Goal: Task Accomplishment & Management: Use online tool/utility

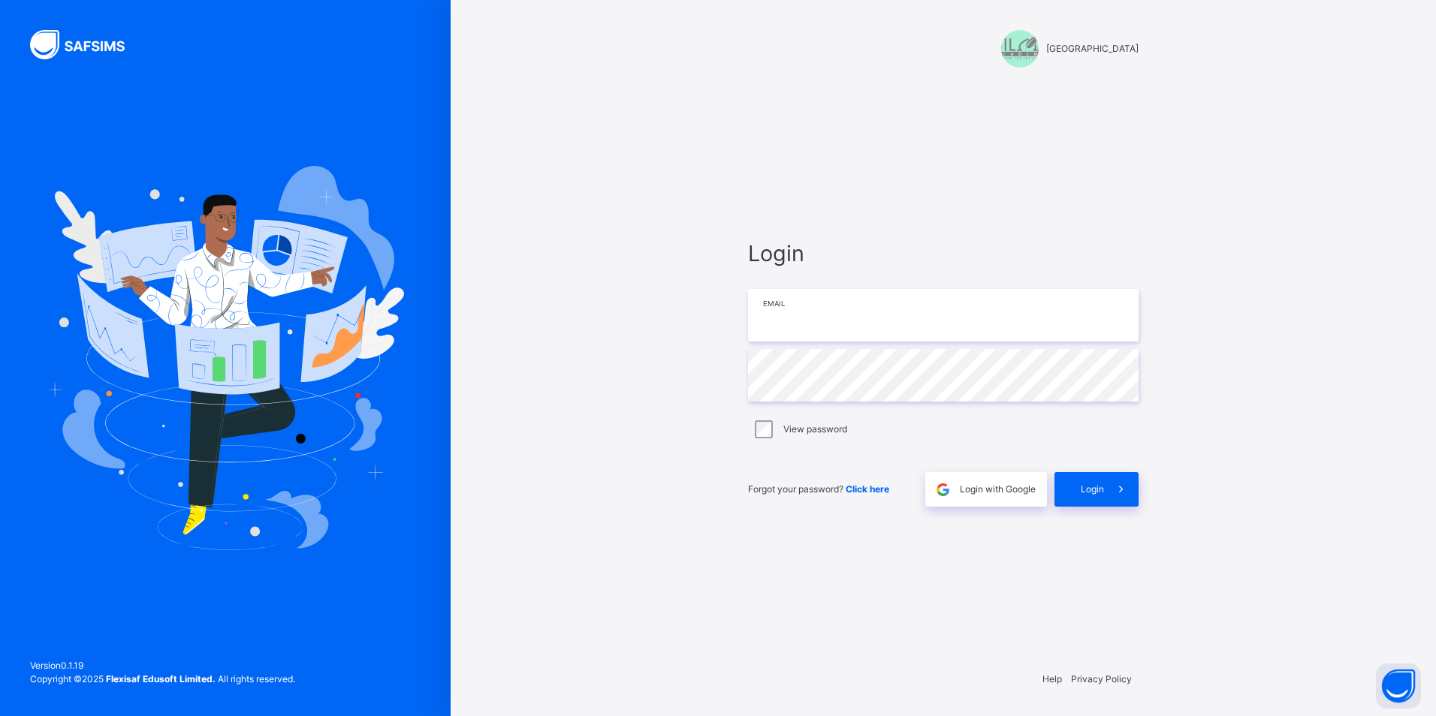
click at [820, 309] on input "email" at bounding box center [943, 315] width 391 height 53
type input "**********"
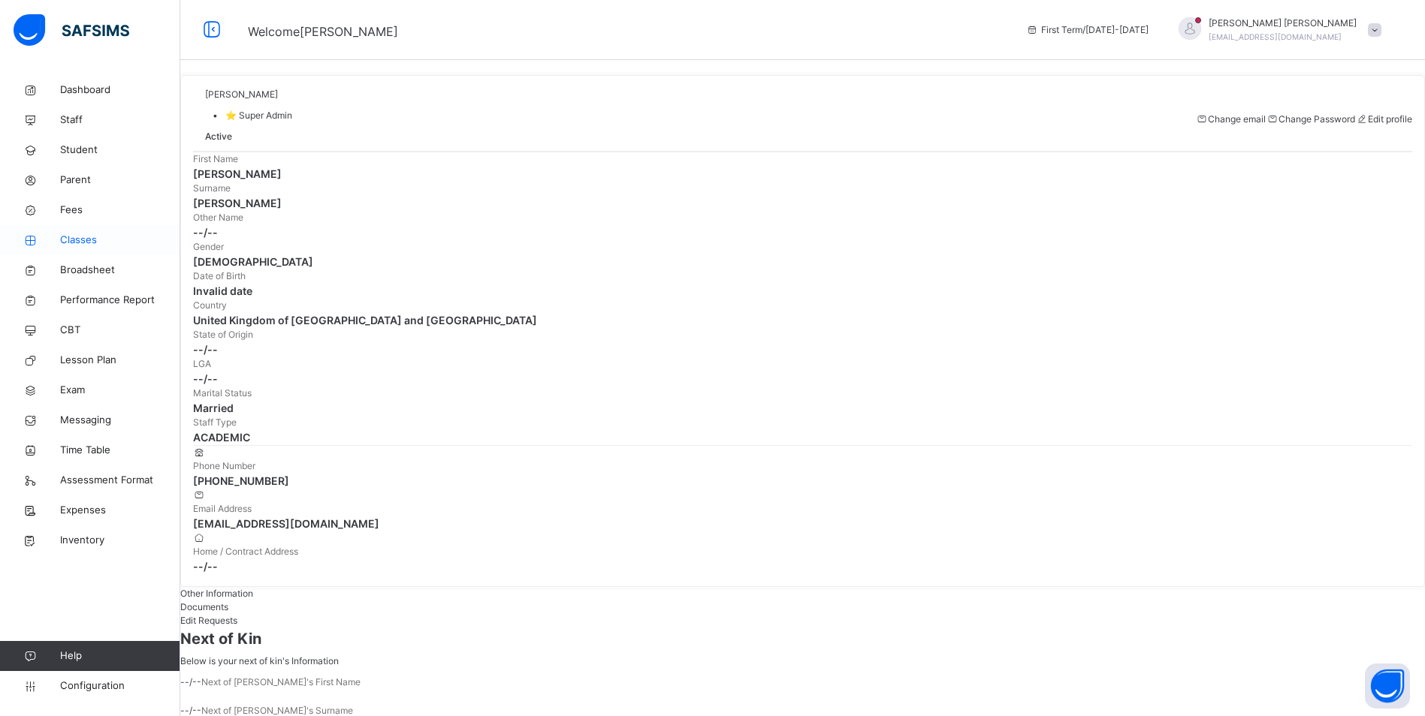
click at [97, 237] on span "Classes" at bounding box center [120, 240] width 120 height 15
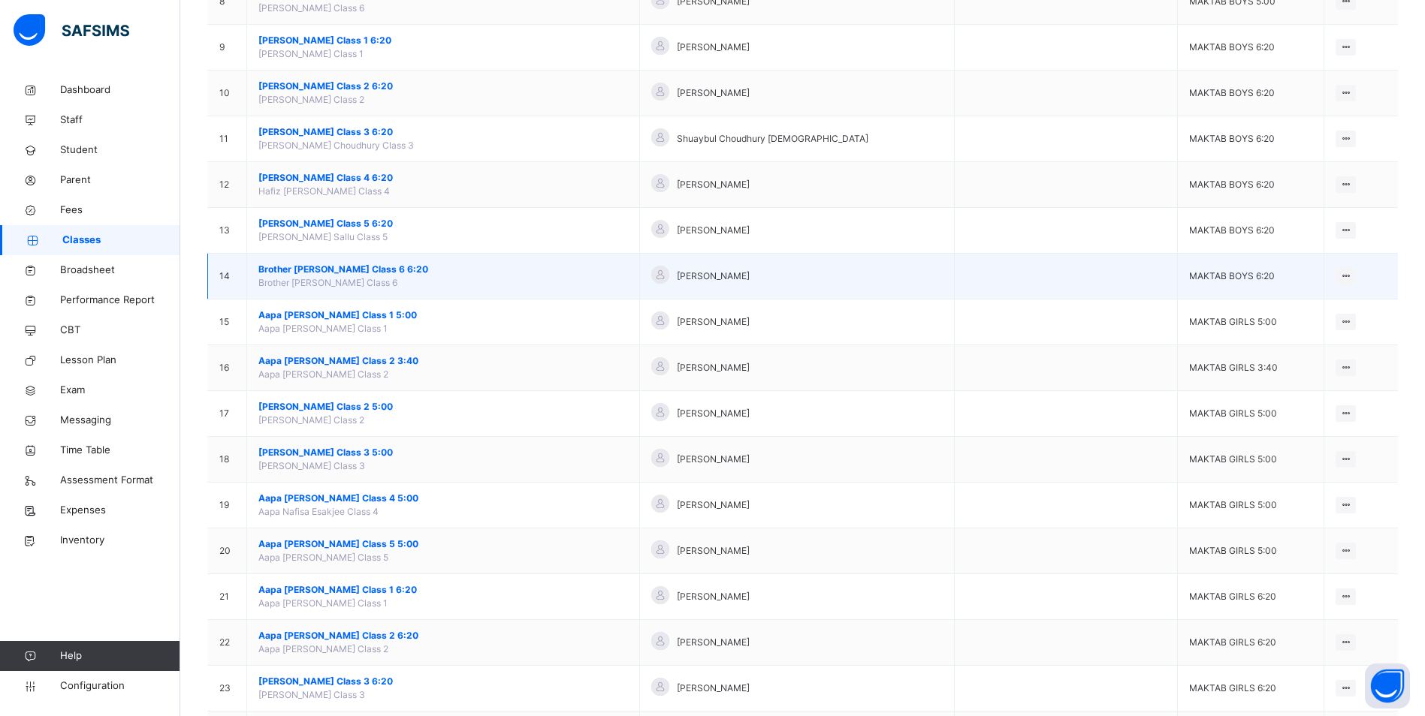
scroll to position [526, 0]
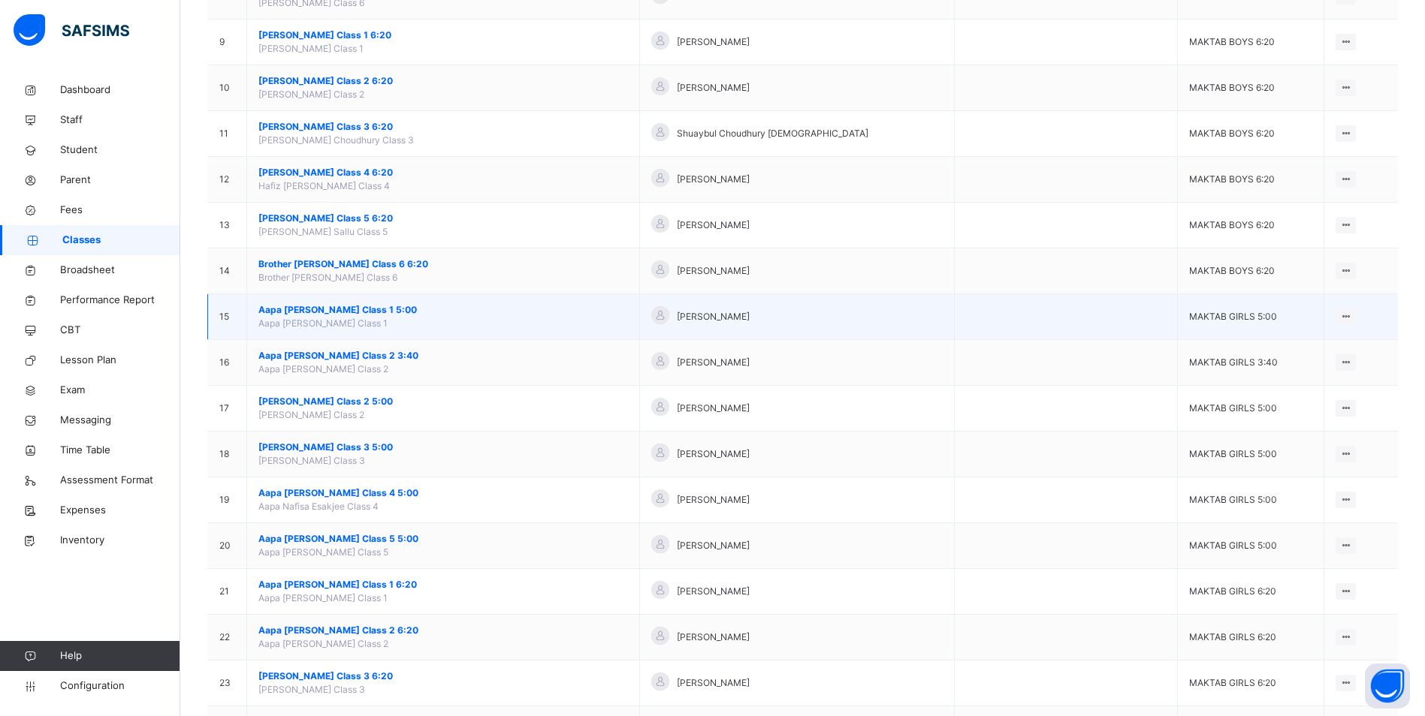
click at [346, 306] on span "Aapa [PERSON_NAME] Class 1 5:00" at bounding box center [443, 310] width 370 height 14
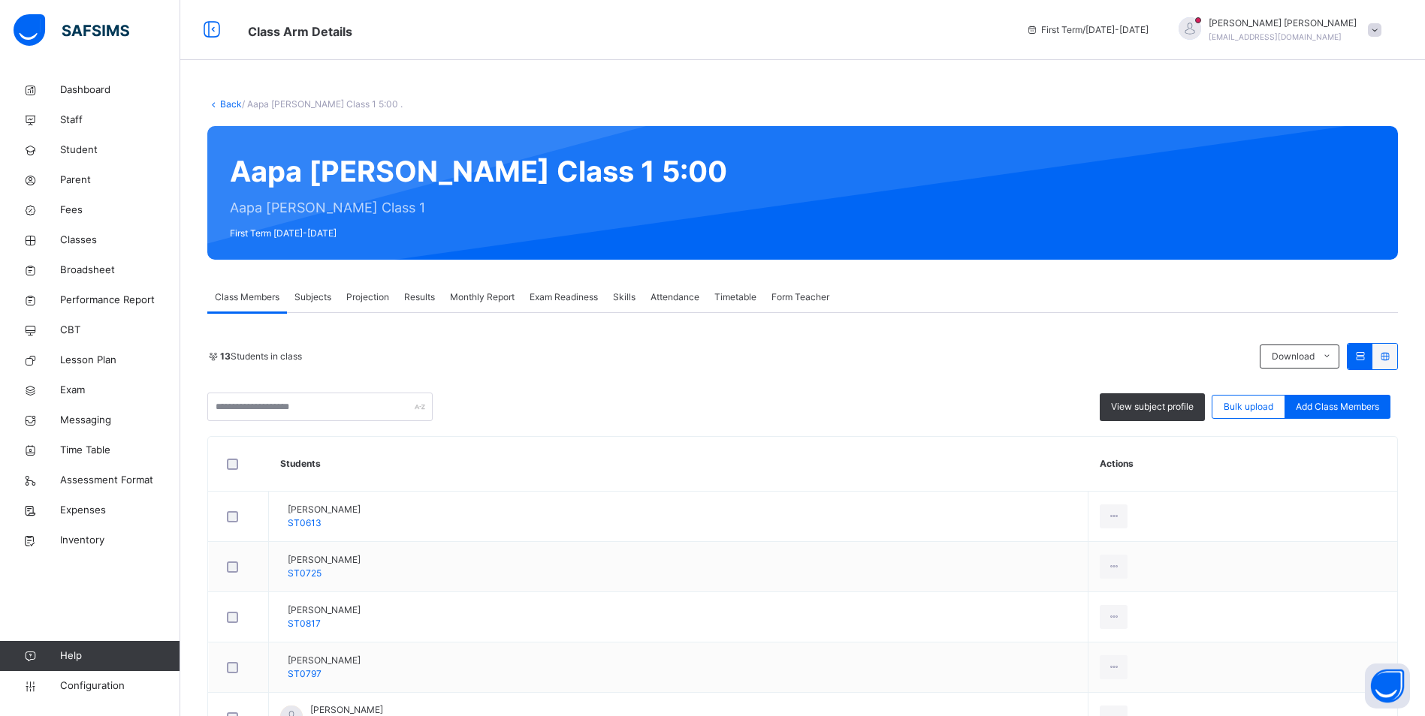
click at [672, 296] on span "Attendance" at bounding box center [674, 298] width 49 height 14
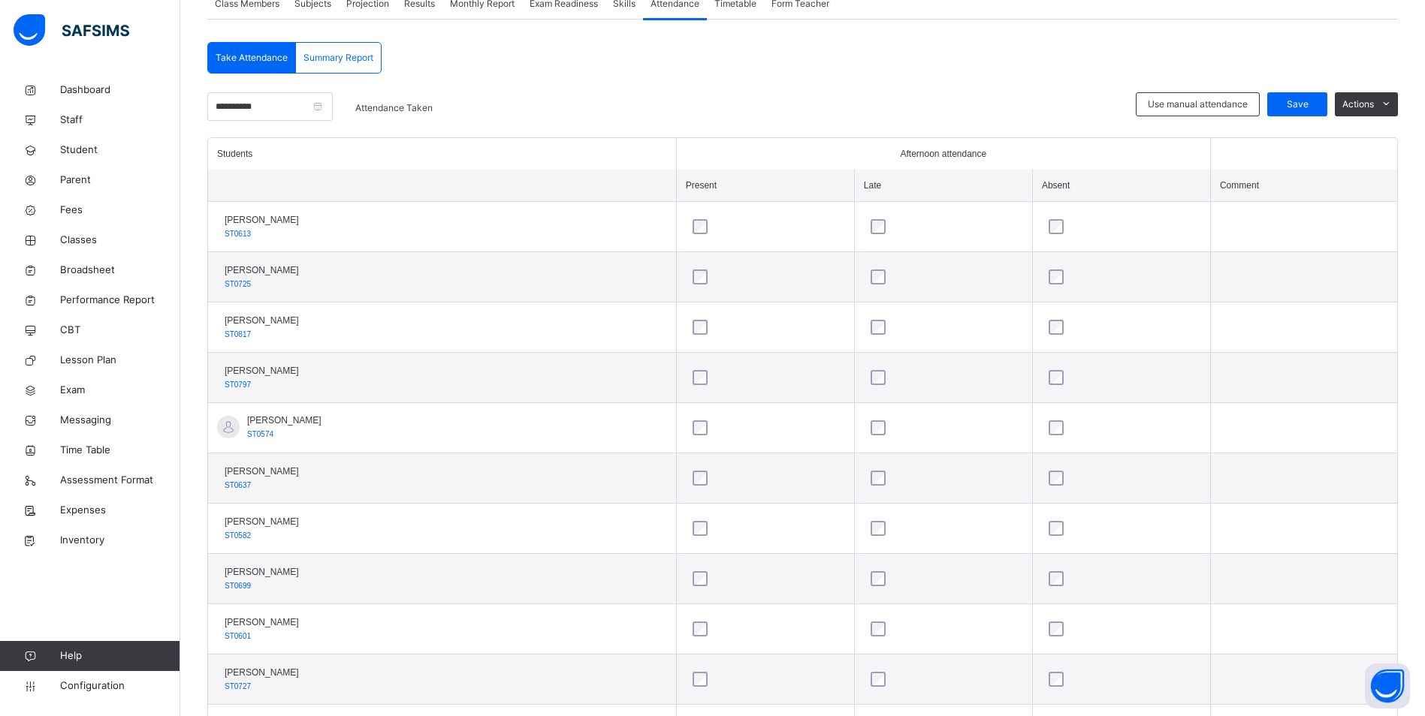
scroll to position [99, 0]
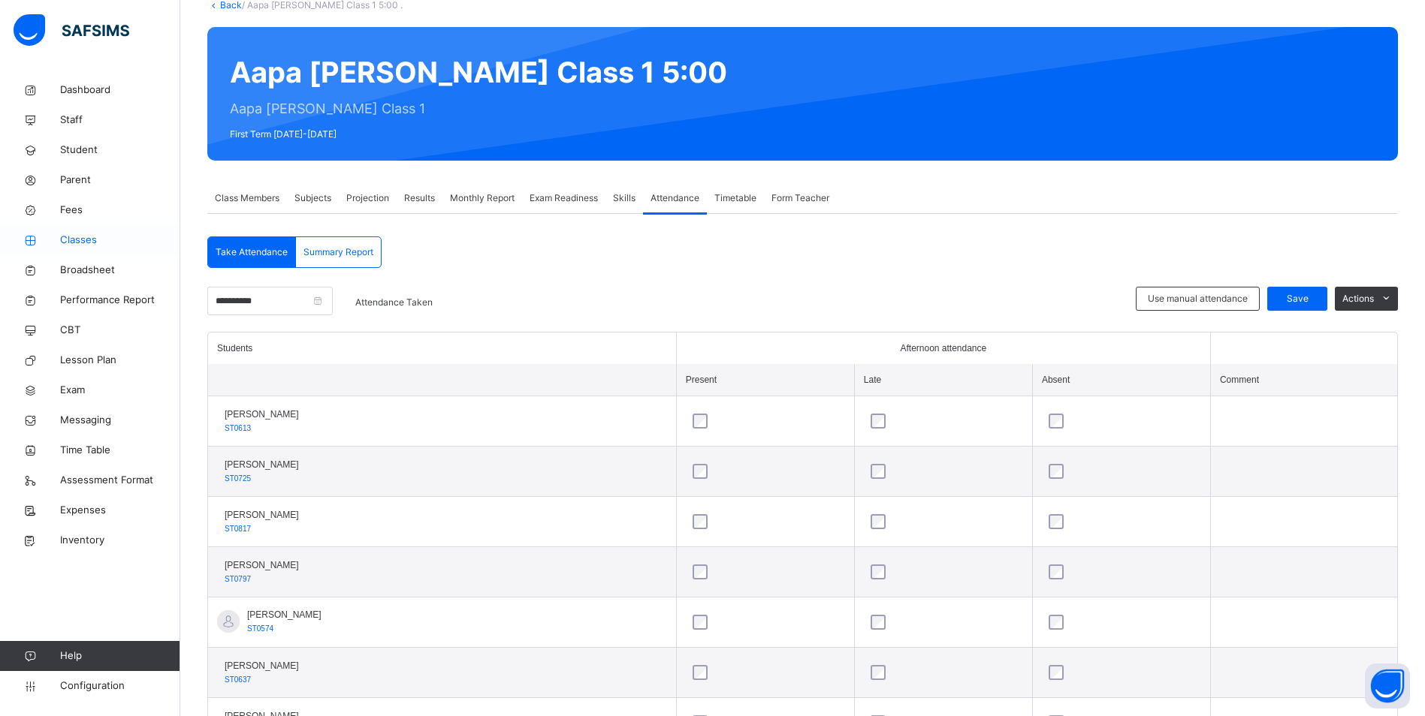
click at [83, 237] on span "Classes" at bounding box center [120, 240] width 120 height 15
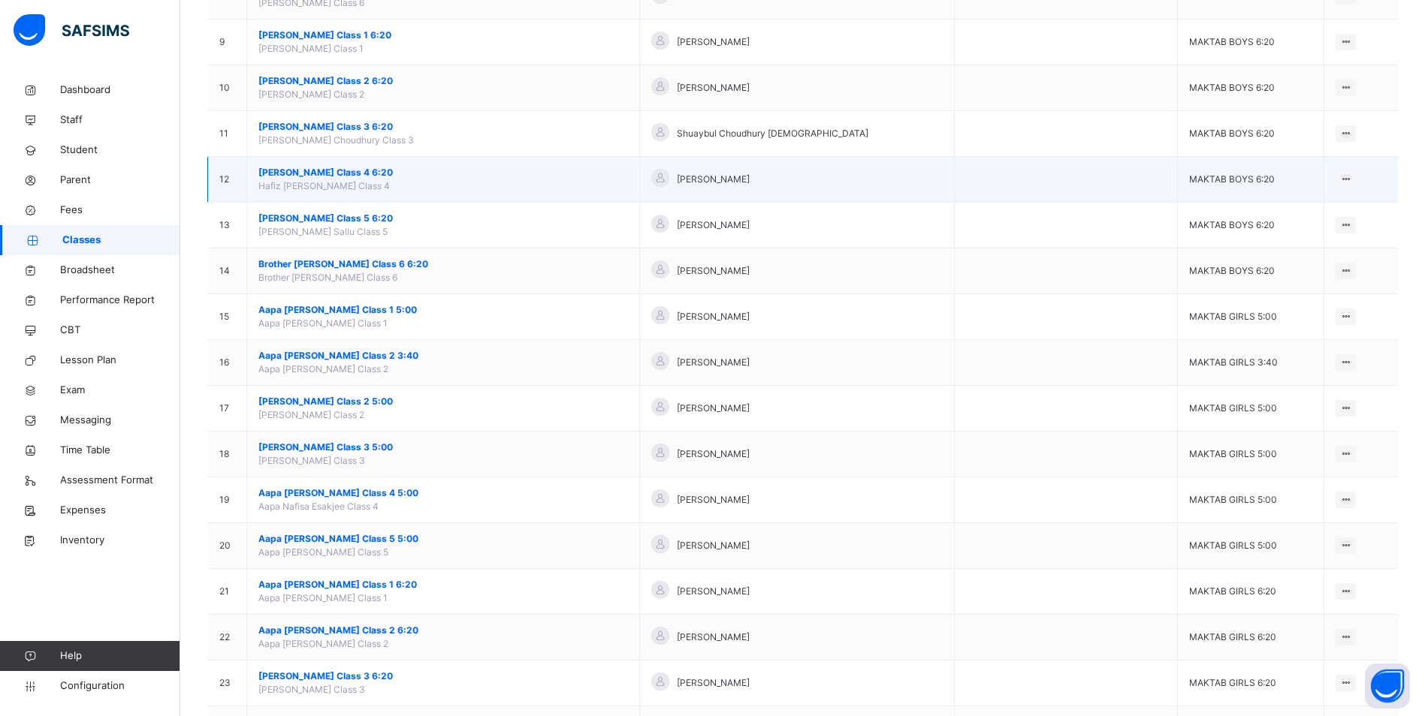
scroll to position [601, 0]
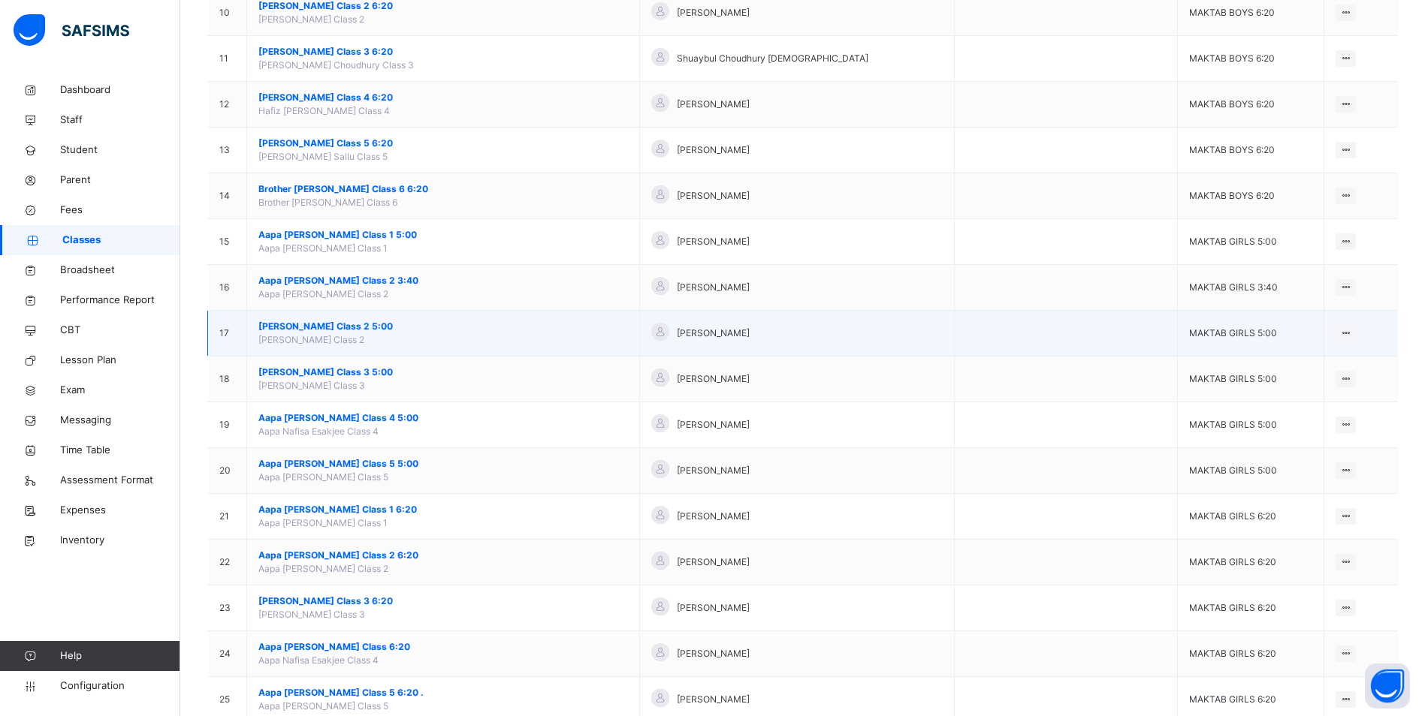
click at [327, 323] on span "[PERSON_NAME] Class 2 5:00" at bounding box center [443, 327] width 370 height 14
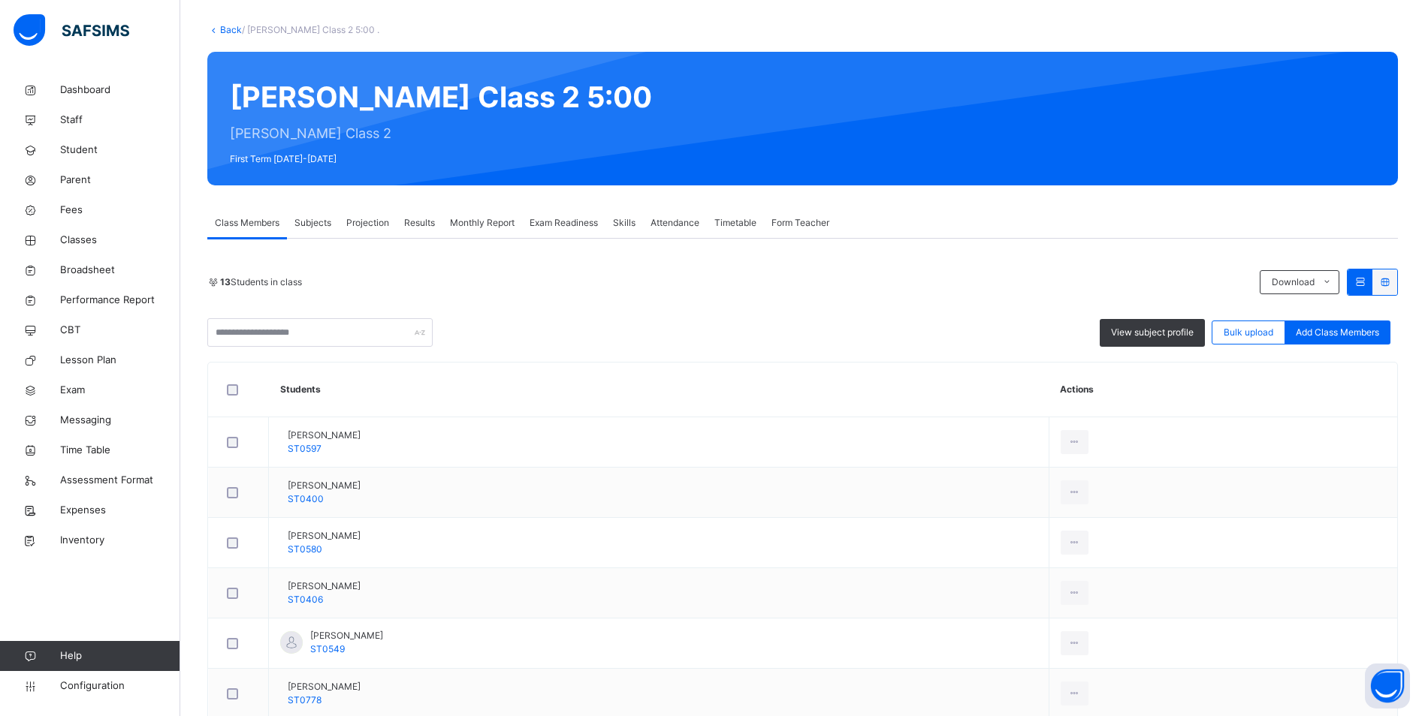
scroll to position [75, 0]
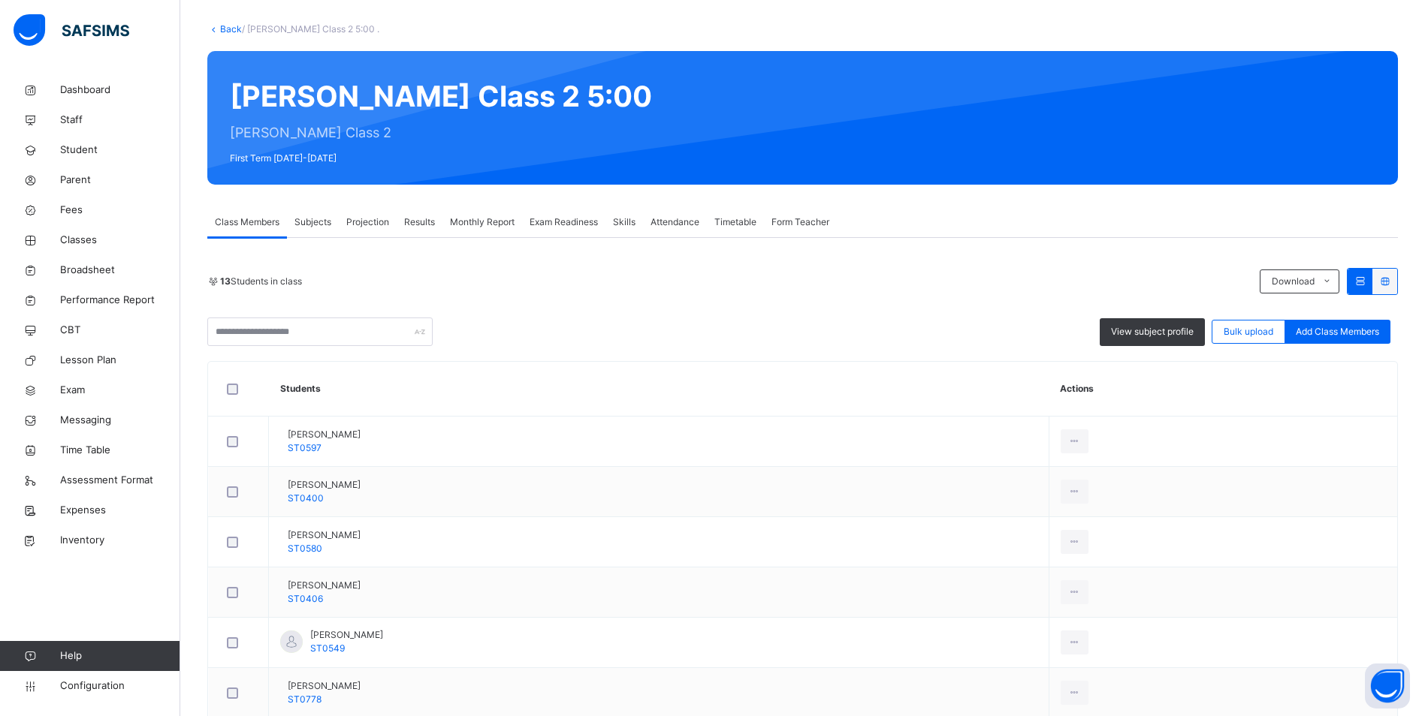
click at [664, 226] on span "Attendance" at bounding box center [674, 223] width 49 height 14
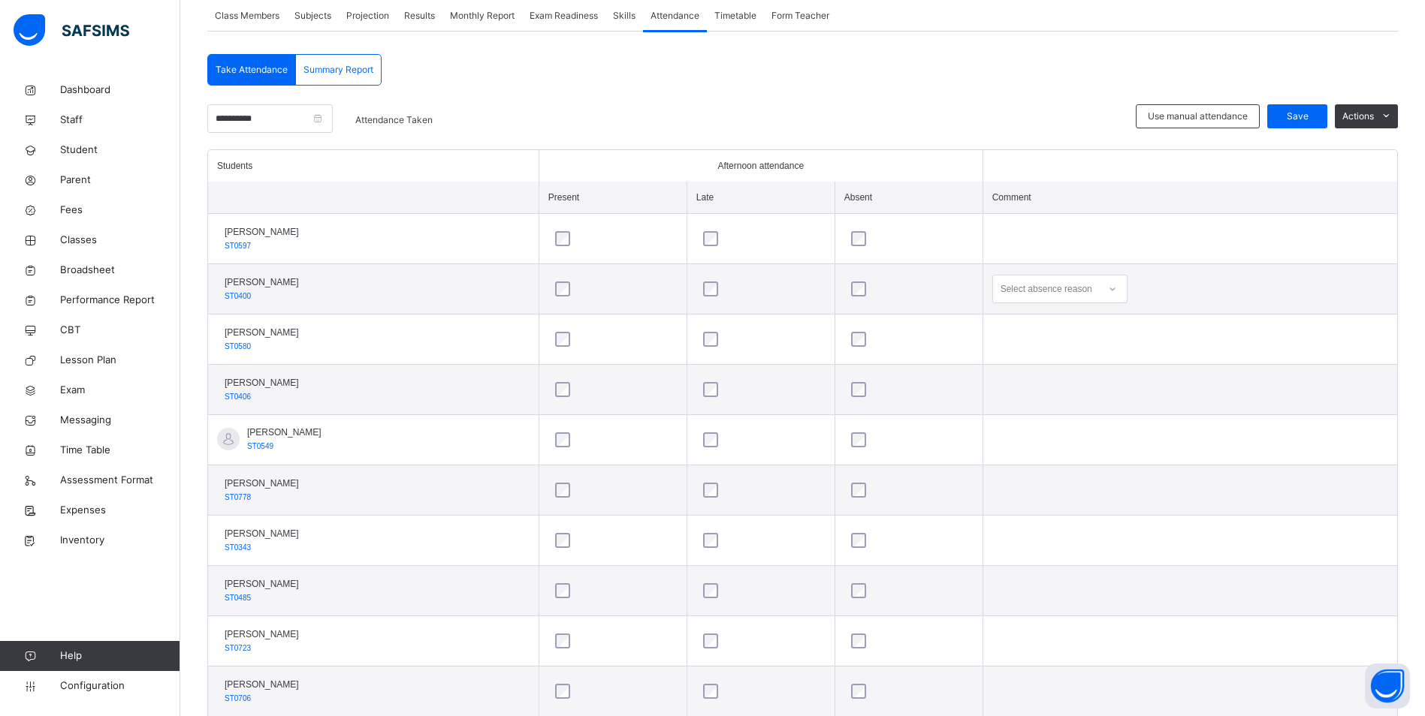
scroll to position [300, 0]
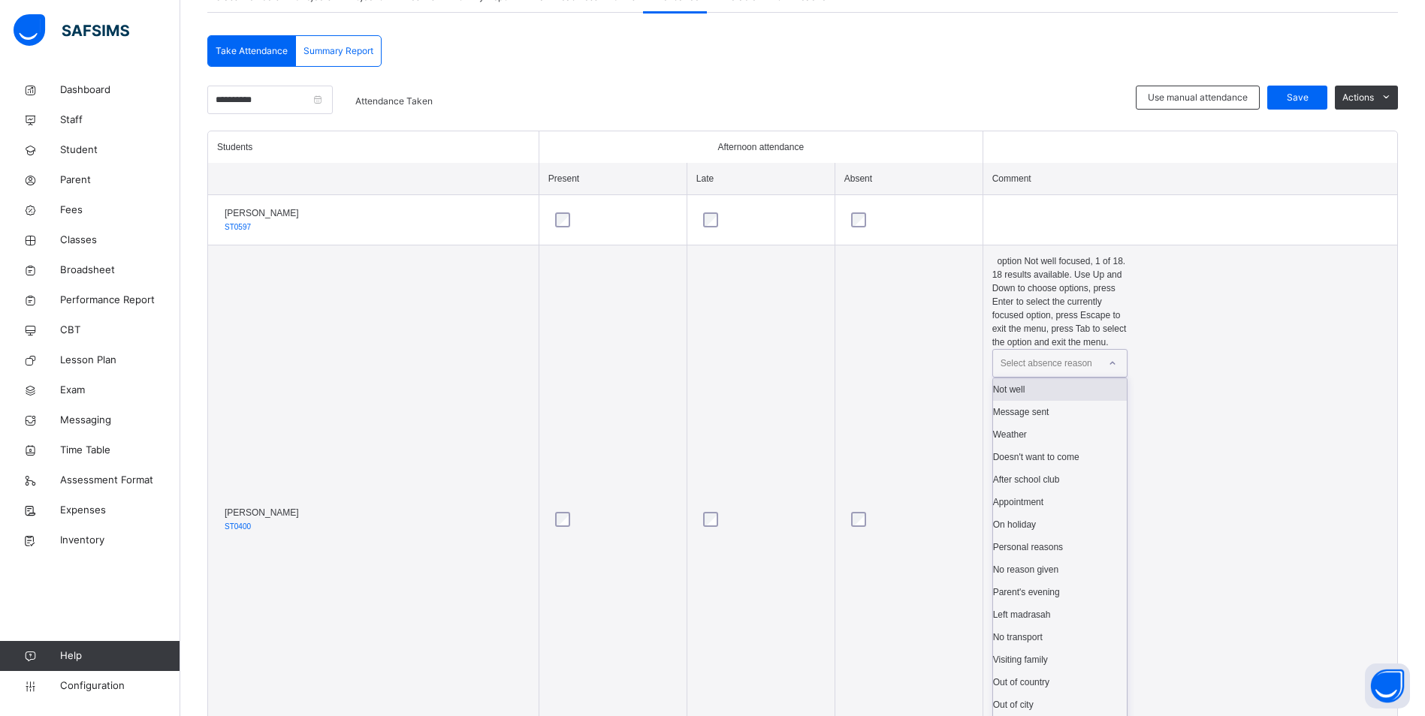
click at [1117, 356] on icon at bounding box center [1112, 363] width 9 height 15
click at [1081, 469] on div "After school club" at bounding box center [1060, 480] width 134 height 23
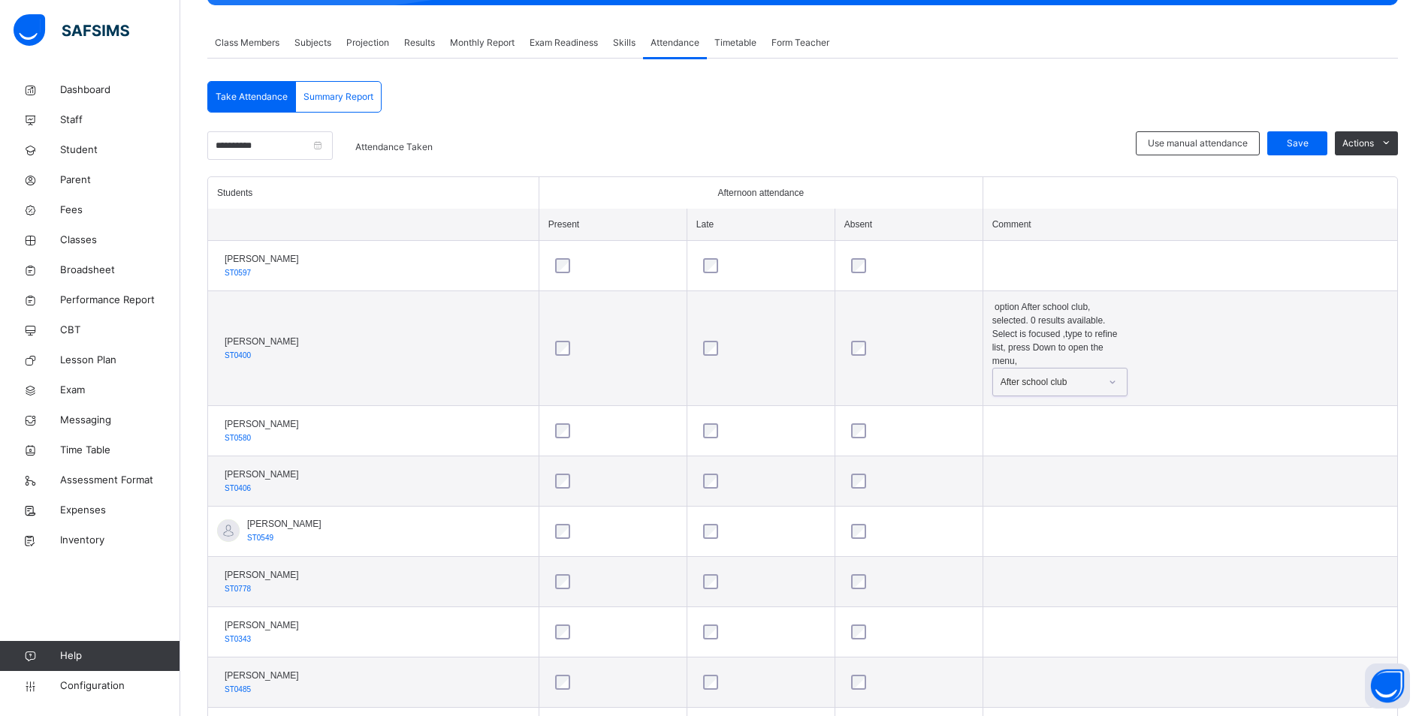
scroll to position [249, 0]
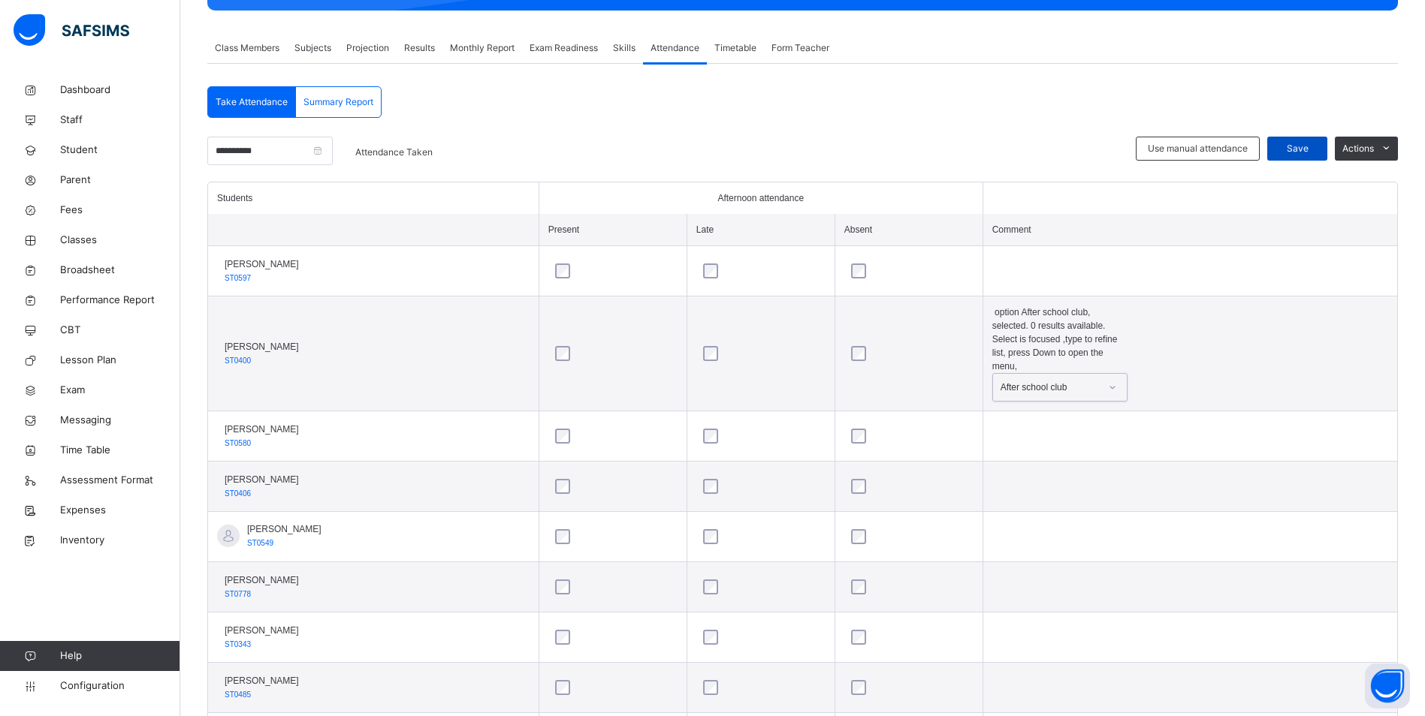
click at [1308, 146] on span "Save" at bounding box center [1297, 149] width 38 height 14
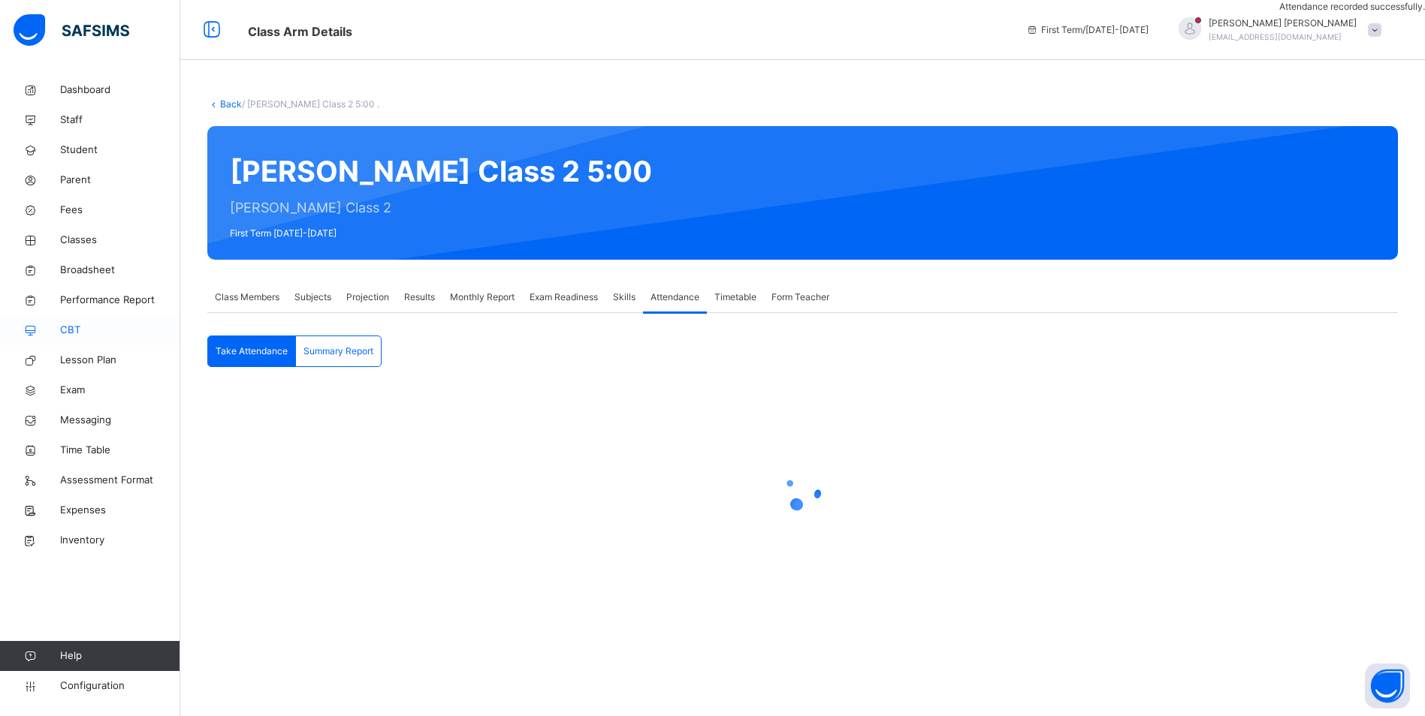
scroll to position [0, 0]
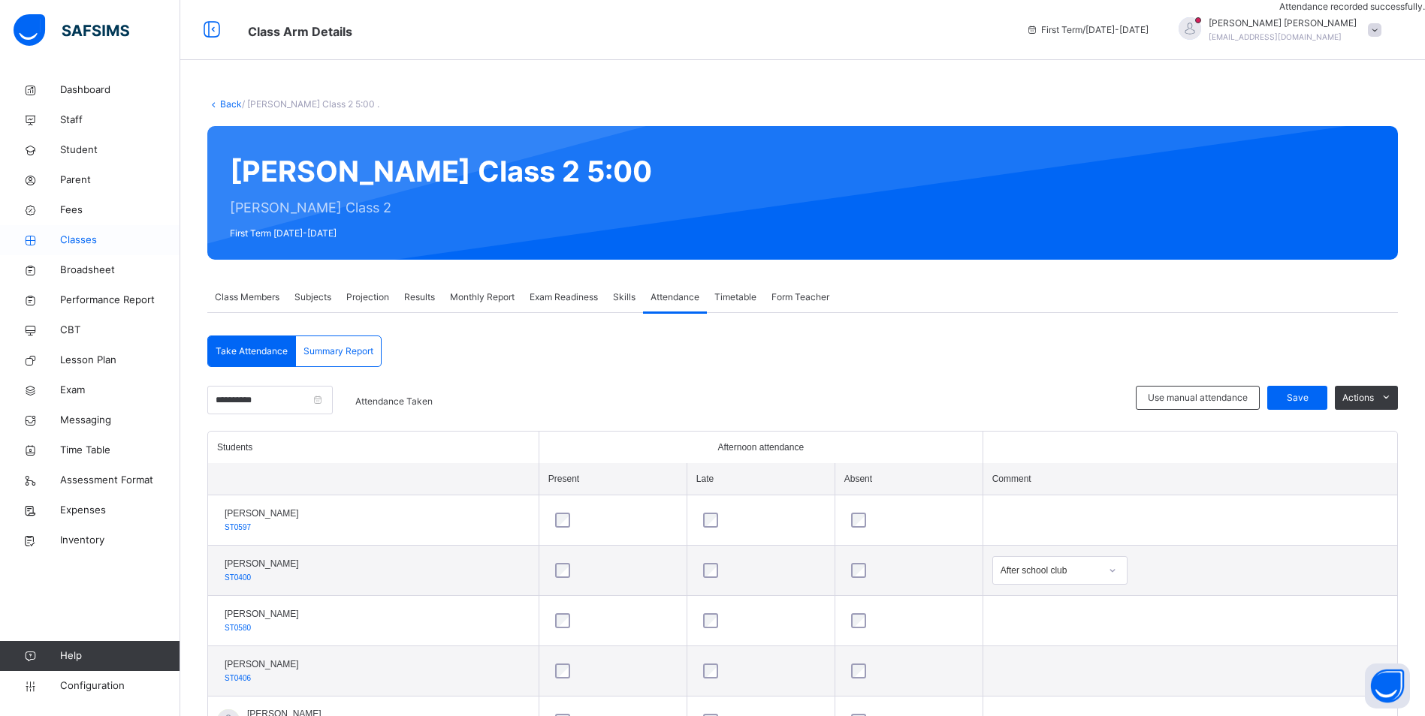
click at [82, 237] on span "Classes" at bounding box center [120, 240] width 120 height 15
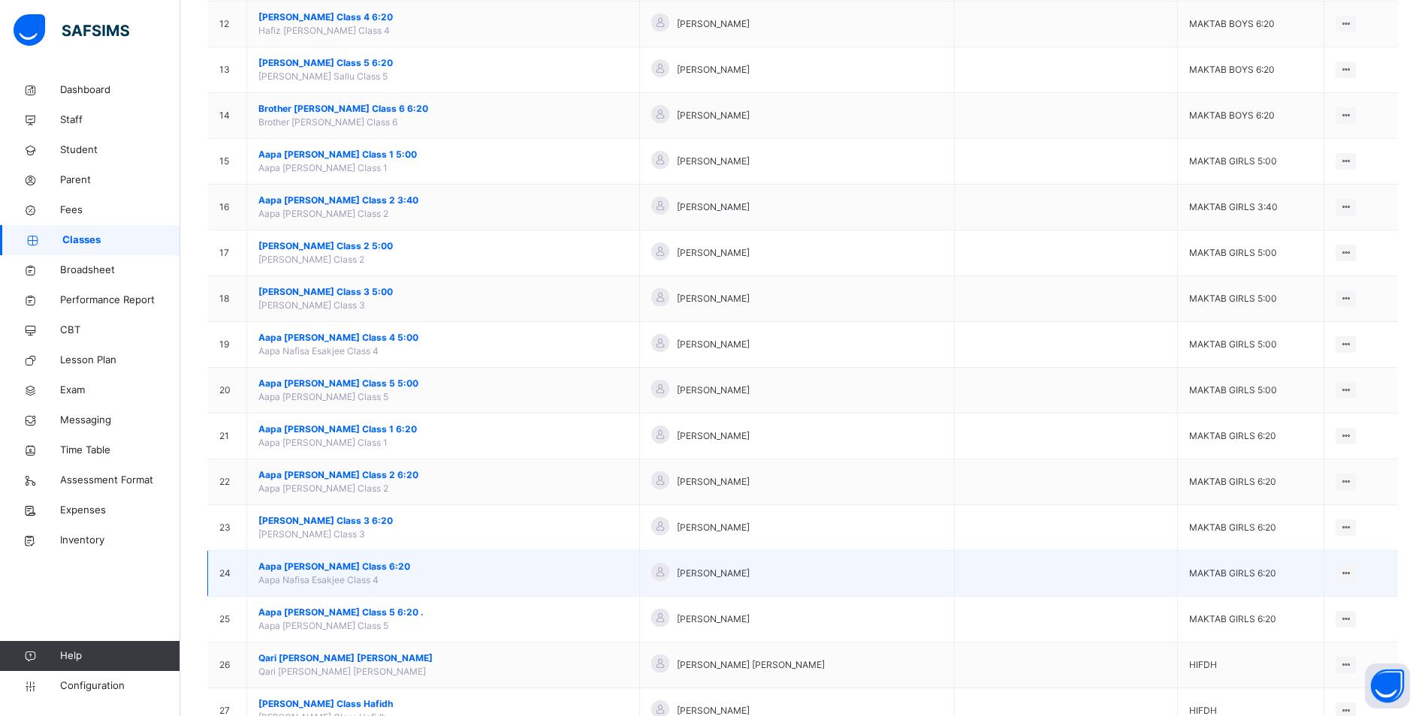
scroll to position [601, 0]
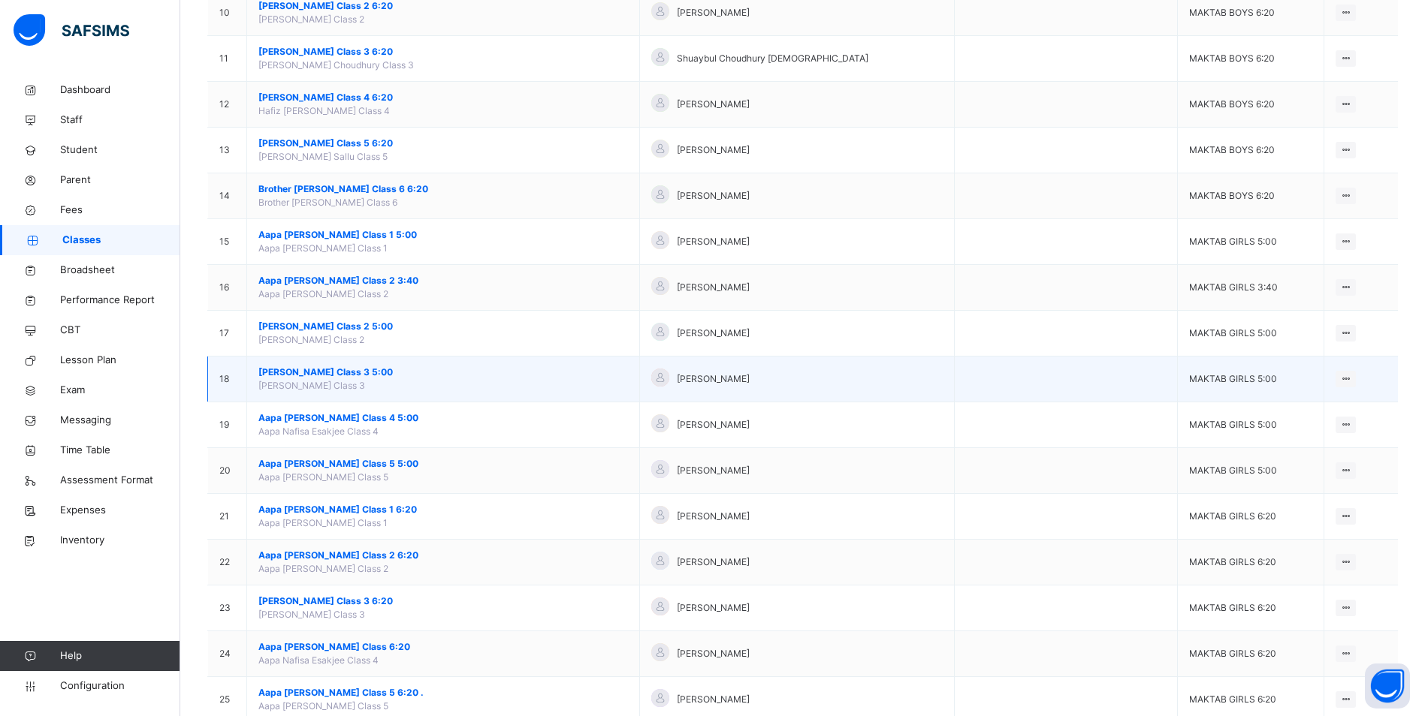
click at [340, 370] on span "[PERSON_NAME] Class 3 5:00" at bounding box center [443, 373] width 370 height 14
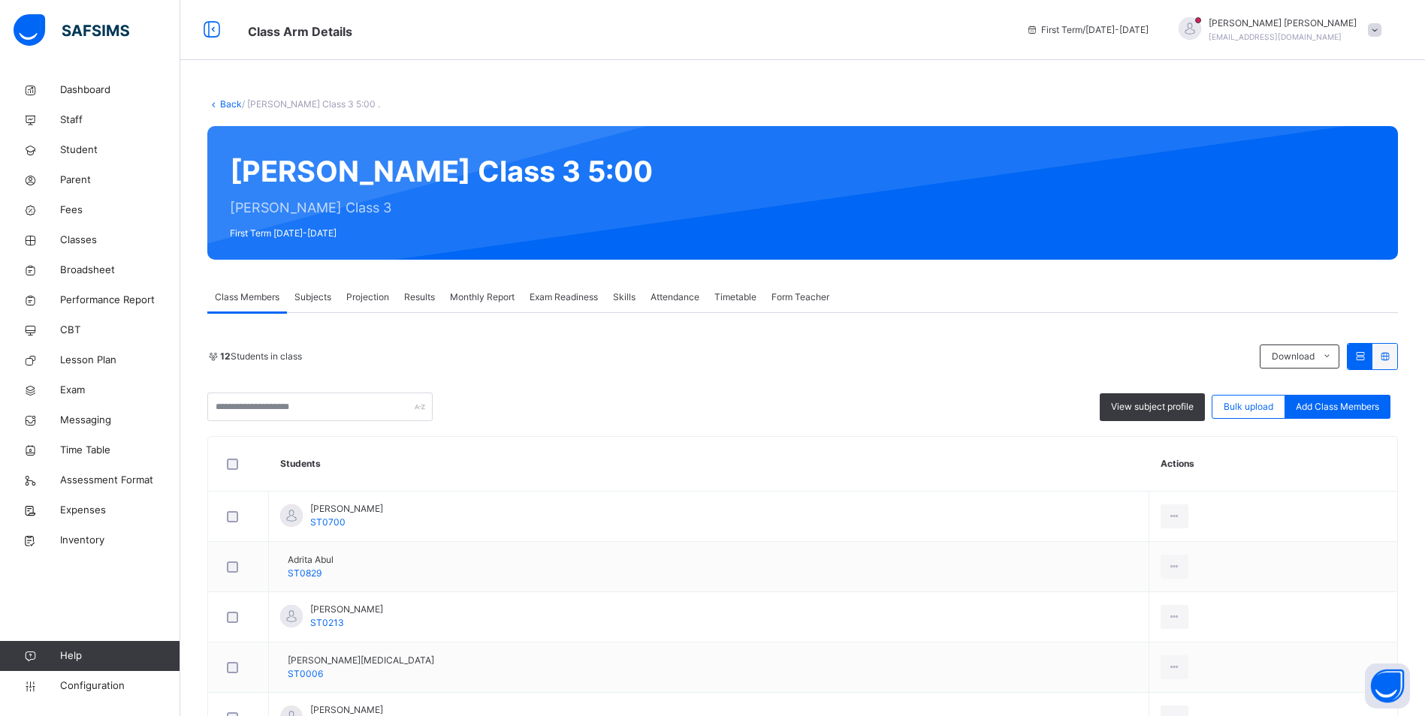
click at [671, 296] on span "Attendance" at bounding box center [674, 298] width 49 height 14
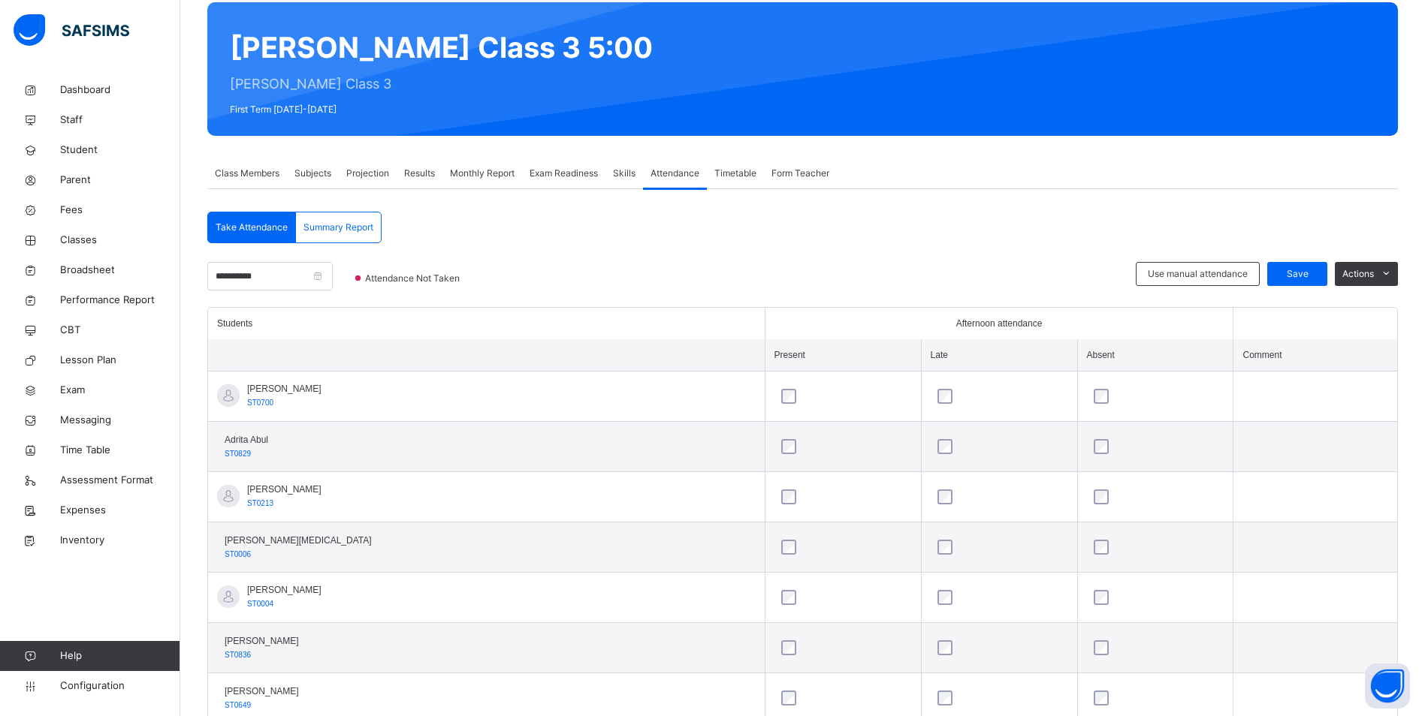
scroll to position [49, 0]
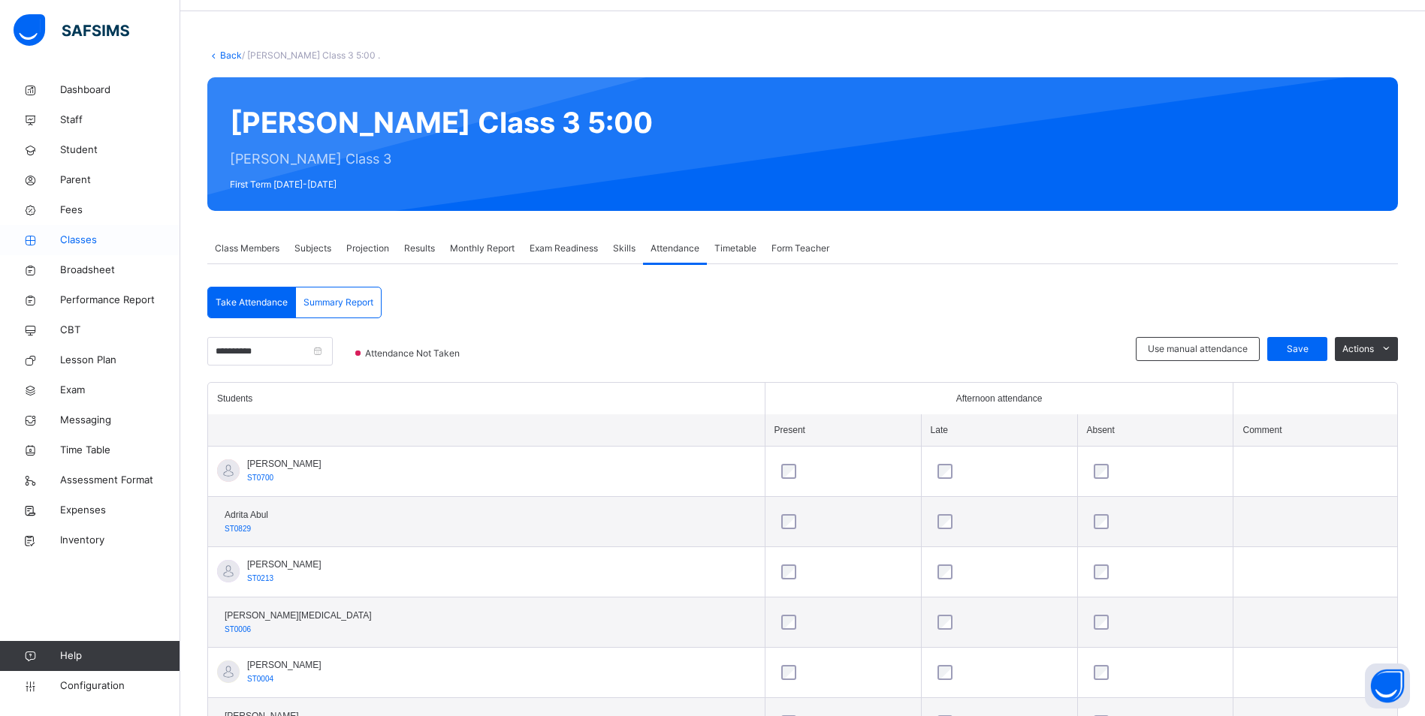
drag, startPoint x: 90, startPoint y: 237, endPoint x: 106, endPoint y: 252, distance: 21.3
click at [90, 237] on span "Classes" at bounding box center [120, 240] width 120 height 15
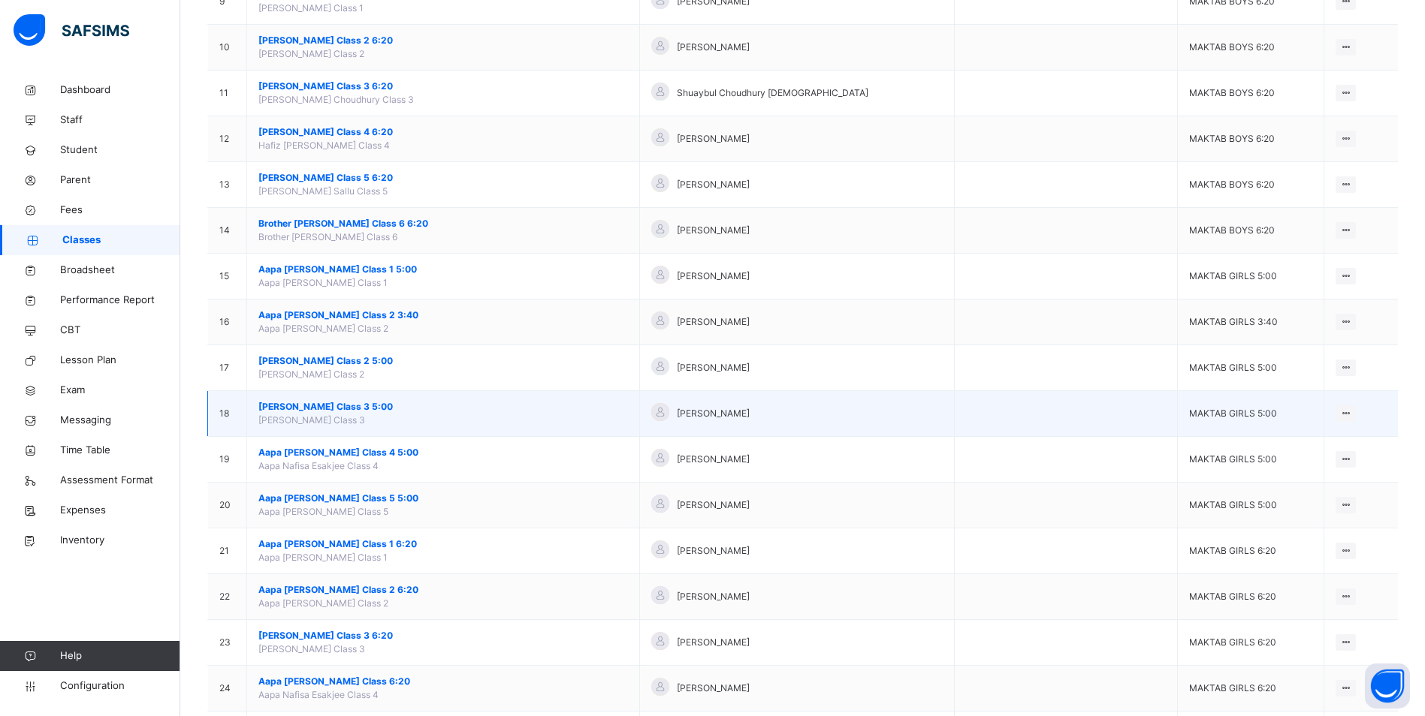
scroll to position [601, 0]
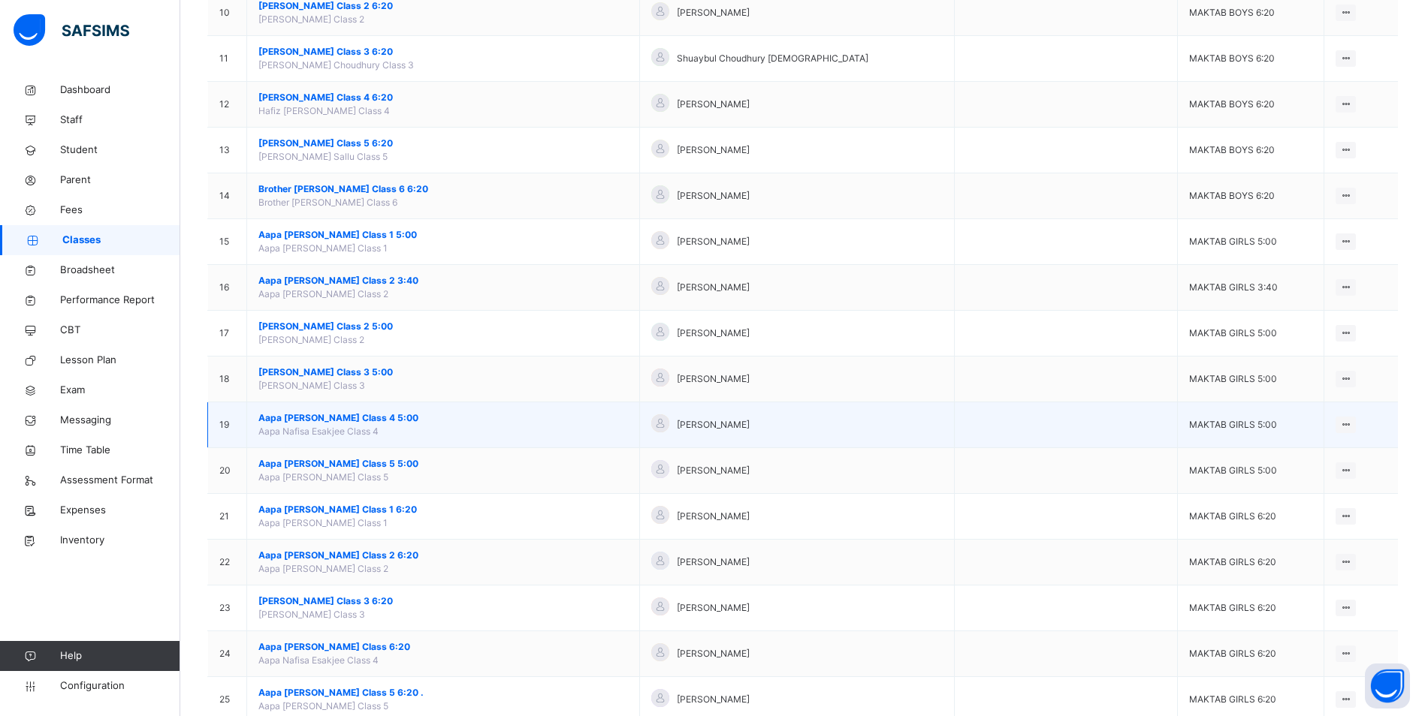
click at [339, 415] on span "Aapa [PERSON_NAME] Class 4 5:00" at bounding box center [443, 419] width 370 height 14
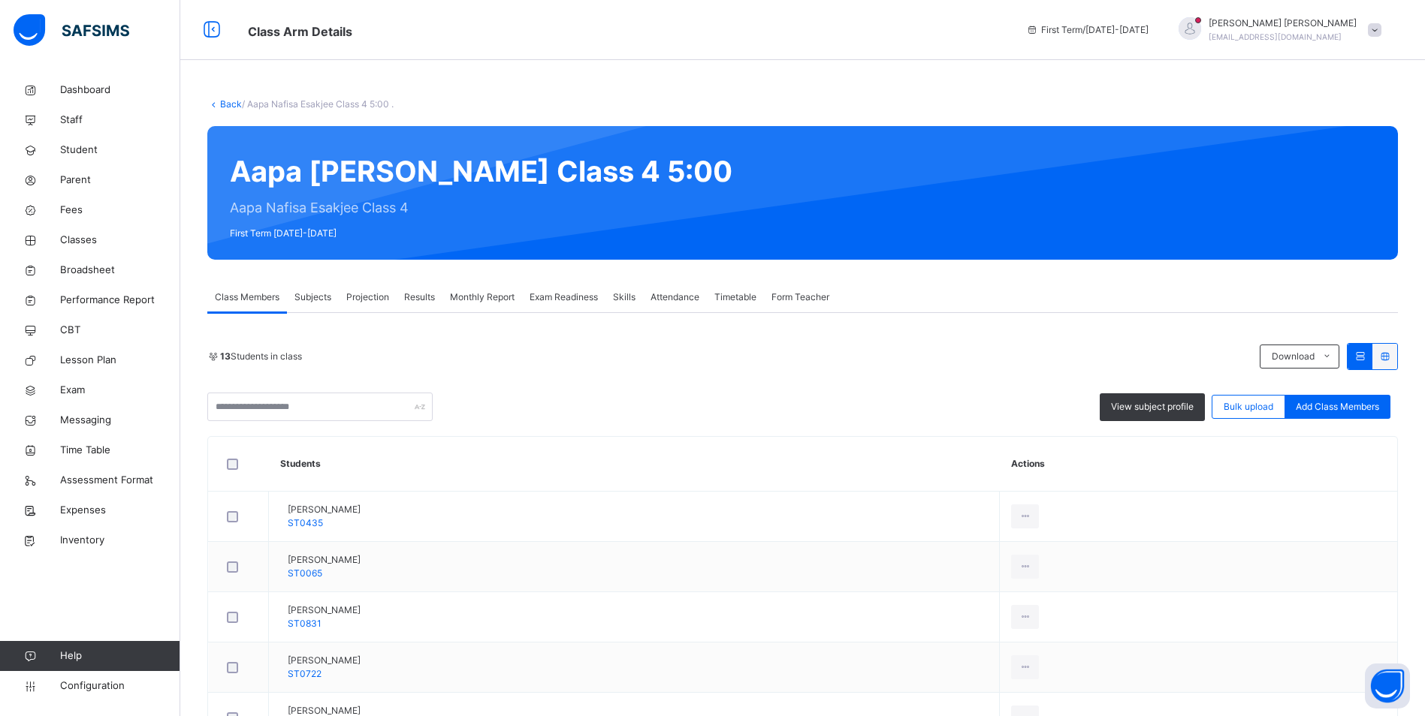
click at [683, 299] on span "Attendance" at bounding box center [674, 298] width 49 height 14
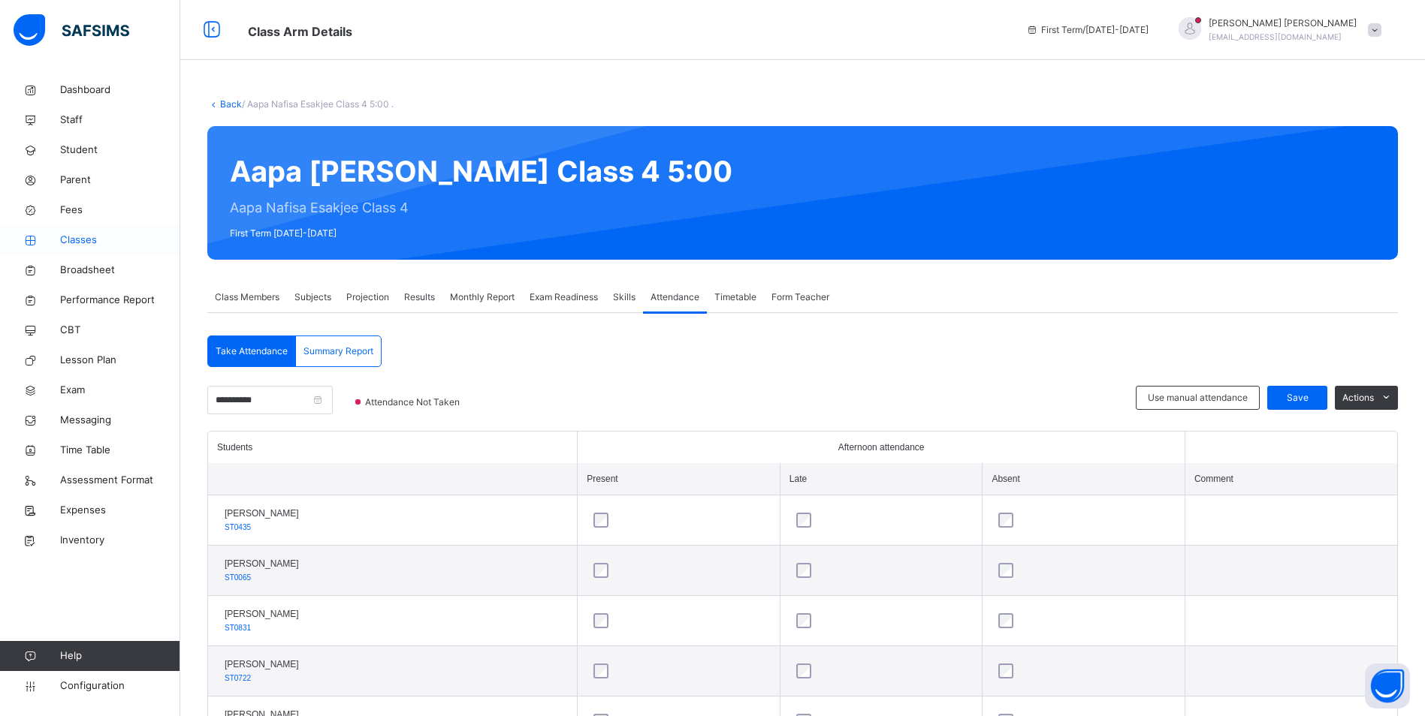
click at [76, 242] on span "Classes" at bounding box center [120, 240] width 120 height 15
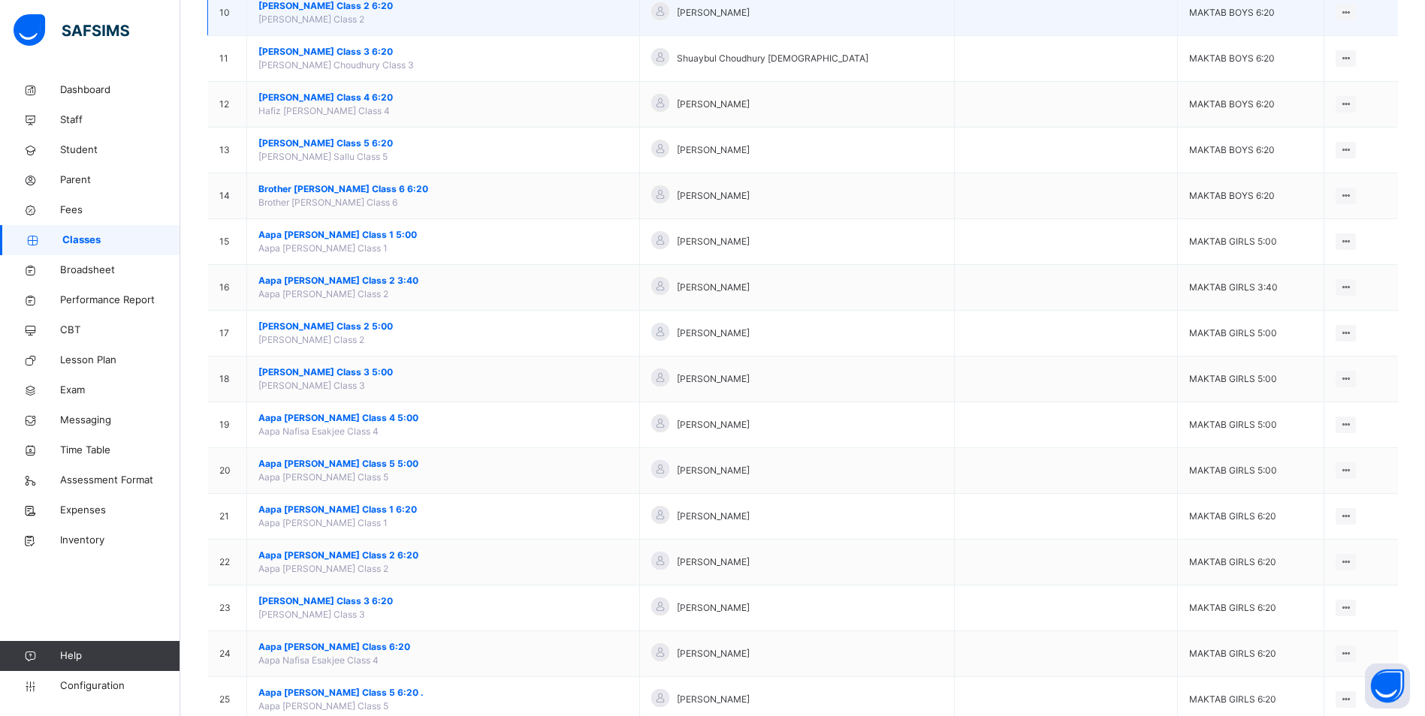
scroll to position [751, 0]
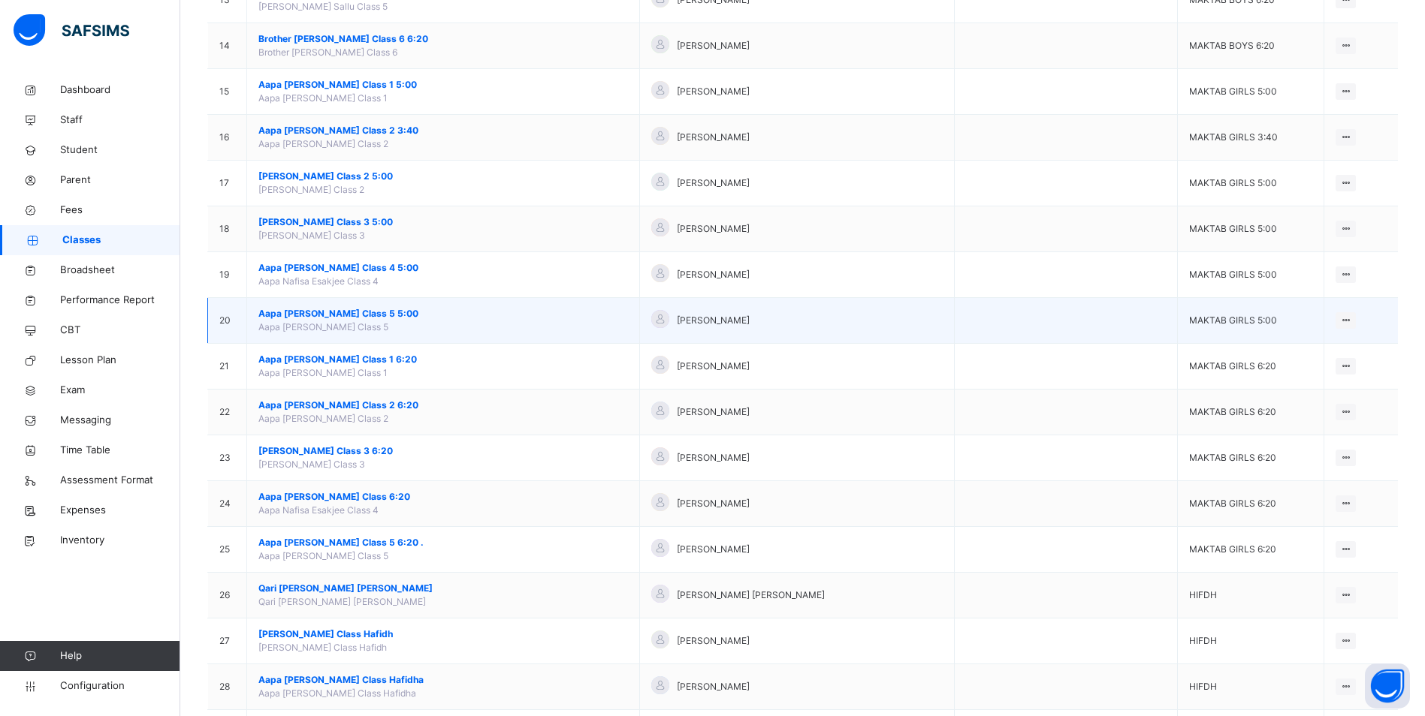
click at [379, 307] on span "Aapa [PERSON_NAME] Class 5 5:00" at bounding box center [443, 314] width 370 height 14
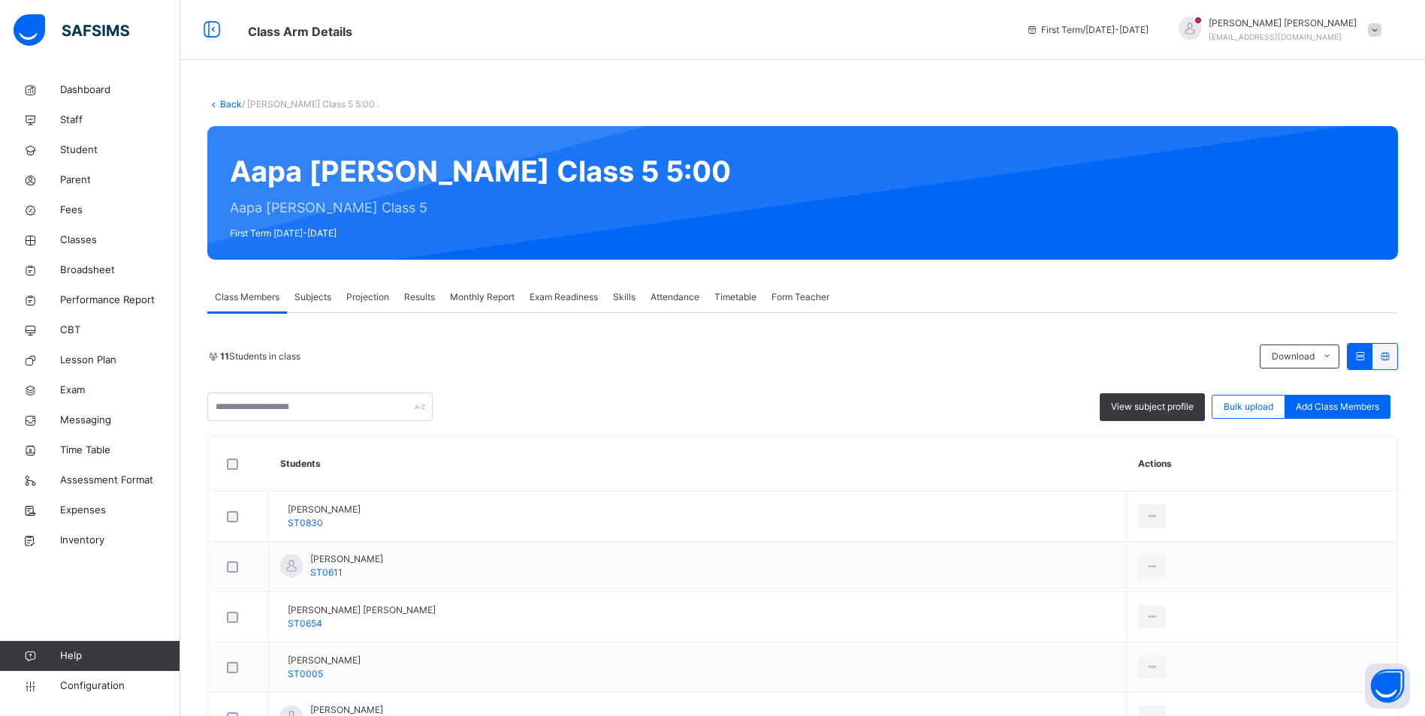
click at [689, 295] on span "Attendance" at bounding box center [674, 298] width 49 height 14
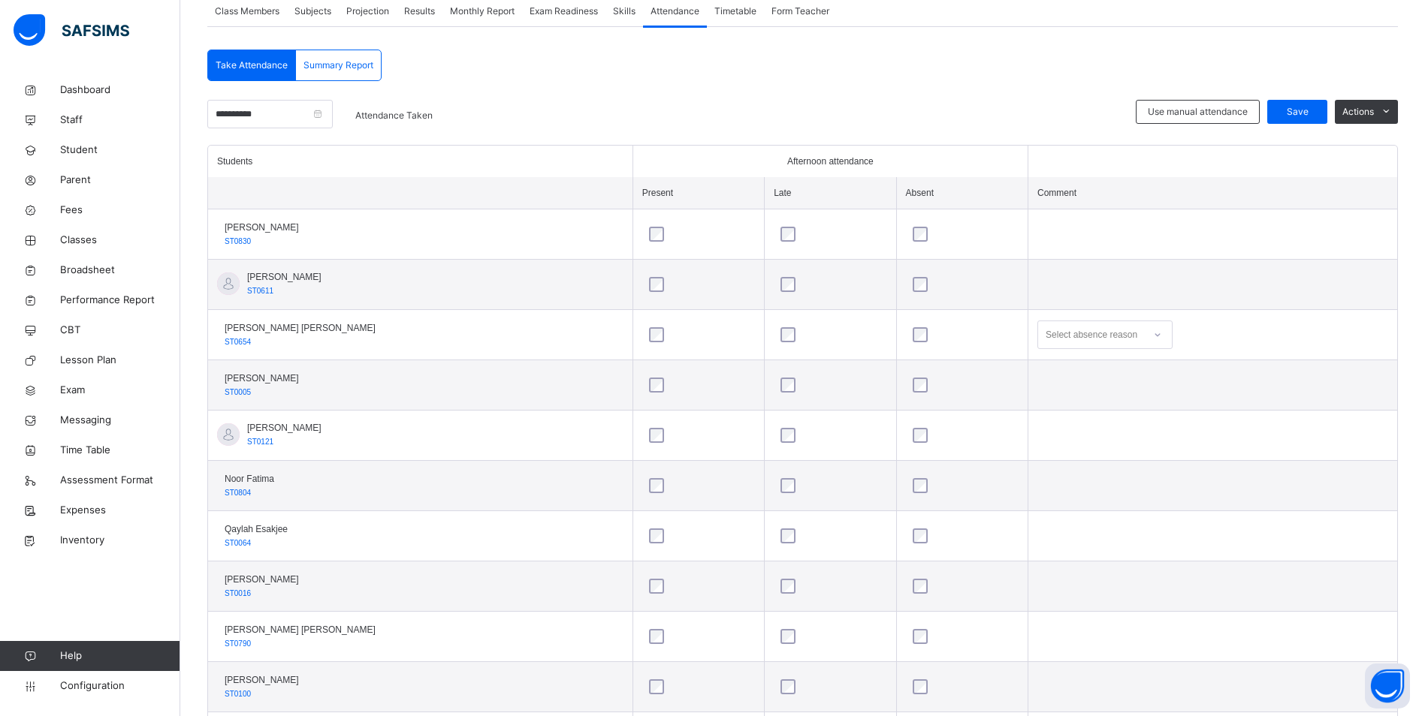
scroll to position [299, 0]
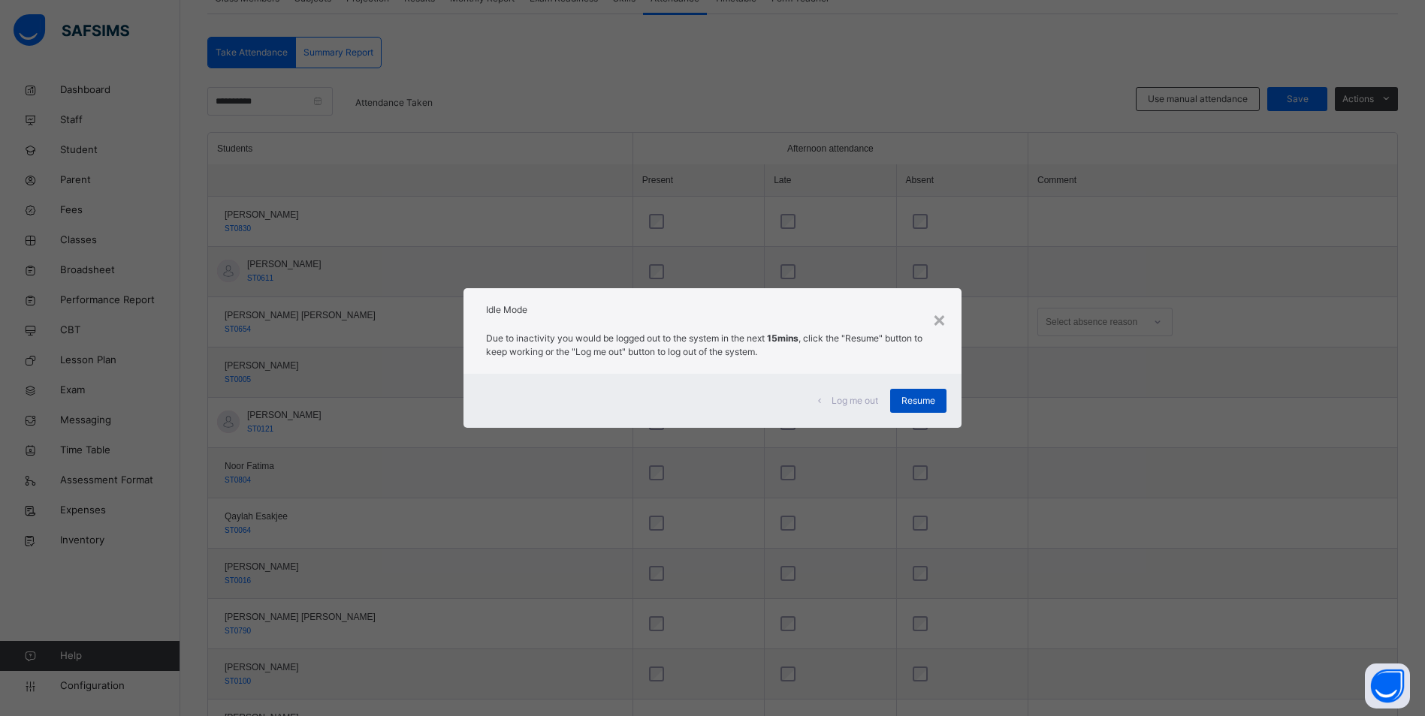
click at [940, 400] on div "Resume" at bounding box center [918, 401] width 56 height 24
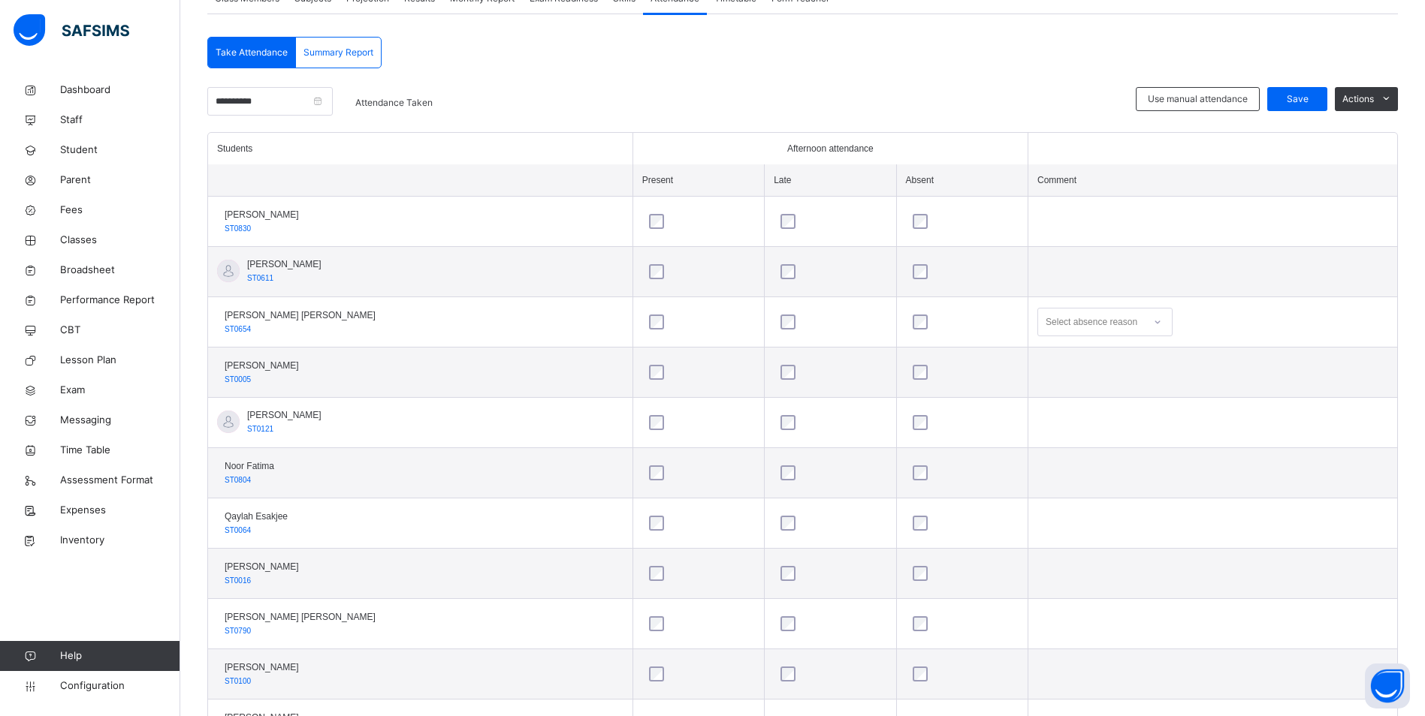
scroll to position [374, 0]
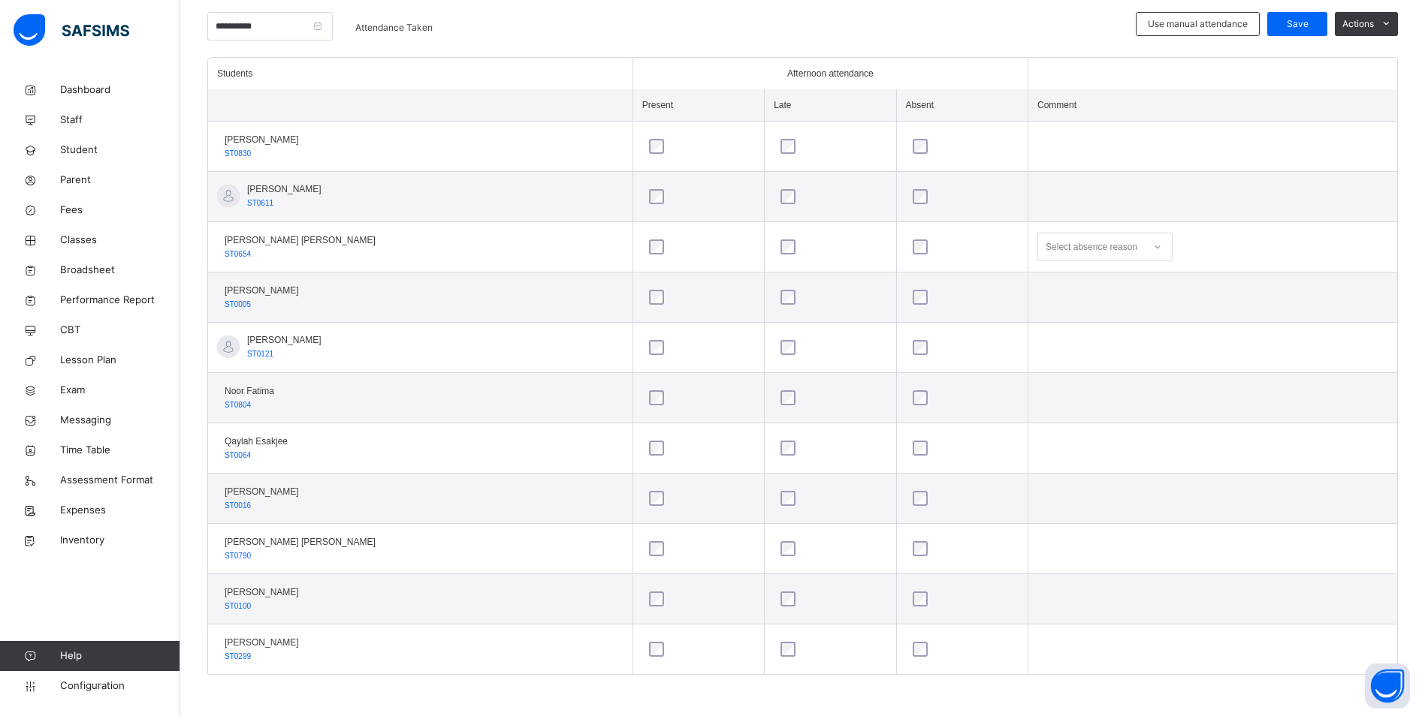
click at [1145, 251] on div at bounding box center [1158, 247] width 26 height 24
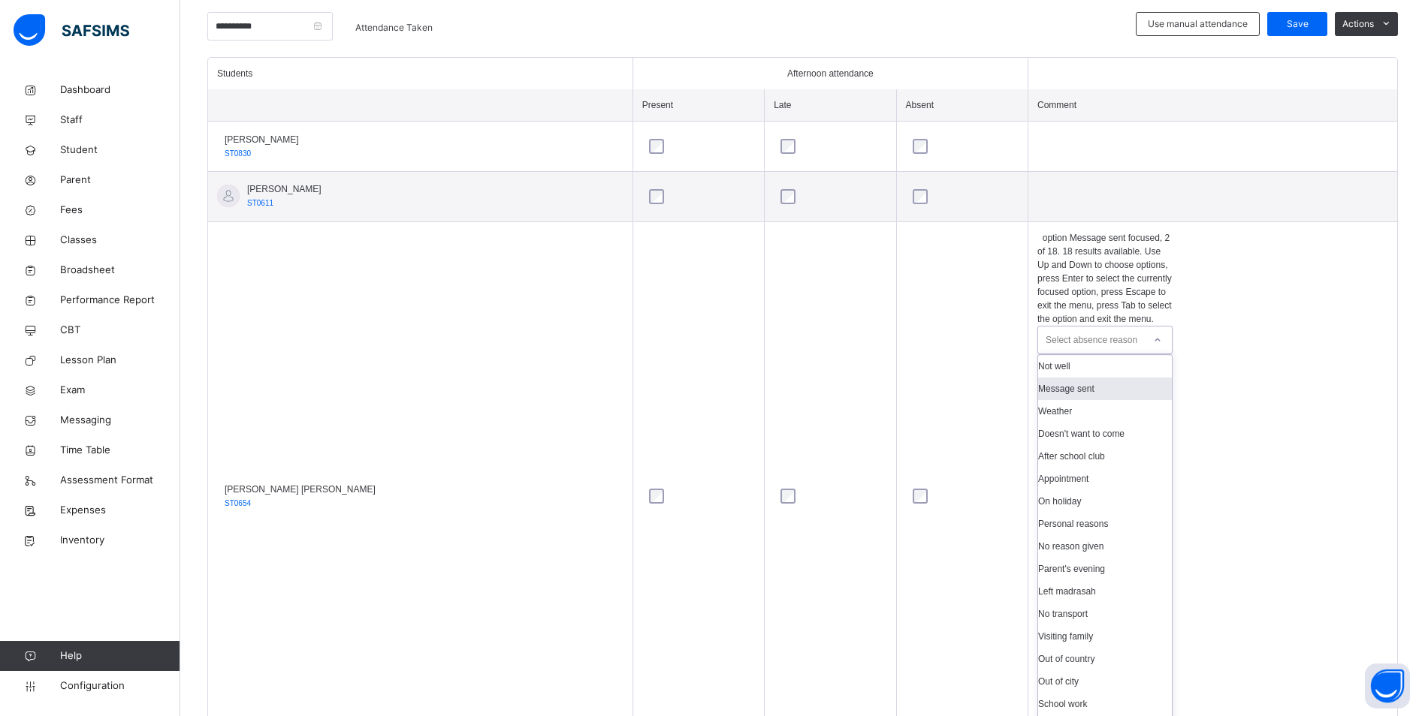
click at [1069, 378] on div "Message sent" at bounding box center [1105, 389] width 134 height 23
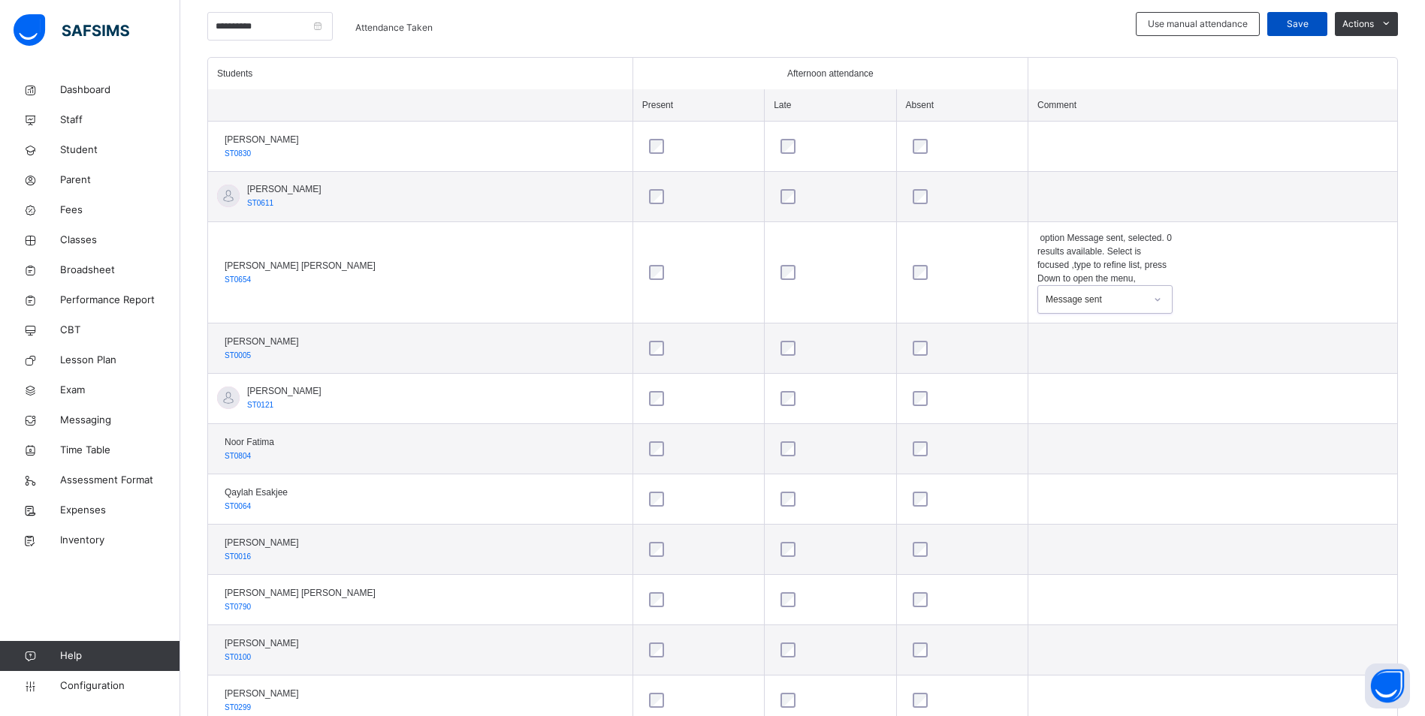
click at [1305, 28] on span "Save" at bounding box center [1297, 24] width 38 height 14
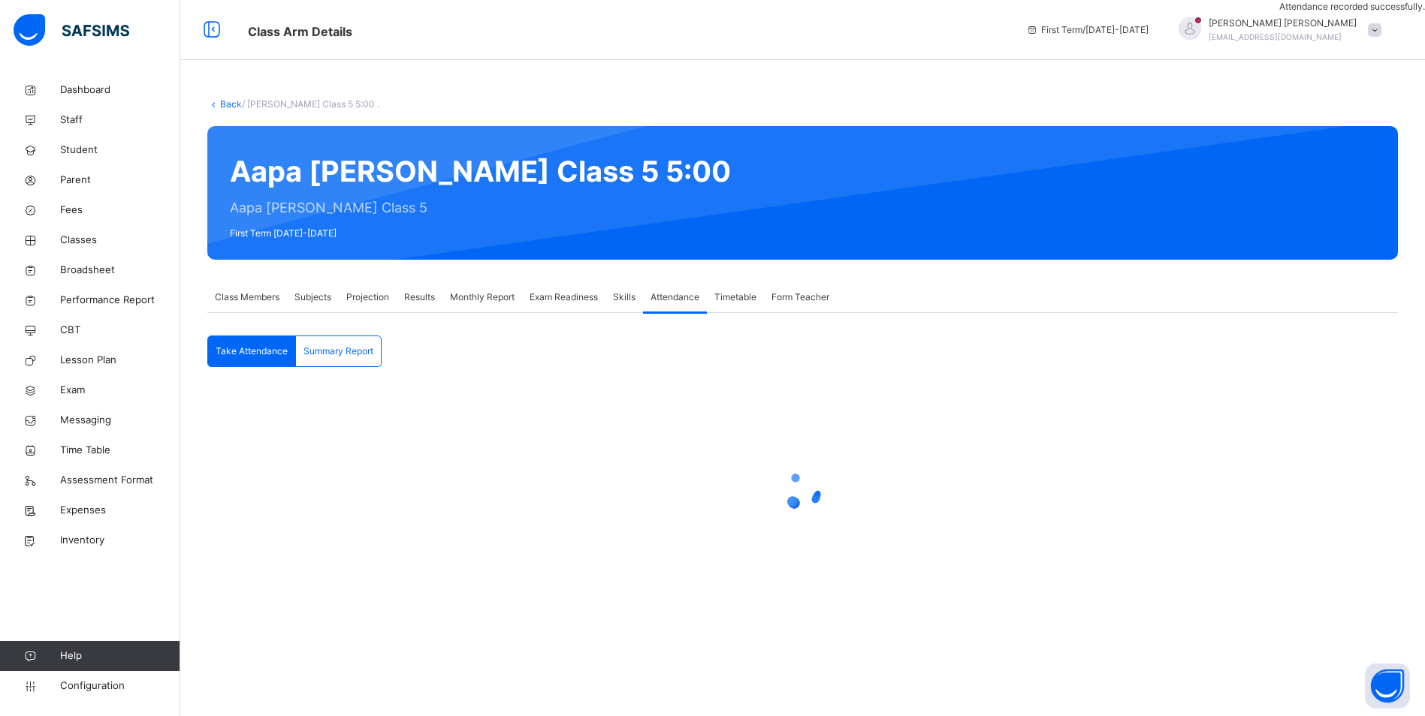
scroll to position [0, 0]
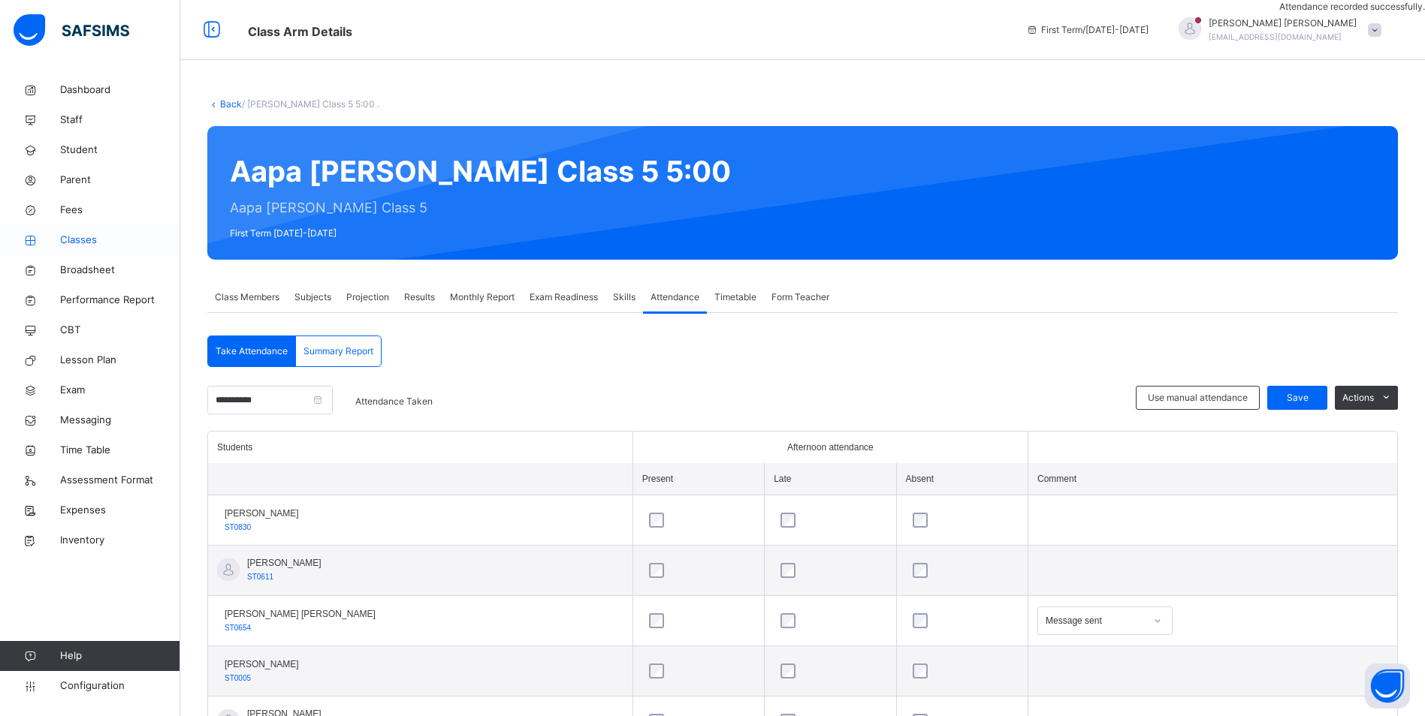
click at [92, 239] on span "Classes" at bounding box center [120, 240] width 120 height 15
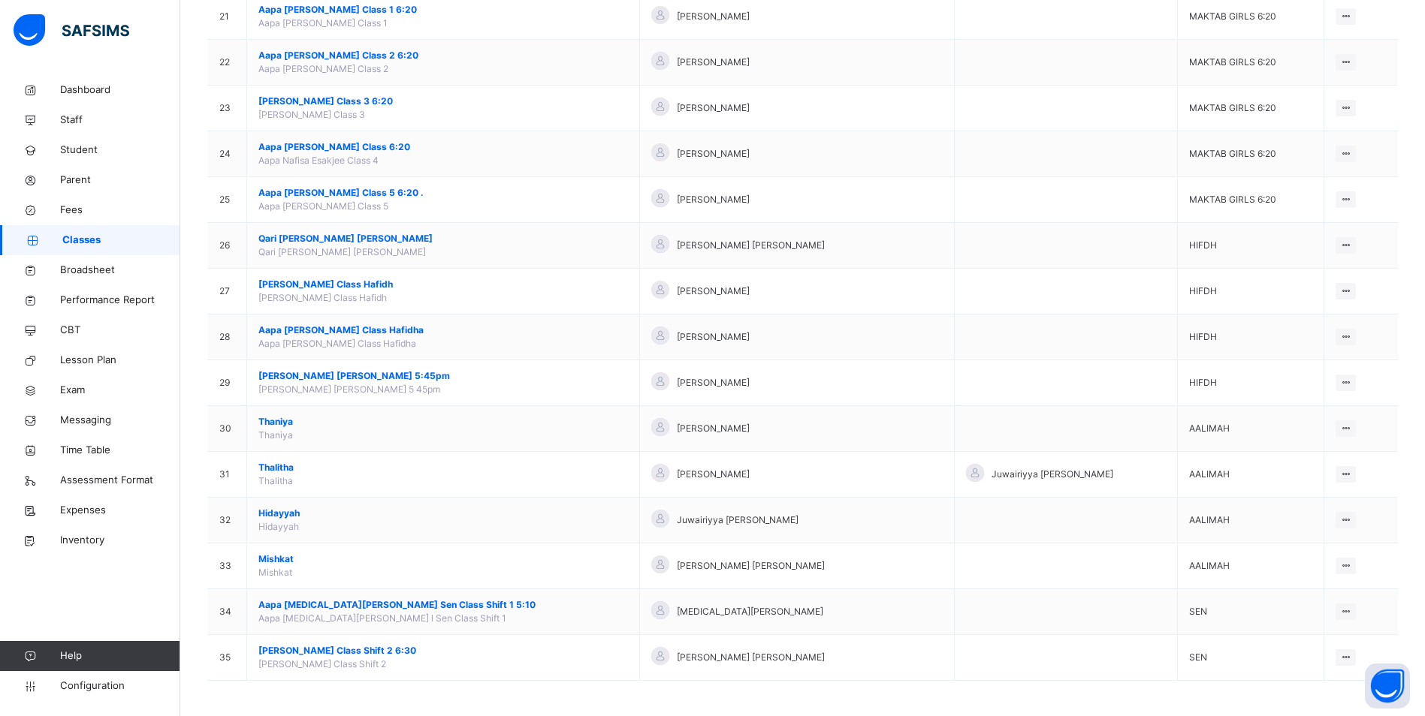
scroll to position [1103, 0]
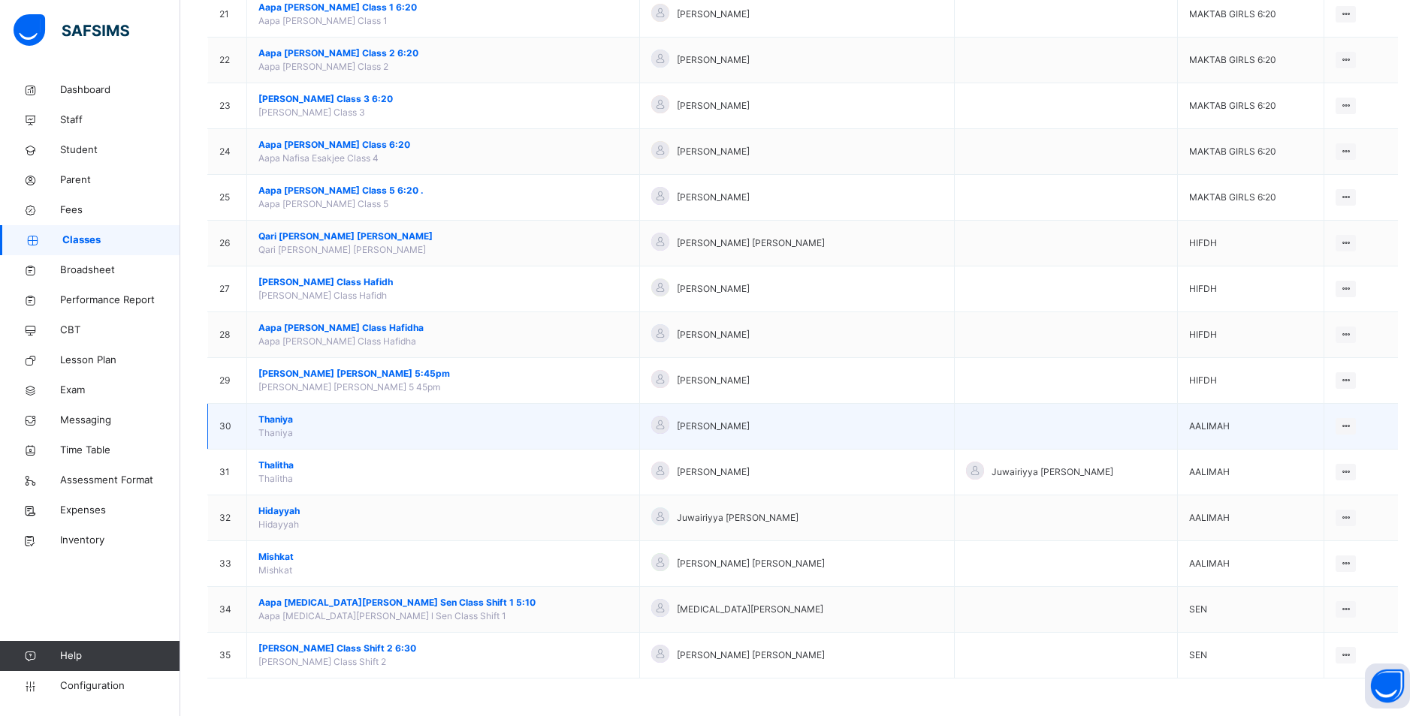
click at [269, 417] on span "Thaniya" at bounding box center [443, 420] width 370 height 14
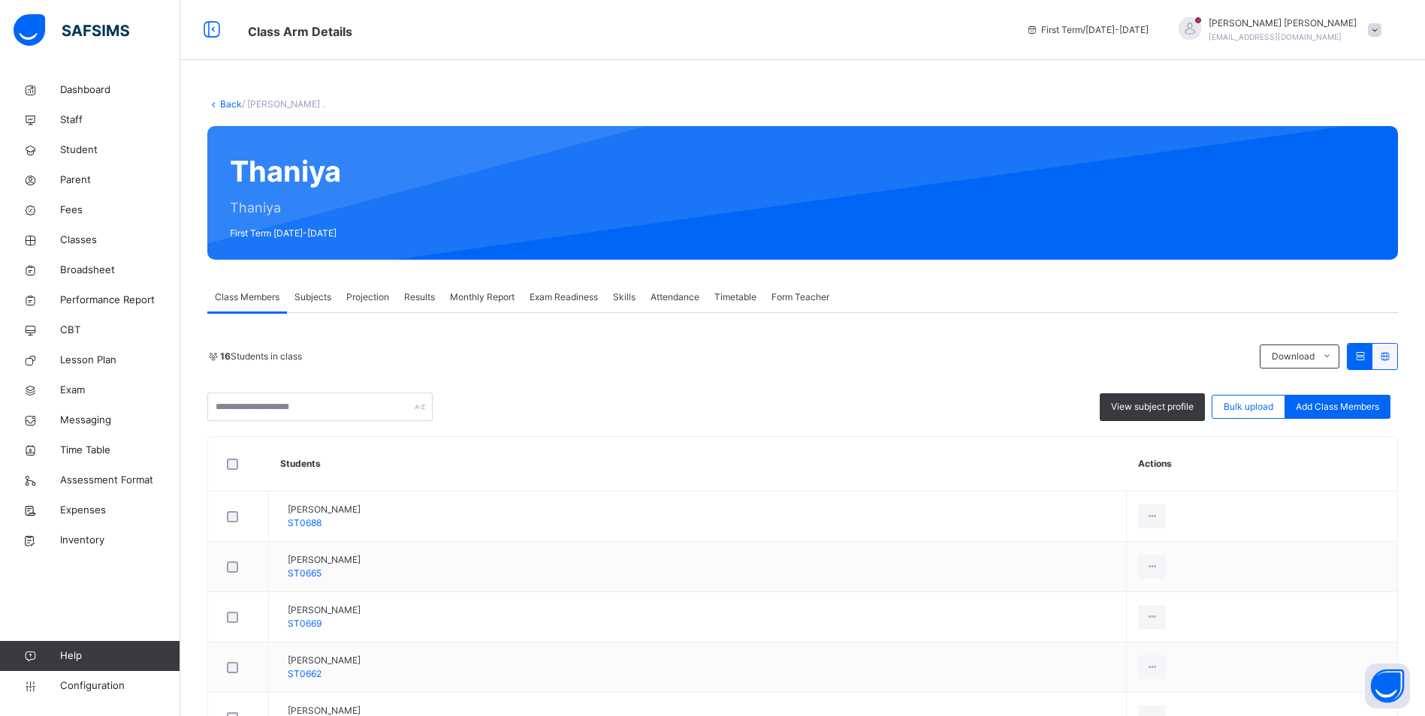
click at [677, 297] on span "Attendance" at bounding box center [674, 298] width 49 height 14
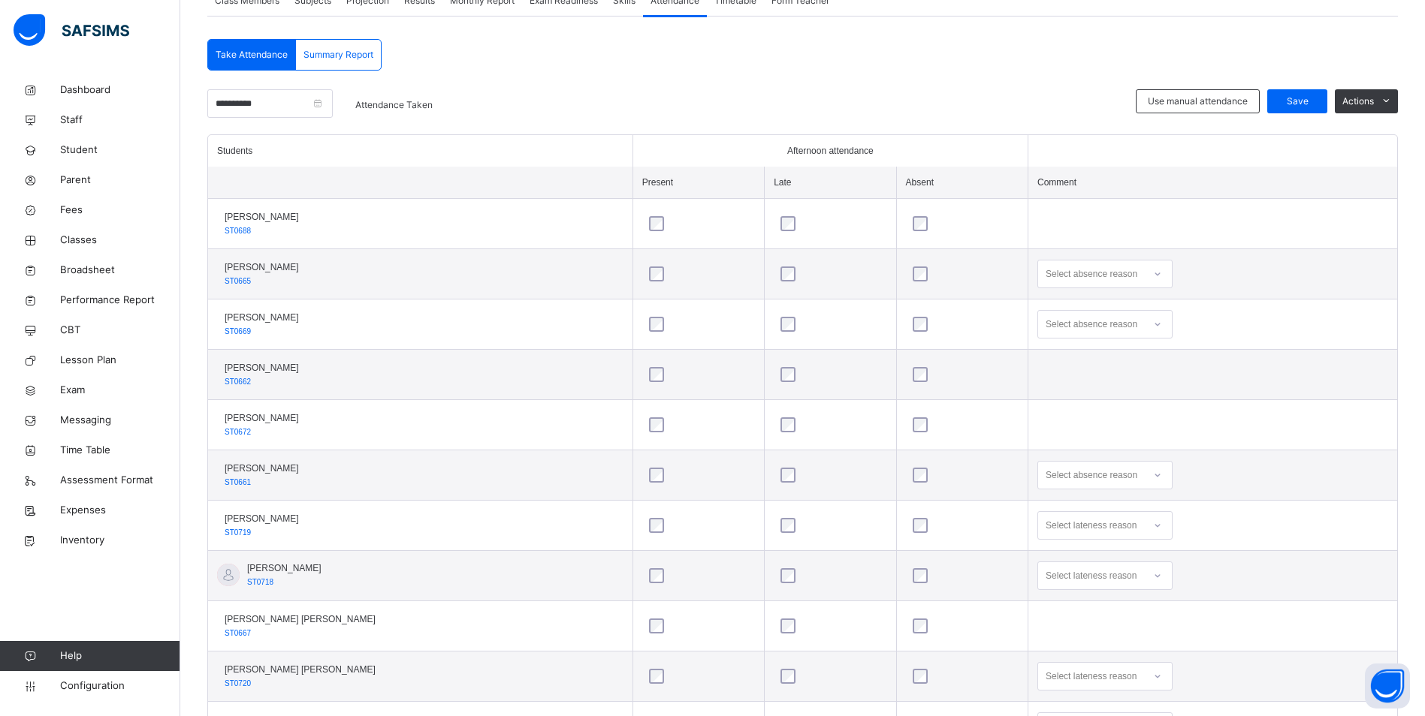
scroll to position [300, 0]
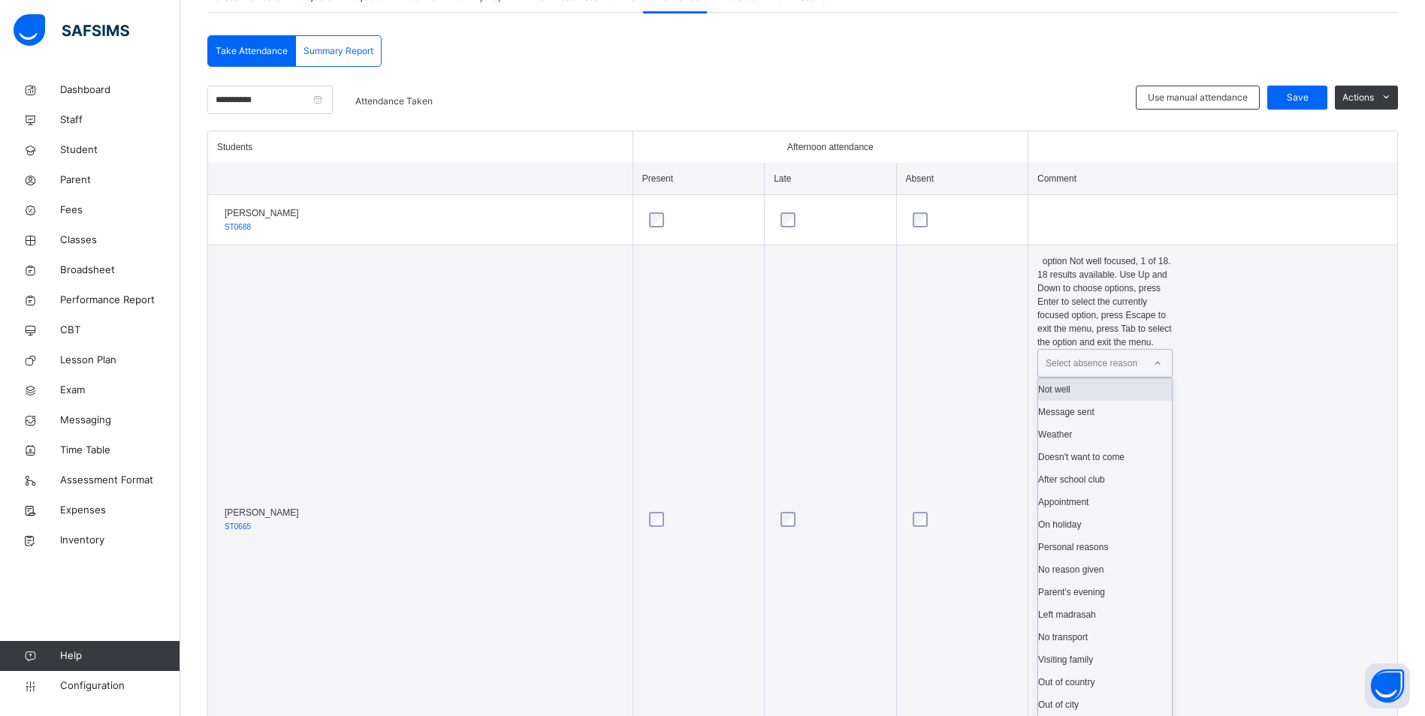
click at [1155, 356] on icon at bounding box center [1157, 363] width 9 height 15
click at [1121, 379] on div "Not well" at bounding box center [1105, 390] width 134 height 23
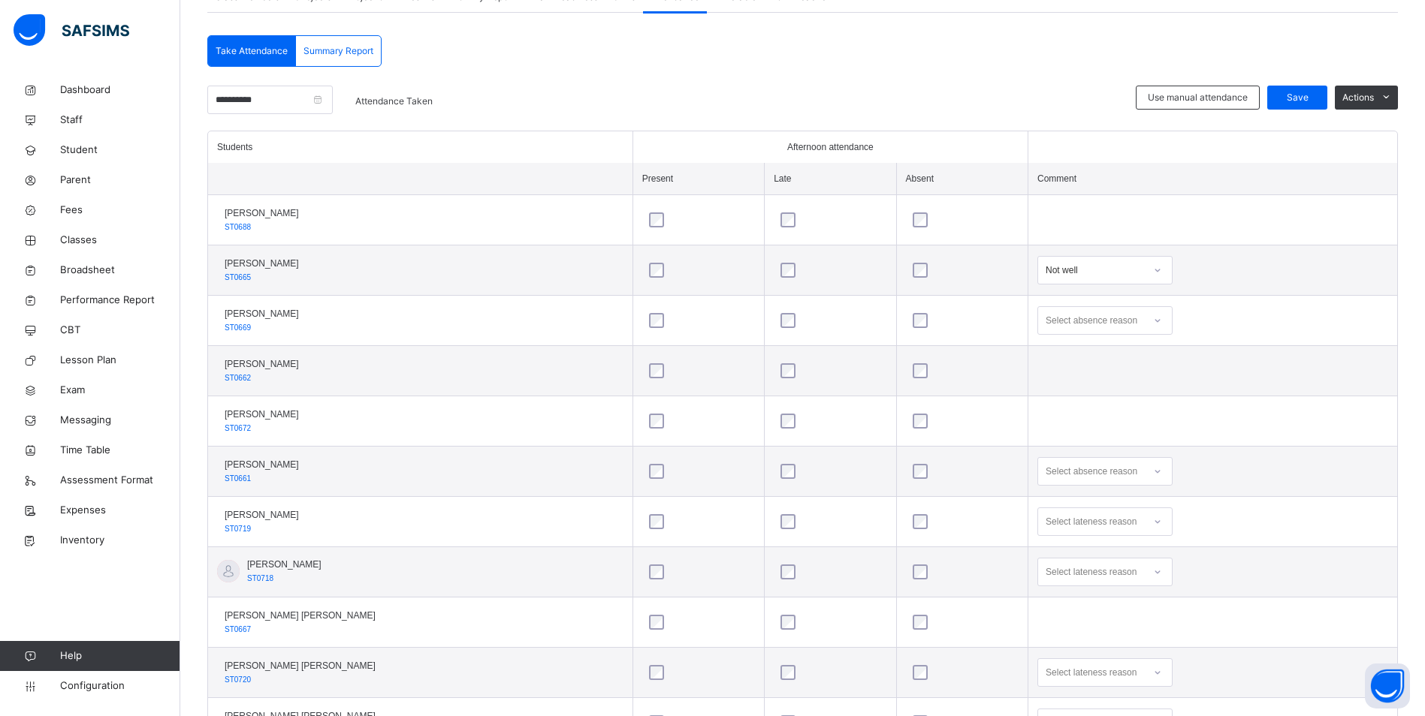
click at [1153, 319] on icon at bounding box center [1157, 320] width 9 height 15
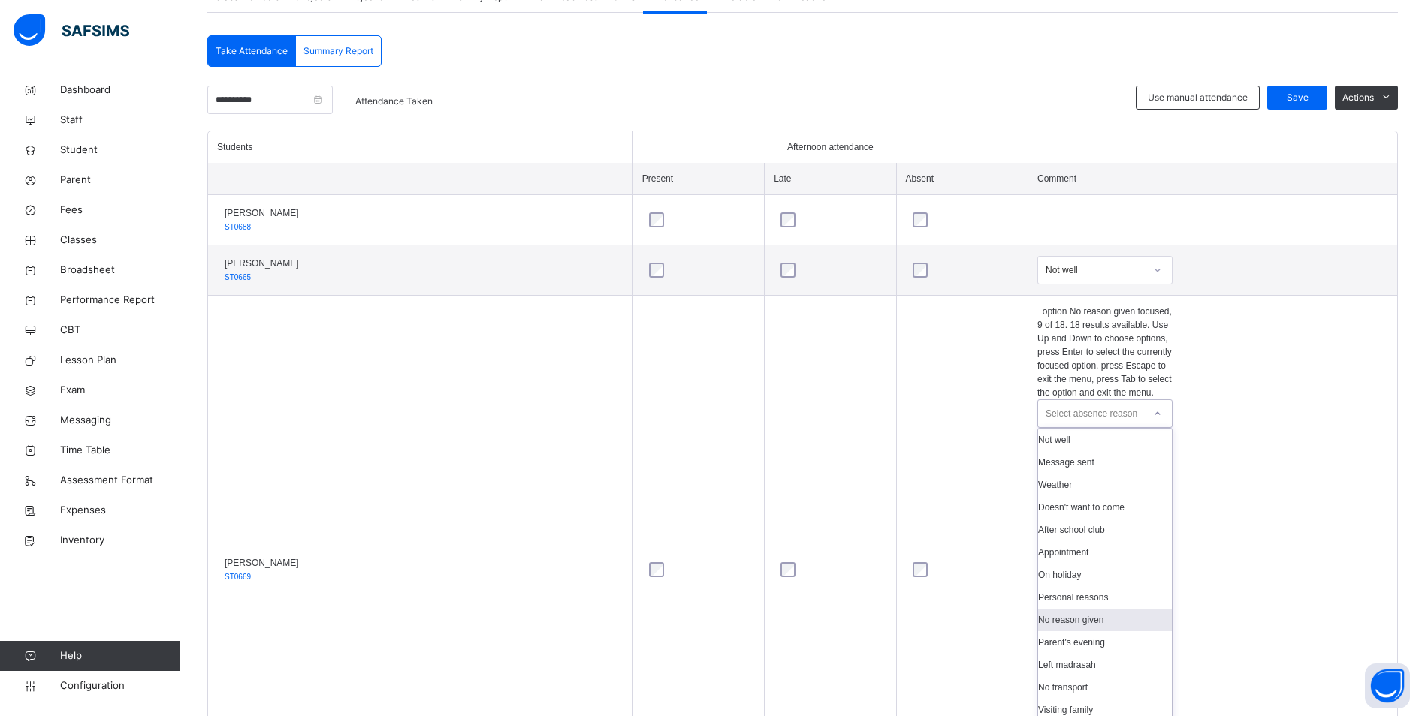
scroll to position [75, 0]
click at [1090, 541] on div "Appointment" at bounding box center [1105, 552] width 134 height 23
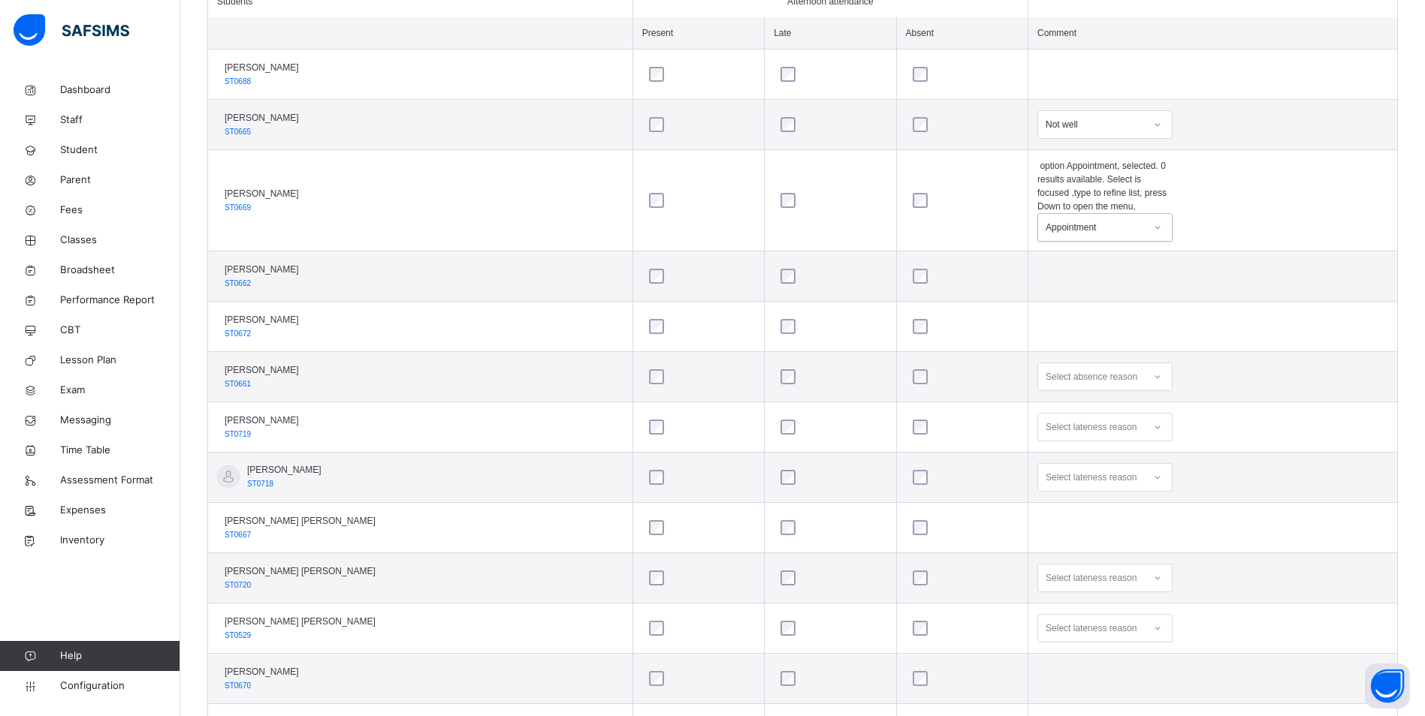
scroll to position [451, 0]
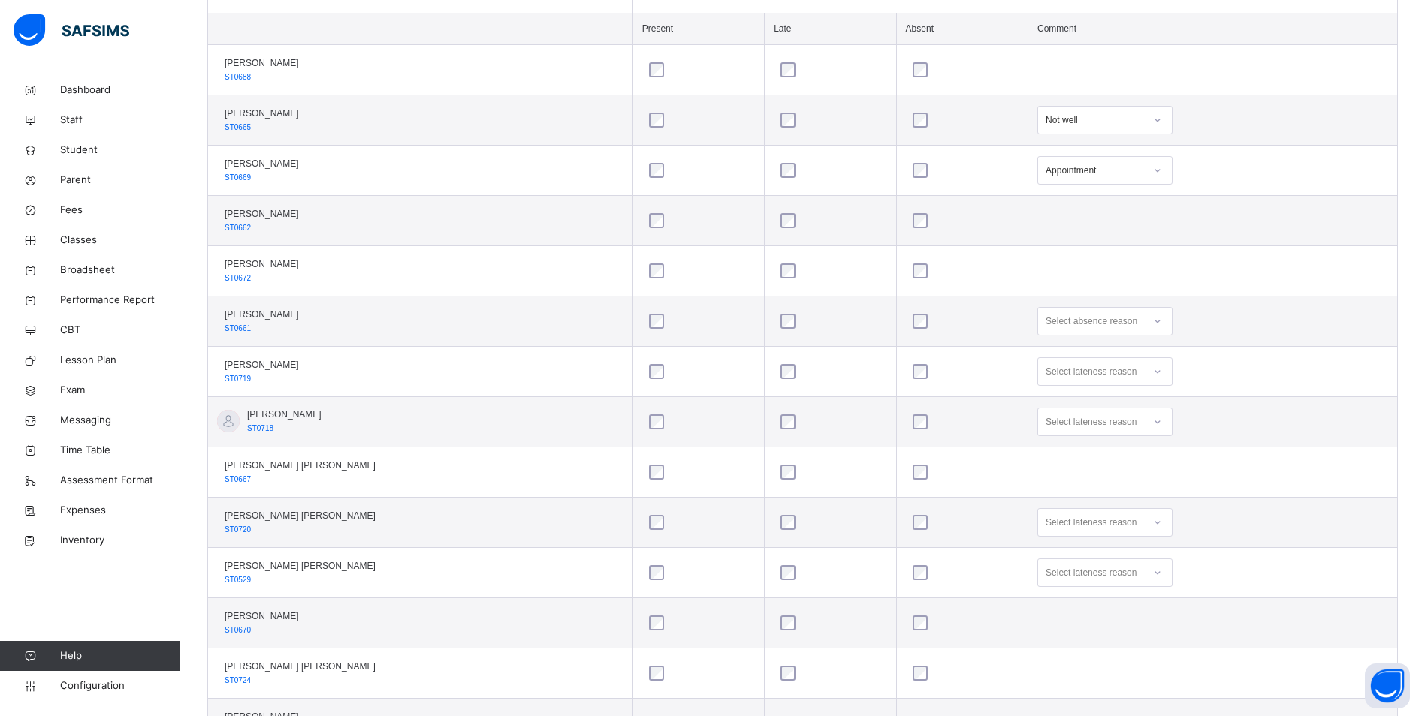
click at [1160, 325] on div at bounding box center [1158, 321] width 26 height 24
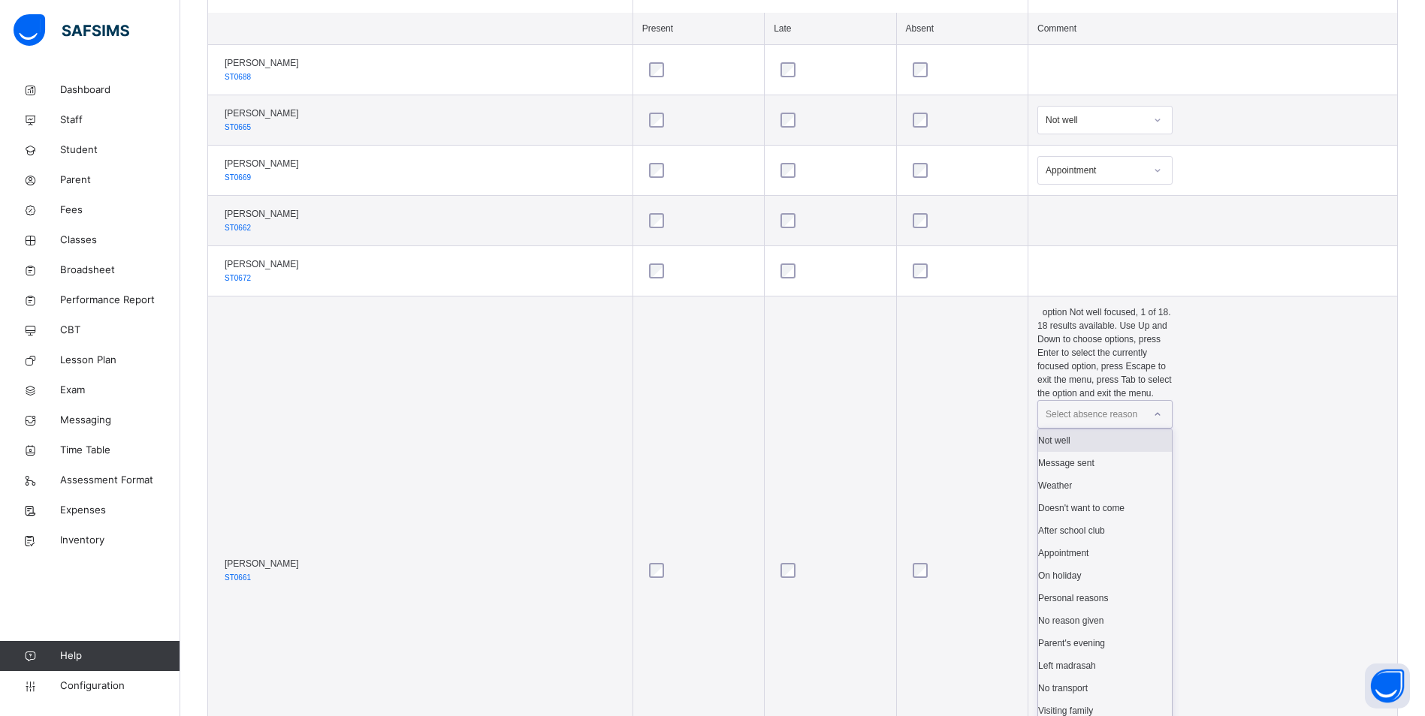
click at [1120, 430] on div "Not well" at bounding box center [1105, 441] width 134 height 23
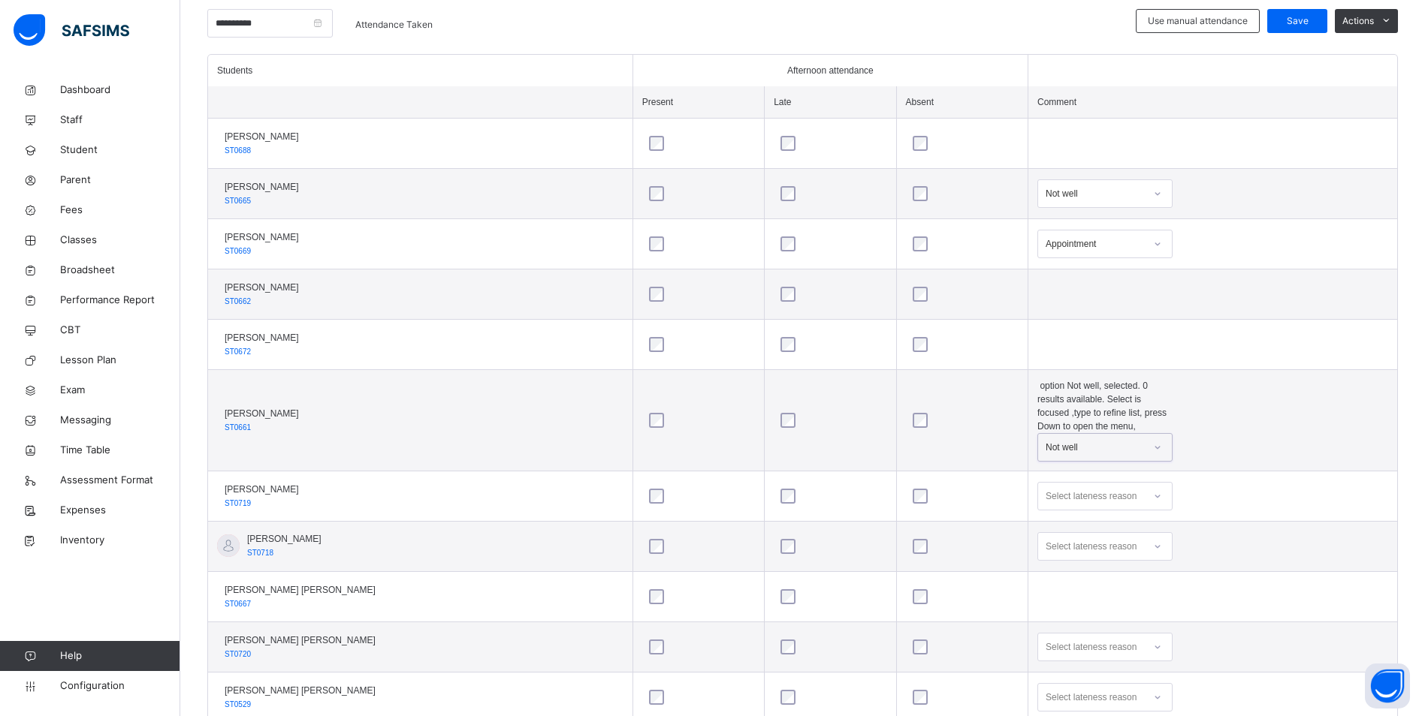
scroll to position [225, 0]
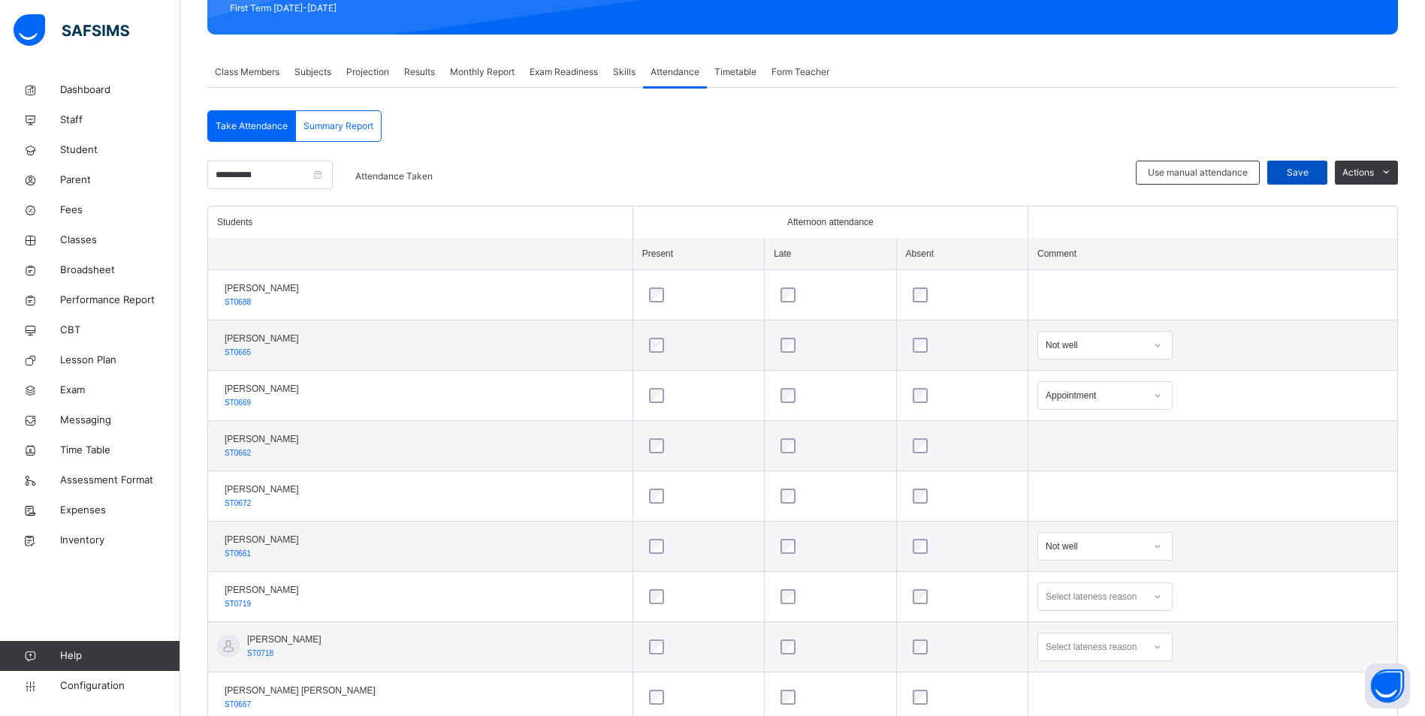
click at [1316, 171] on span "Save" at bounding box center [1297, 173] width 38 height 14
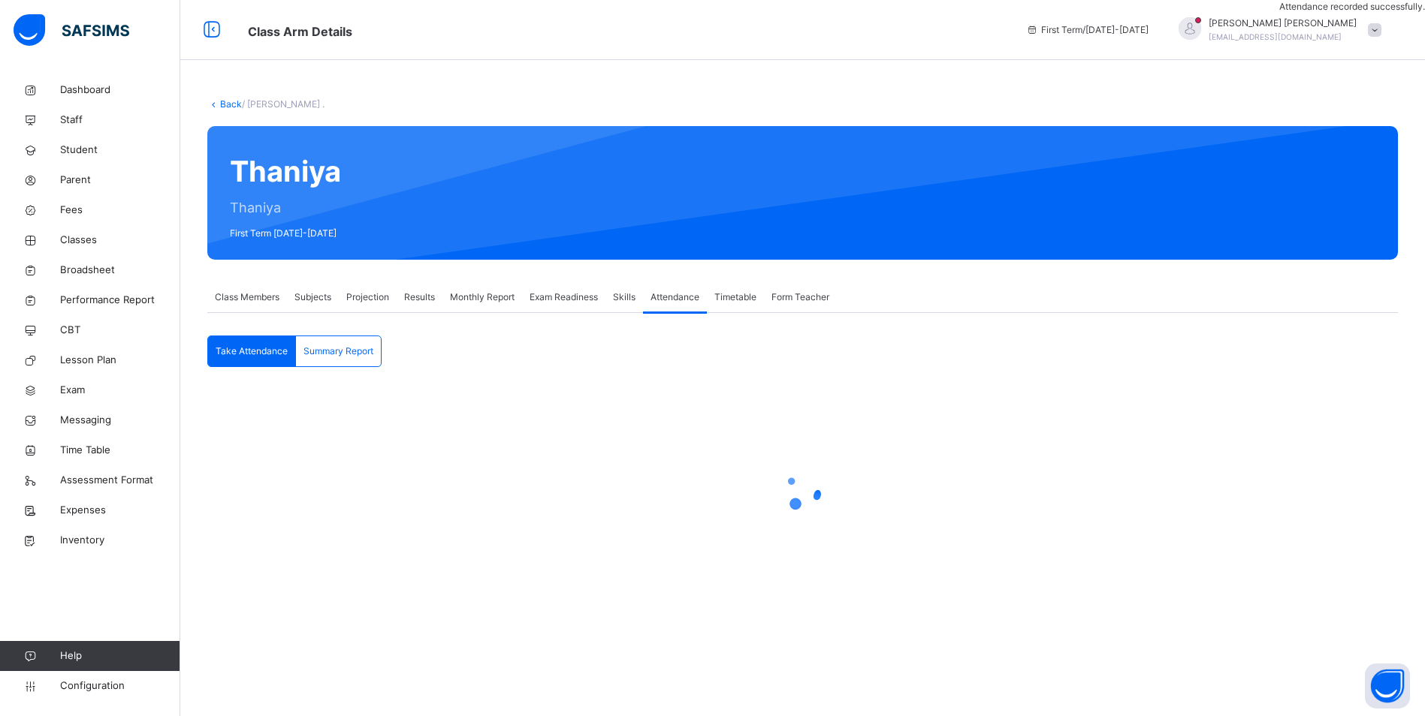
scroll to position [0, 0]
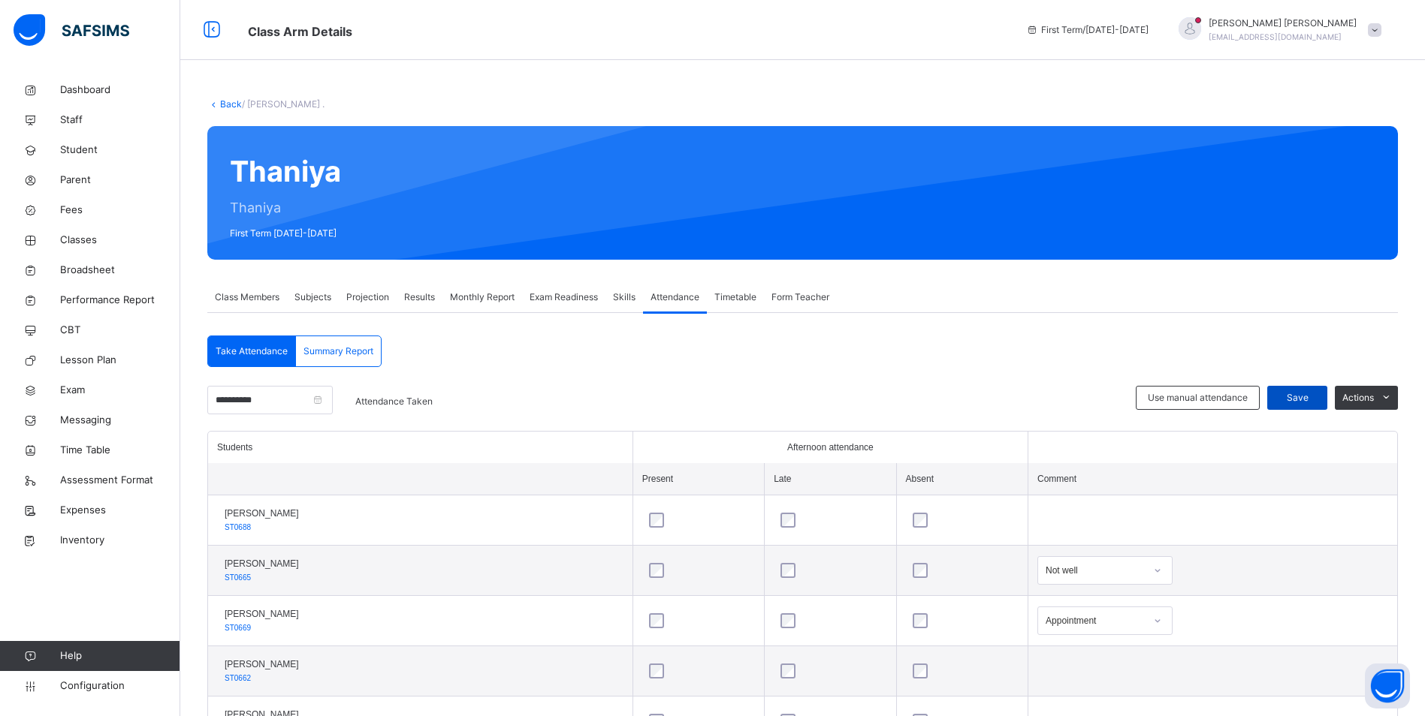
click at [1308, 404] on span "Save" at bounding box center [1297, 398] width 38 height 14
click at [86, 238] on span "Classes" at bounding box center [120, 240] width 120 height 15
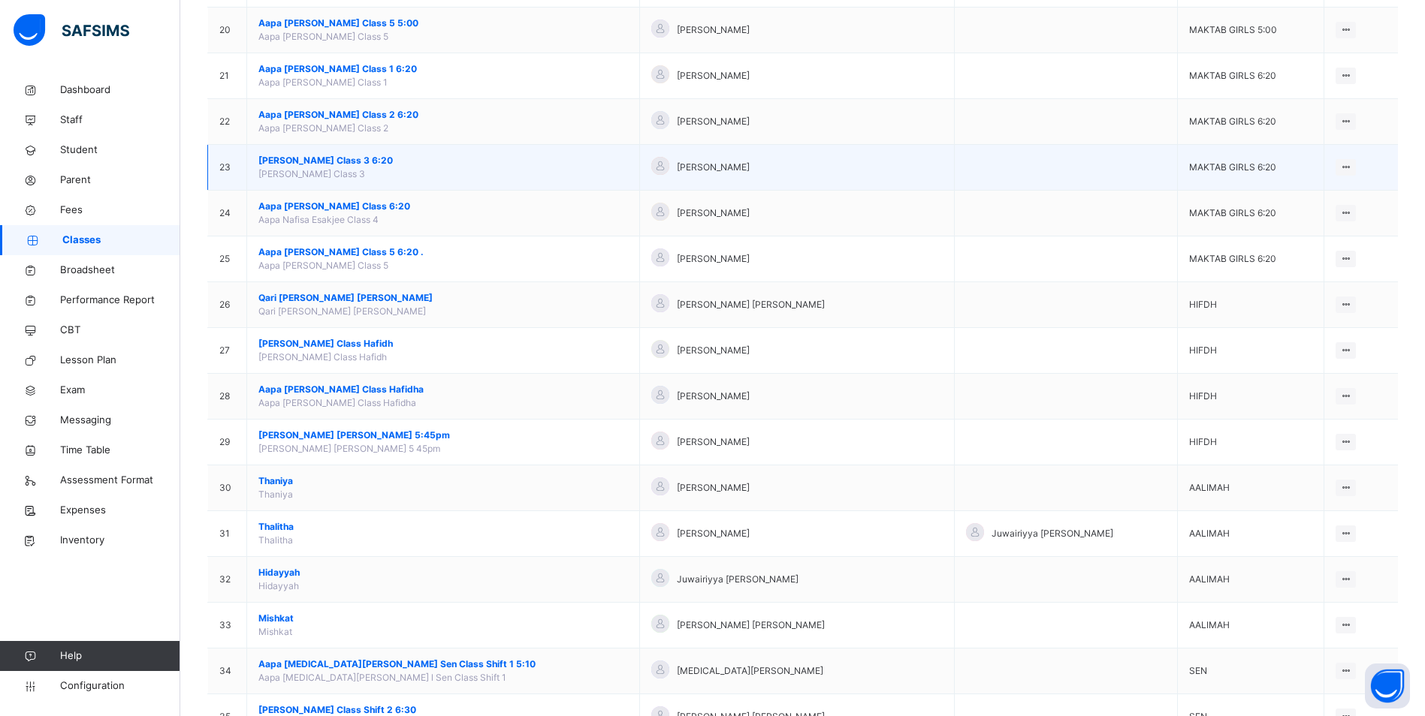
scroll to position [1103, 0]
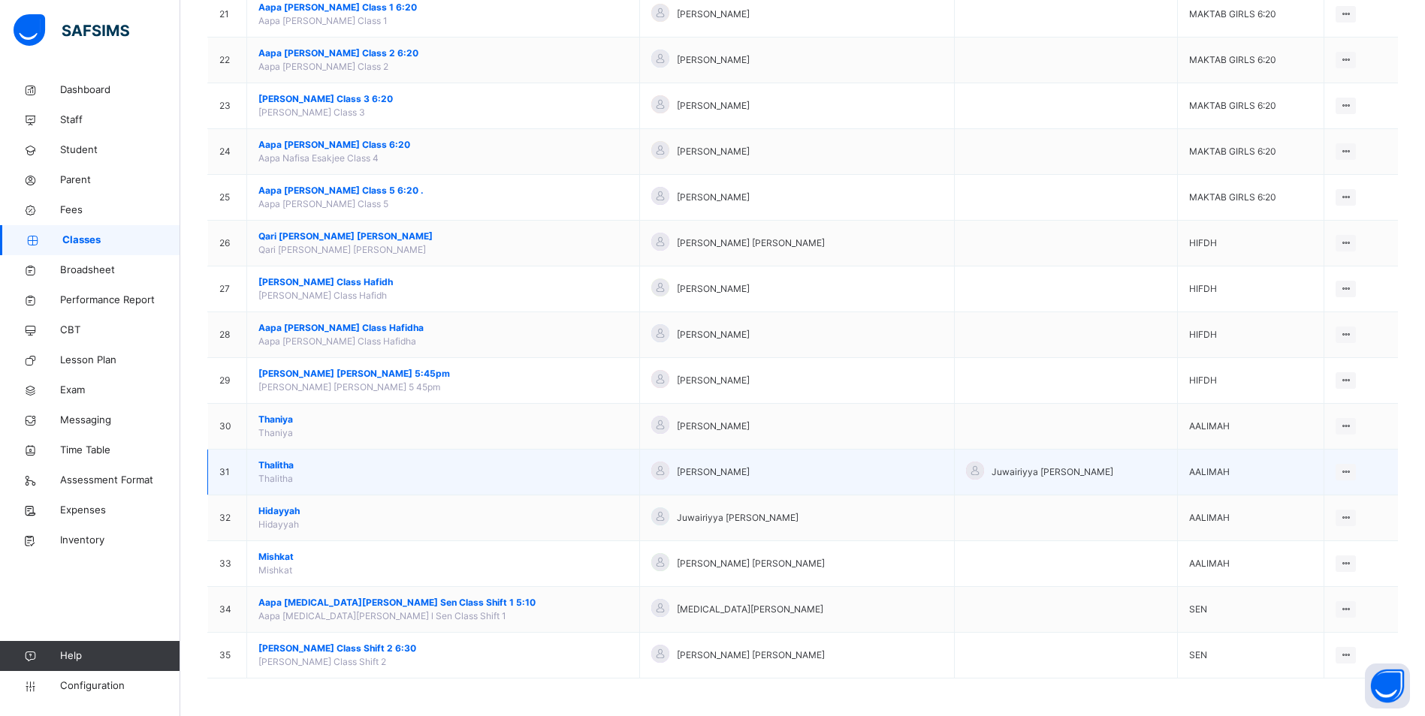
click at [270, 467] on span "Thalitha" at bounding box center [443, 466] width 370 height 14
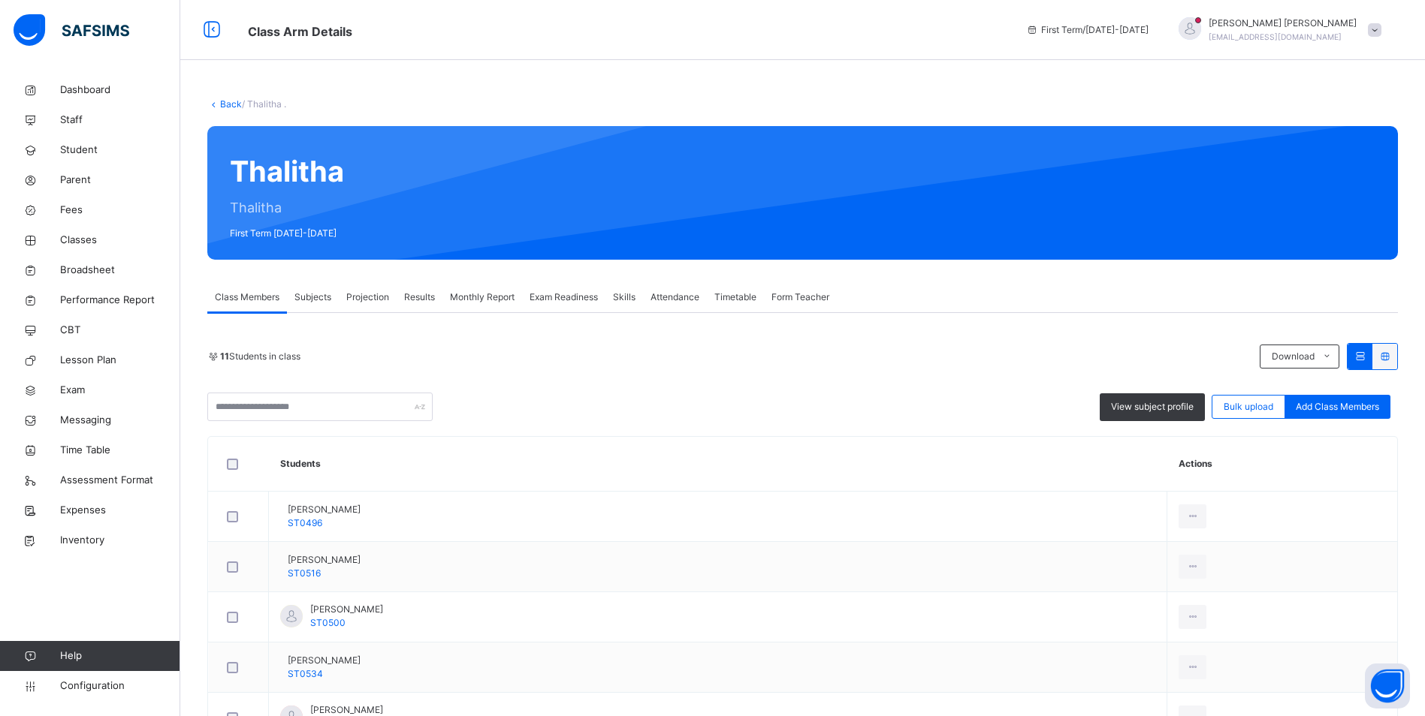
click at [680, 294] on span "Attendance" at bounding box center [674, 298] width 49 height 14
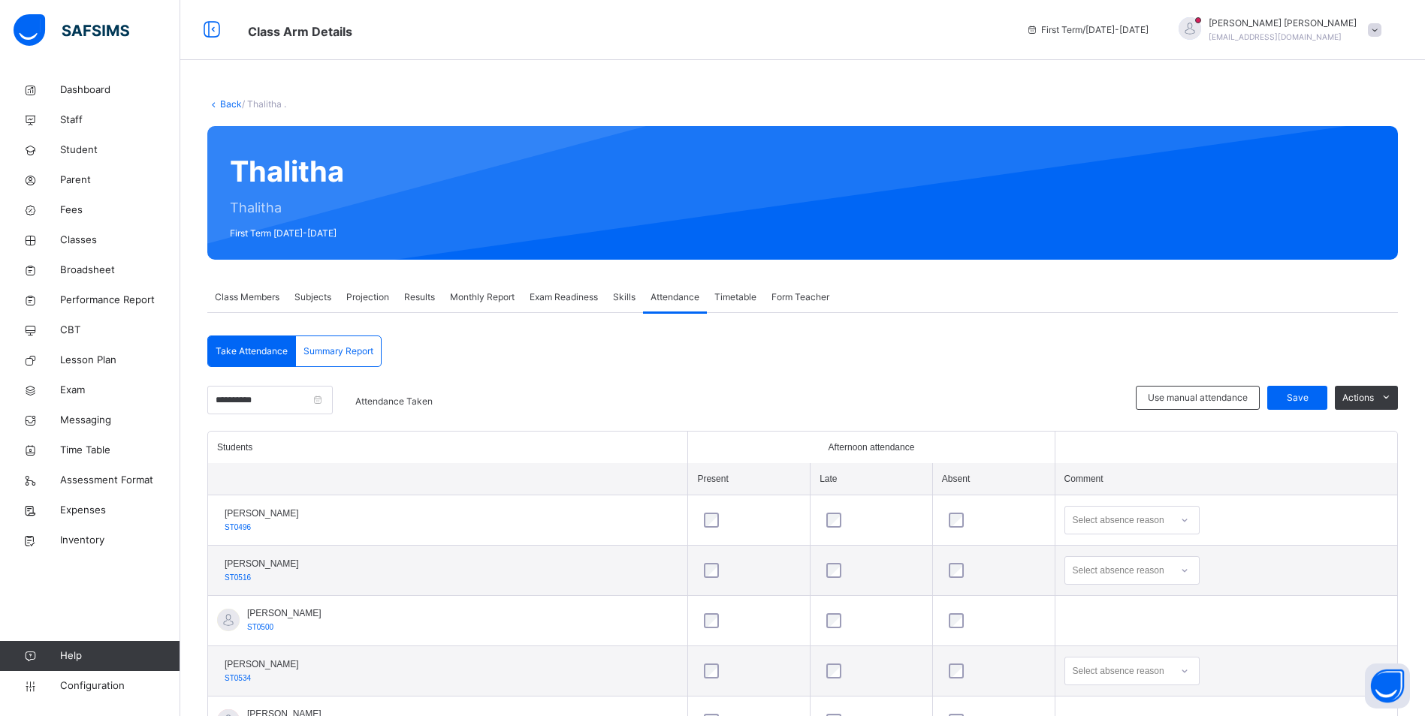
scroll to position [374, 0]
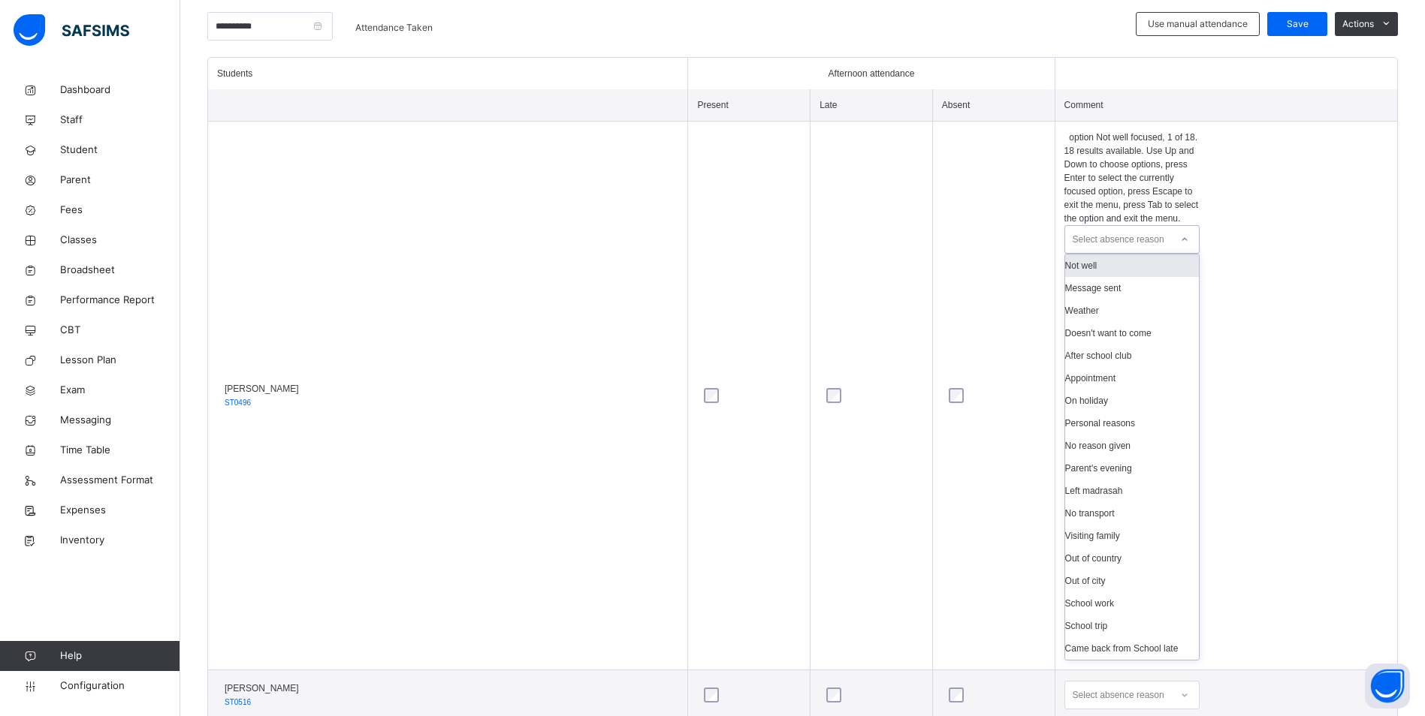
click at [1180, 232] on icon at bounding box center [1184, 239] width 9 height 15
click at [1115, 255] on div "Not well" at bounding box center [1132, 266] width 134 height 23
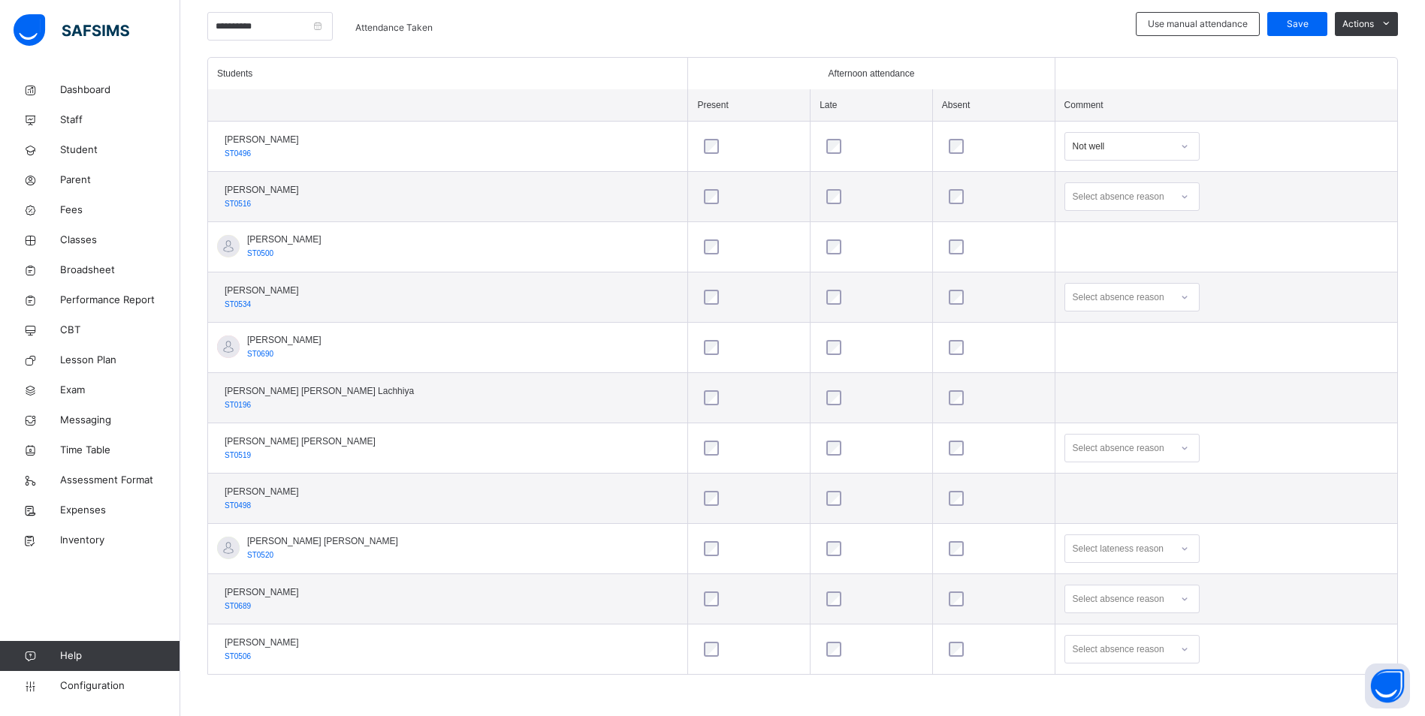
click at [1172, 195] on div at bounding box center [1185, 197] width 26 height 24
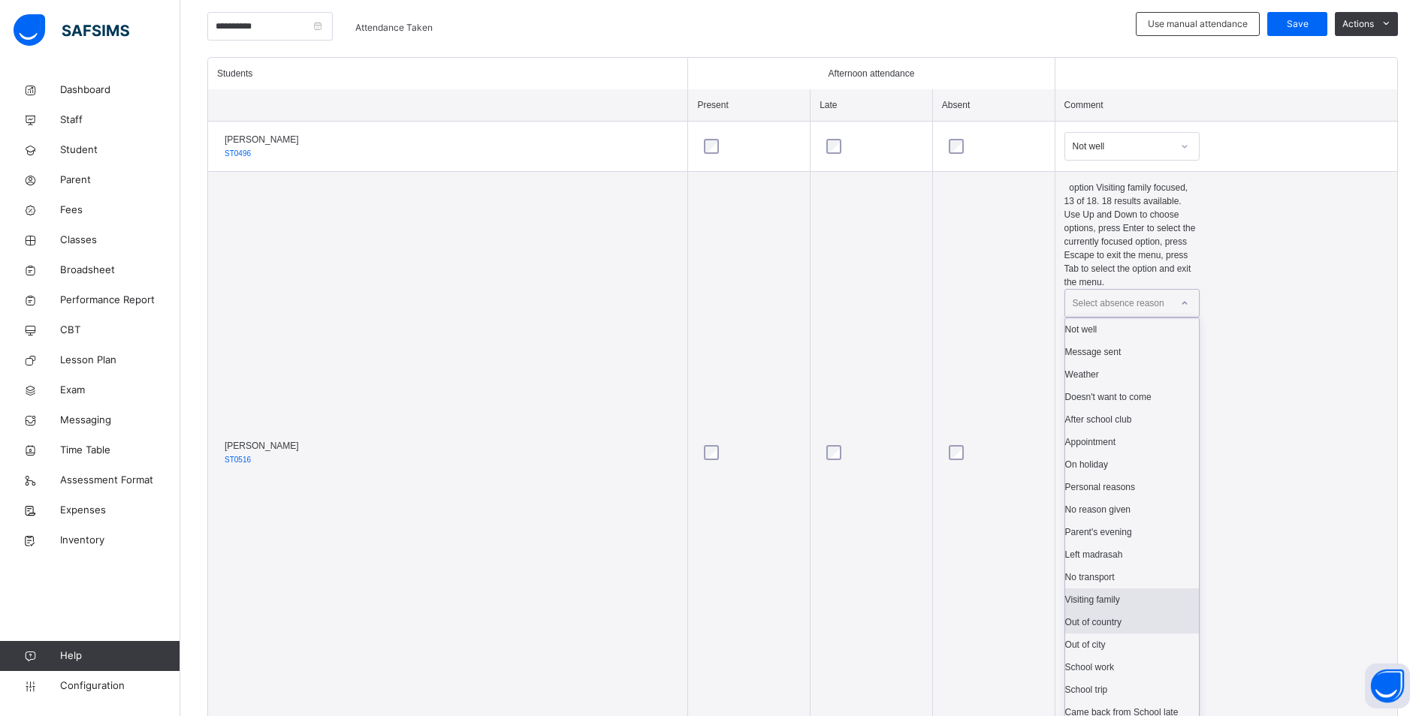
scroll to position [248, 0]
click at [1093, 643] on div "School work" at bounding box center [1132, 654] width 134 height 23
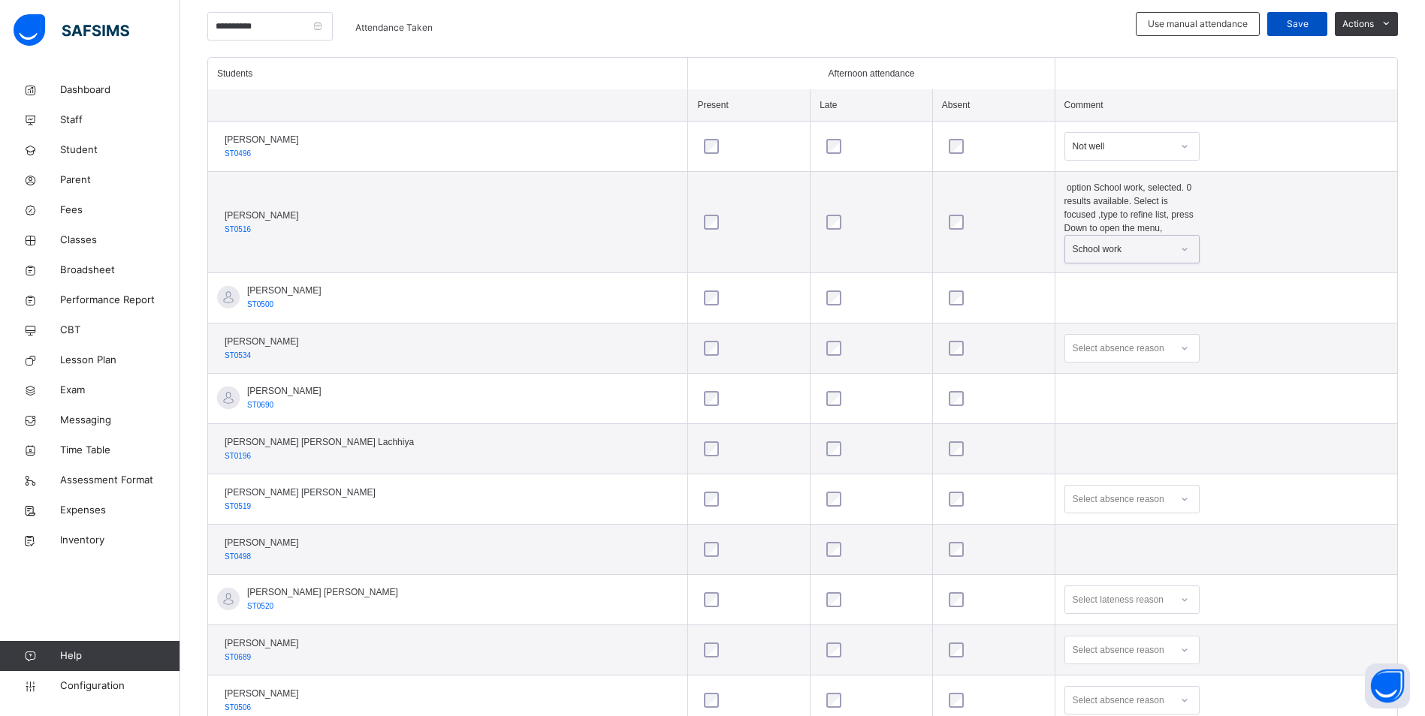
click at [1313, 20] on span "Save" at bounding box center [1297, 24] width 38 height 14
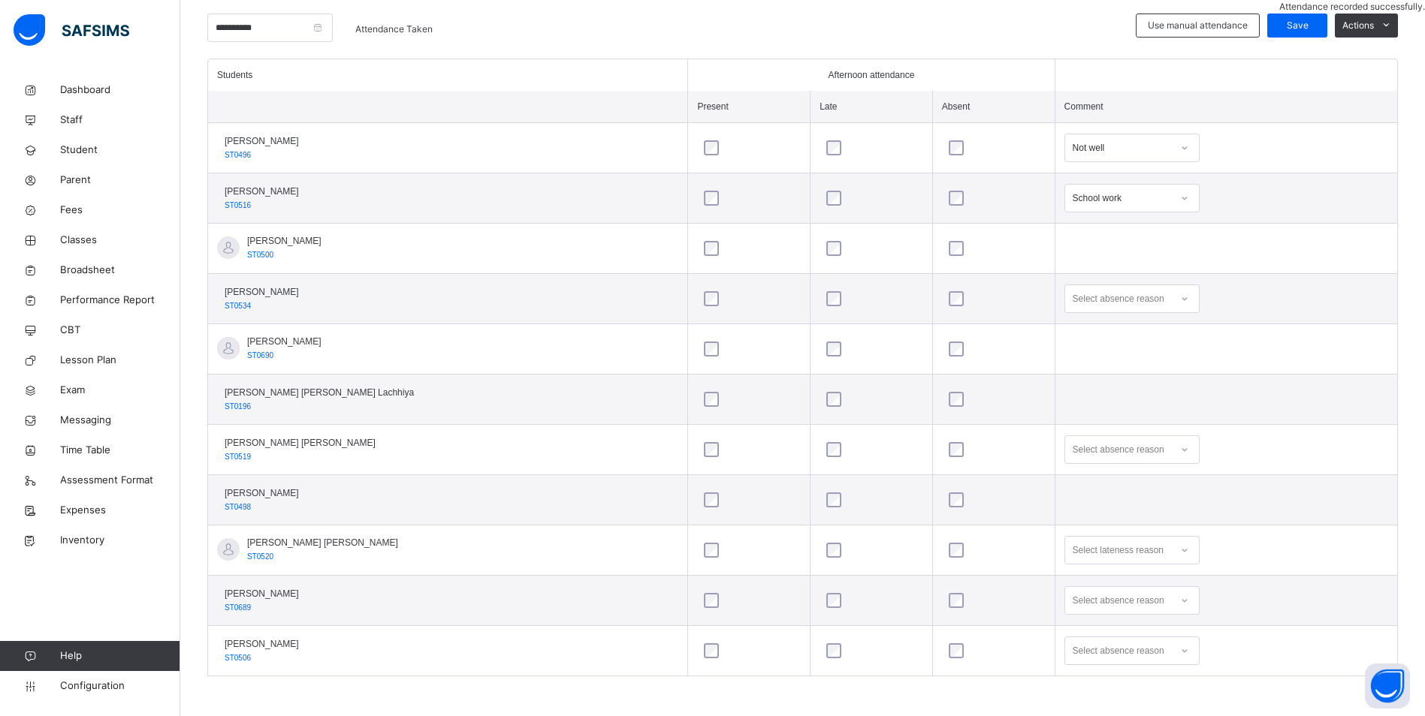
scroll to position [374, 0]
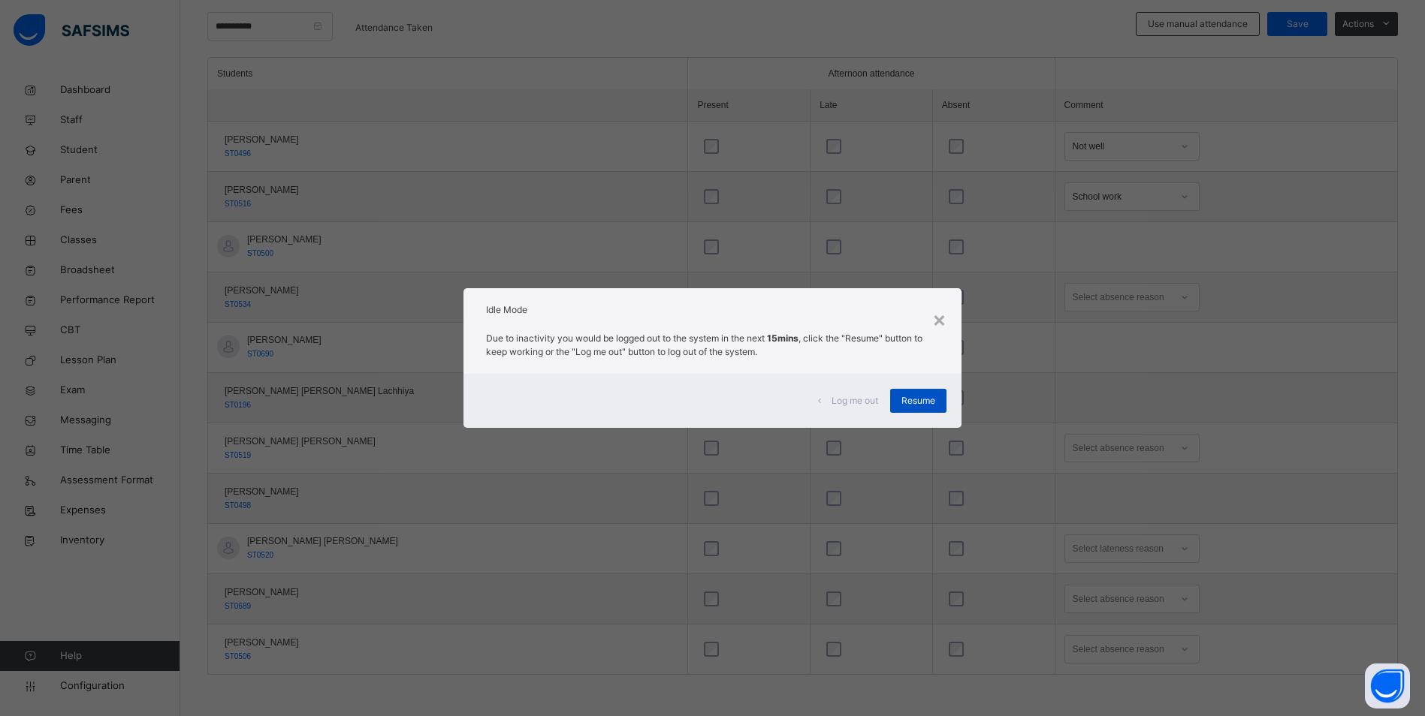
click at [934, 402] on span "Resume" at bounding box center [918, 401] width 34 height 14
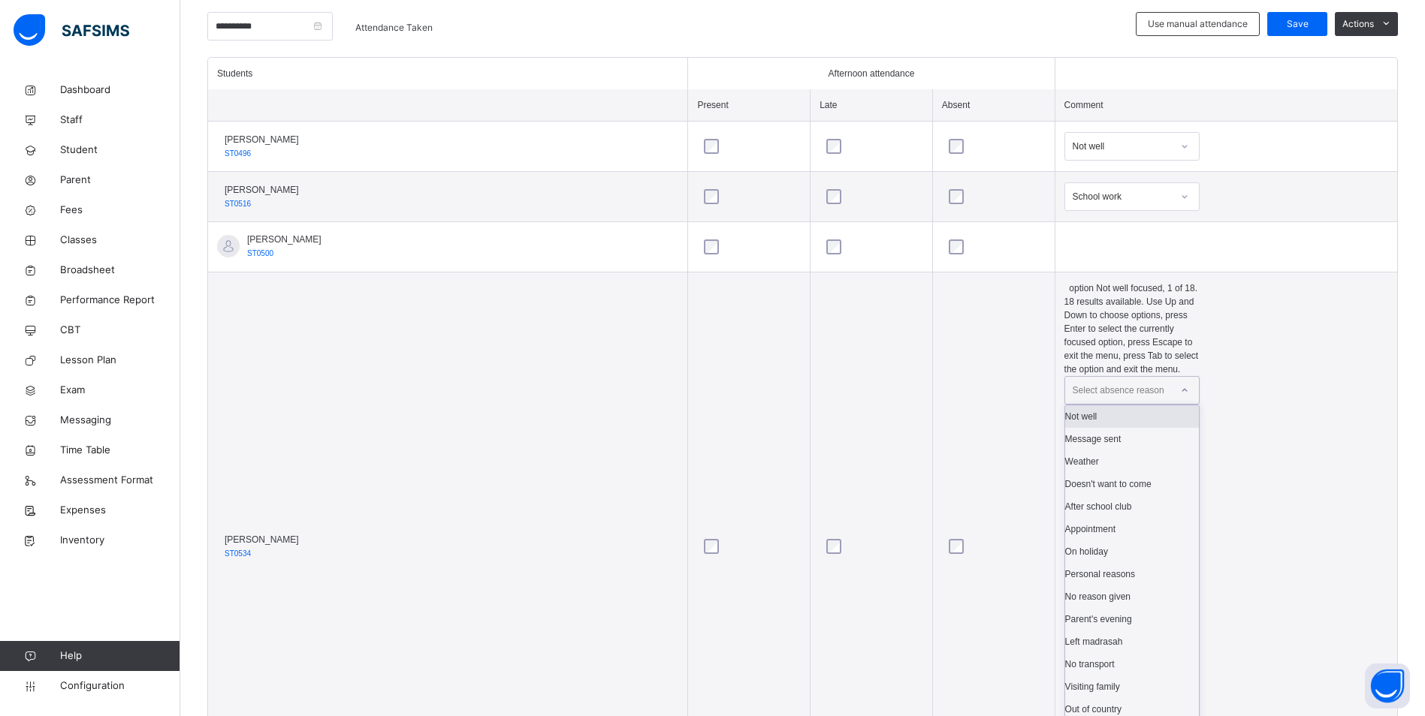
click at [1180, 383] on icon at bounding box center [1184, 390] width 9 height 15
click at [1114, 406] on div "Not well" at bounding box center [1132, 417] width 134 height 23
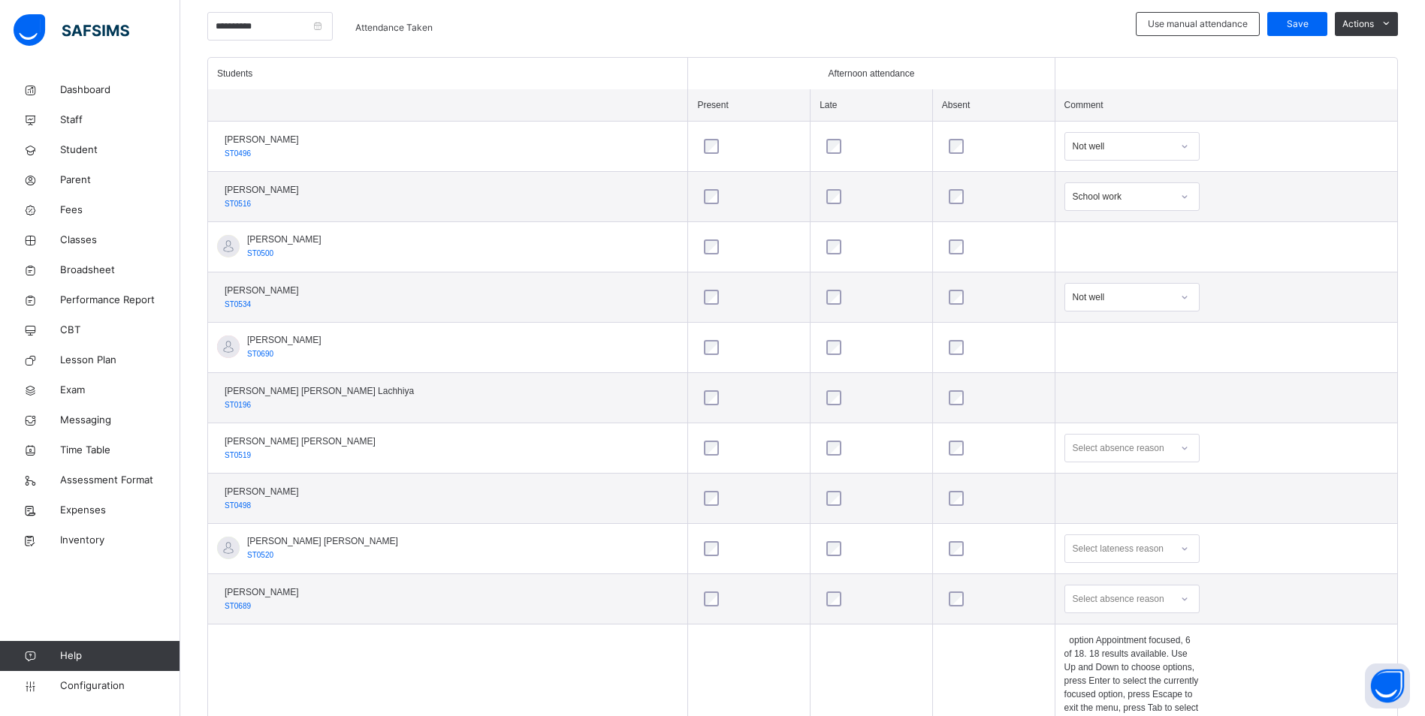
scroll to position [554, 0]
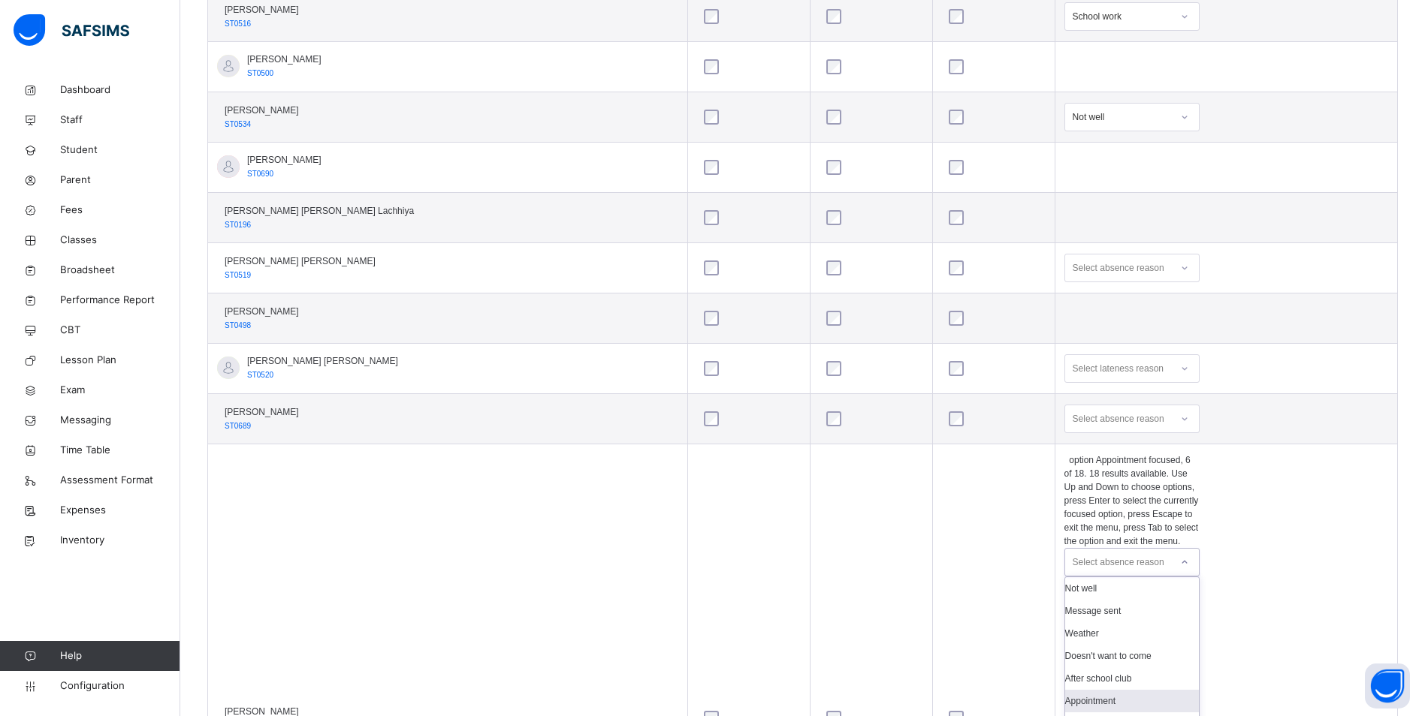
click at [1144, 642] on div "option Appointment focused, 6 of 18. 18 results available. Use Up and Down to c…" at bounding box center [1131, 719] width 135 height 530
click at [1084, 600] on div "Message sent" at bounding box center [1132, 611] width 134 height 23
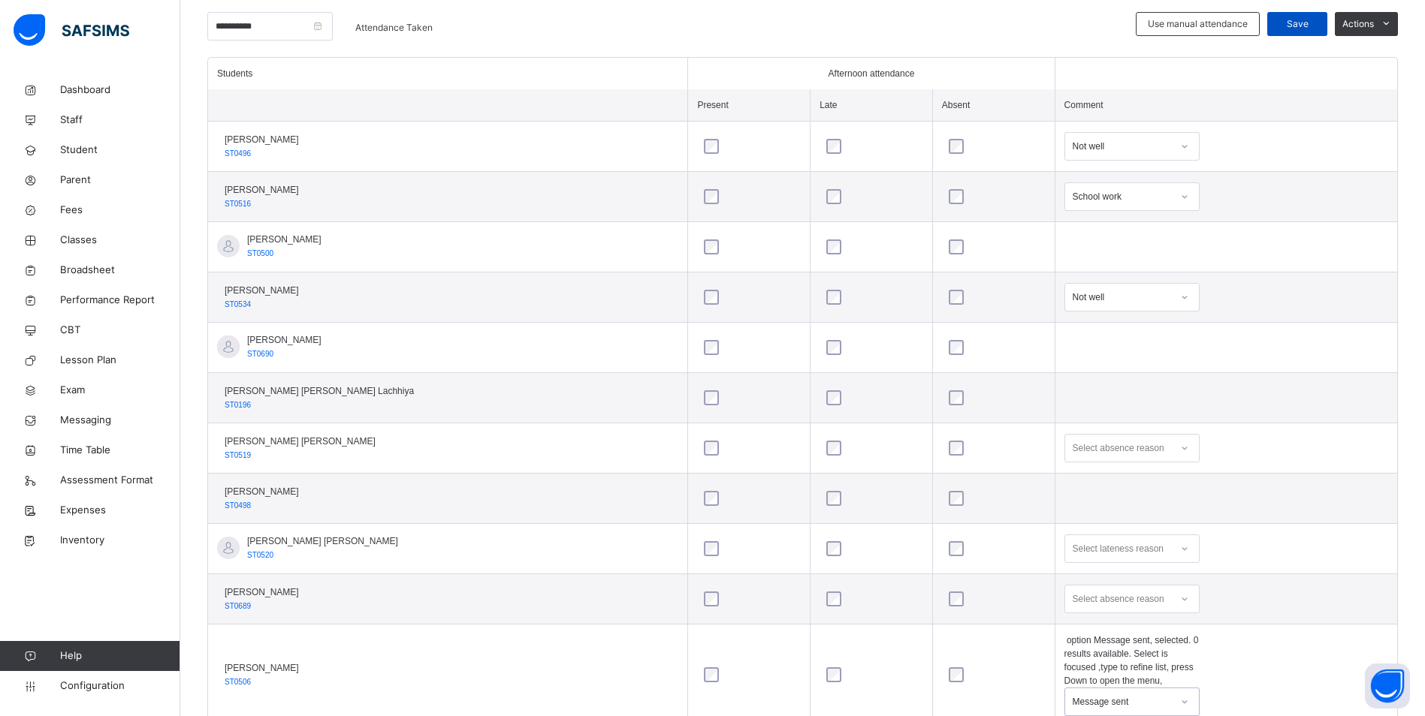
click at [1314, 18] on span "Save" at bounding box center [1297, 24] width 38 height 14
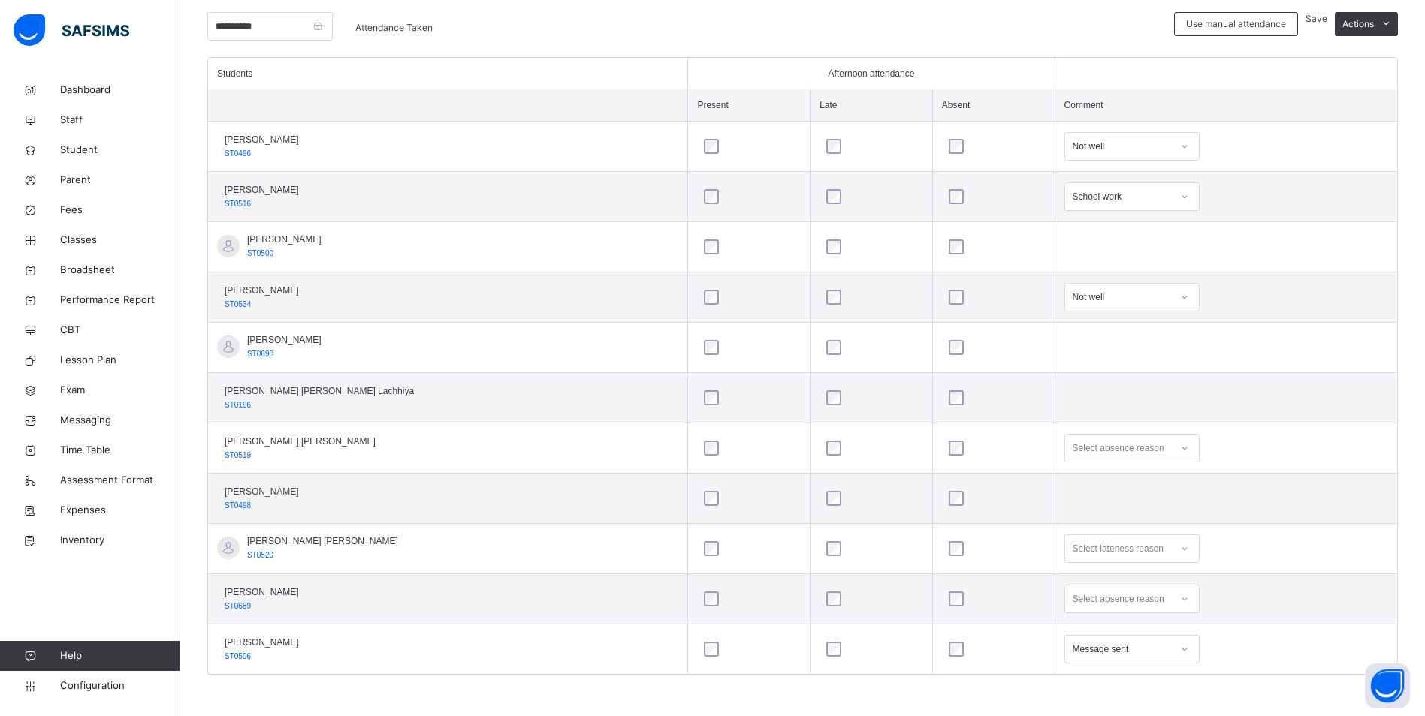
scroll to position [0, 0]
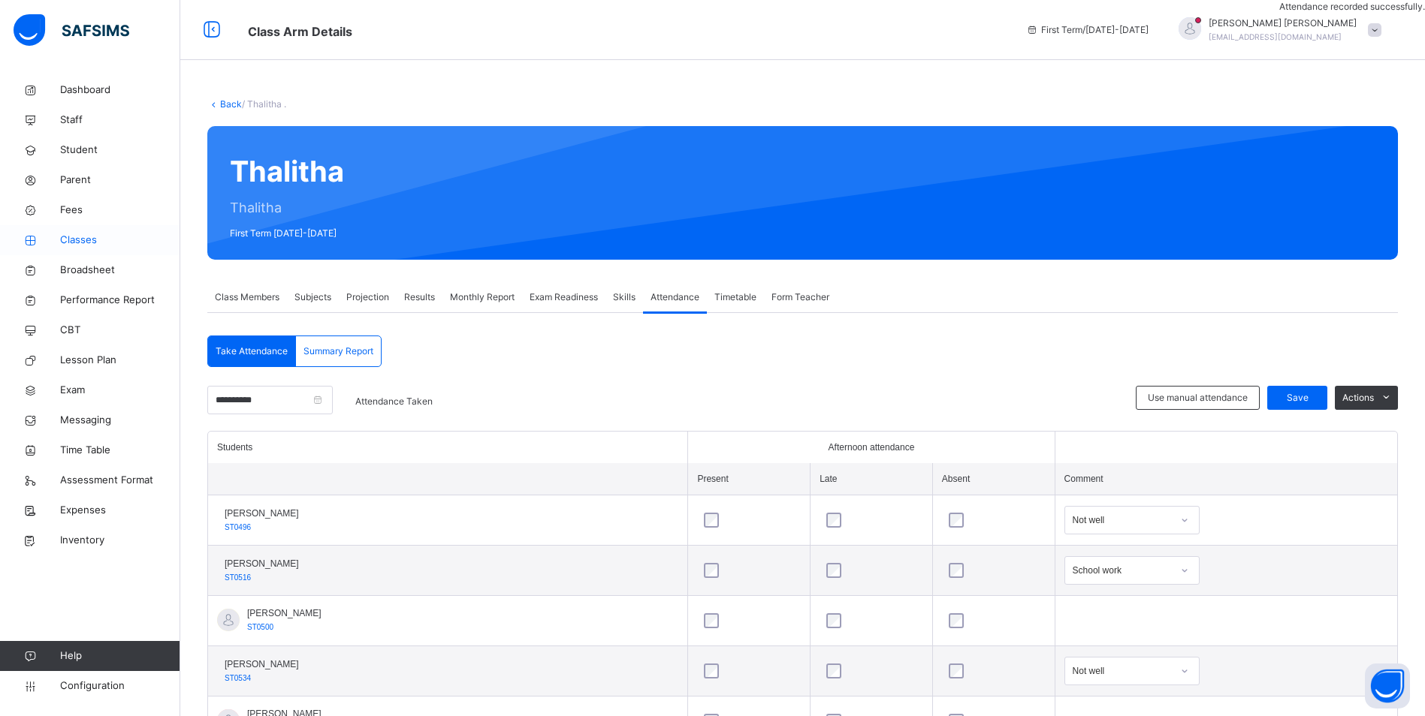
click at [87, 237] on span "Classes" at bounding box center [120, 240] width 120 height 15
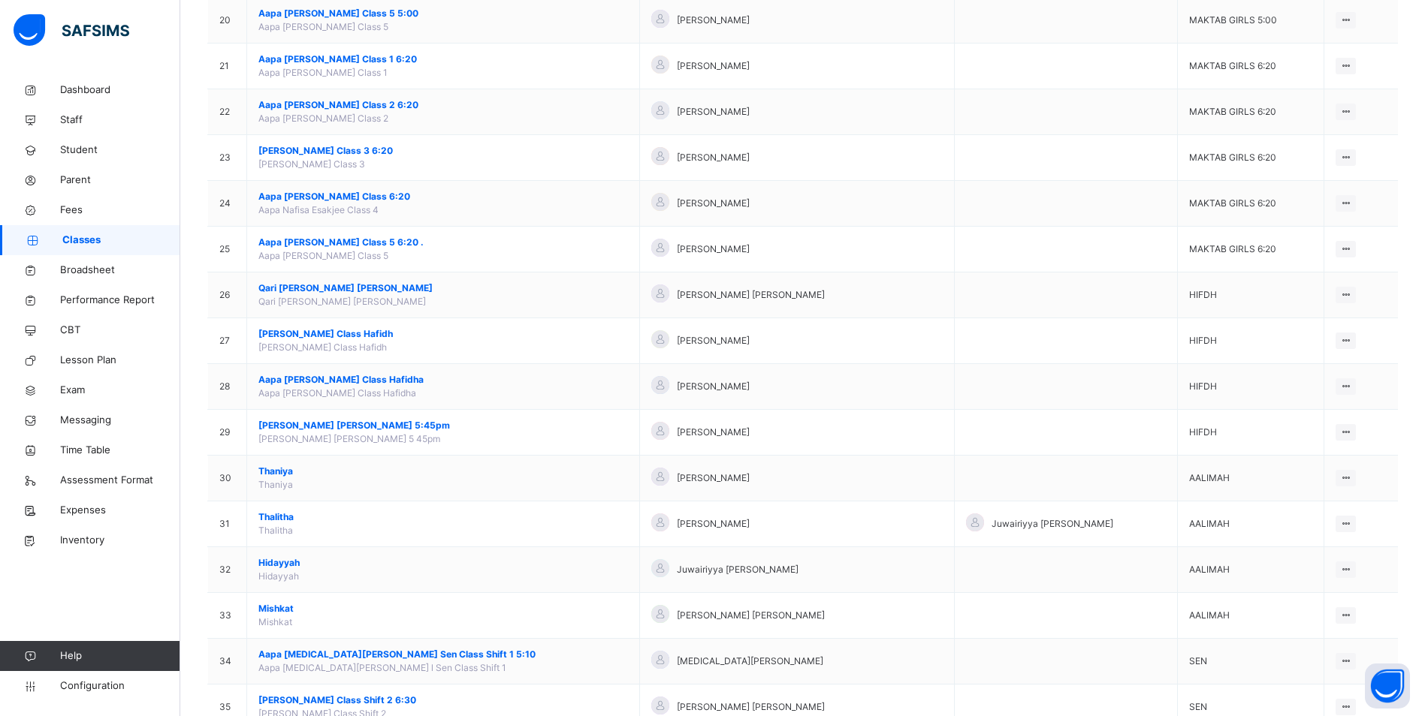
scroll to position [1103, 0]
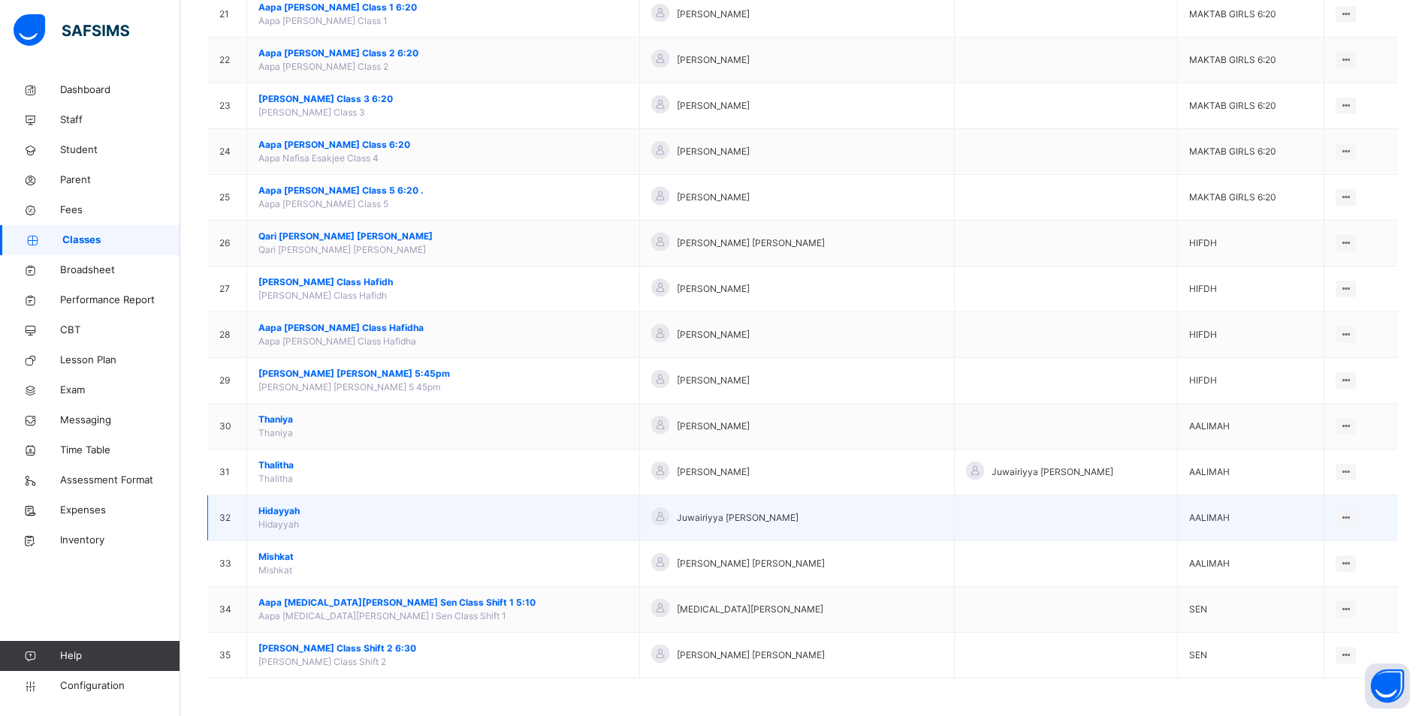
click at [290, 509] on span "Hidayyah" at bounding box center [443, 512] width 370 height 14
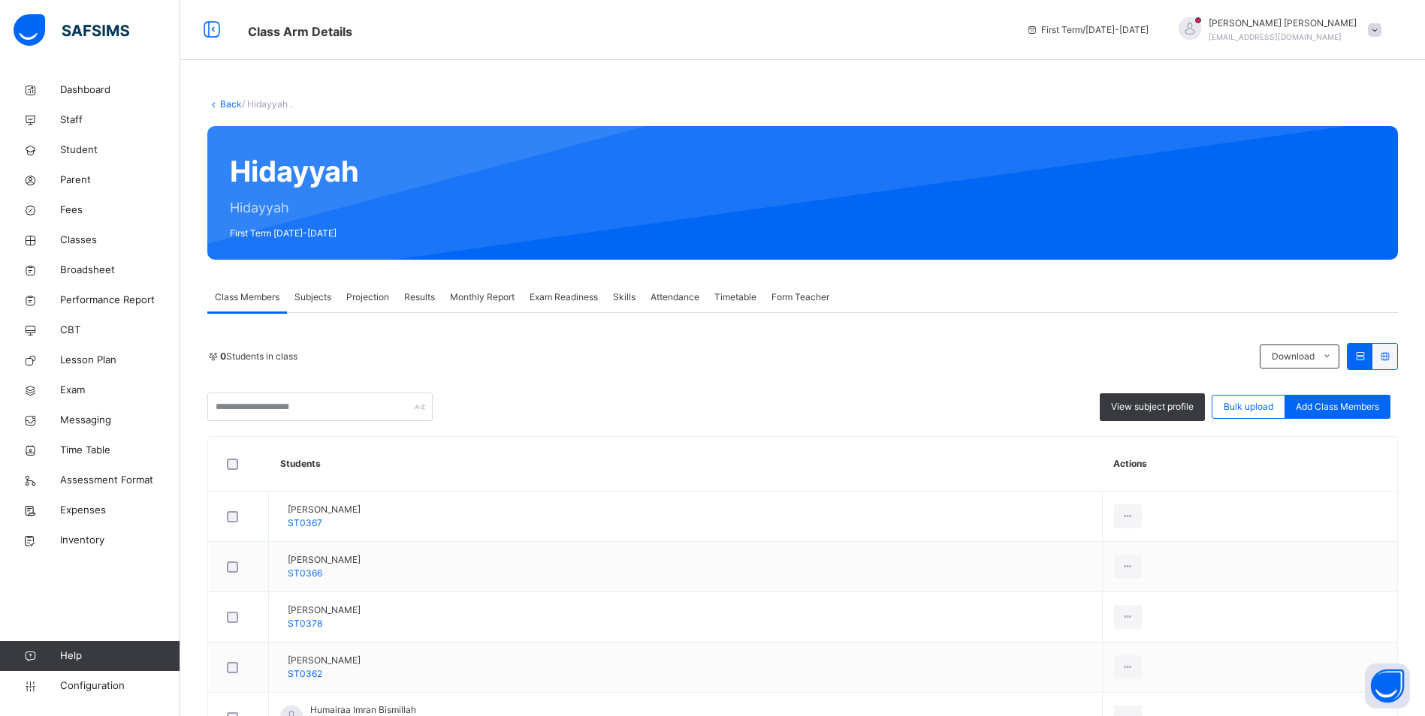
click at [675, 294] on span "Attendance" at bounding box center [674, 298] width 49 height 14
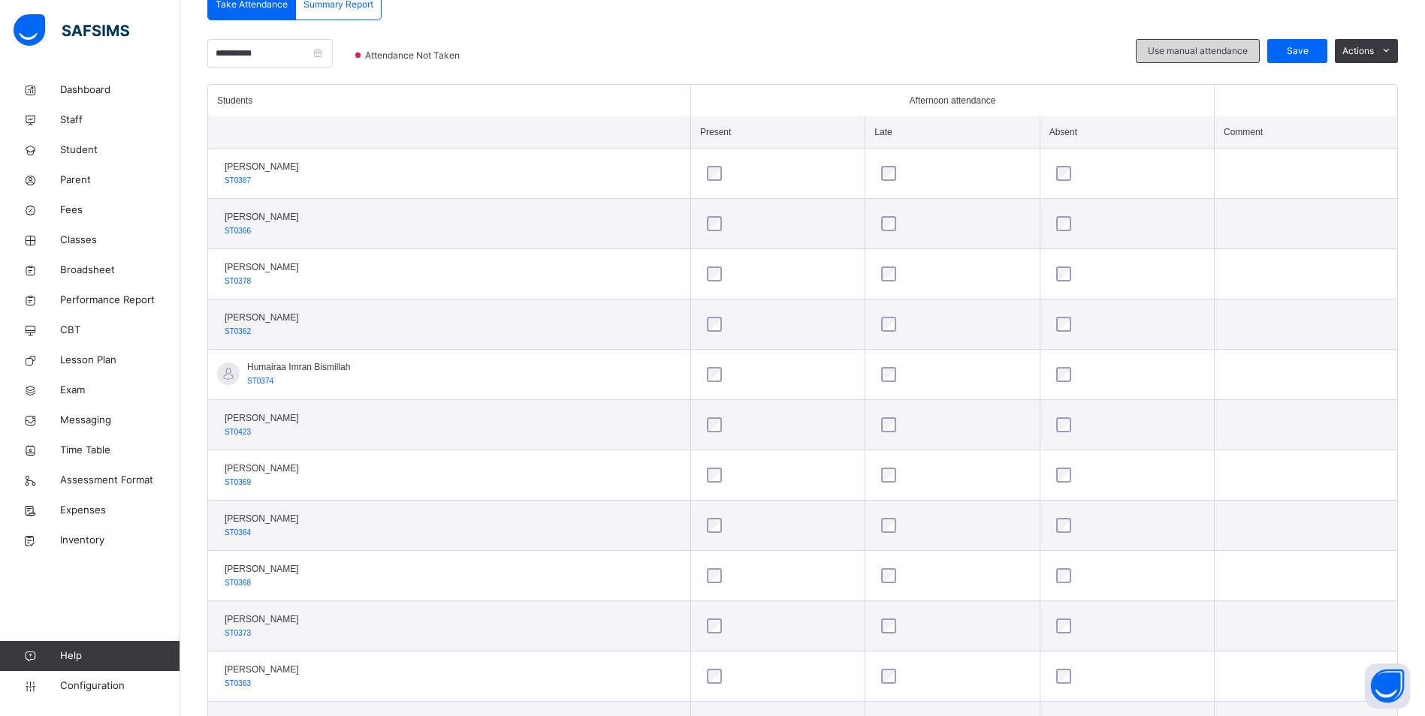
scroll to position [199, 0]
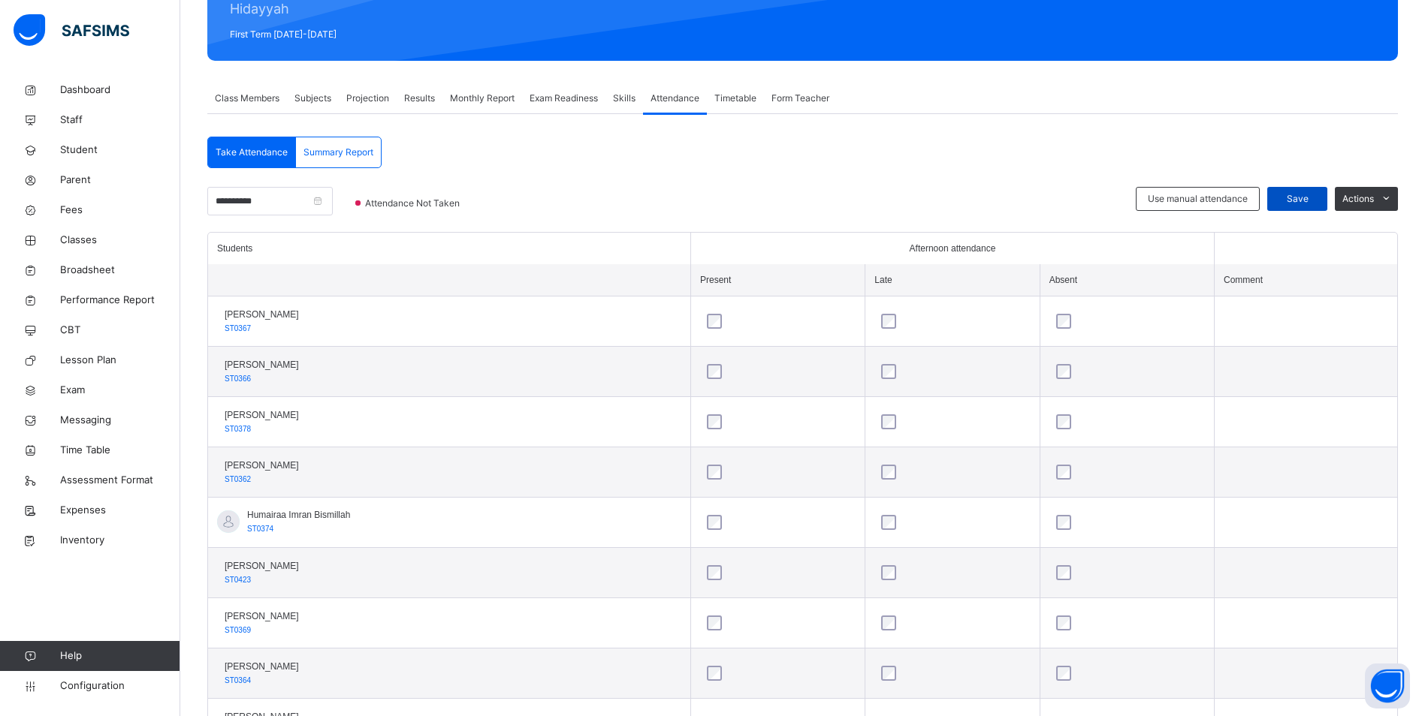
click at [1293, 203] on span "Save" at bounding box center [1297, 199] width 38 height 14
click at [75, 232] on link "Classes" at bounding box center [90, 240] width 180 height 30
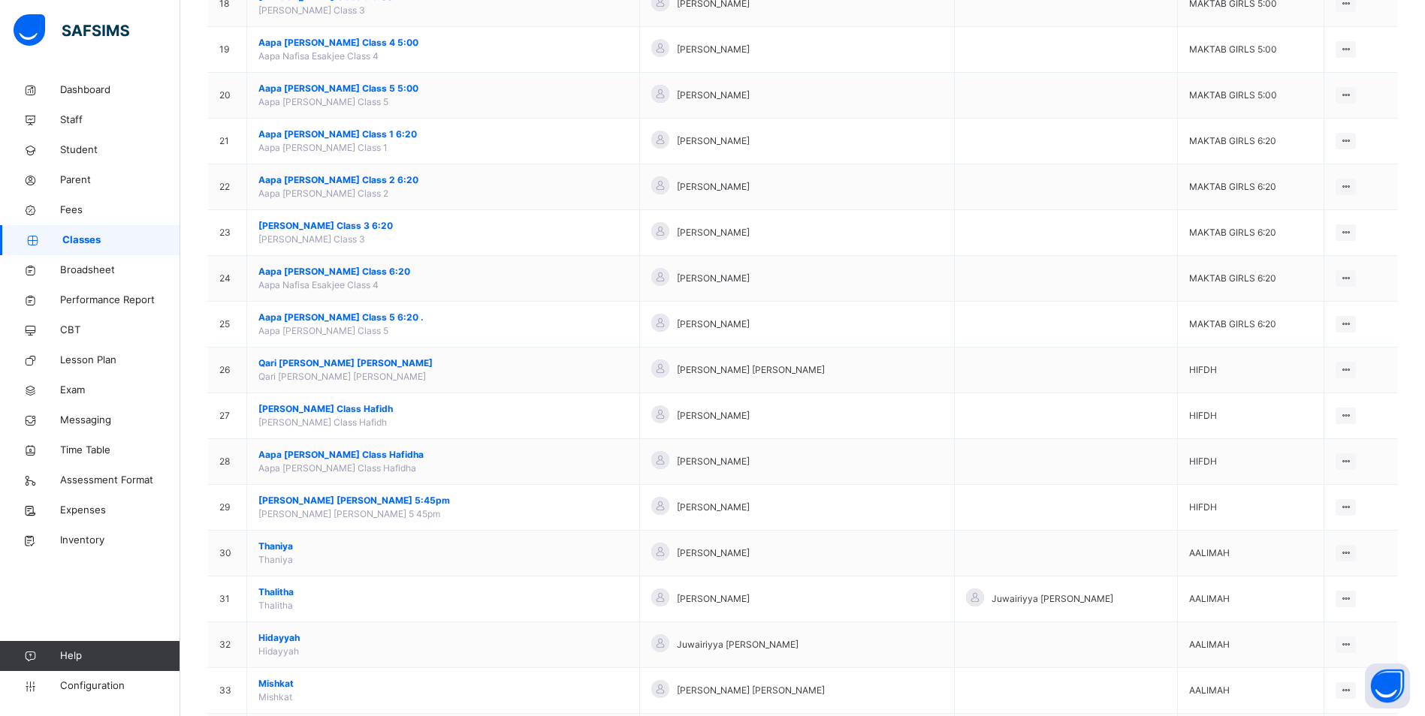
scroll to position [1103, 0]
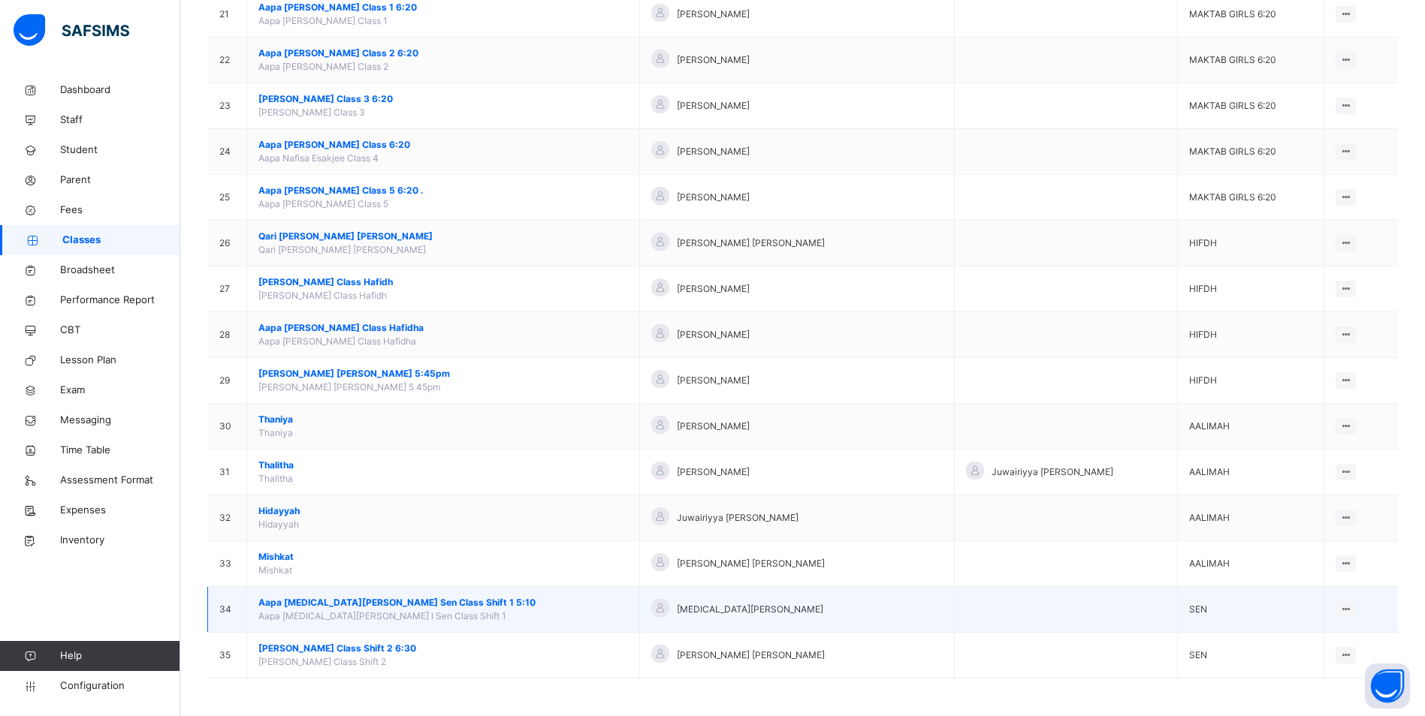
click at [376, 601] on span "Aapa [MEDICAL_DATA][PERSON_NAME] Sen Class Shift 1 5:10" at bounding box center [443, 603] width 370 height 14
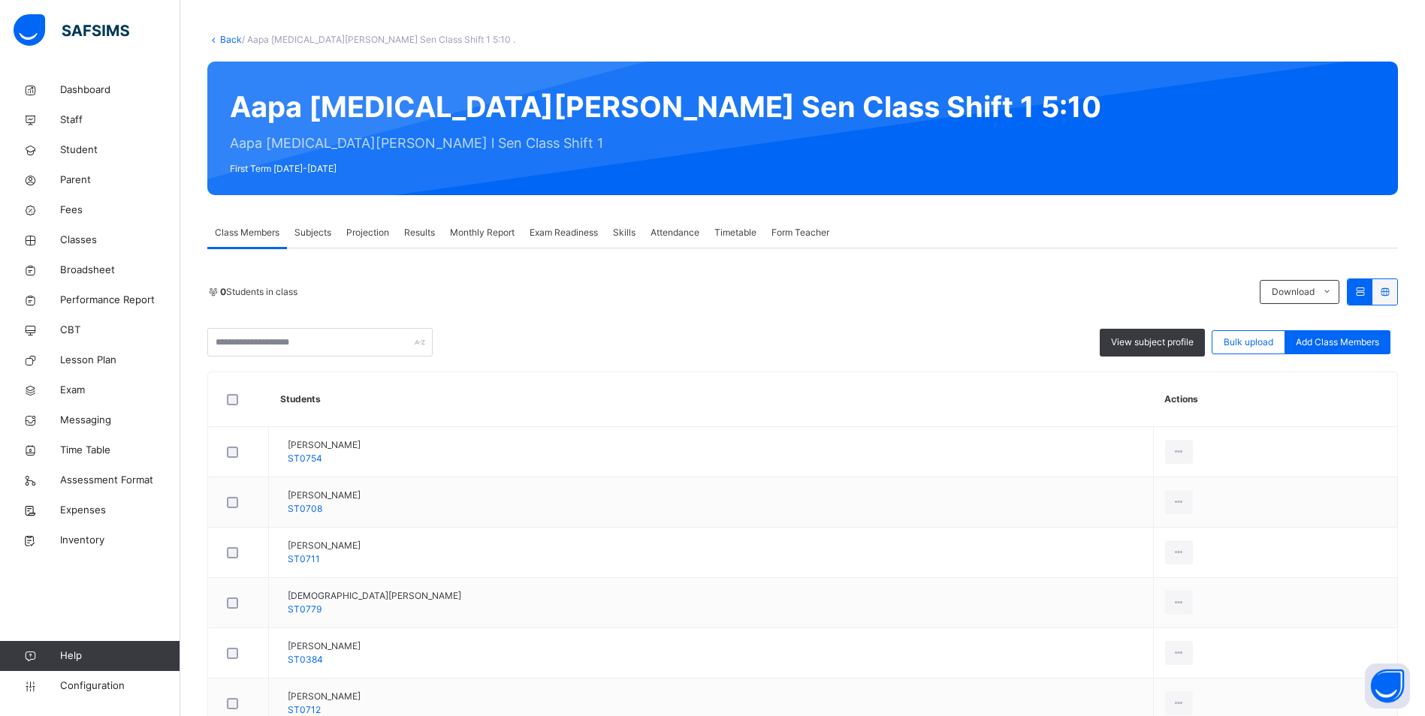
scroll to position [60, 0]
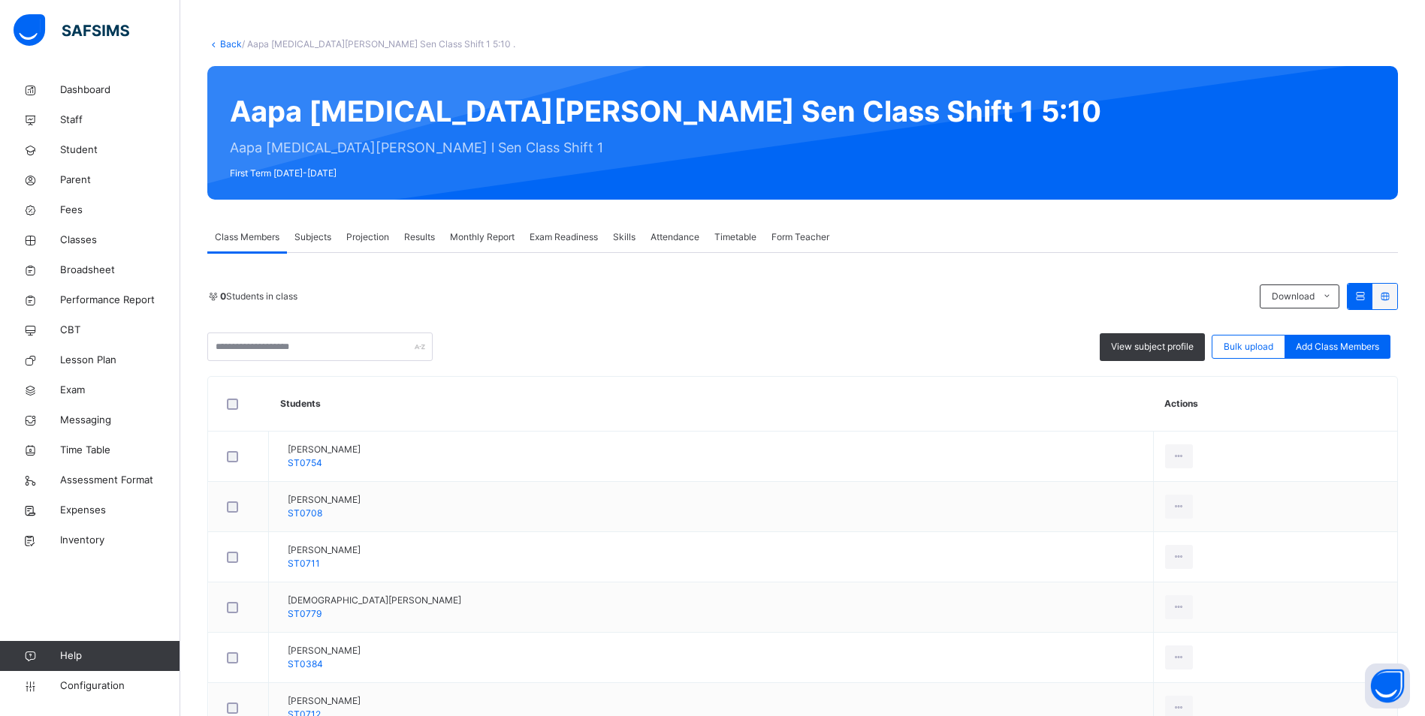
click at [661, 232] on span "Attendance" at bounding box center [674, 238] width 49 height 14
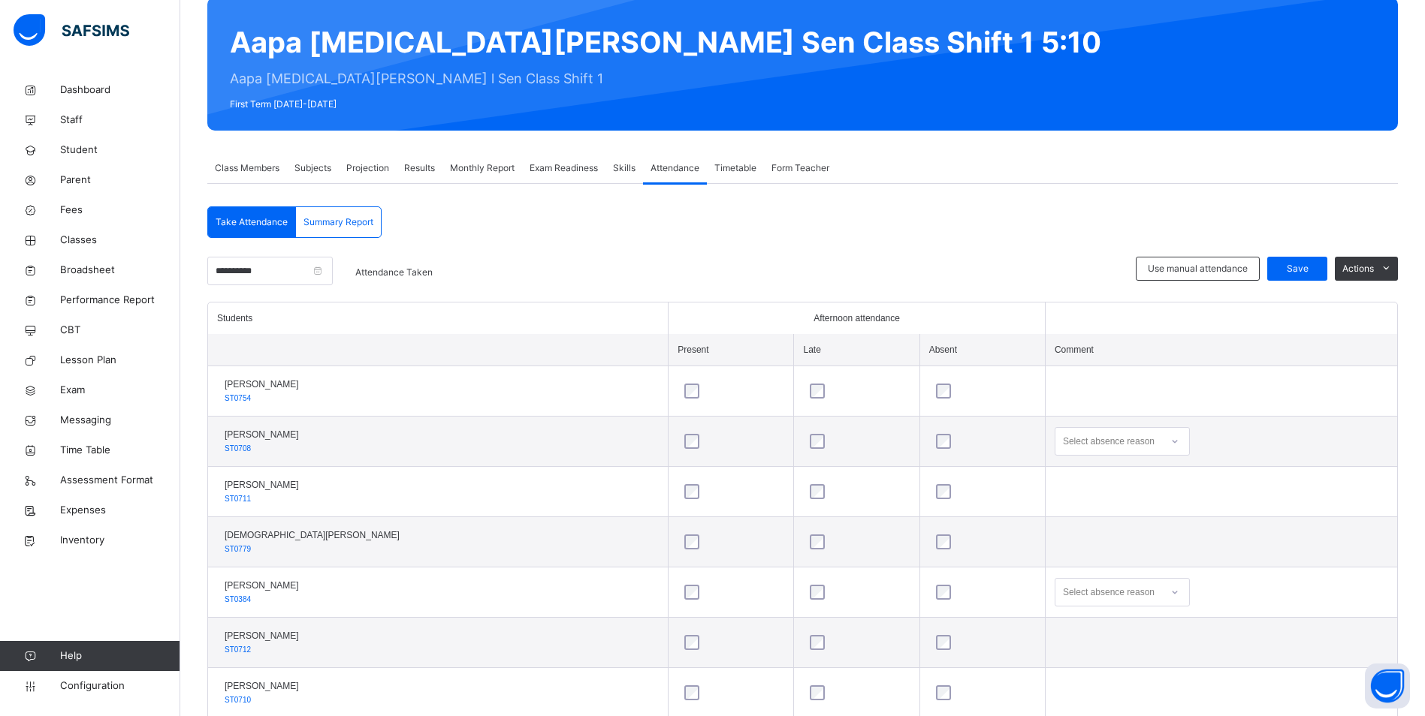
scroll to position [150, 0]
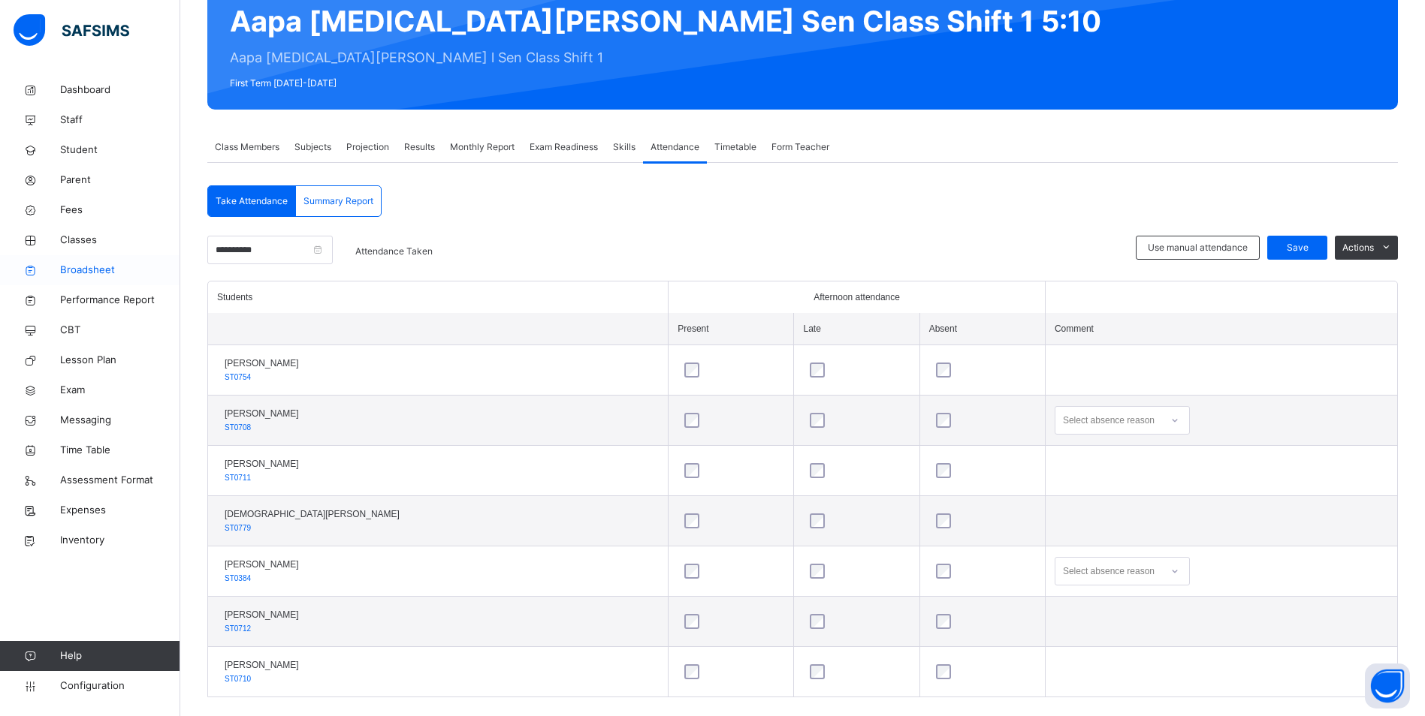
drag, startPoint x: 79, startPoint y: 237, endPoint x: 153, endPoint y: 277, distance: 84.7
click at [79, 237] on span "Classes" at bounding box center [120, 240] width 120 height 15
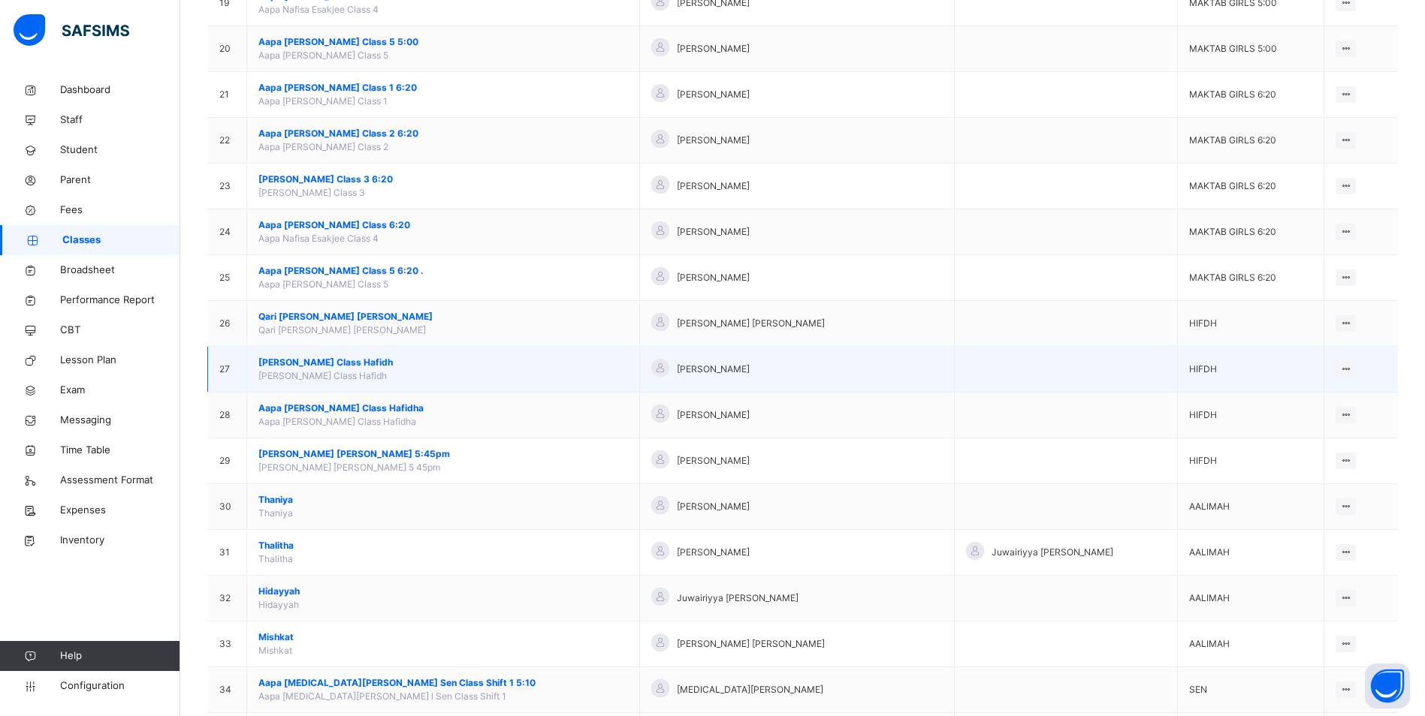
scroll to position [1103, 0]
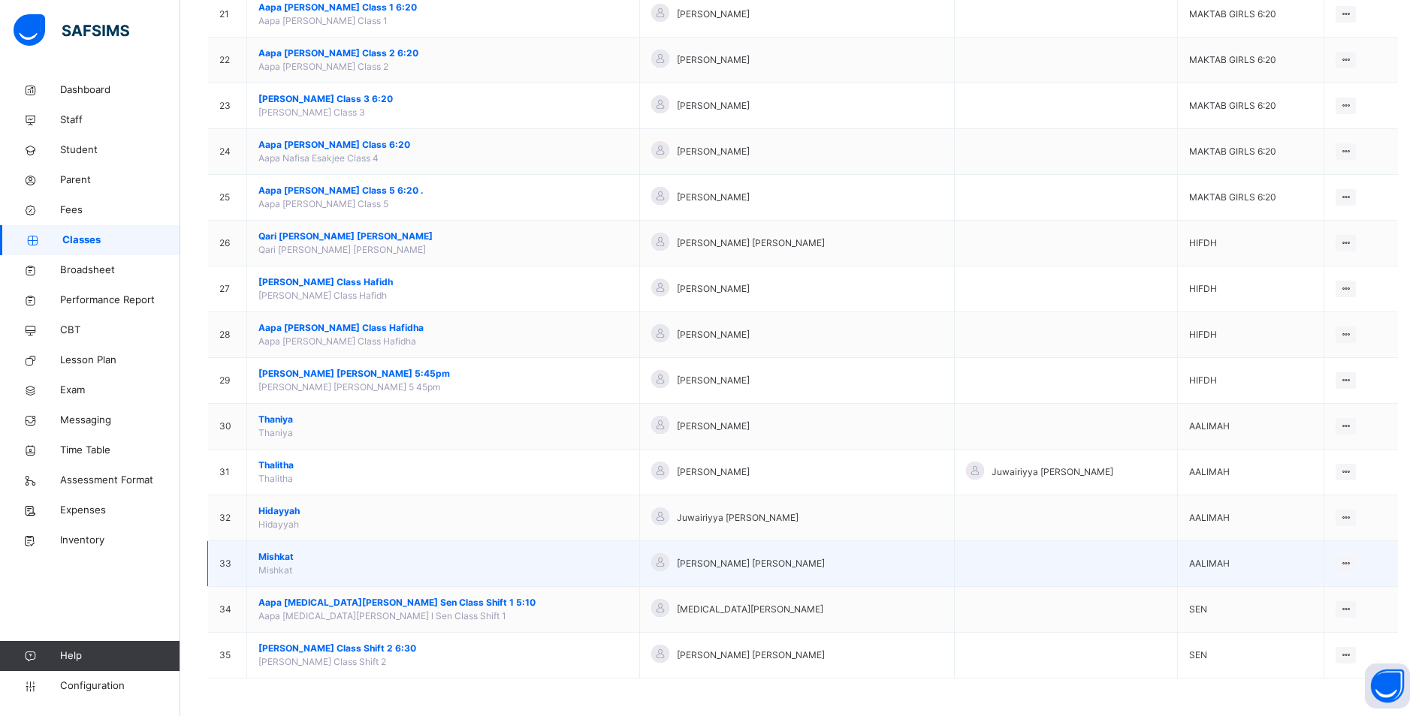
click at [274, 554] on span "Mishkat" at bounding box center [443, 558] width 370 height 14
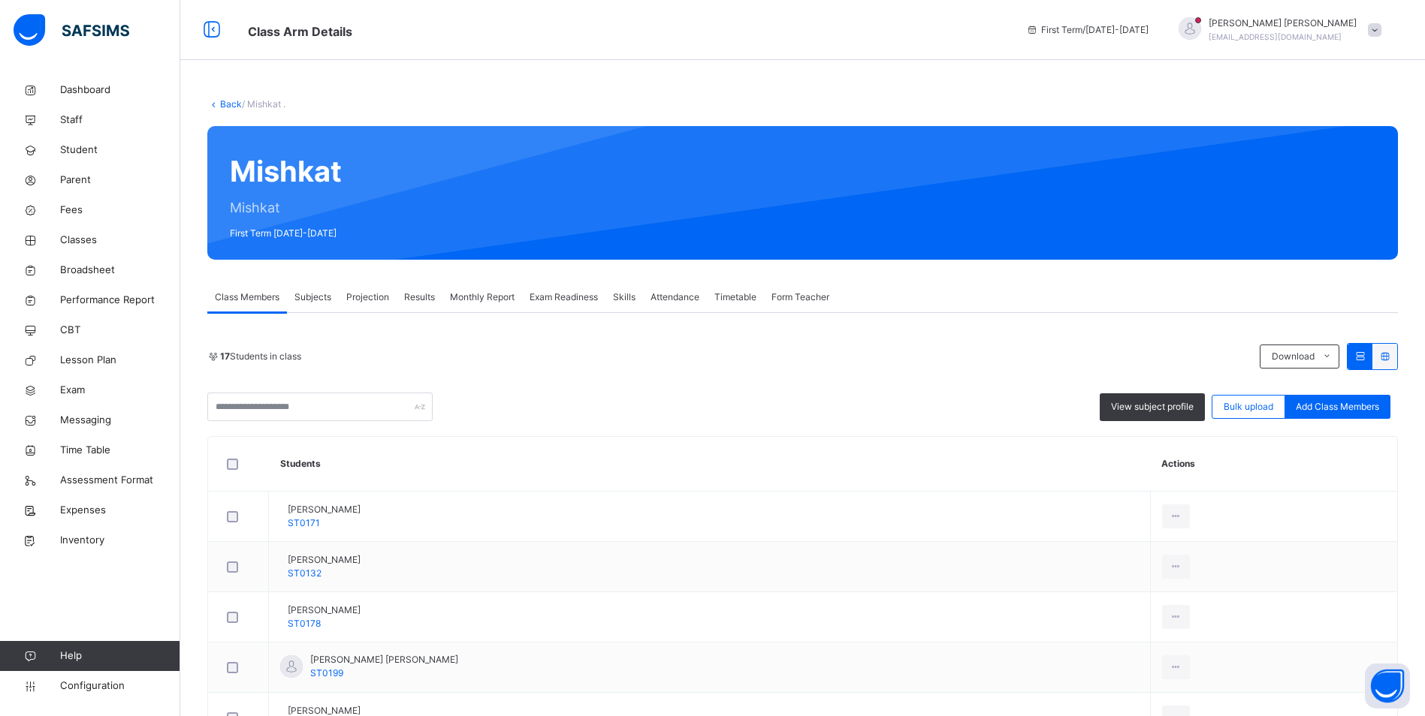
click at [665, 290] on div "Attendance" at bounding box center [675, 297] width 64 height 30
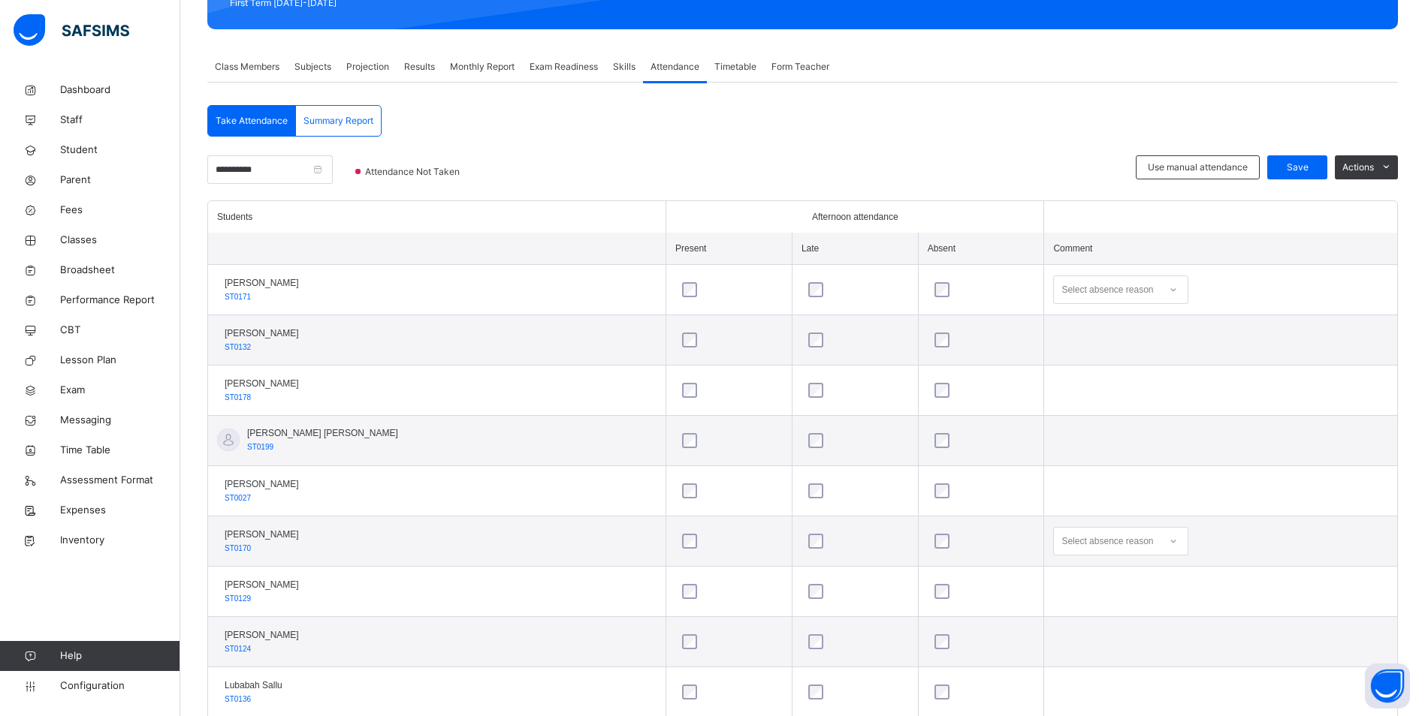
scroll to position [225, 0]
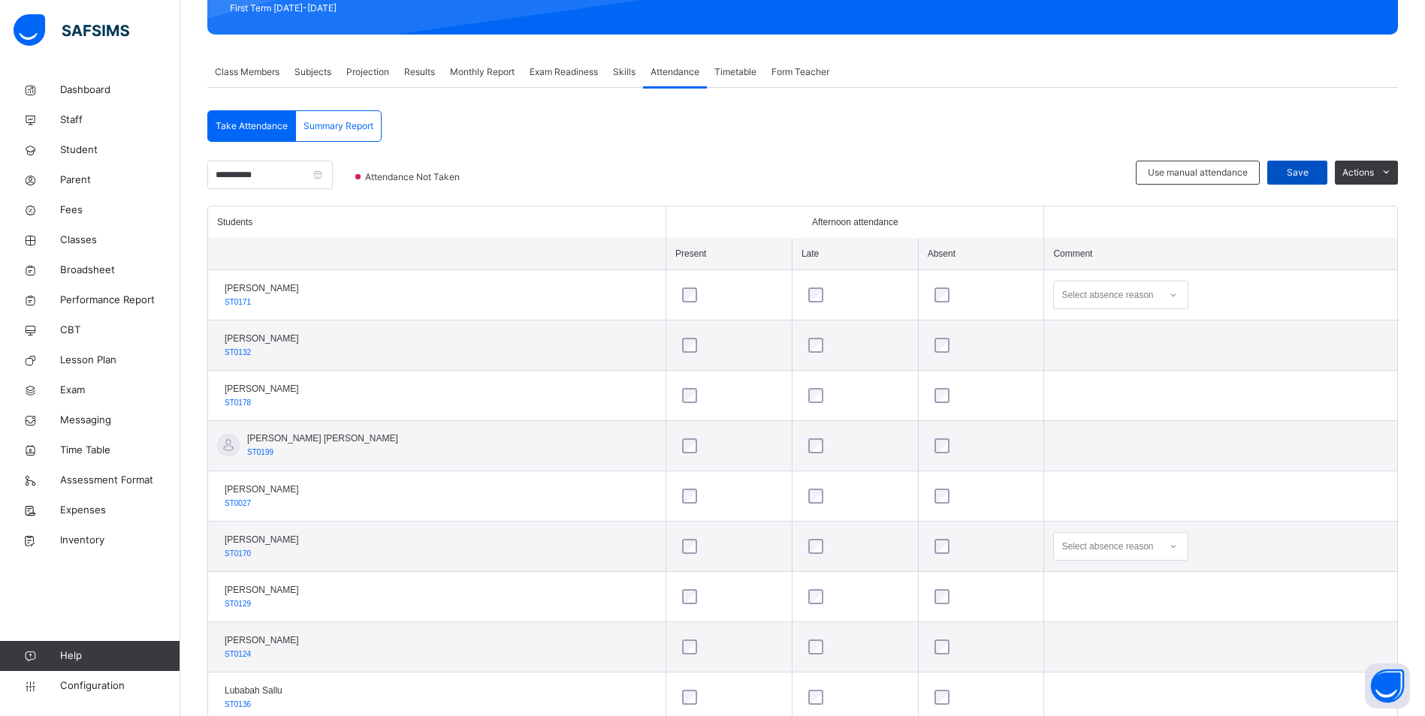
click at [1307, 176] on span "Save" at bounding box center [1297, 173] width 38 height 14
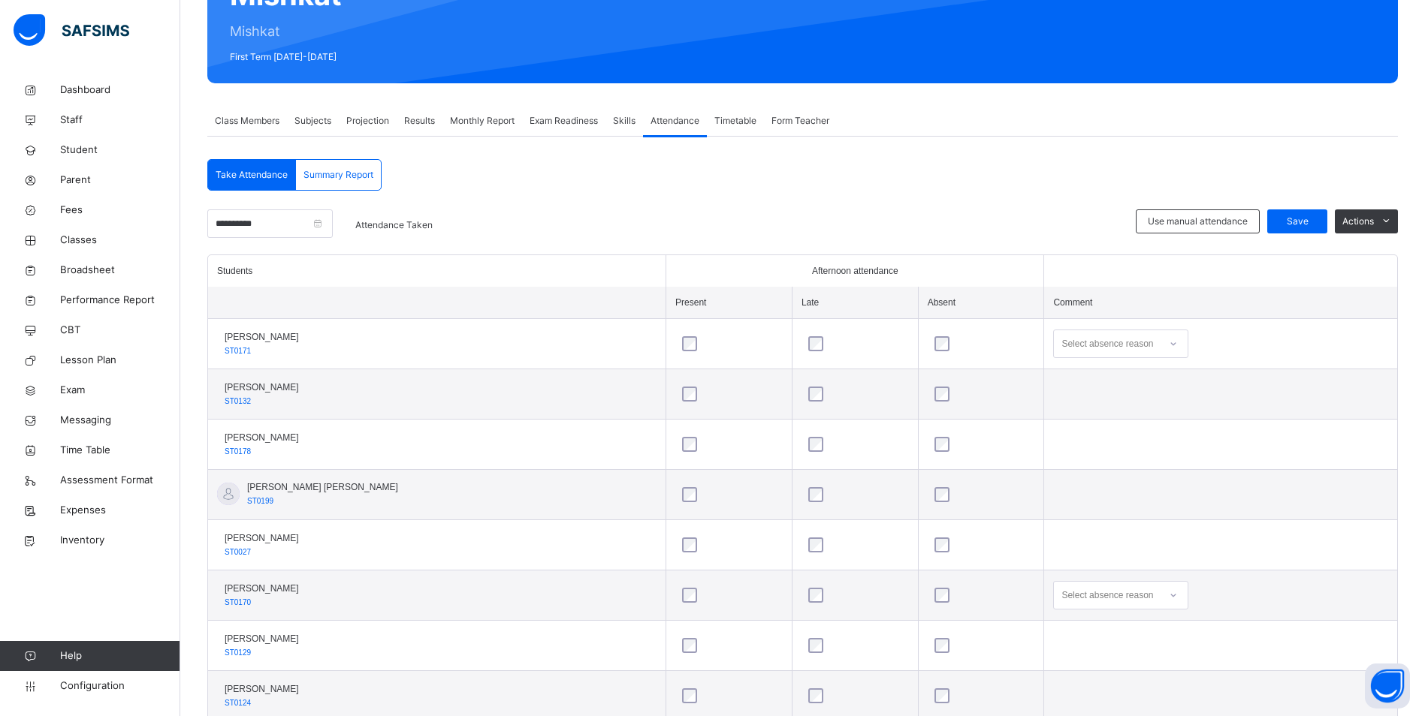
scroll to position [150, 0]
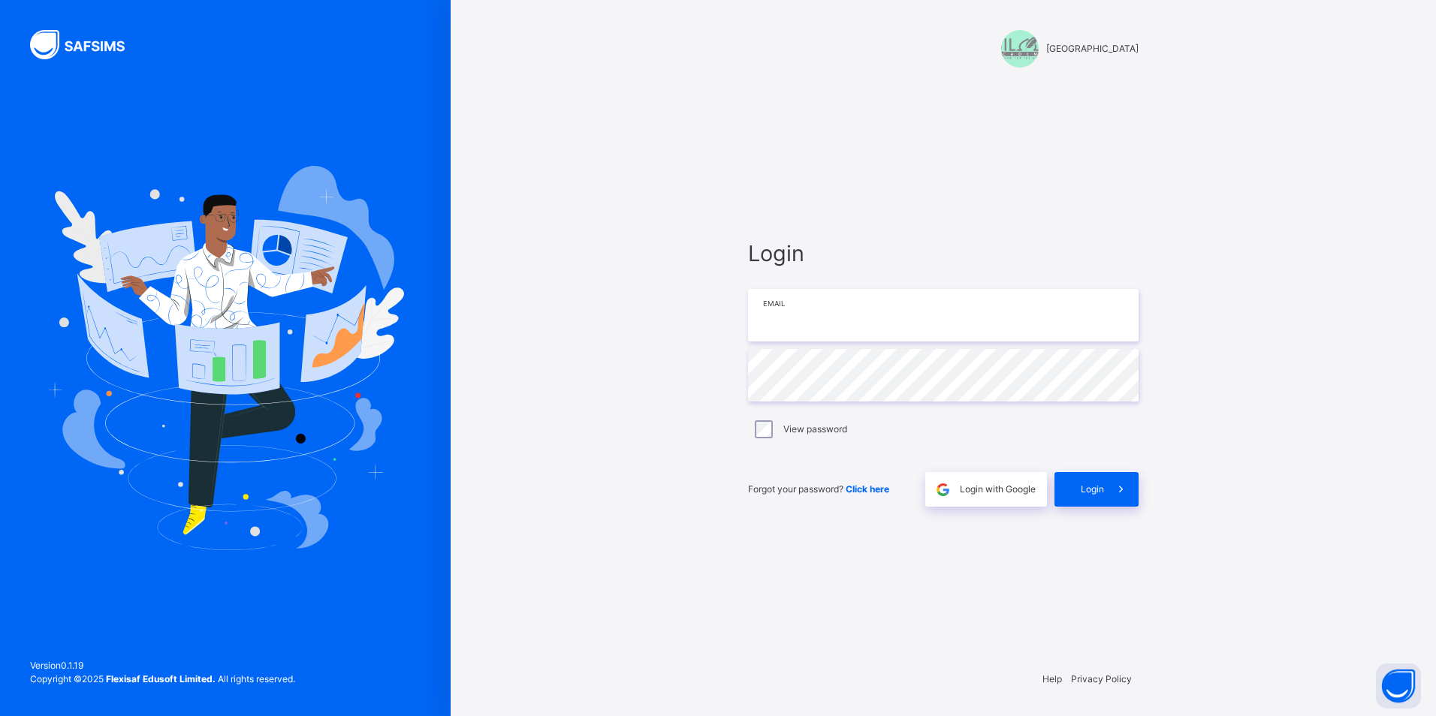
click at [804, 316] on input "email" at bounding box center [943, 315] width 391 height 53
type input "**********"
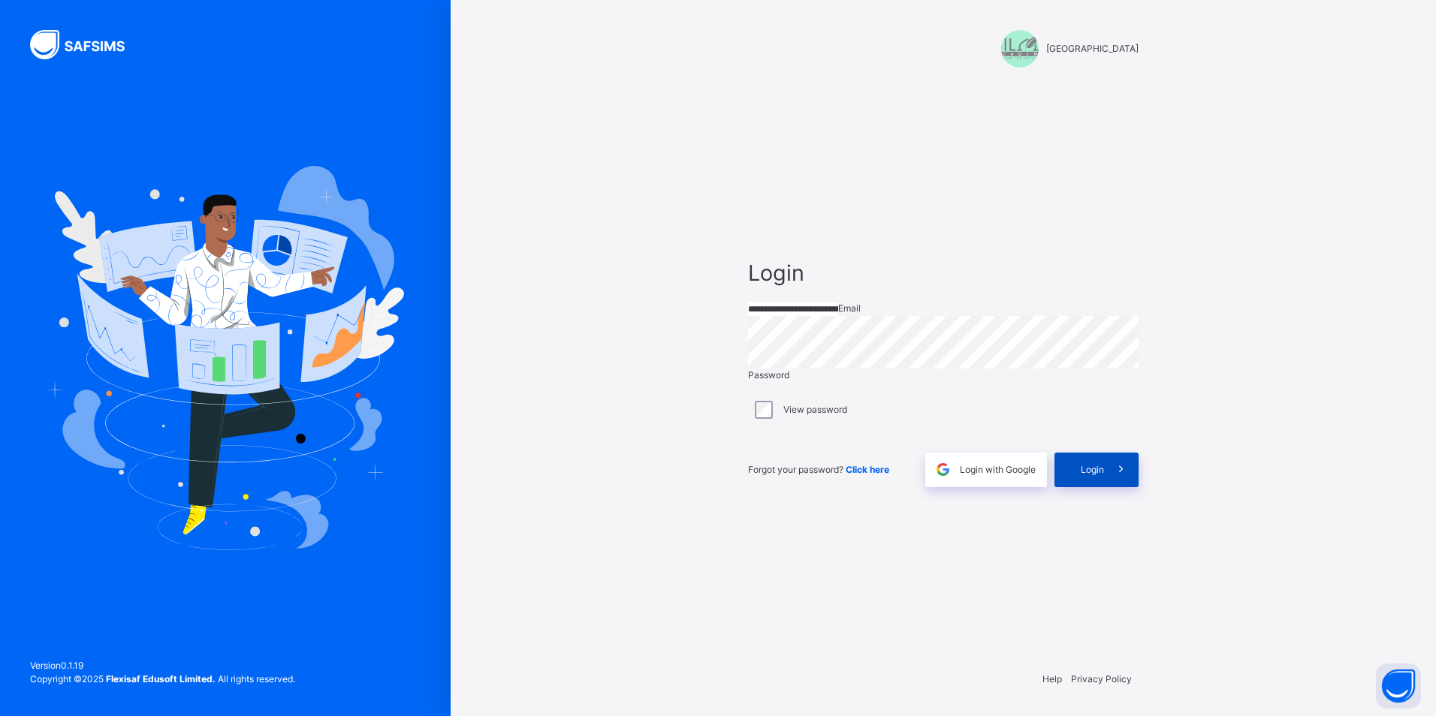
click at [1089, 477] on span "Login" at bounding box center [1092, 470] width 23 height 14
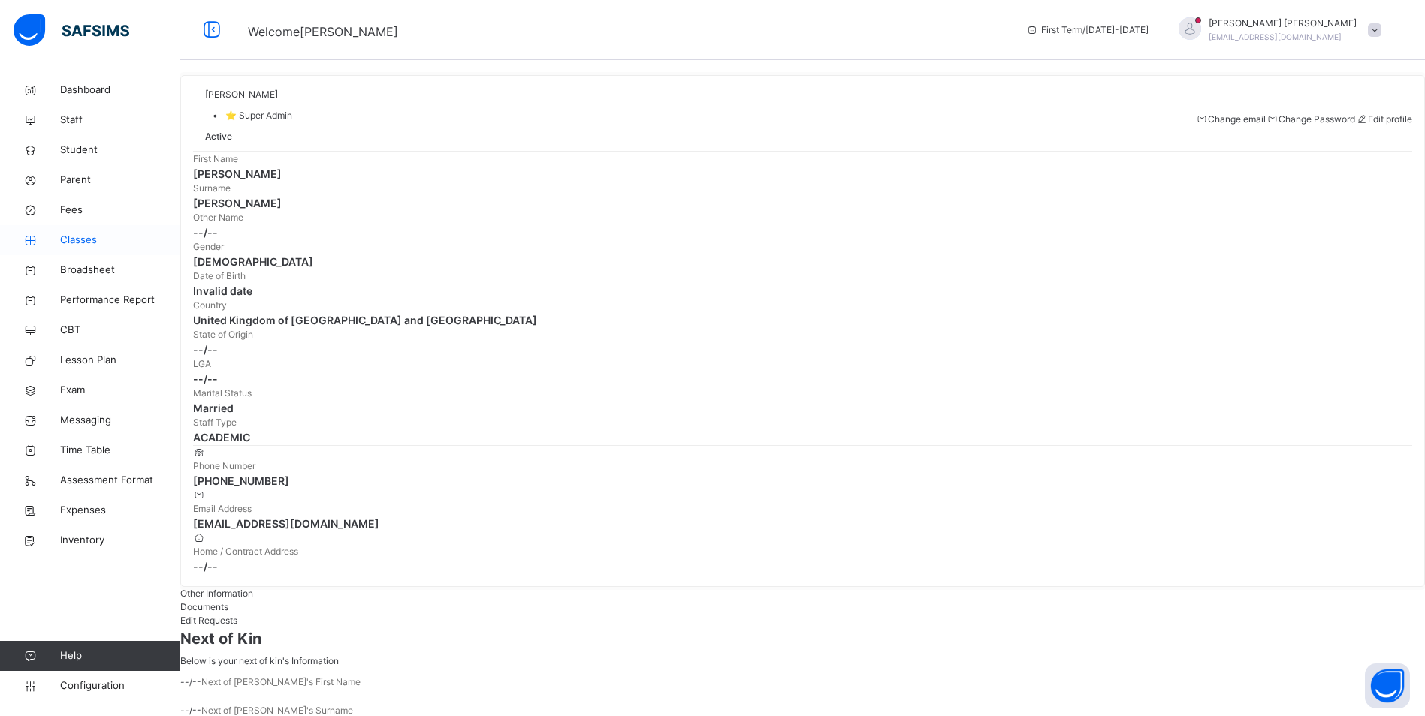
click at [100, 242] on span "Classes" at bounding box center [120, 240] width 120 height 15
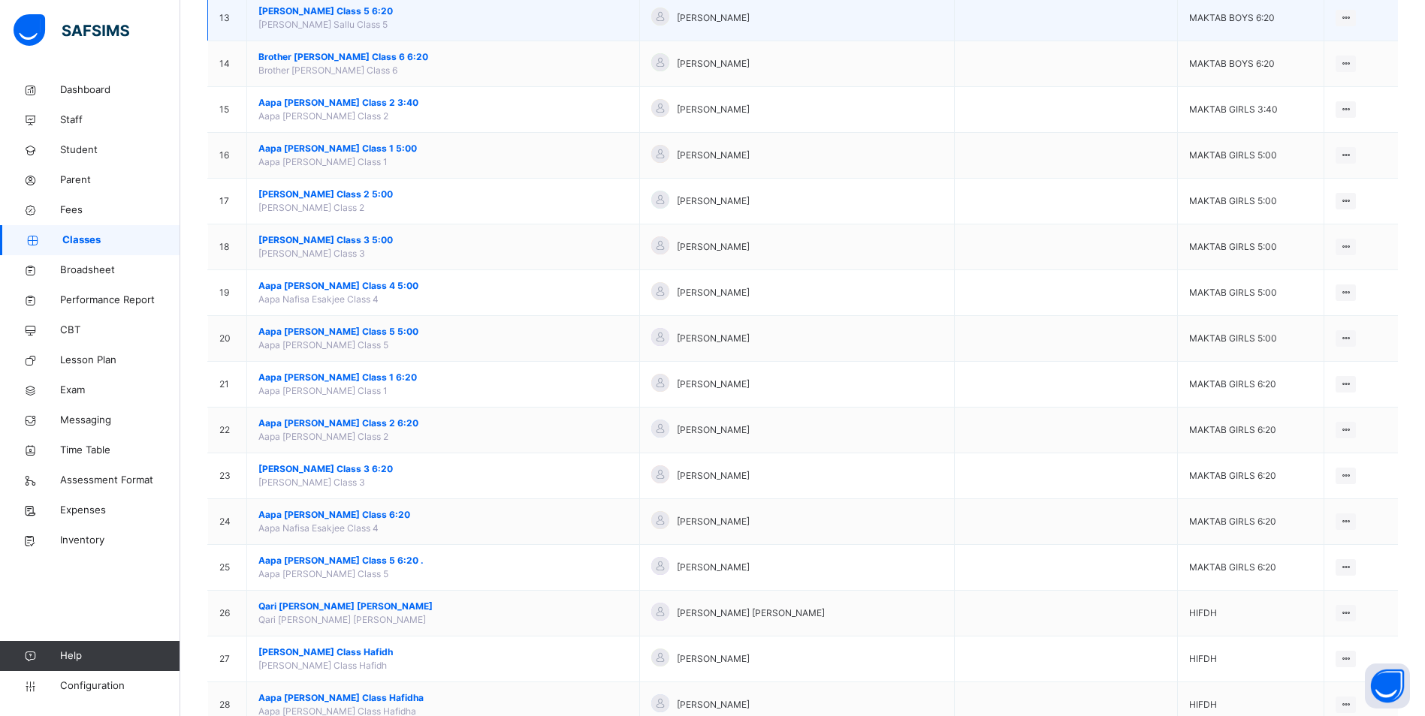
scroll to position [751, 0]
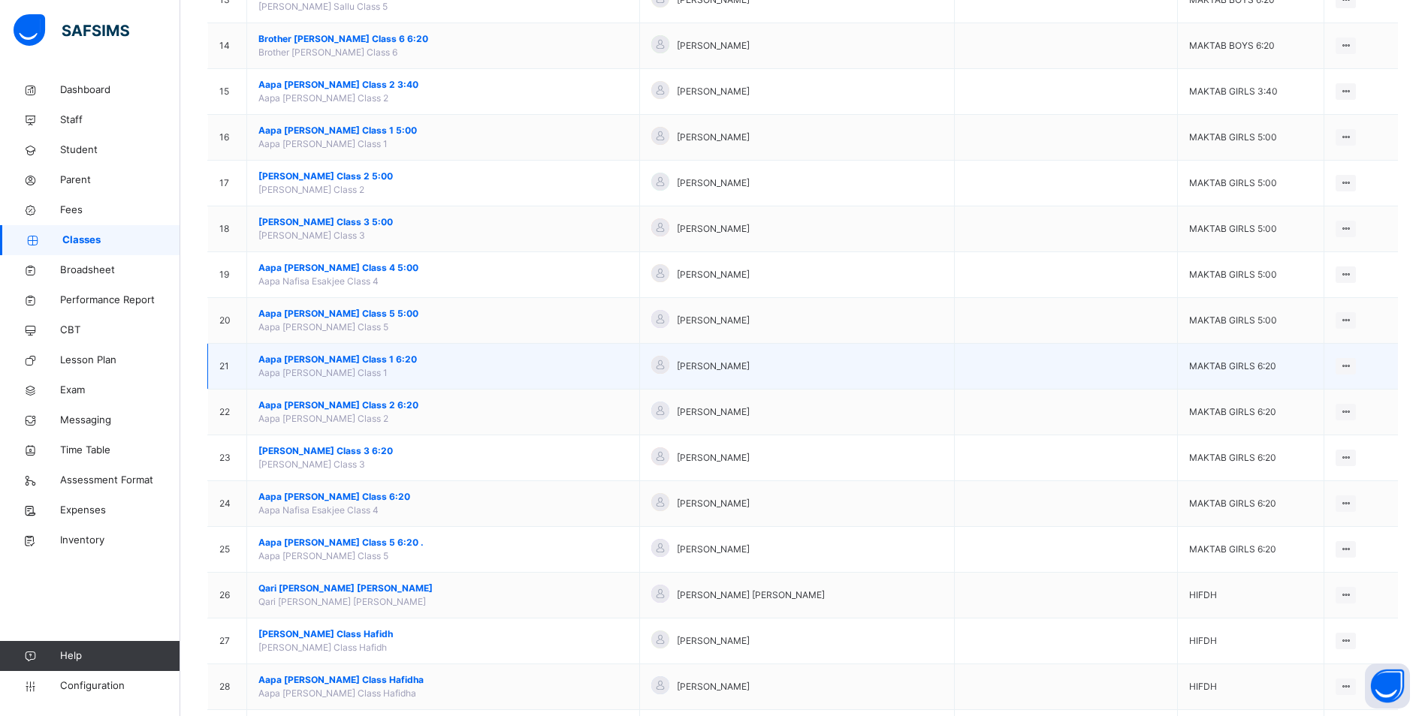
click at [344, 358] on span "Aapa [PERSON_NAME] Class 1 6:20" at bounding box center [443, 360] width 370 height 14
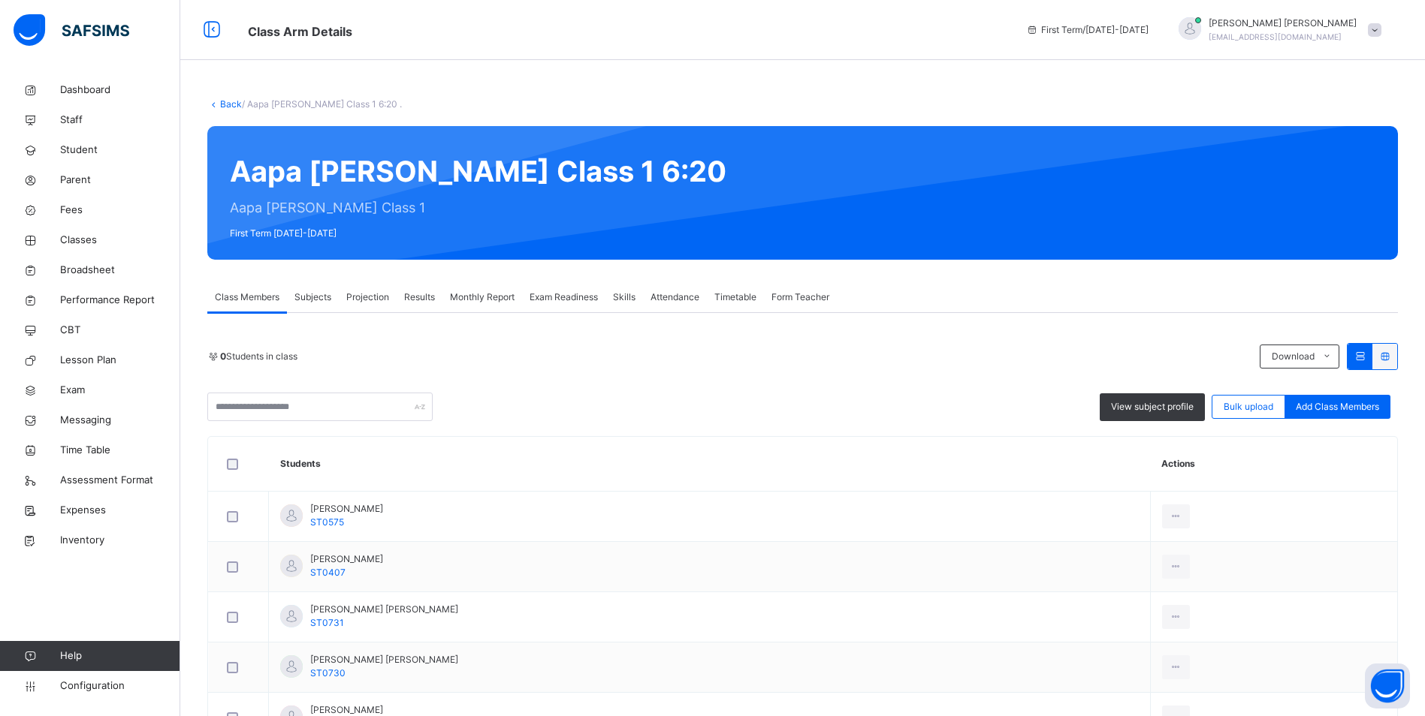
click at [680, 292] on span "Attendance" at bounding box center [674, 298] width 49 height 14
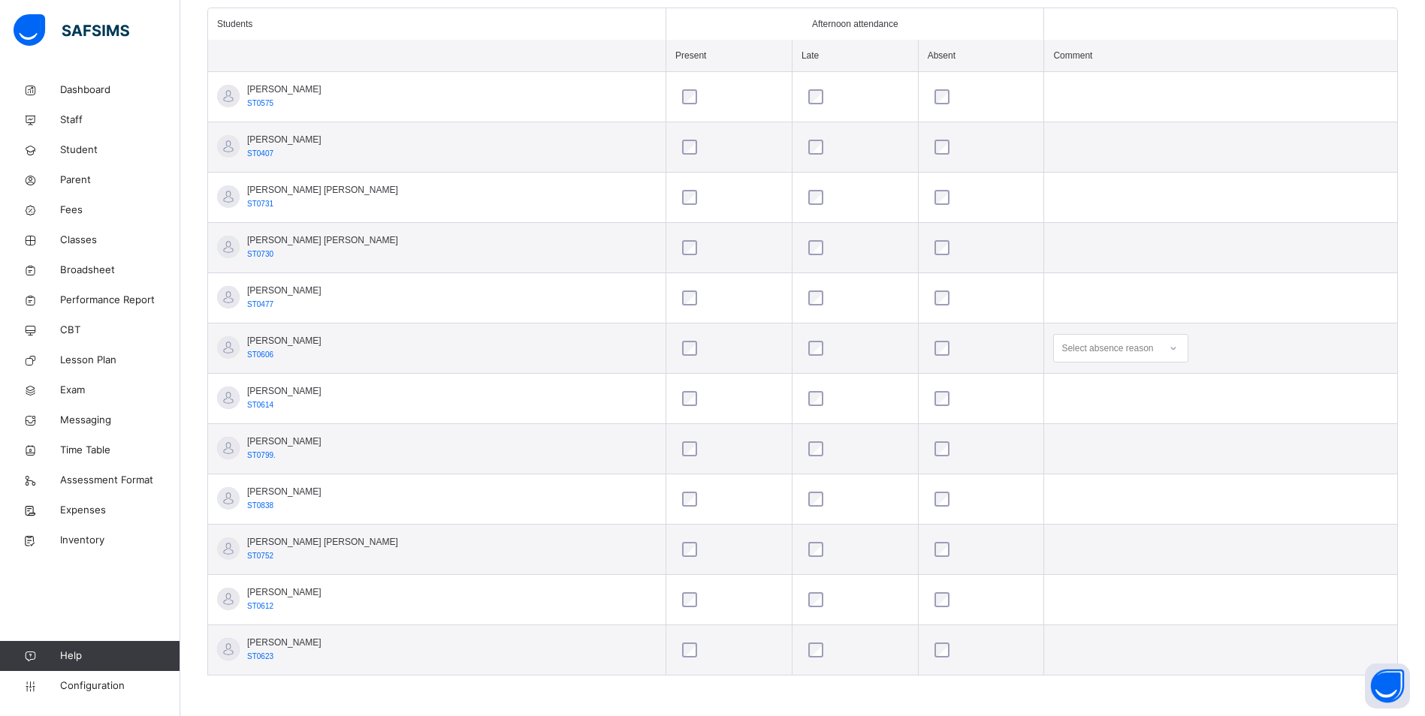
scroll to position [424, 0]
click at [1169, 345] on icon at bounding box center [1173, 347] width 9 height 15
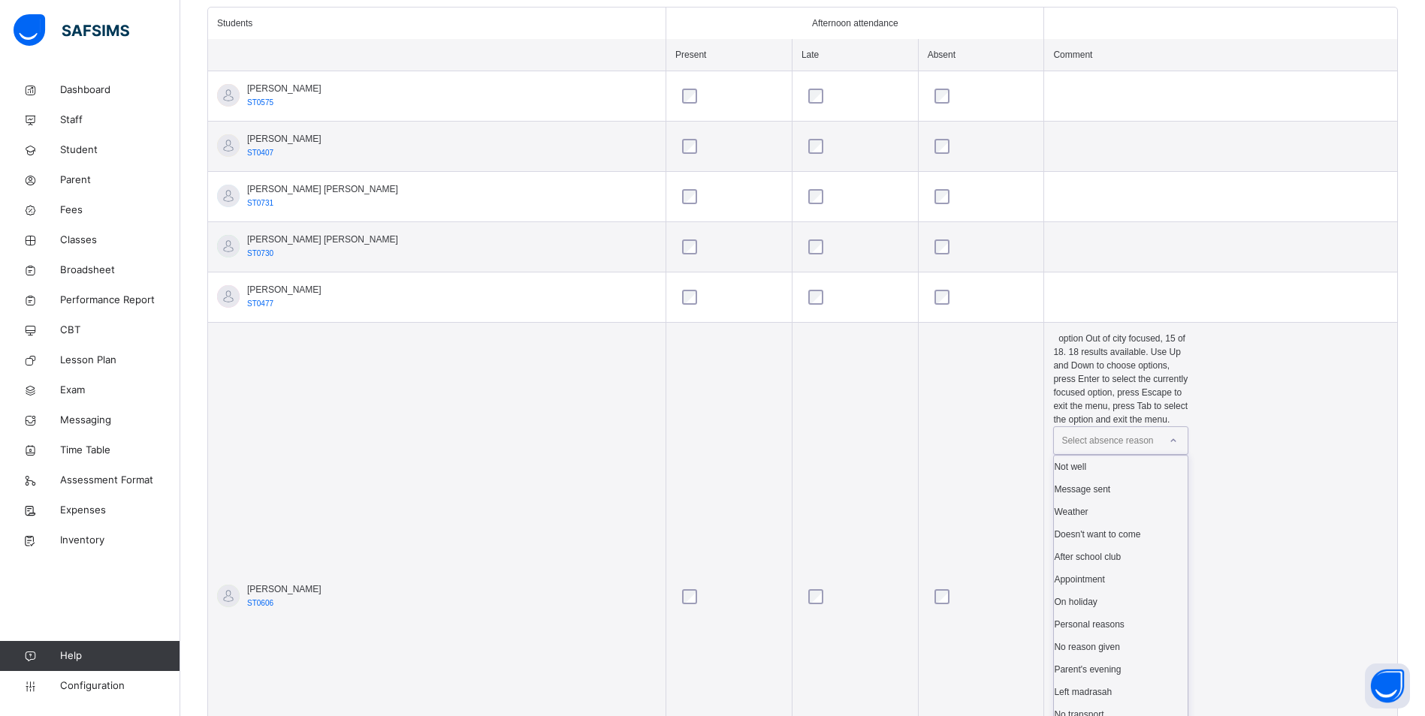
scroll to position [98, 0]
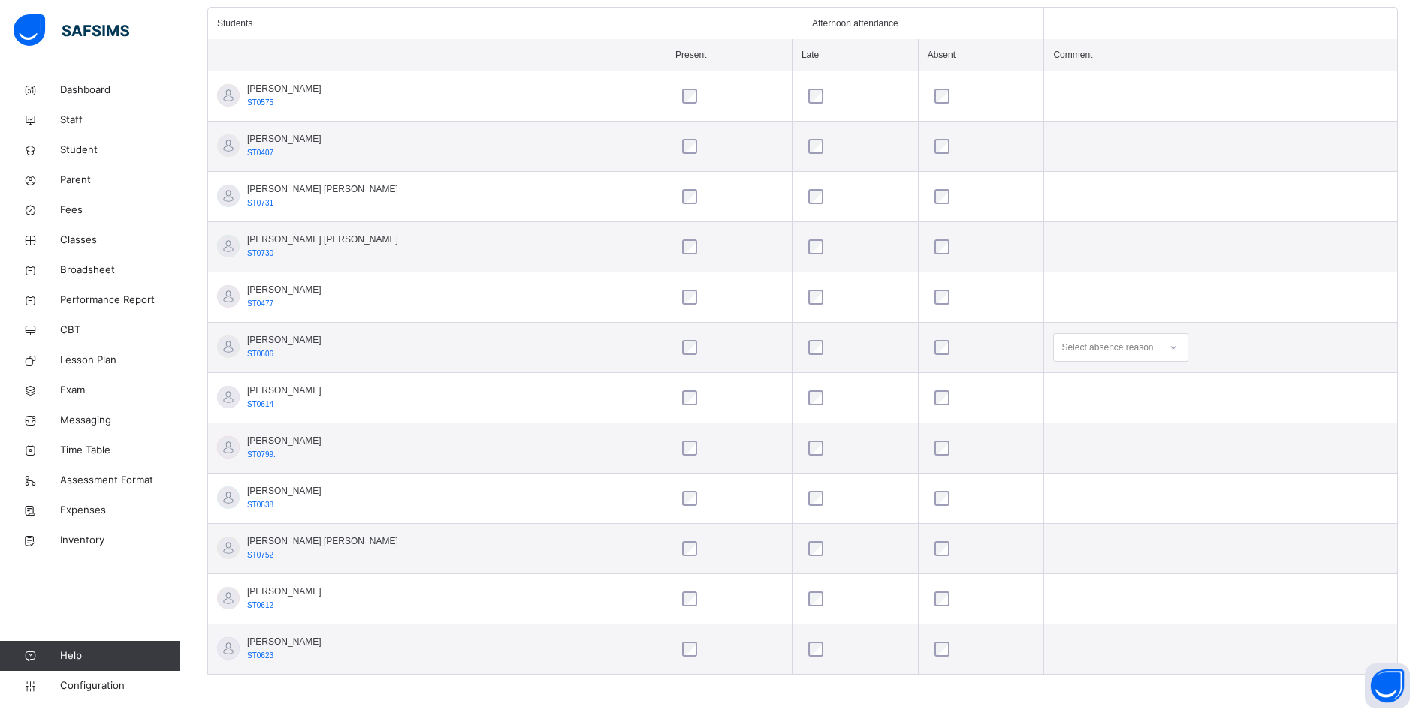
click at [1078, 104] on td at bounding box center [1220, 96] width 353 height 50
click at [1169, 346] on icon at bounding box center [1173, 347] width 9 height 15
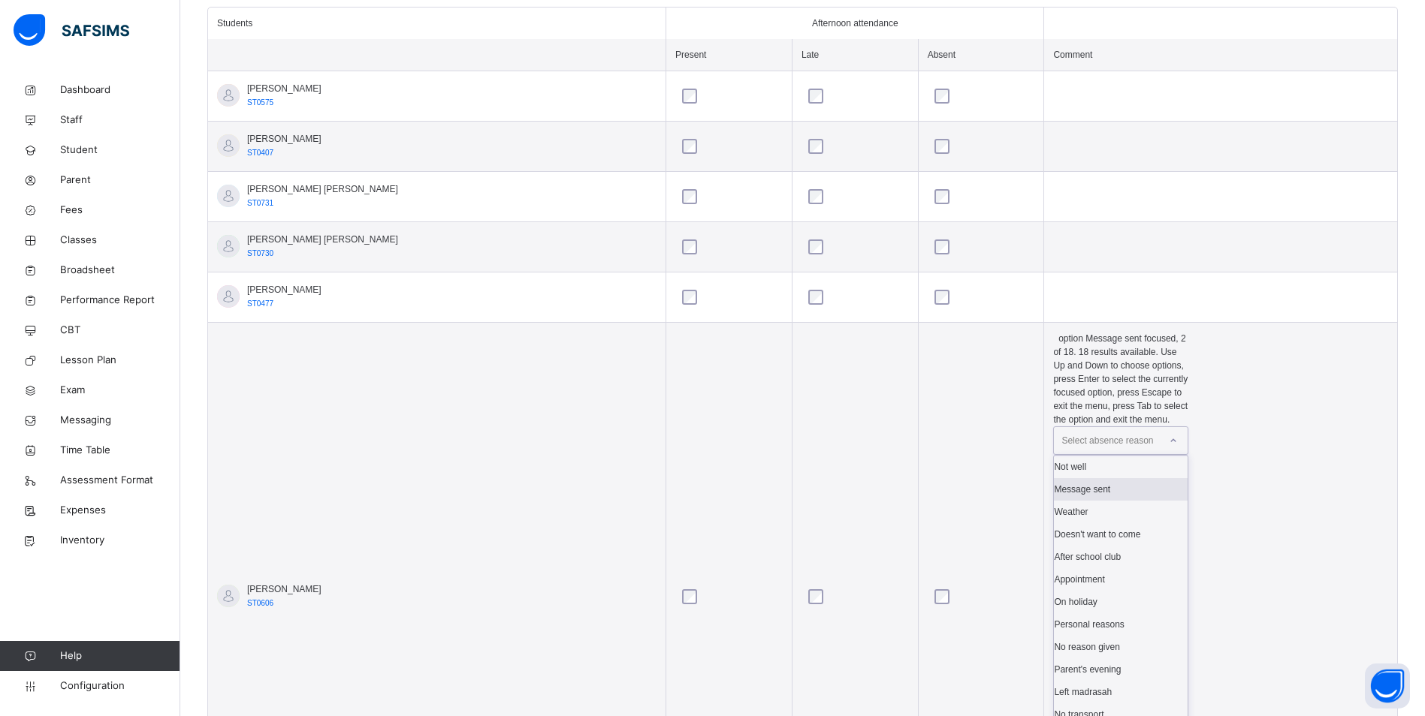
click at [1111, 478] on div "Message sent" at bounding box center [1121, 489] width 134 height 23
click at [1169, 447] on icon at bounding box center [1173, 454] width 9 height 15
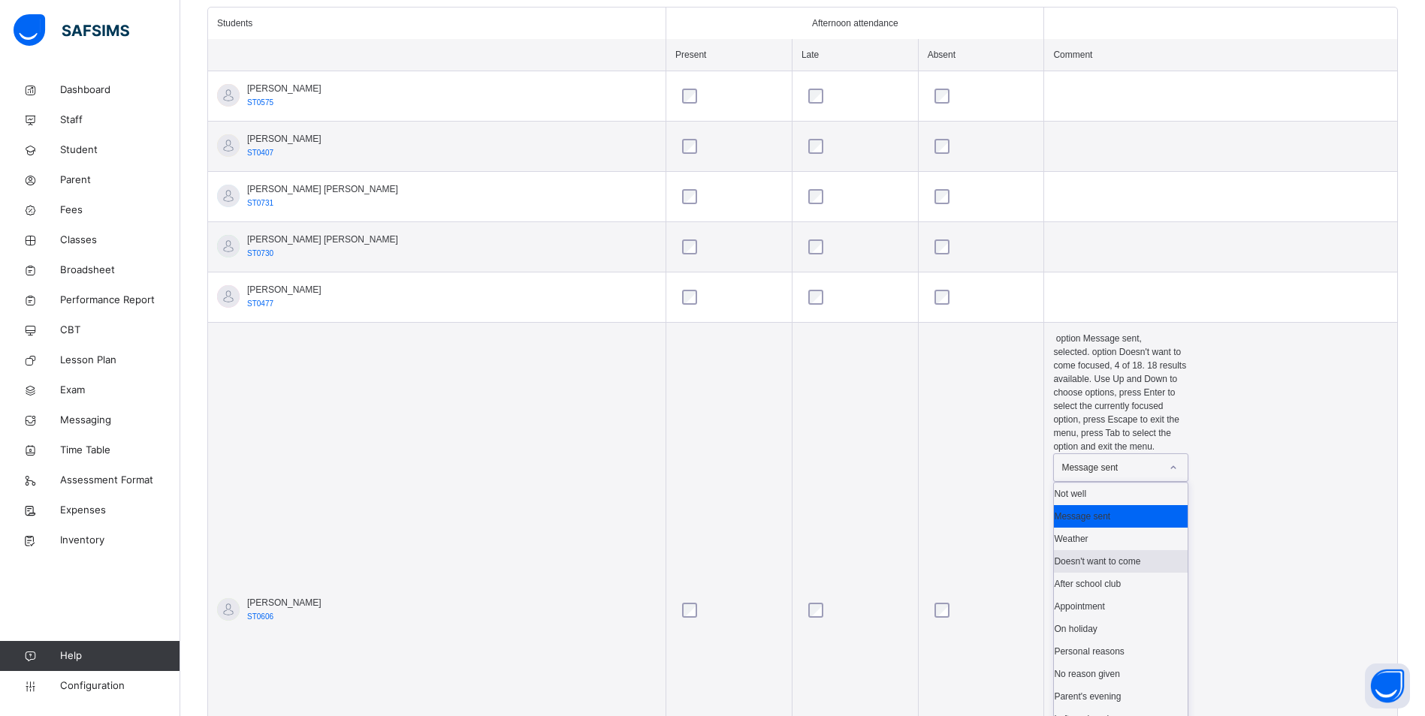
scroll to position [150, 0]
click at [1104, 663] on div "No reason given" at bounding box center [1121, 674] width 134 height 23
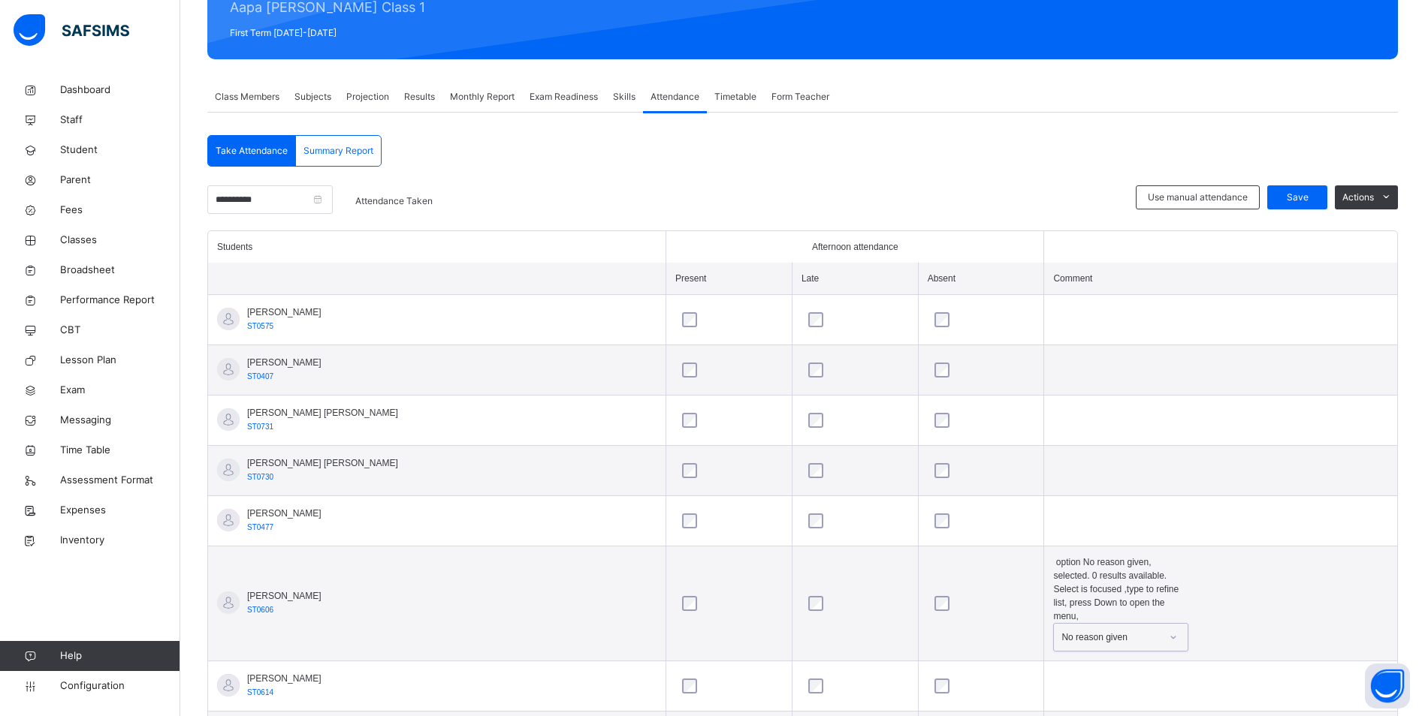
scroll to position [199, 0]
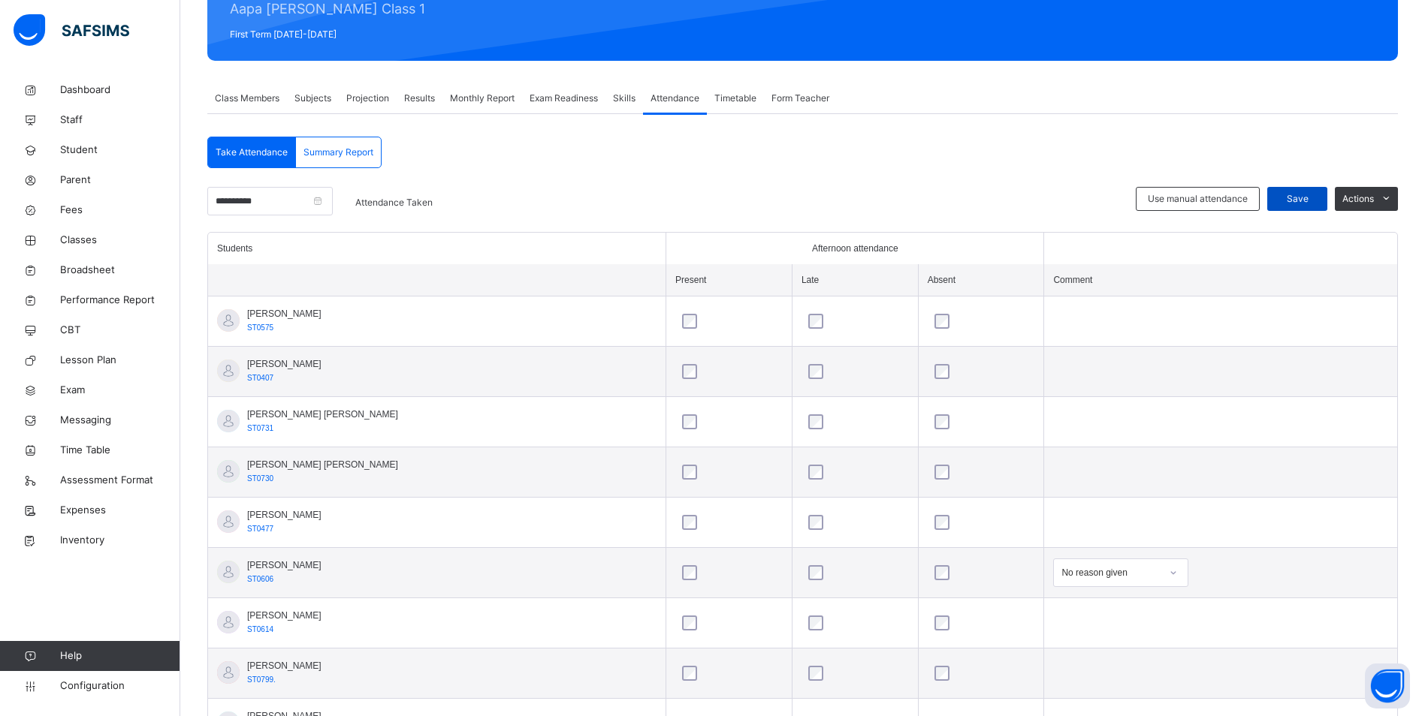
click at [1306, 201] on span "Save" at bounding box center [1297, 199] width 38 height 14
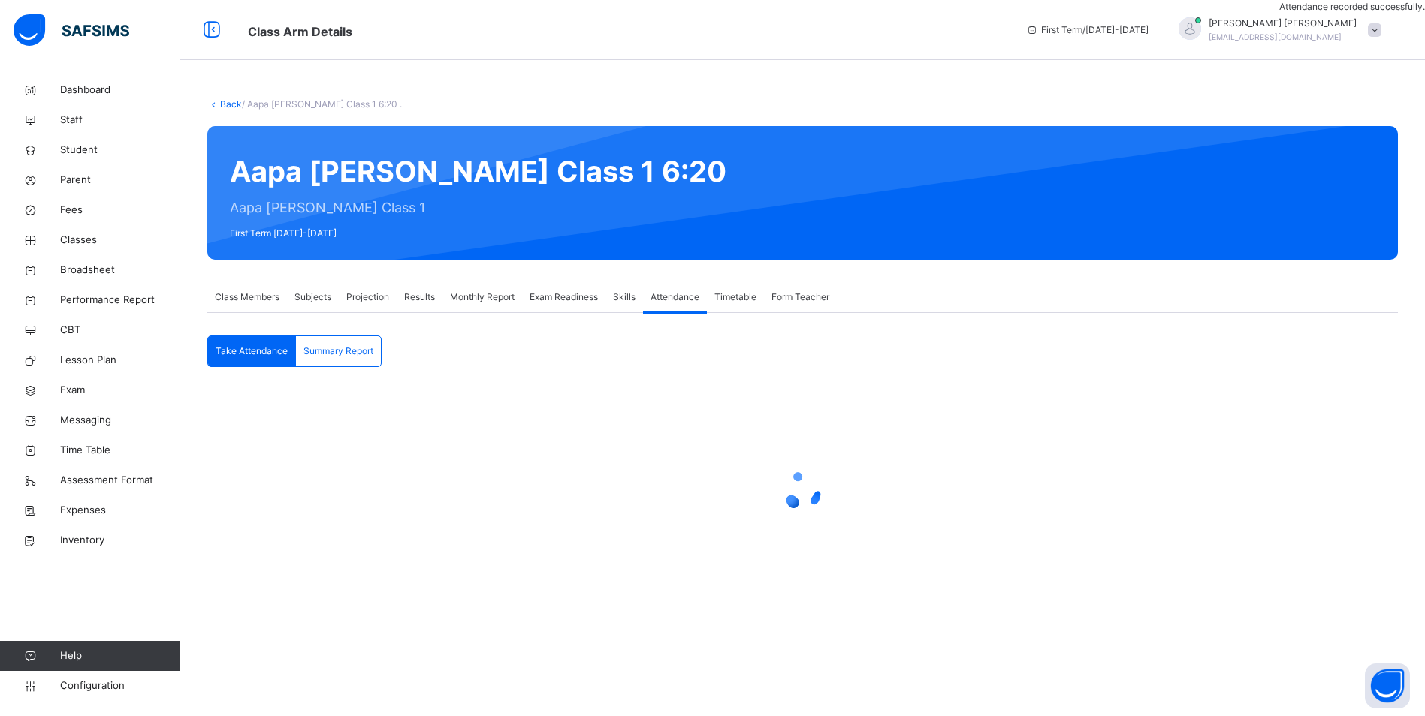
scroll to position [0, 0]
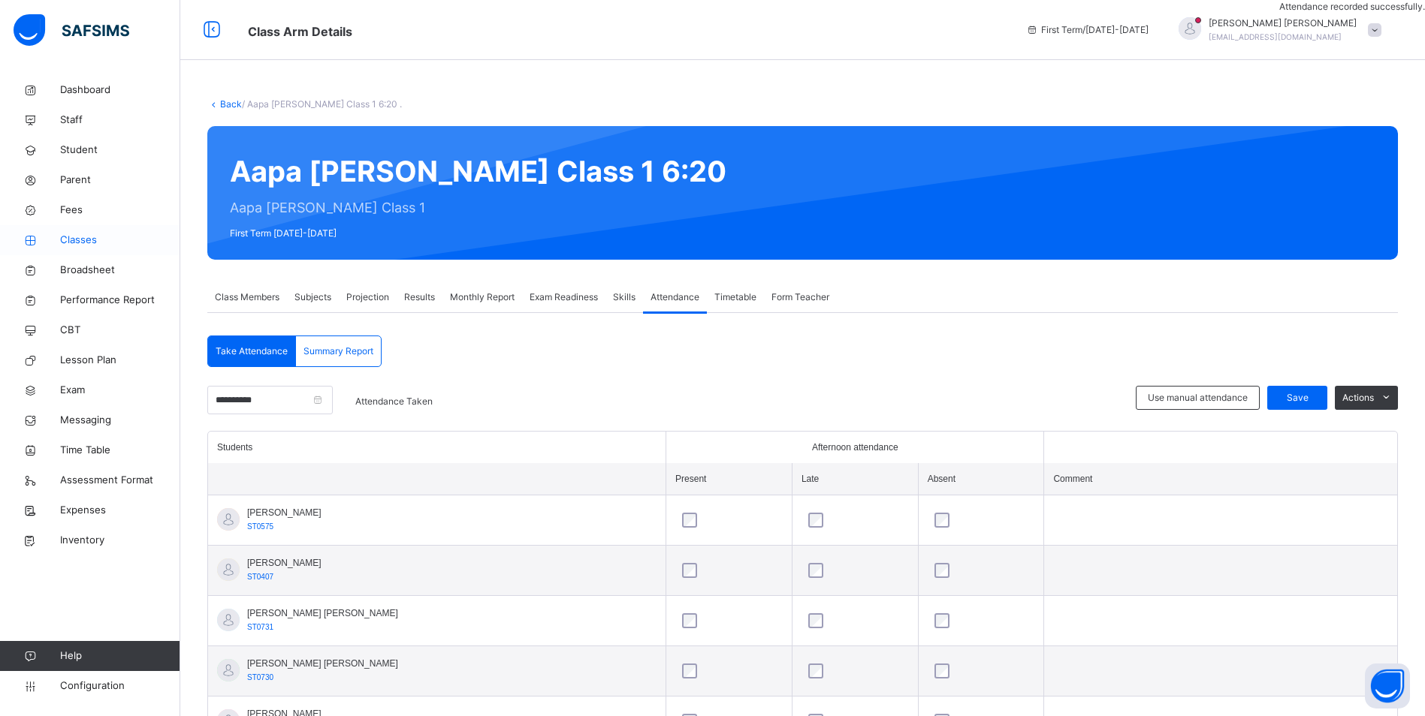
click at [77, 237] on span "Classes" at bounding box center [120, 240] width 120 height 15
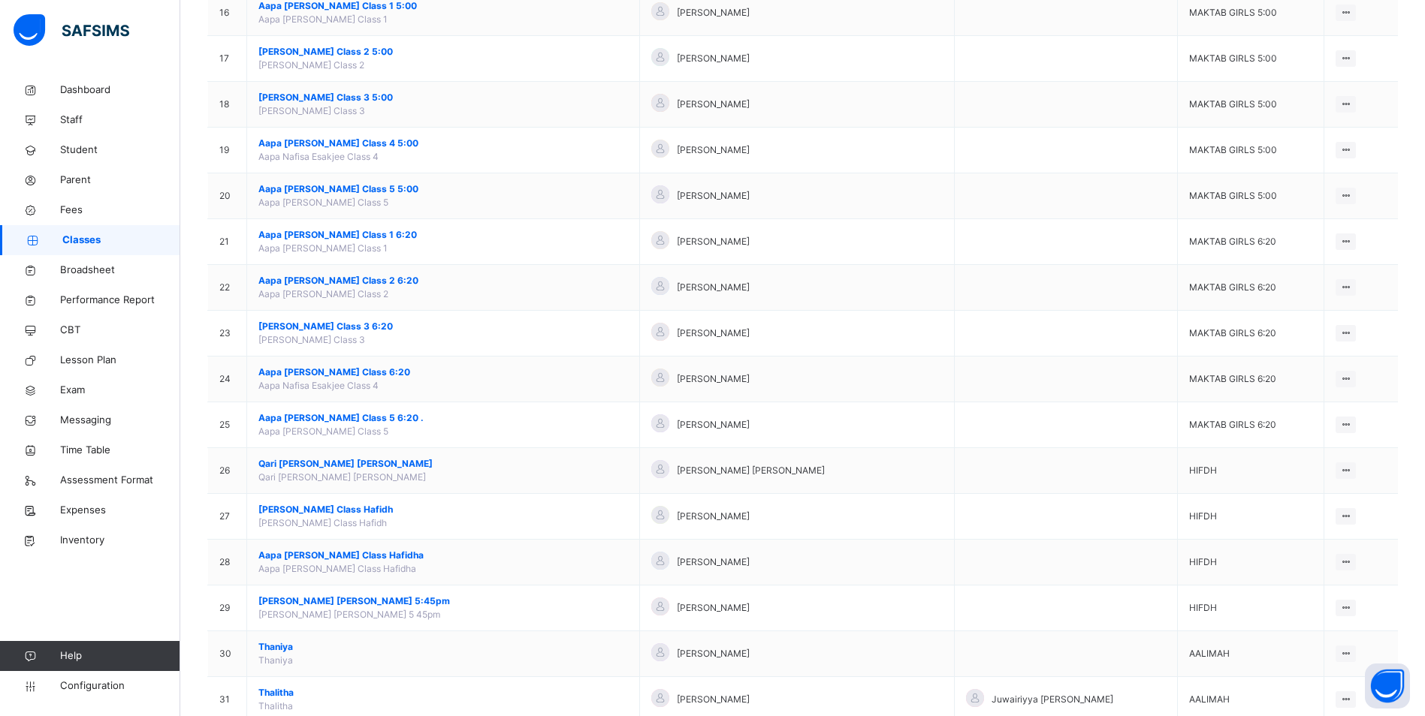
scroll to position [901, 0]
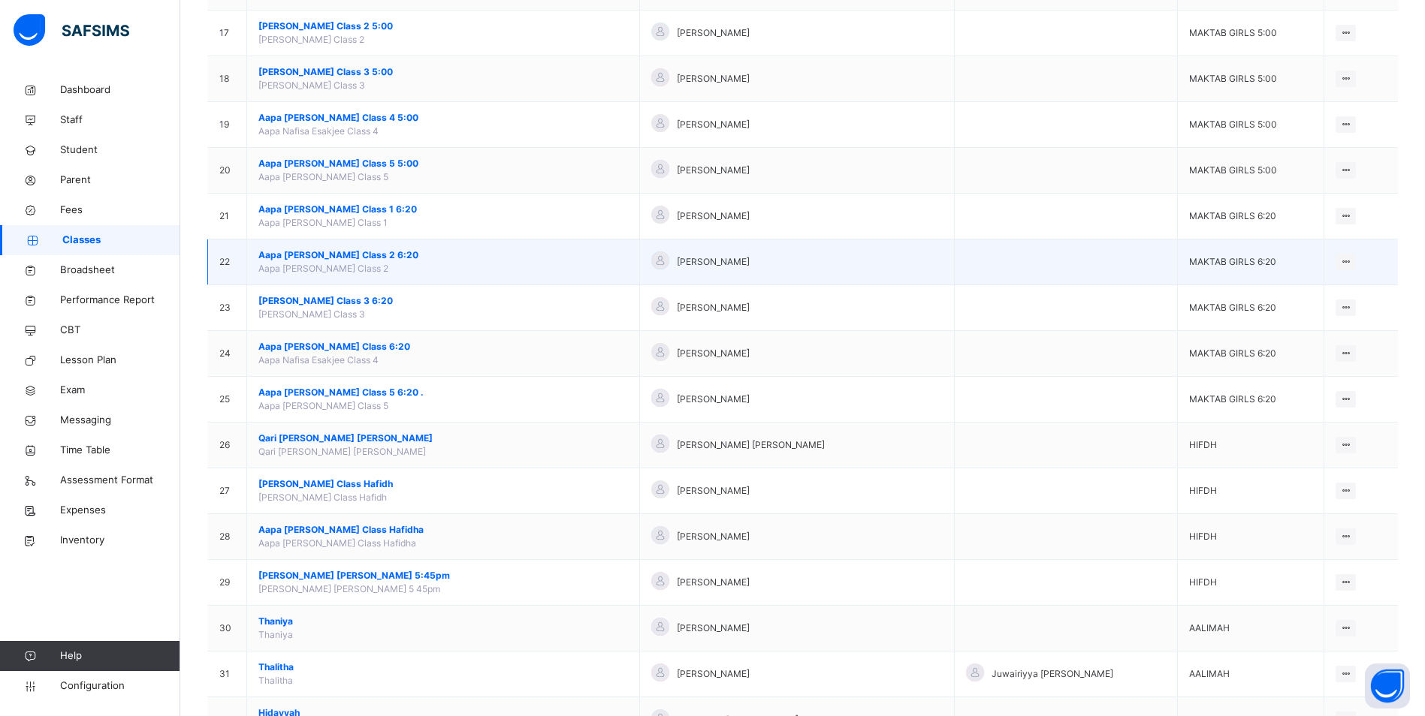
click at [345, 253] on span "Aapa [PERSON_NAME] Class 2 6:20" at bounding box center [443, 256] width 370 height 14
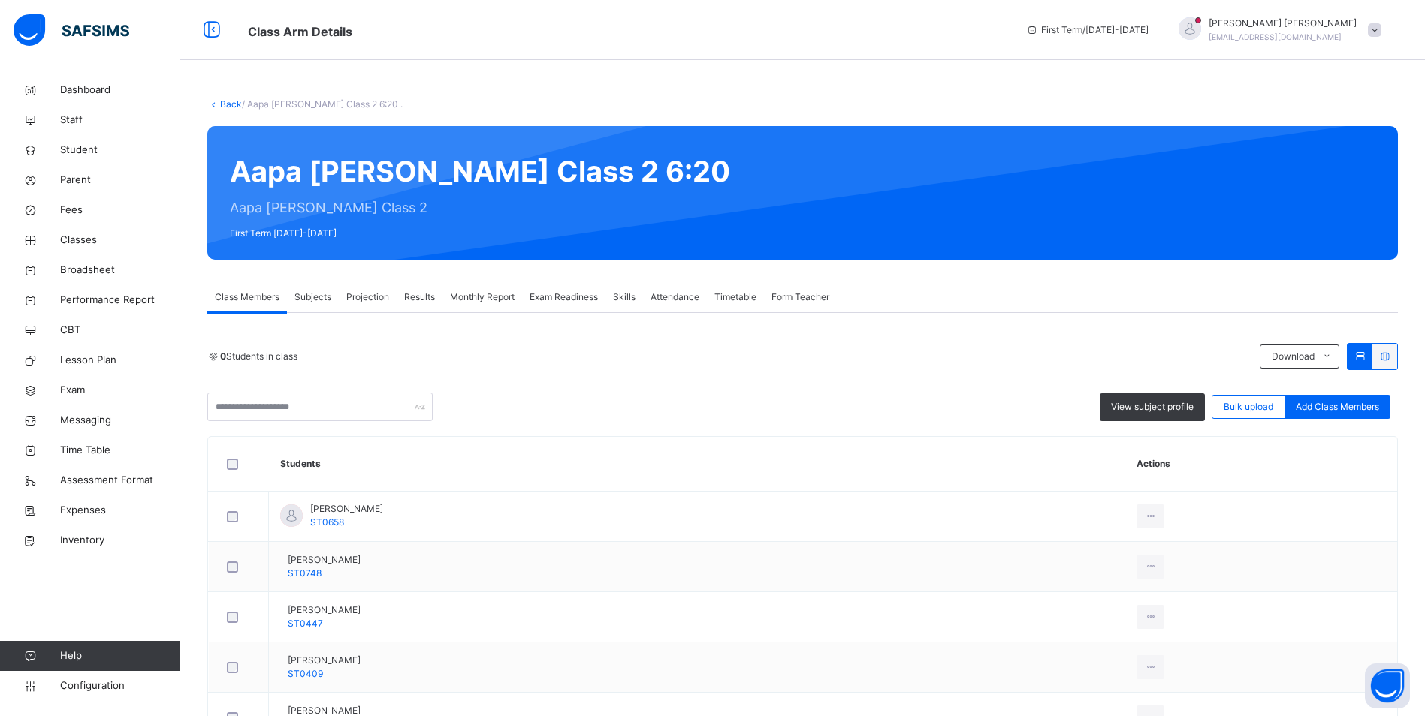
click at [682, 293] on span "Attendance" at bounding box center [674, 298] width 49 height 14
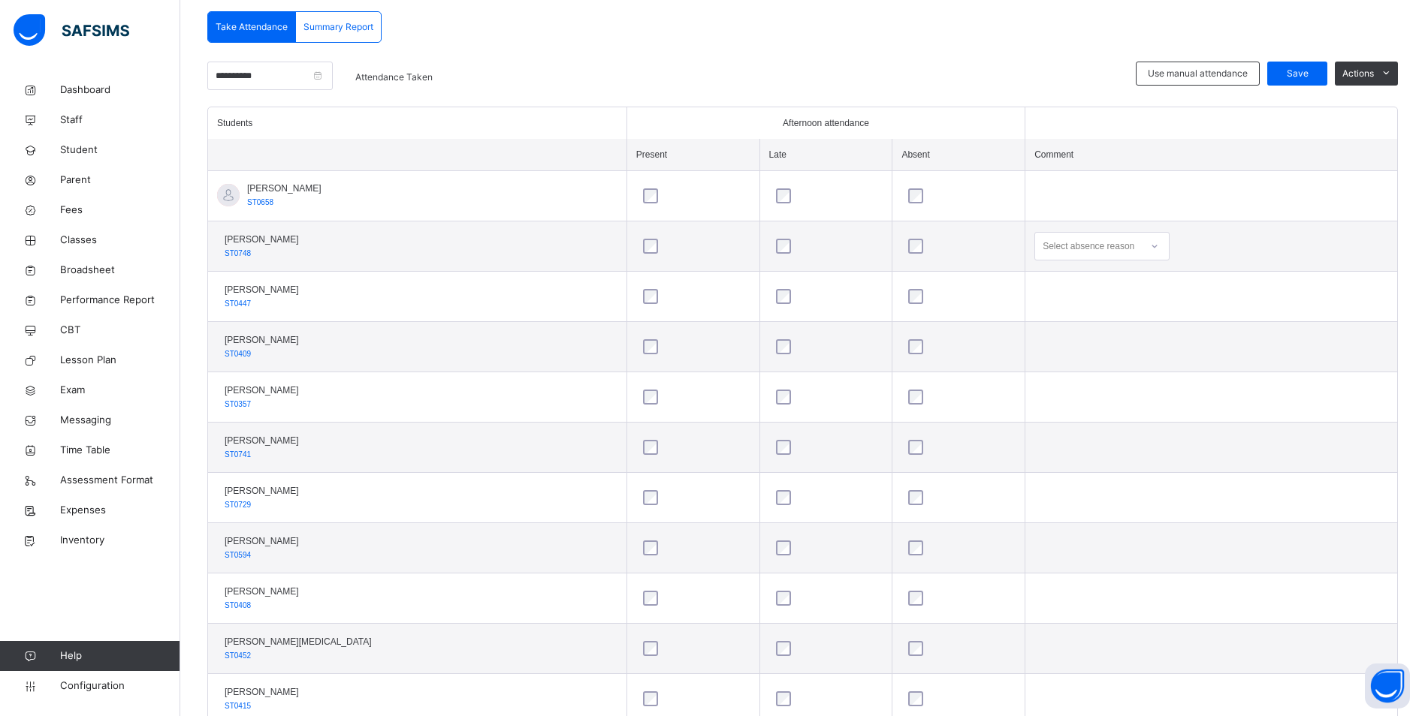
scroll to position [174, 0]
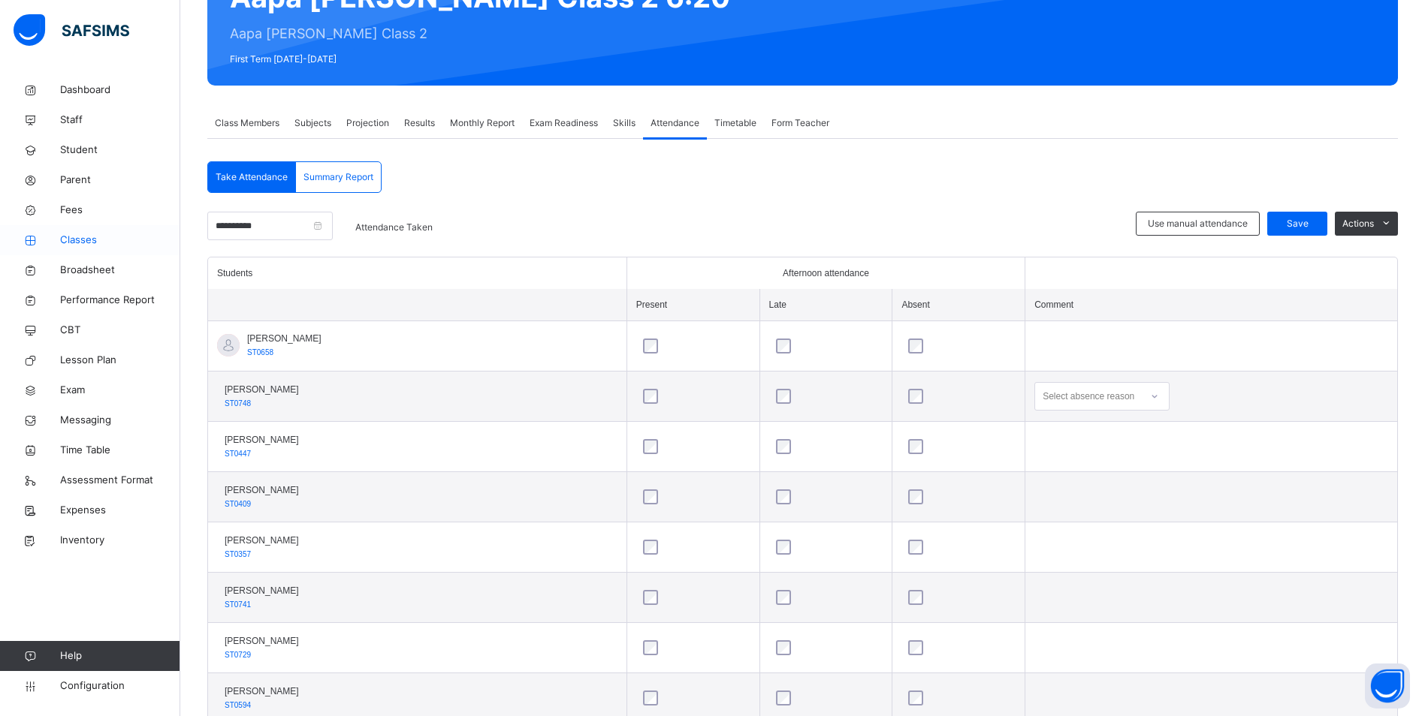
click at [83, 237] on span "Classes" at bounding box center [120, 240] width 120 height 15
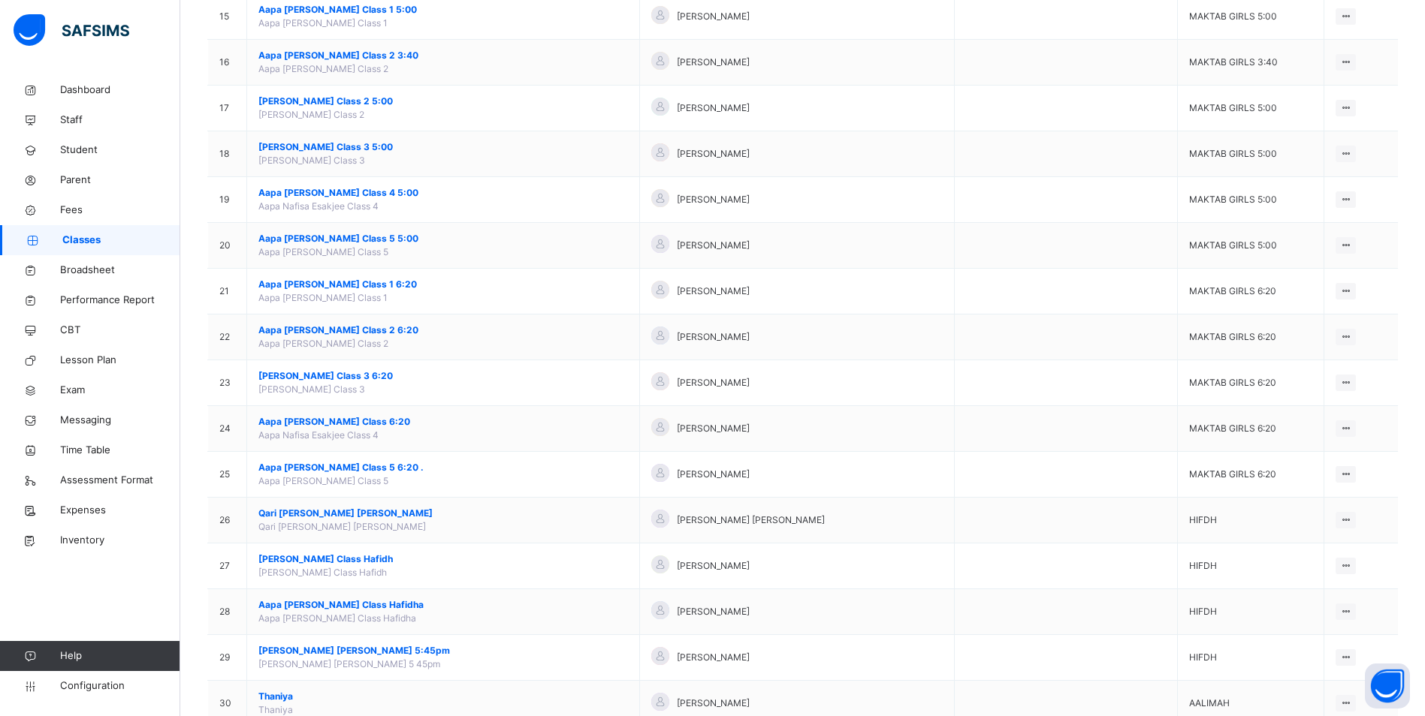
scroll to position [901, 0]
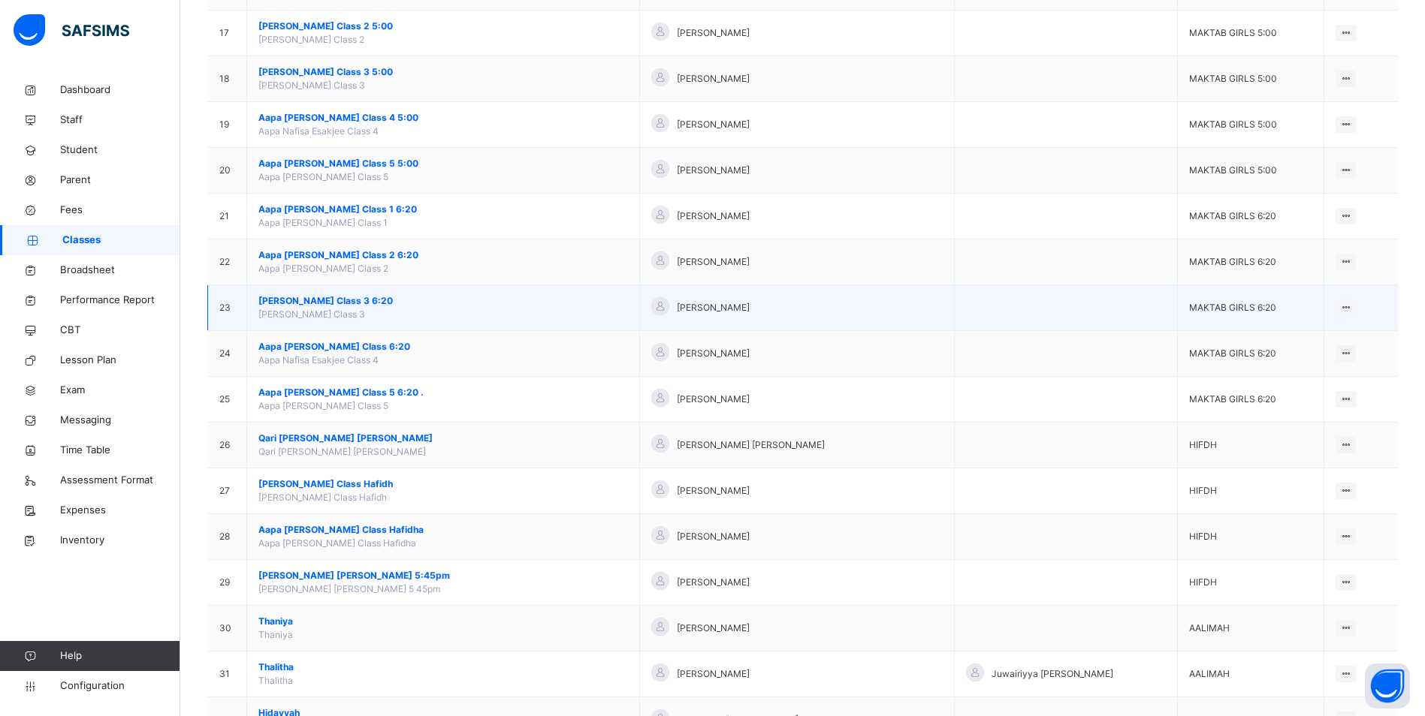
click at [321, 294] on span "[PERSON_NAME] Class 3 6:20" at bounding box center [443, 301] width 370 height 14
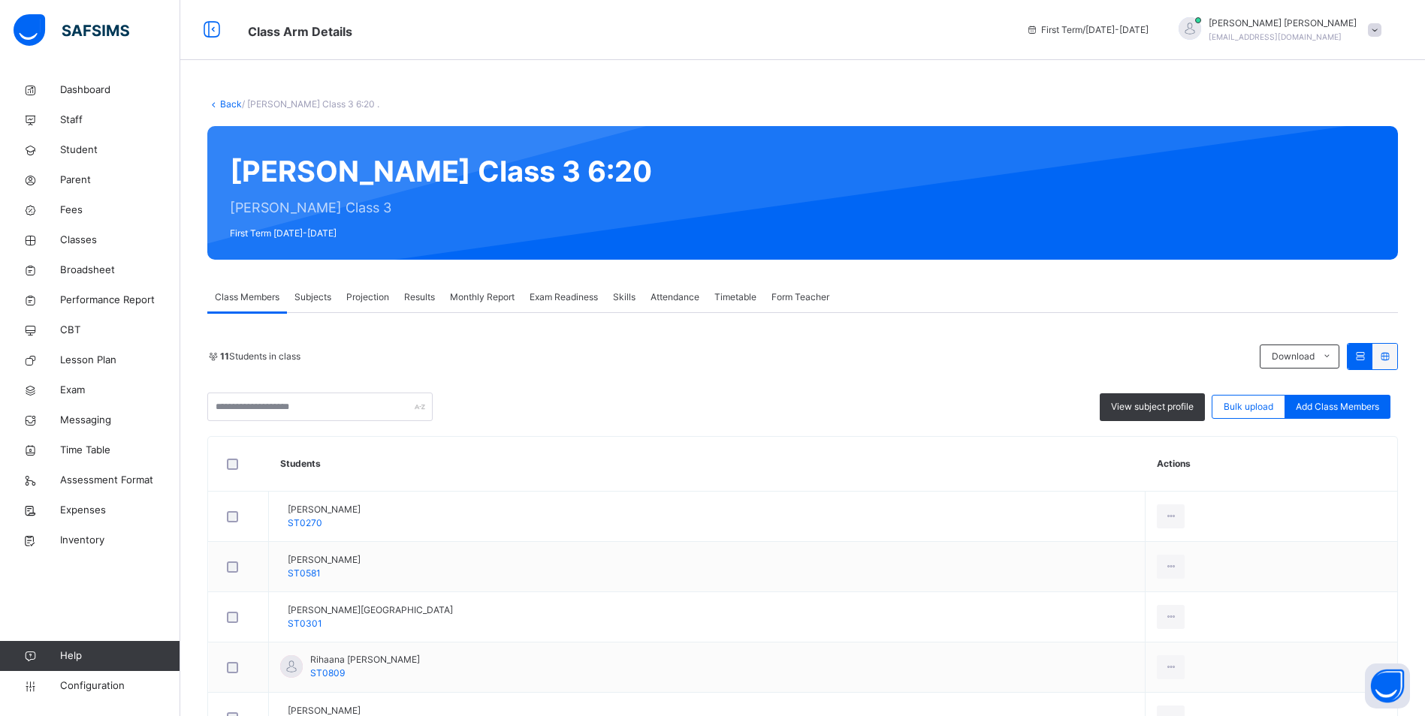
click at [683, 301] on span "Attendance" at bounding box center [674, 298] width 49 height 14
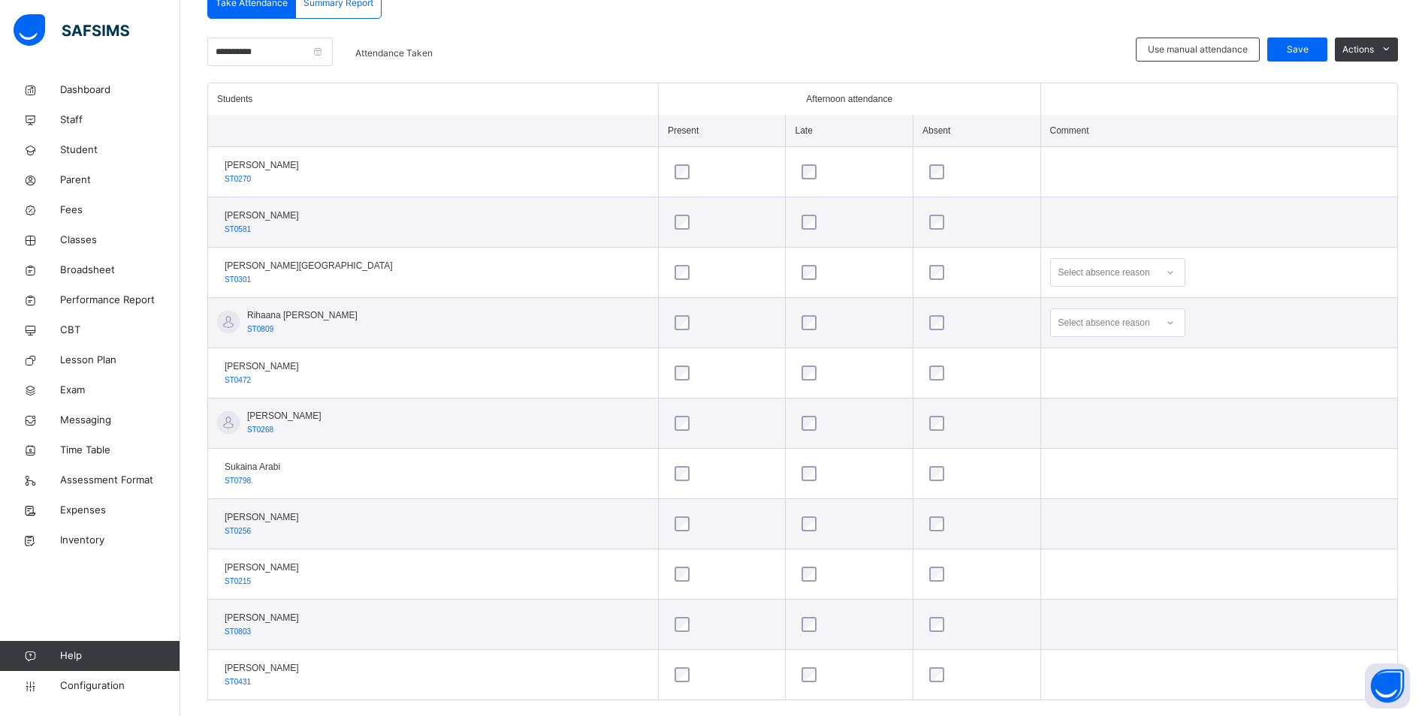
scroll to position [374, 0]
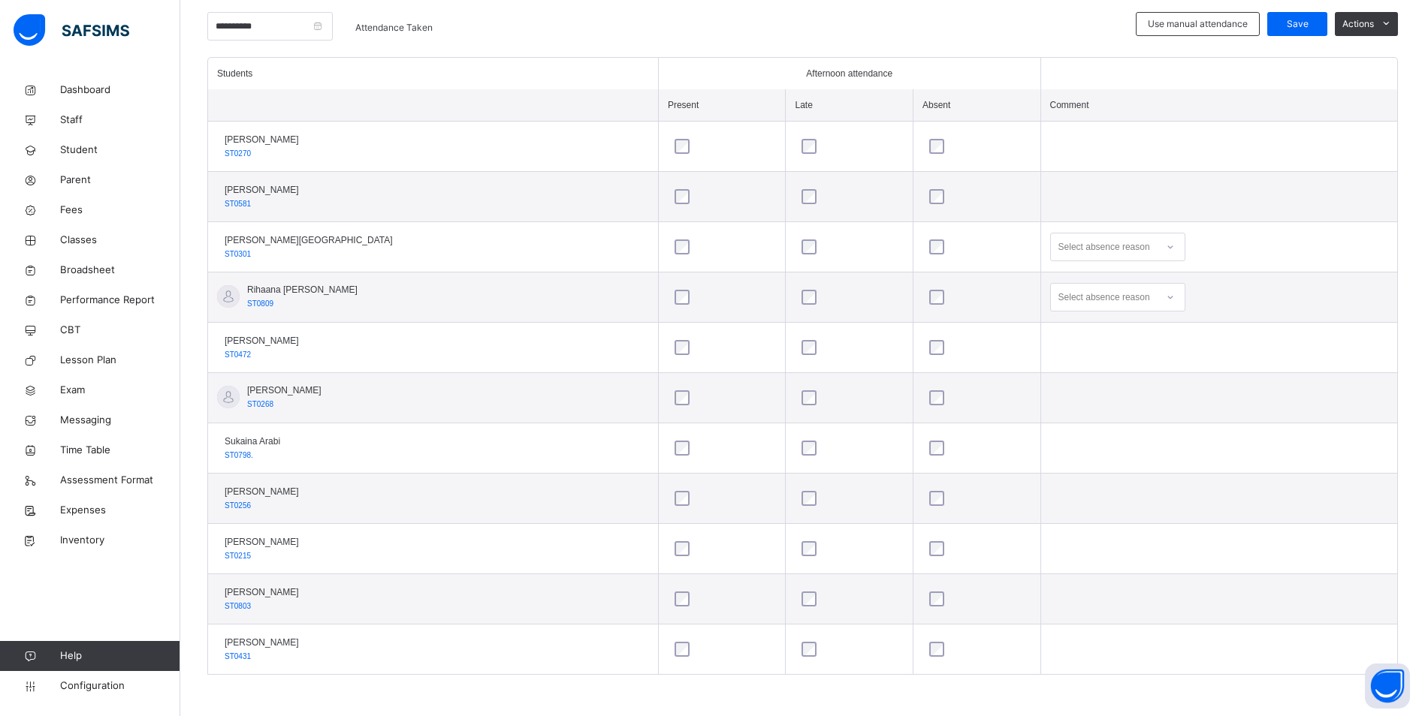
click at [1167, 248] on icon at bounding box center [1169, 247] width 5 height 3
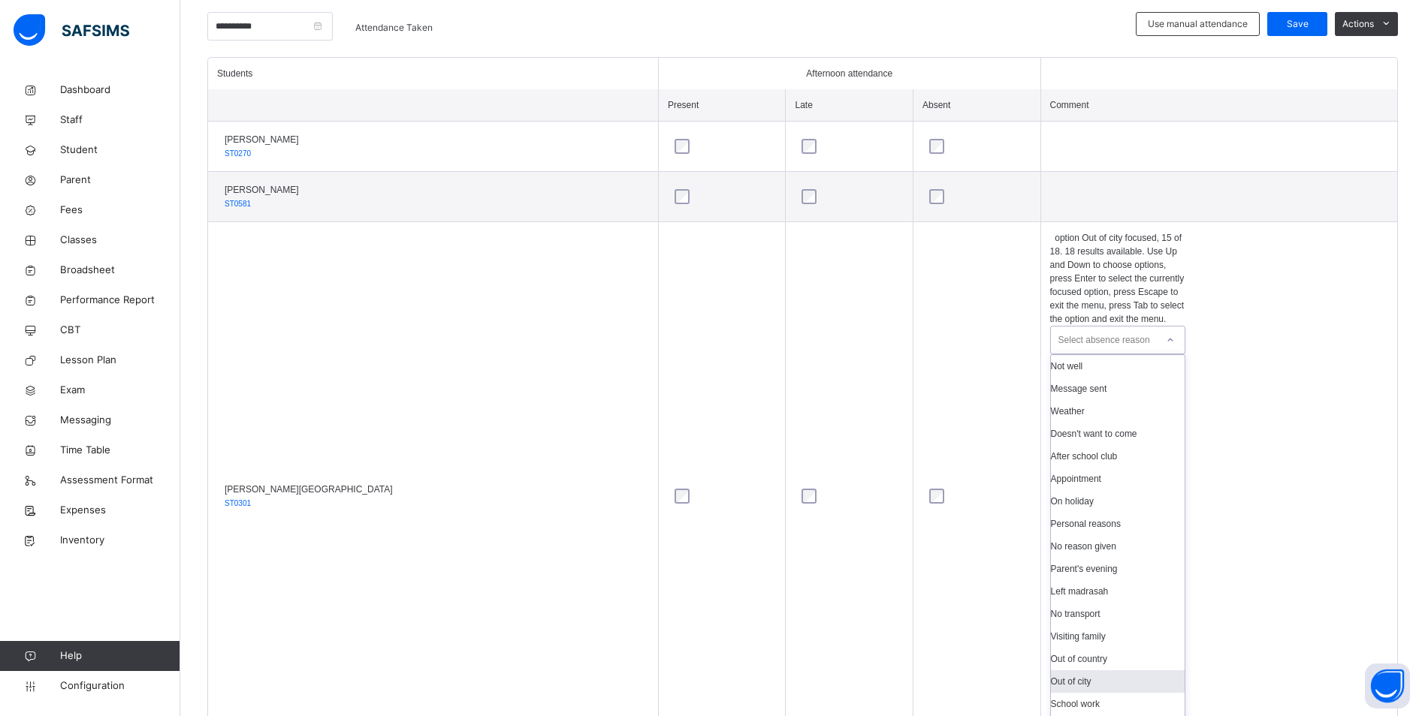
scroll to position [173, 0]
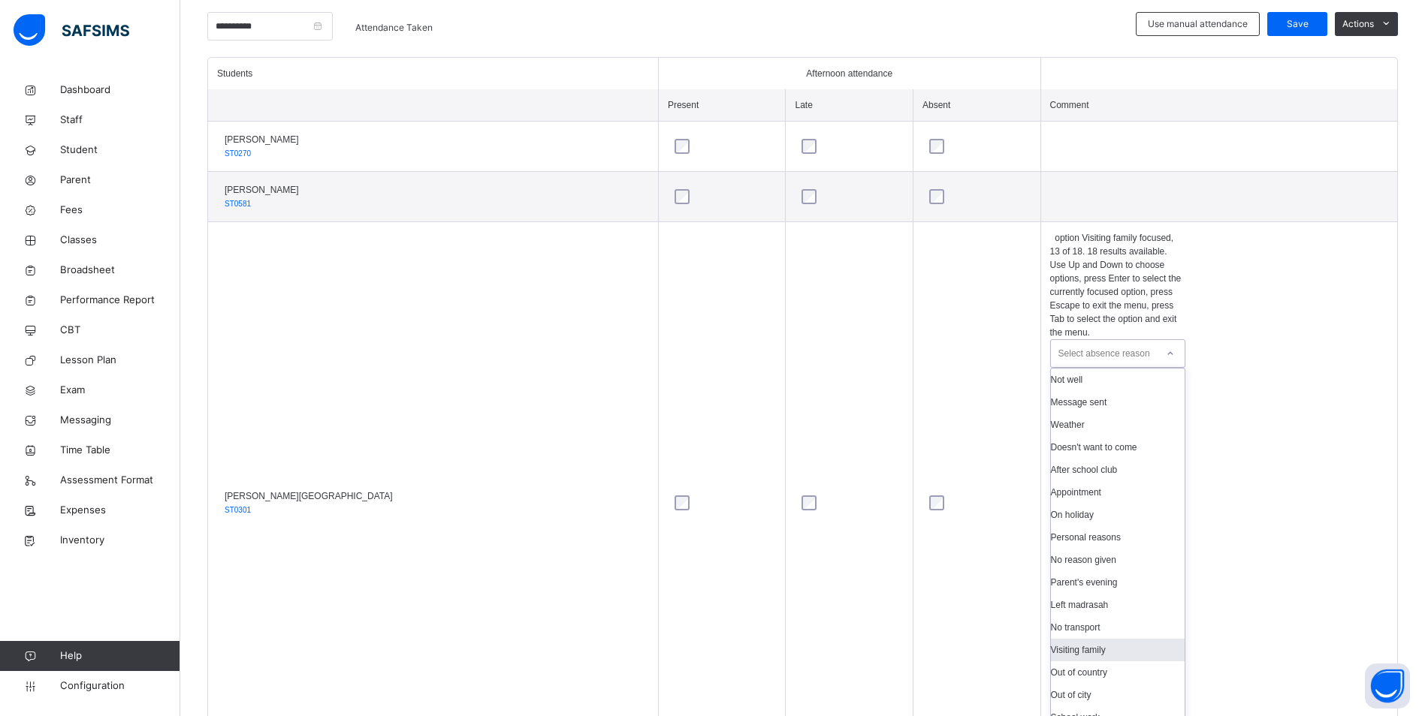
click at [1066, 639] on div "Visiting family" at bounding box center [1118, 650] width 134 height 23
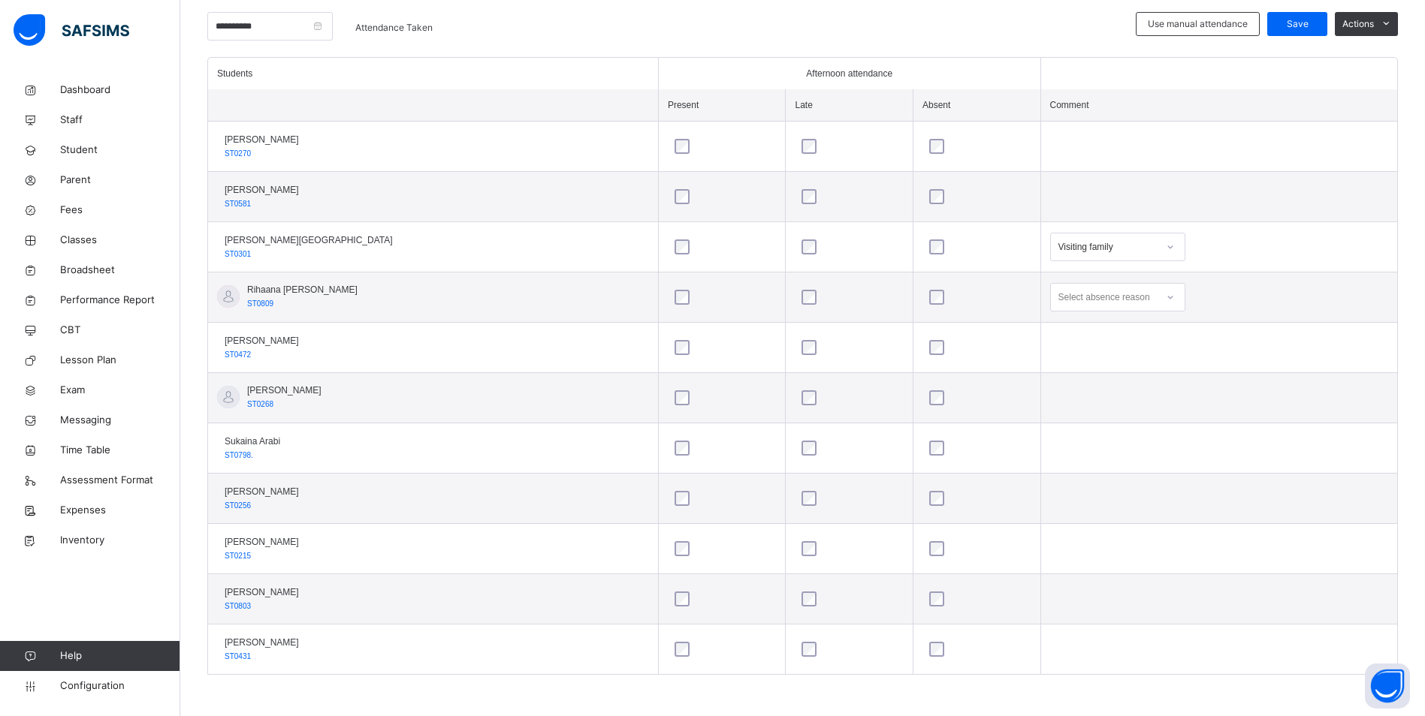
click at [1157, 301] on div at bounding box center [1170, 297] width 26 height 24
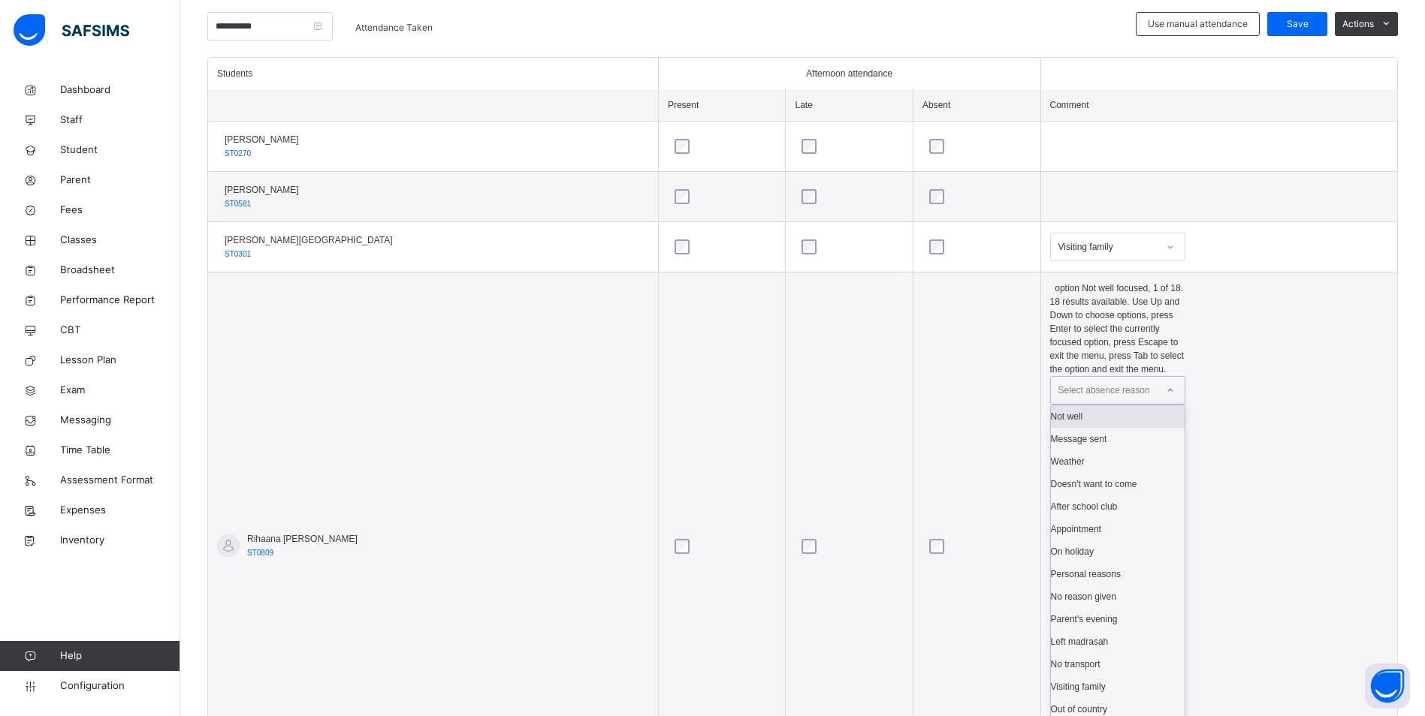
click at [1090, 406] on div "Not well" at bounding box center [1118, 417] width 134 height 23
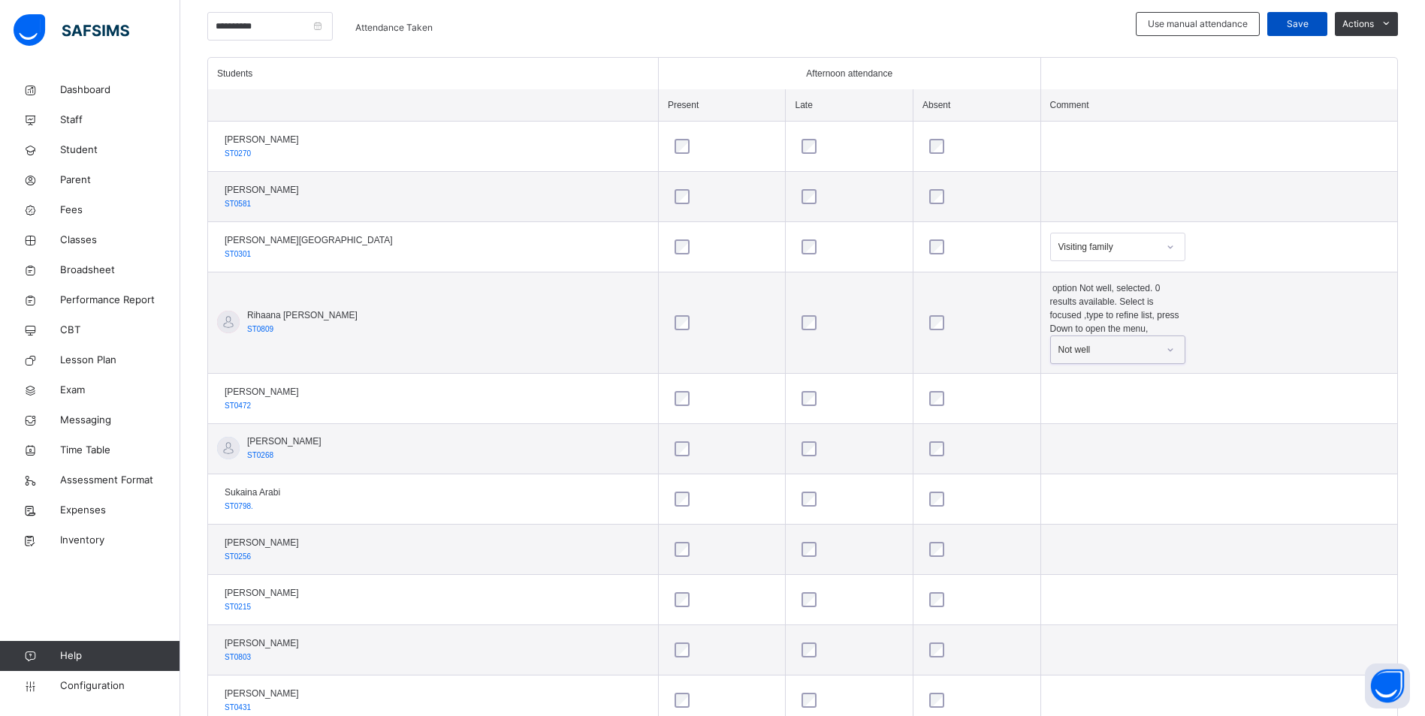
click at [1316, 19] on span "Save" at bounding box center [1297, 24] width 38 height 14
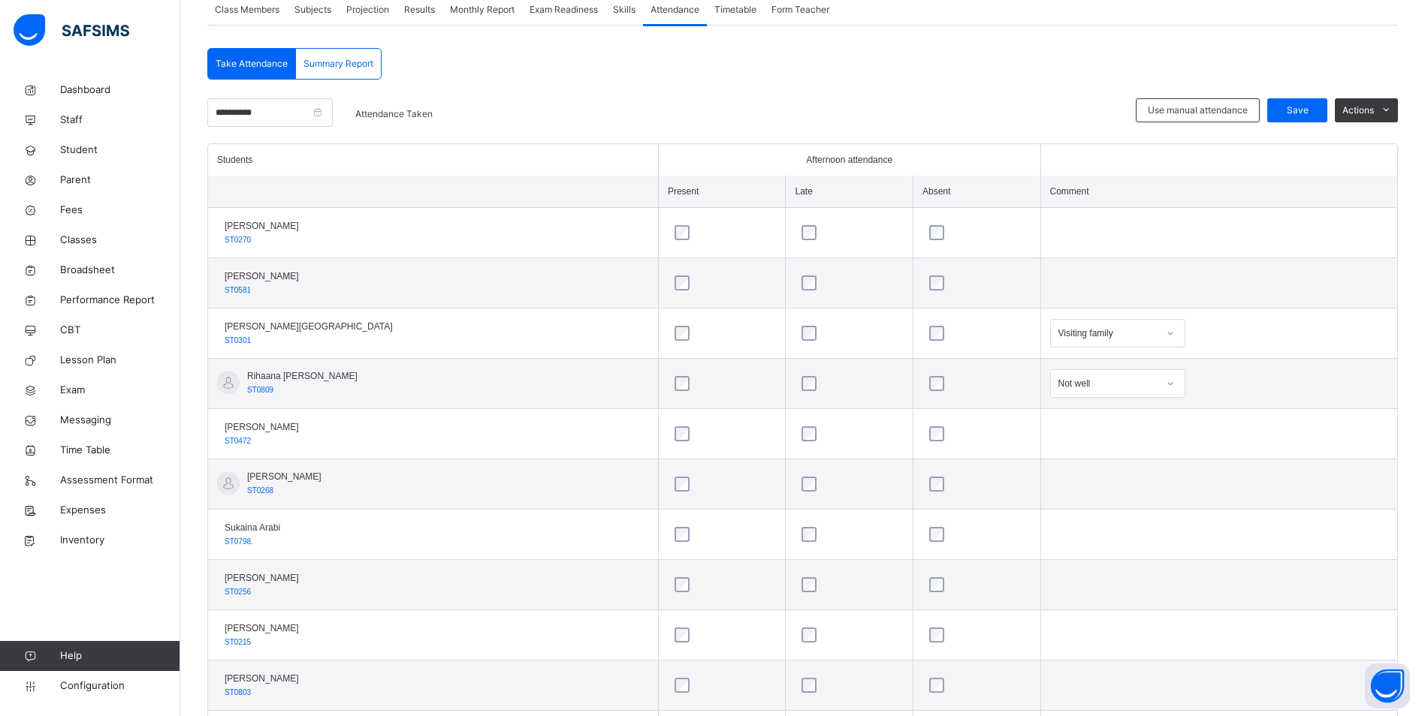
scroll to position [149, 0]
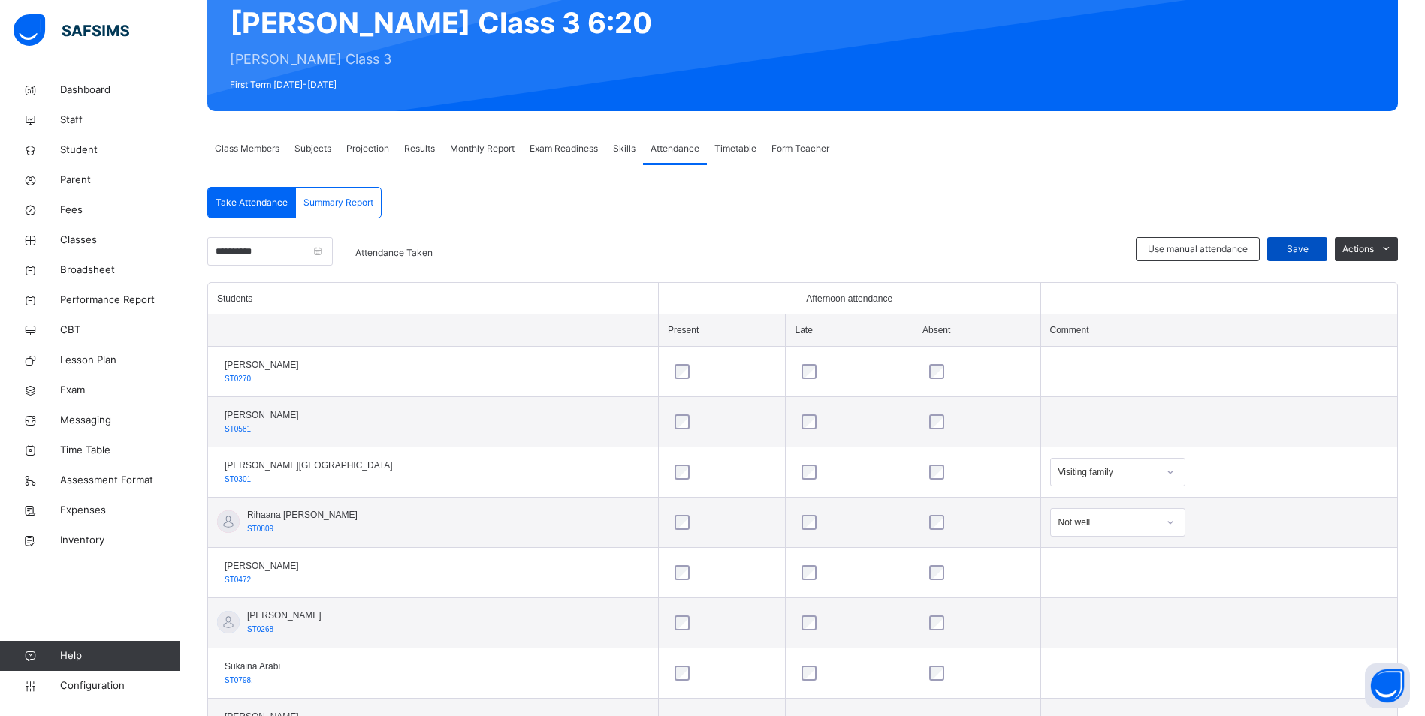
click at [1301, 255] on span "Save" at bounding box center [1297, 250] width 38 height 14
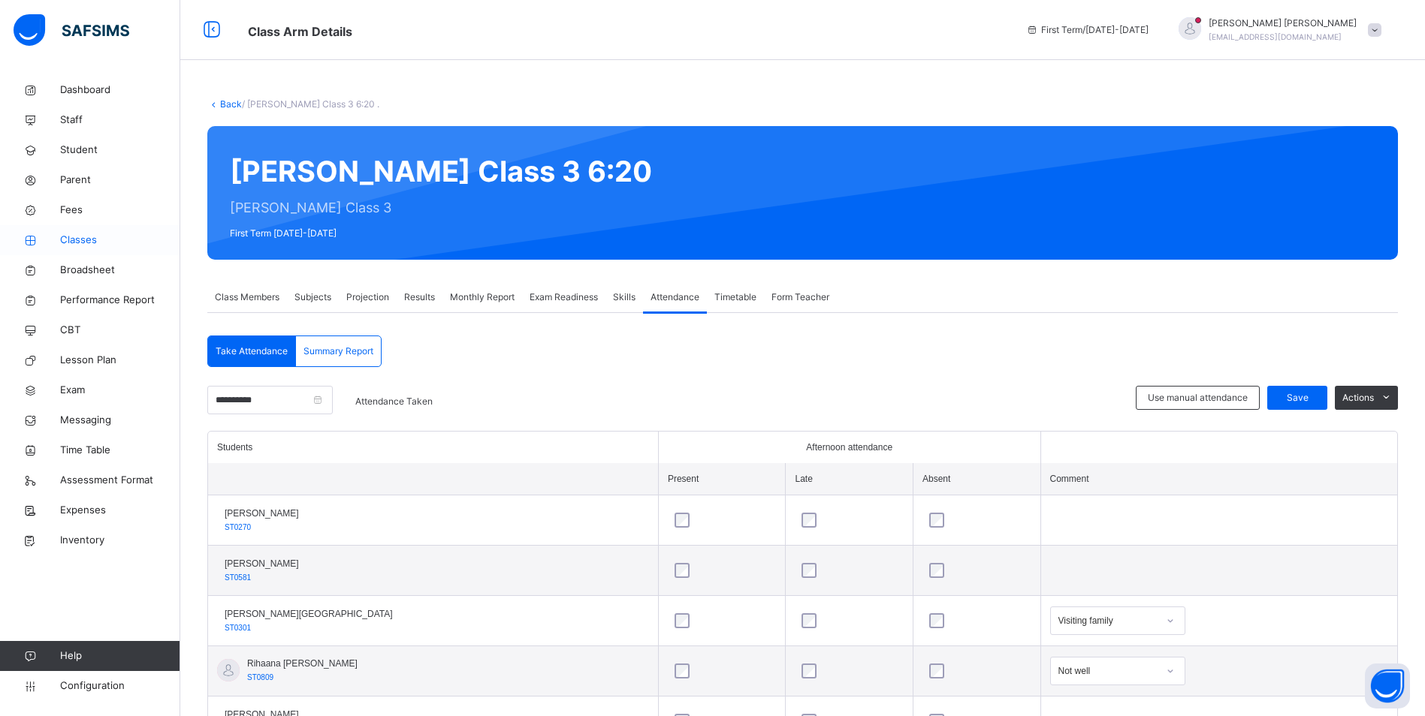
drag, startPoint x: 83, startPoint y: 237, endPoint x: 133, endPoint y: 255, distance: 52.7
click at [83, 237] on span "Classes" at bounding box center [120, 240] width 120 height 15
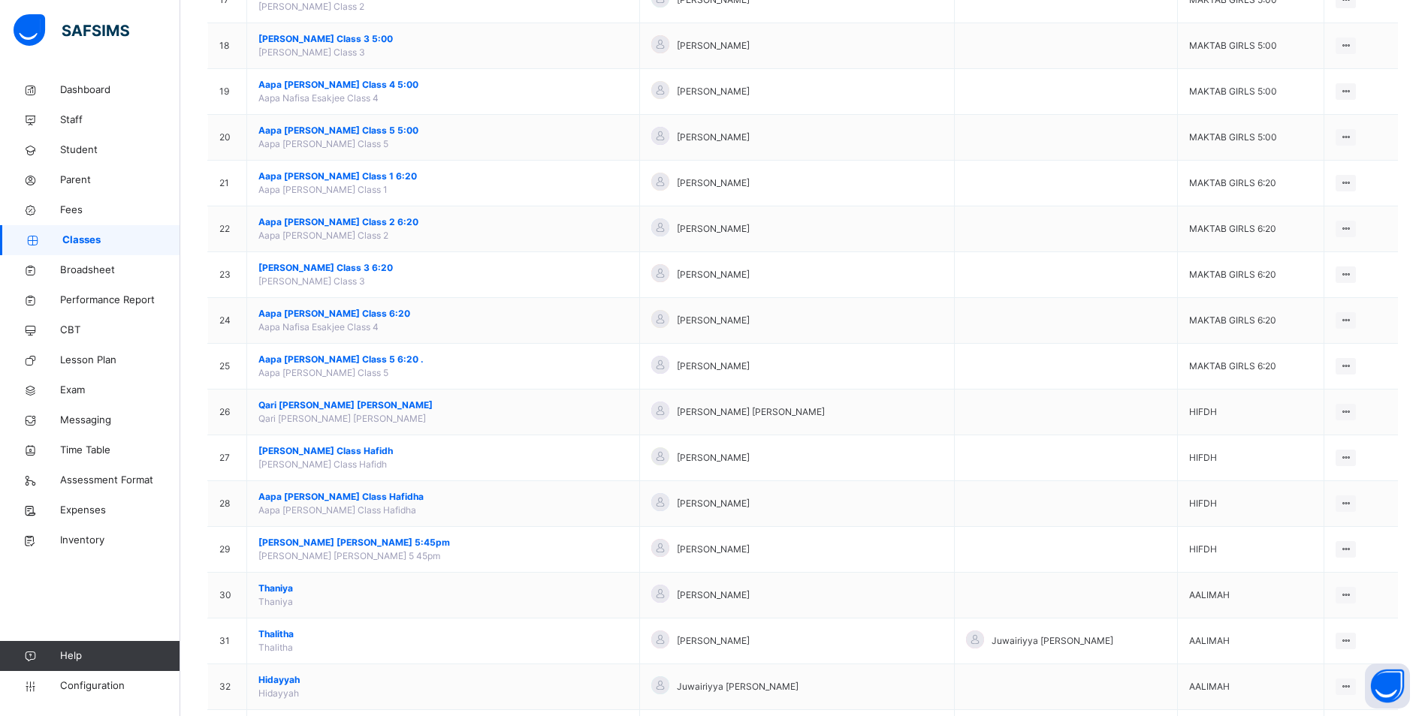
scroll to position [976, 0]
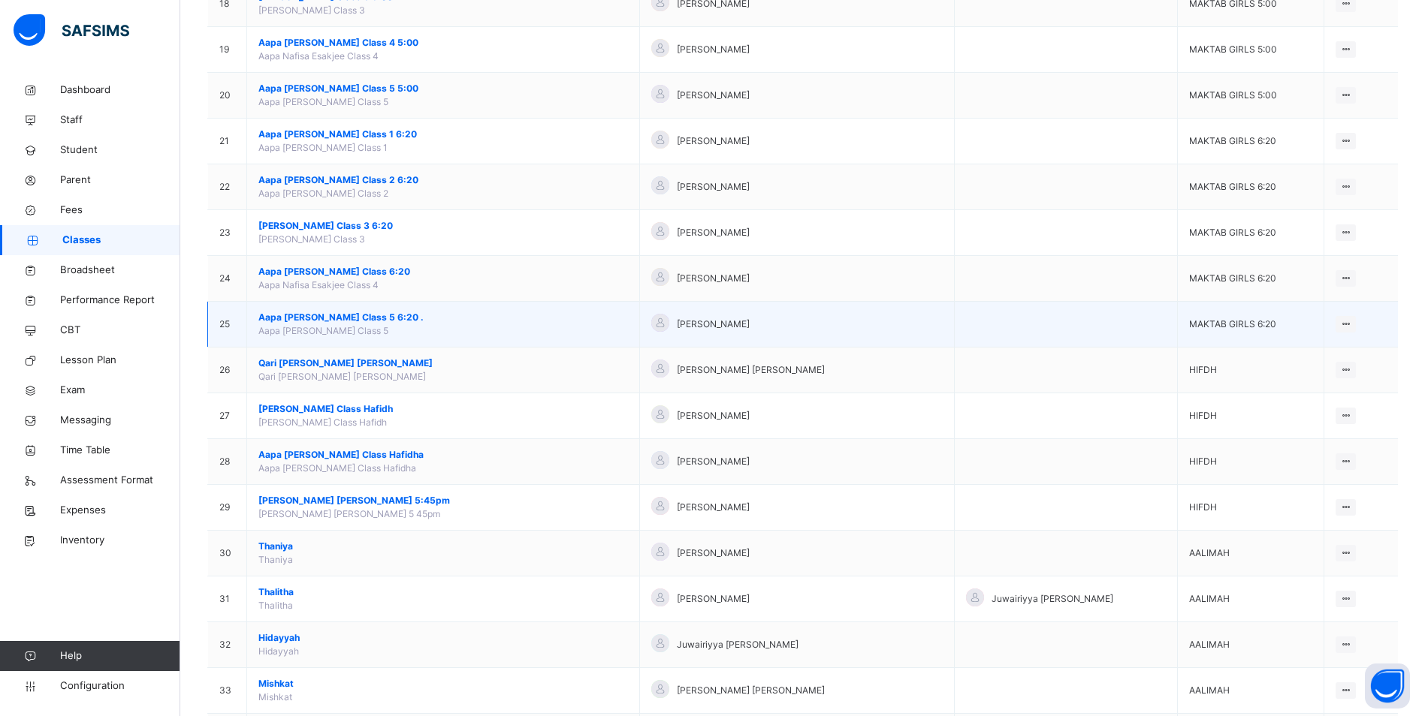
click at [356, 315] on span "Aapa [PERSON_NAME] Class 5 6:20 ." at bounding box center [443, 318] width 370 height 14
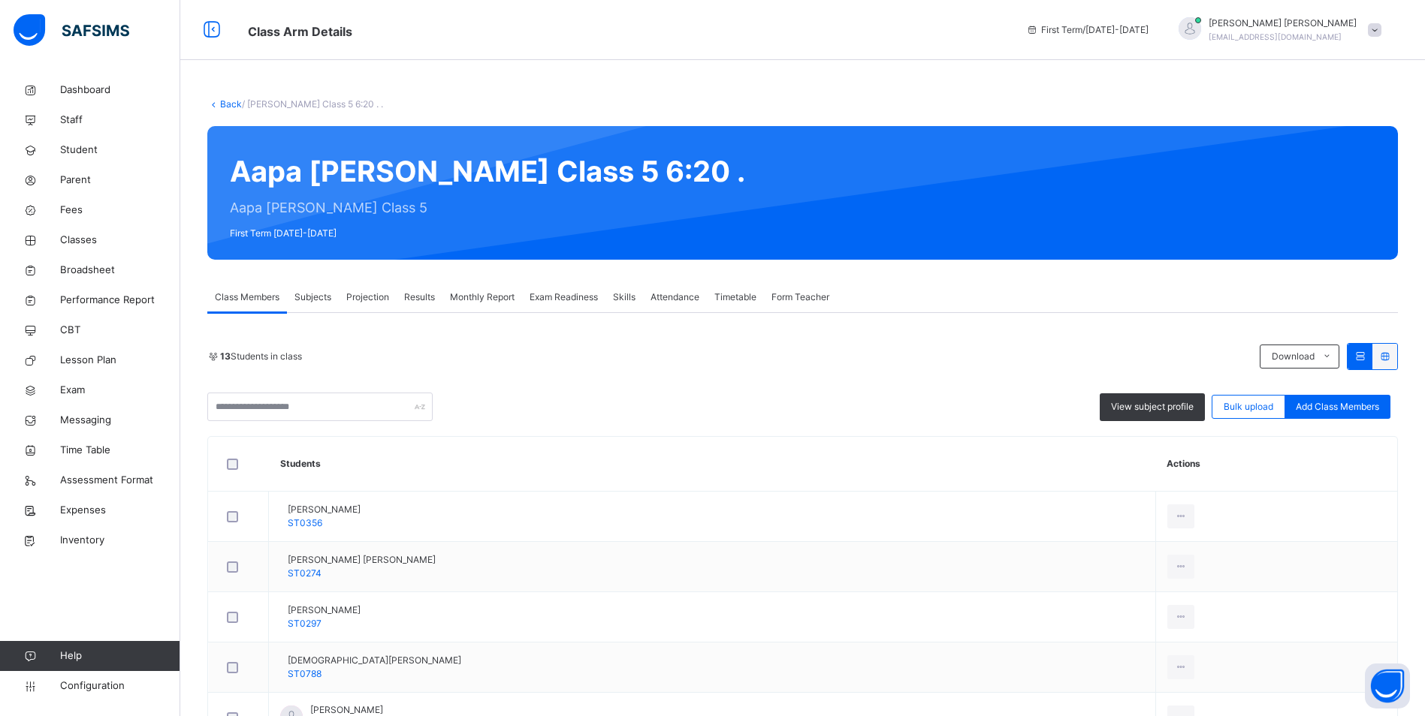
click at [683, 295] on span "Attendance" at bounding box center [674, 298] width 49 height 14
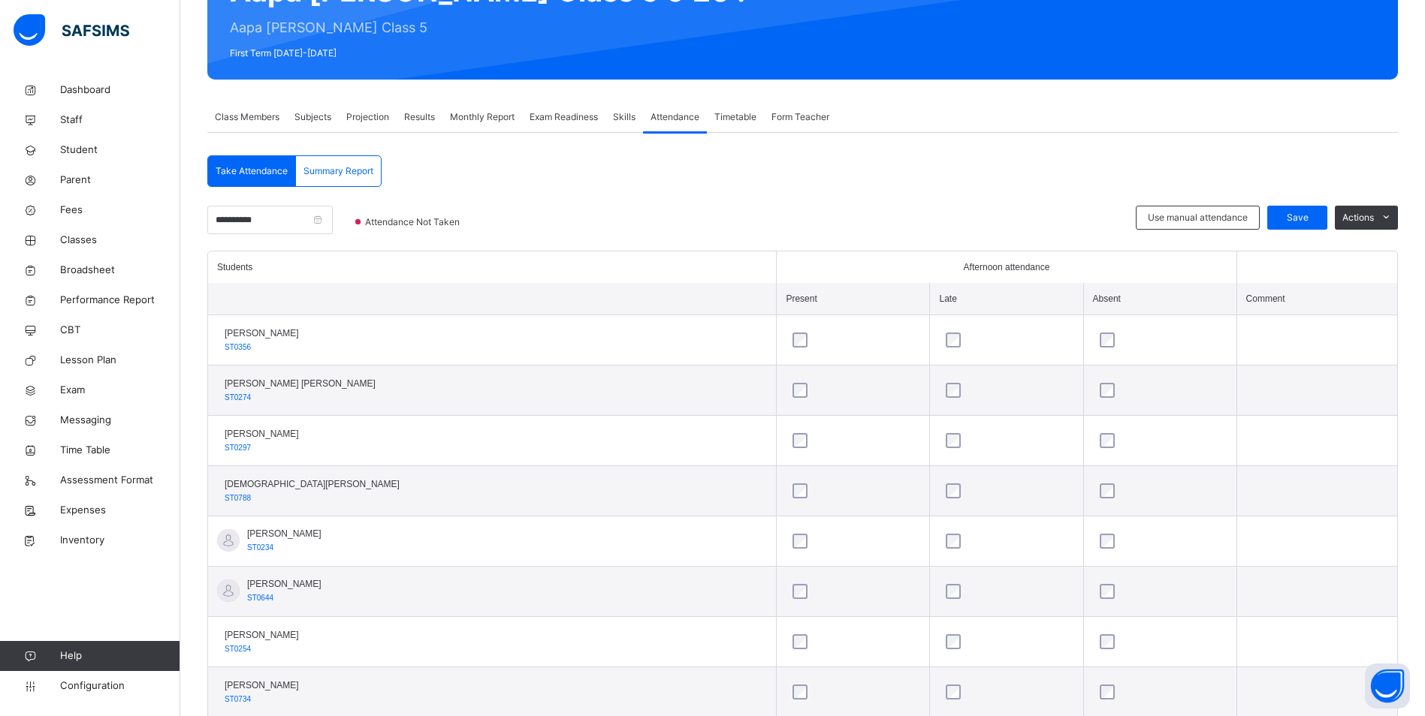
scroll to position [99, 0]
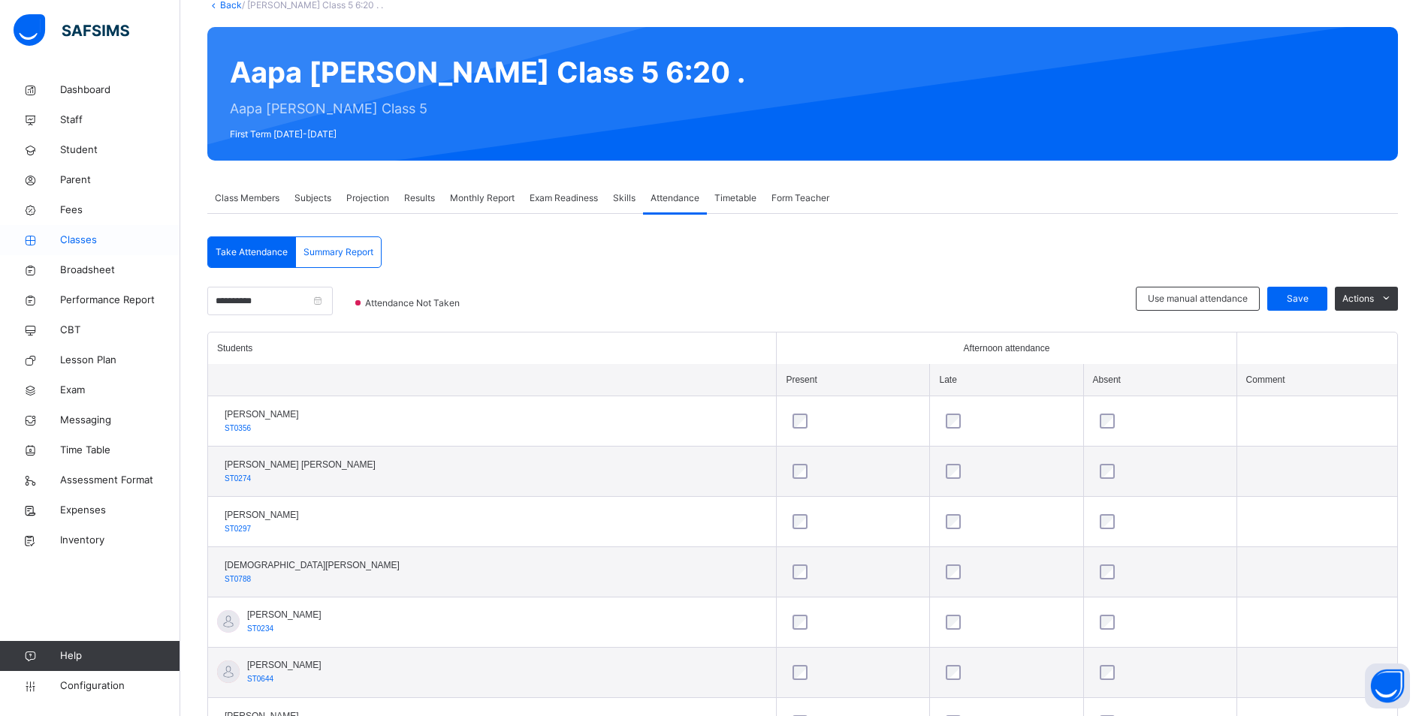
click at [89, 232] on link "Classes" at bounding box center [90, 240] width 180 height 30
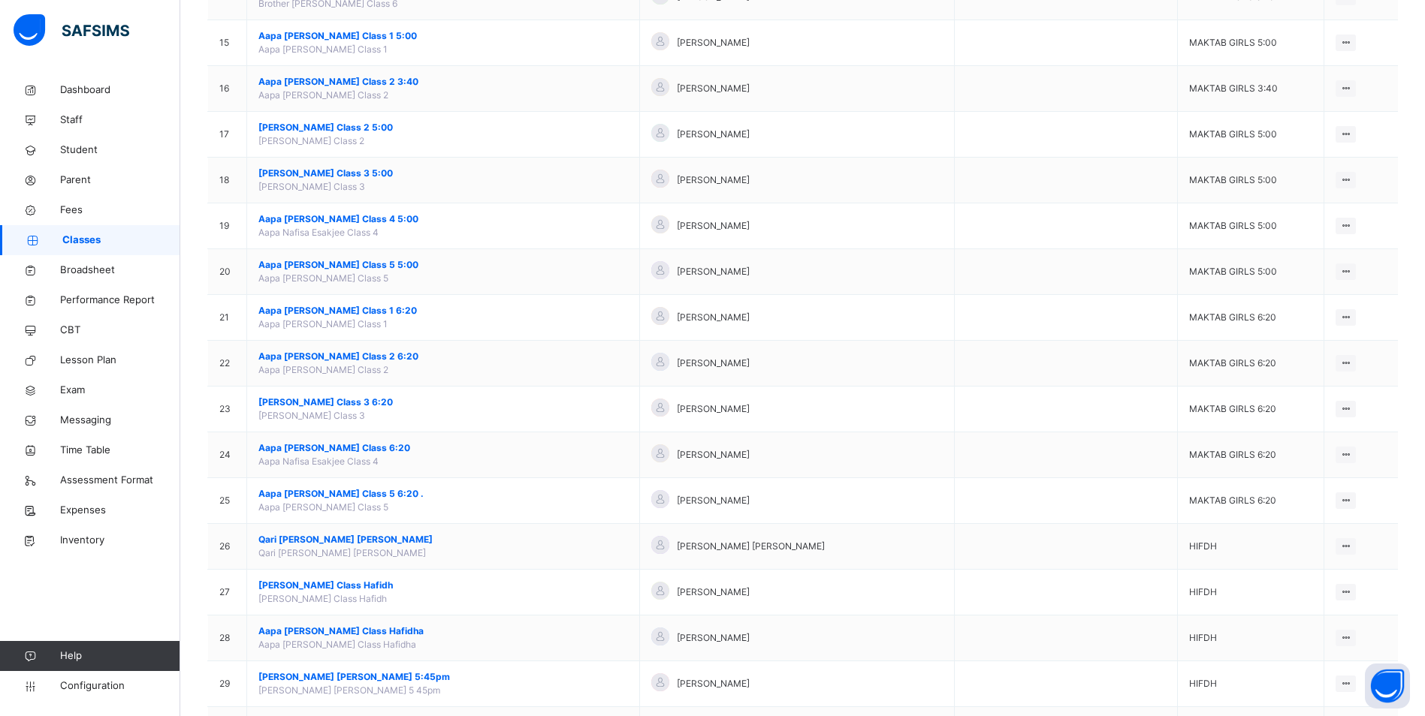
scroll to position [826, 0]
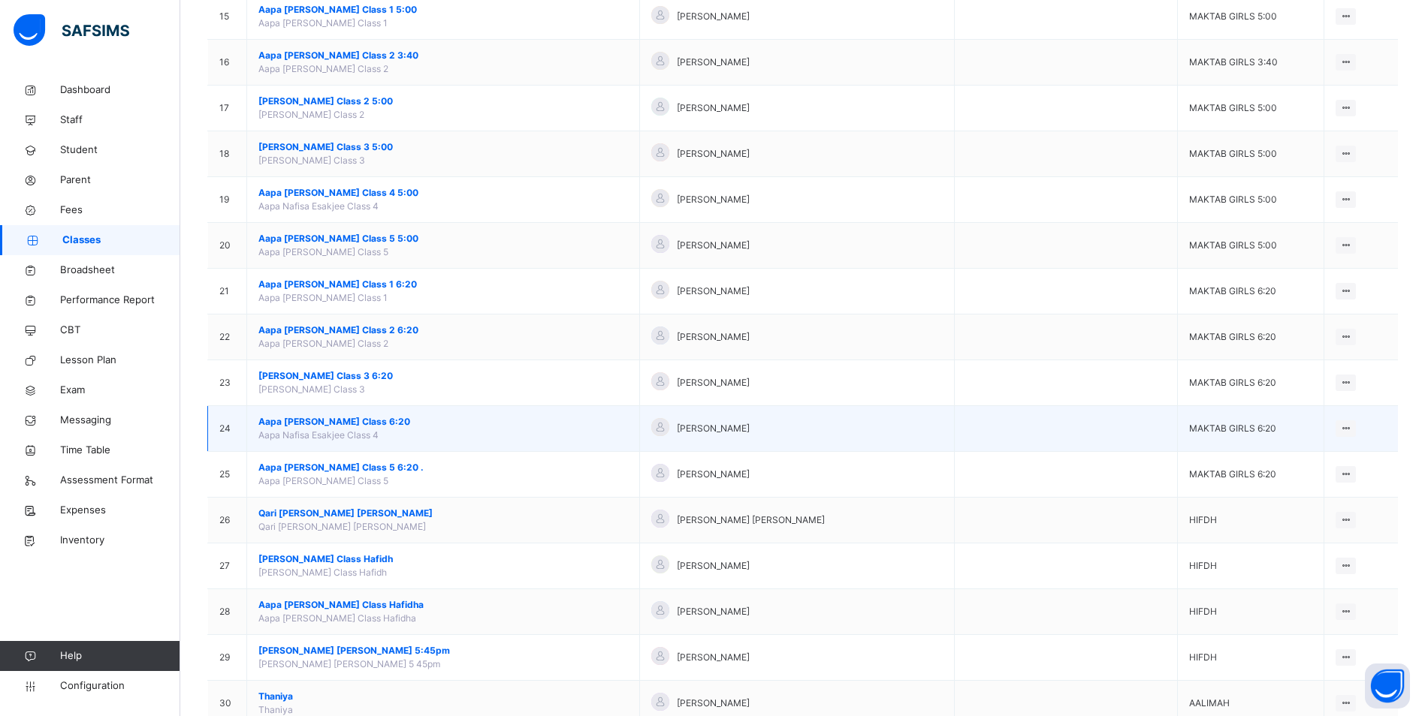
click at [373, 421] on span "Aapa [PERSON_NAME] Class 6:20" at bounding box center [443, 422] width 370 height 14
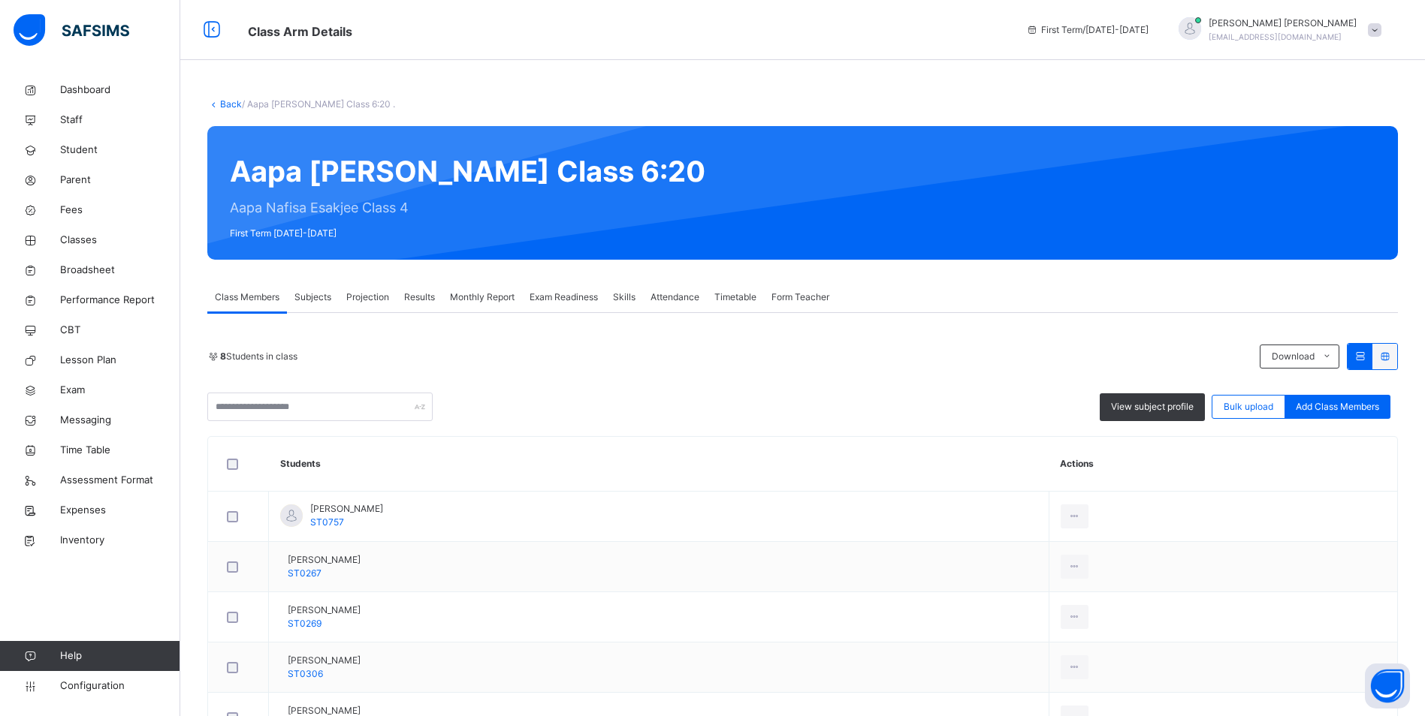
click at [666, 300] on span "Attendance" at bounding box center [674, 298] width 49 height 14
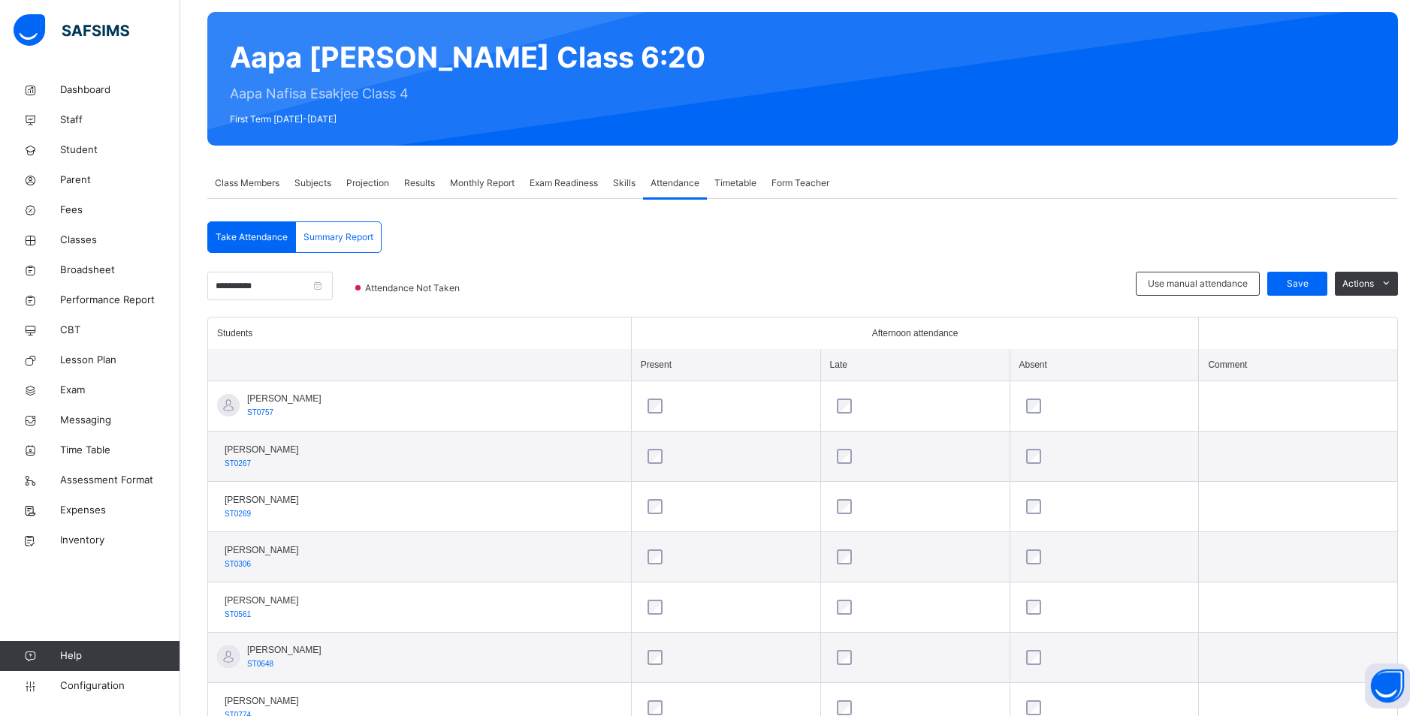
scroll to position [223, 0]
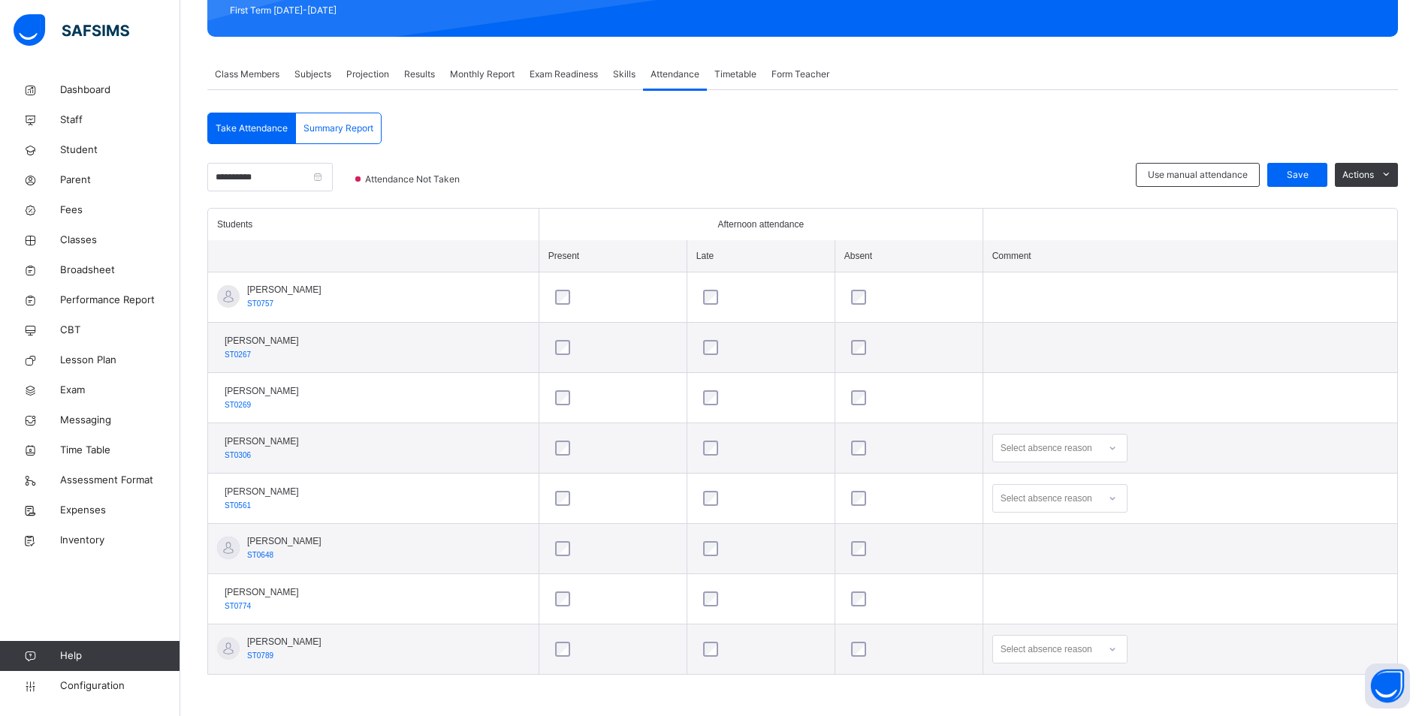
click at [1120, 496] on div at bounding box center [1113, 499] width 26 height 24
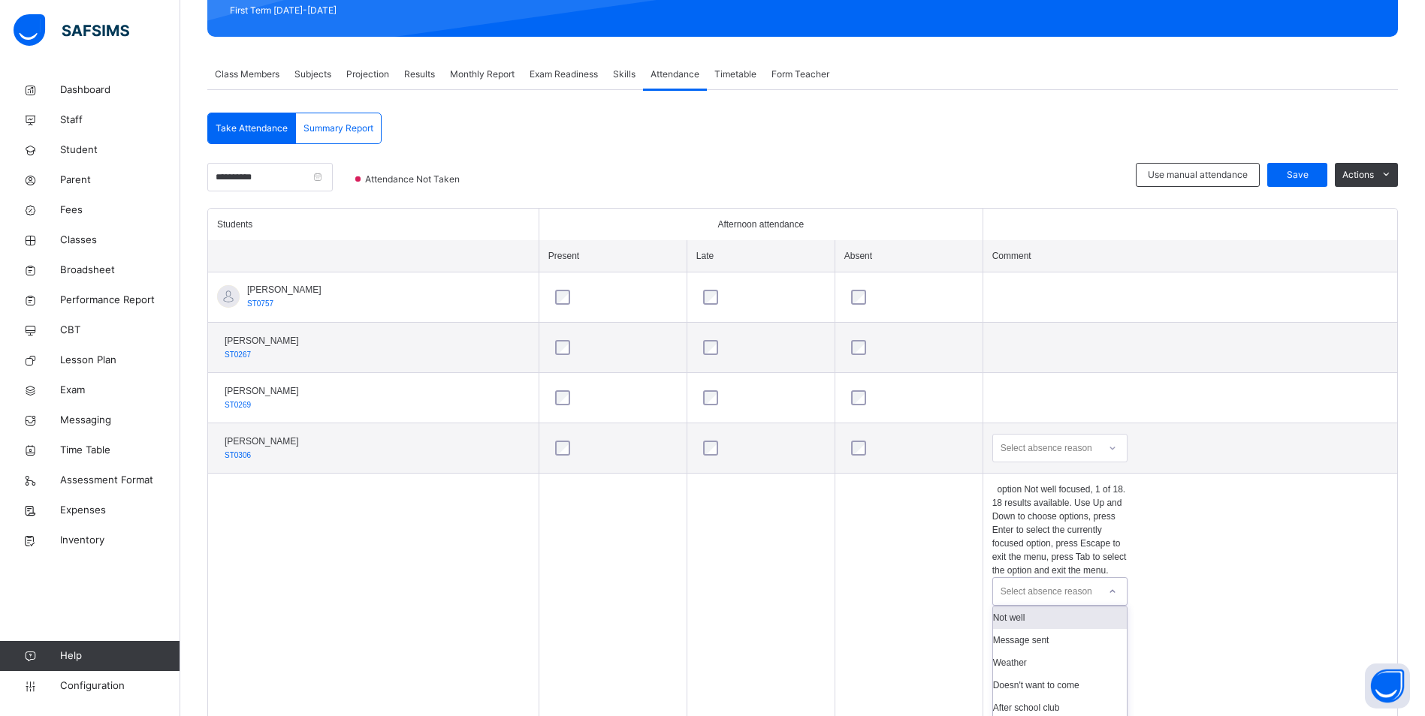
click at [1065, 607] on div "Not well" at bounding box center [1060, 618] width 134 height 23
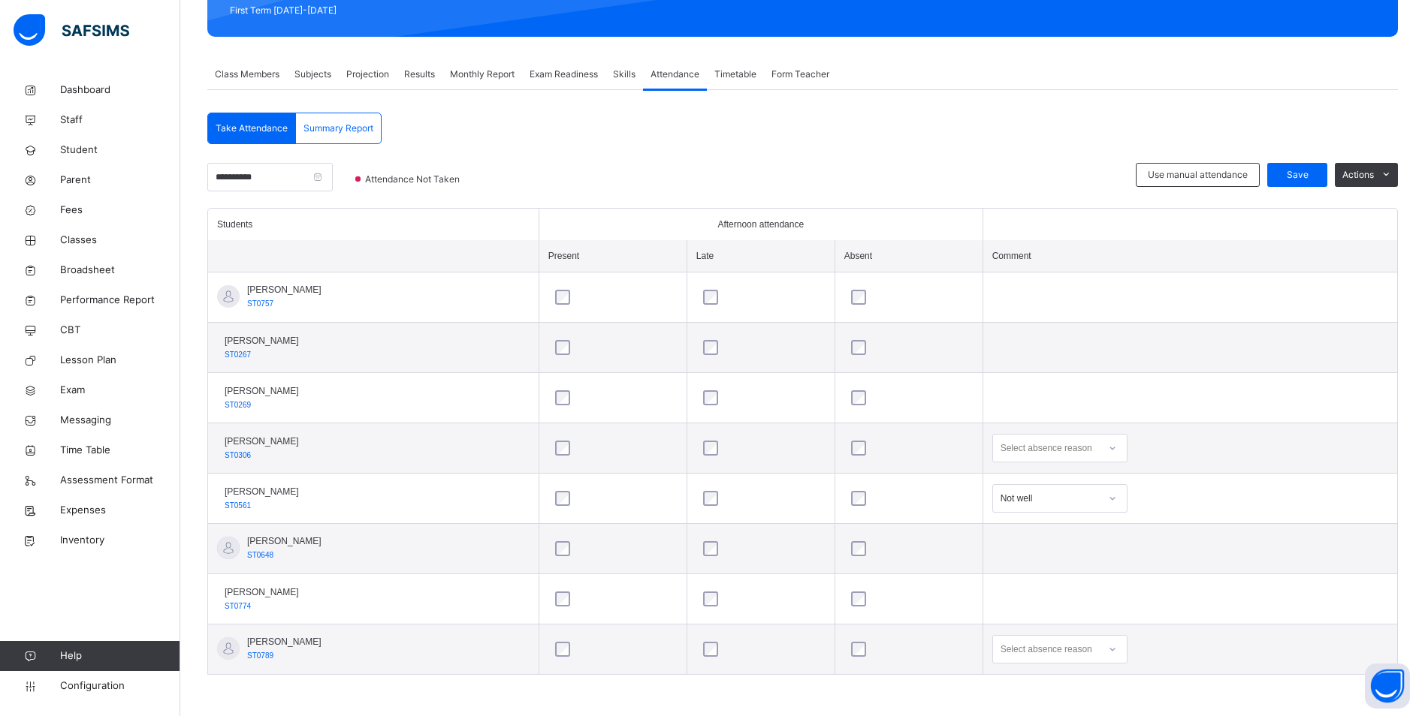
scroll to position [403, 0]
click at [1113, 655] on div "Select absence reason" at bounding box center [1059, 649] width 135 height 29
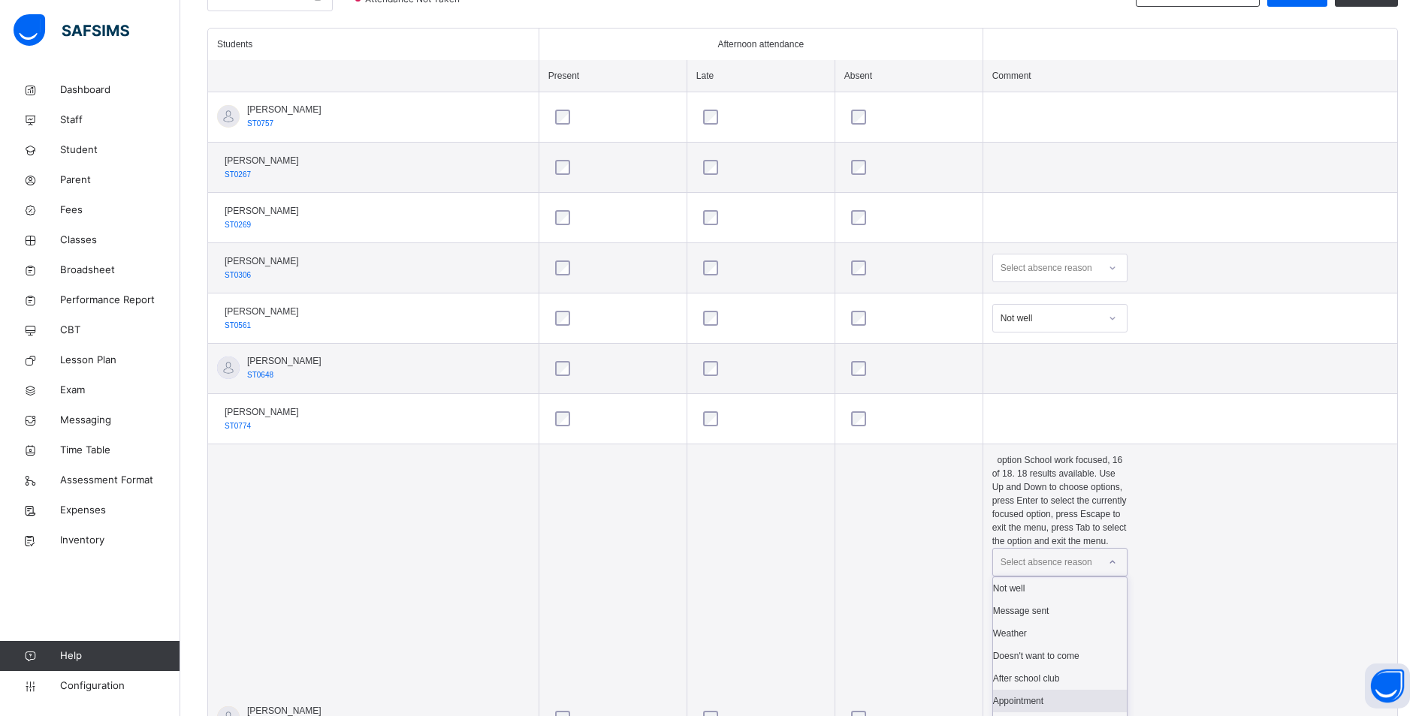
scroll to position [248, 0]
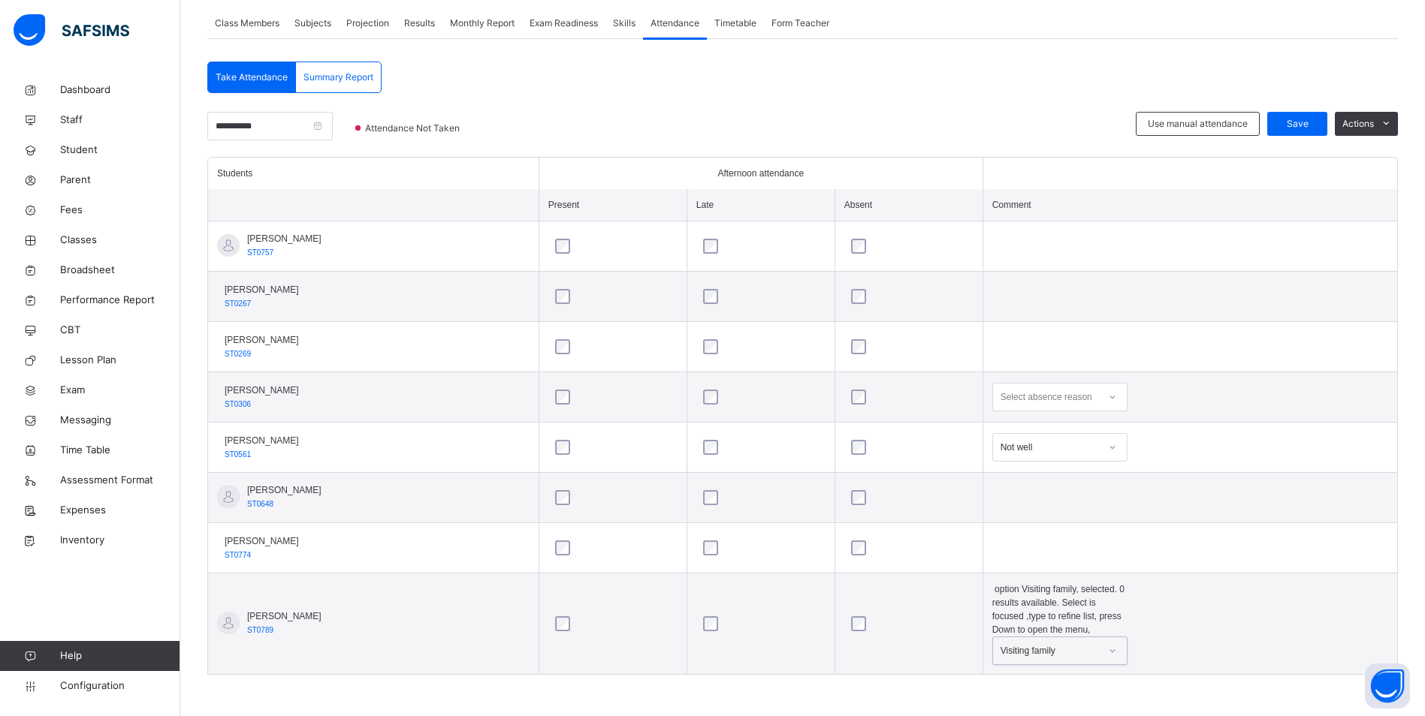
scroll to position [223, 0]
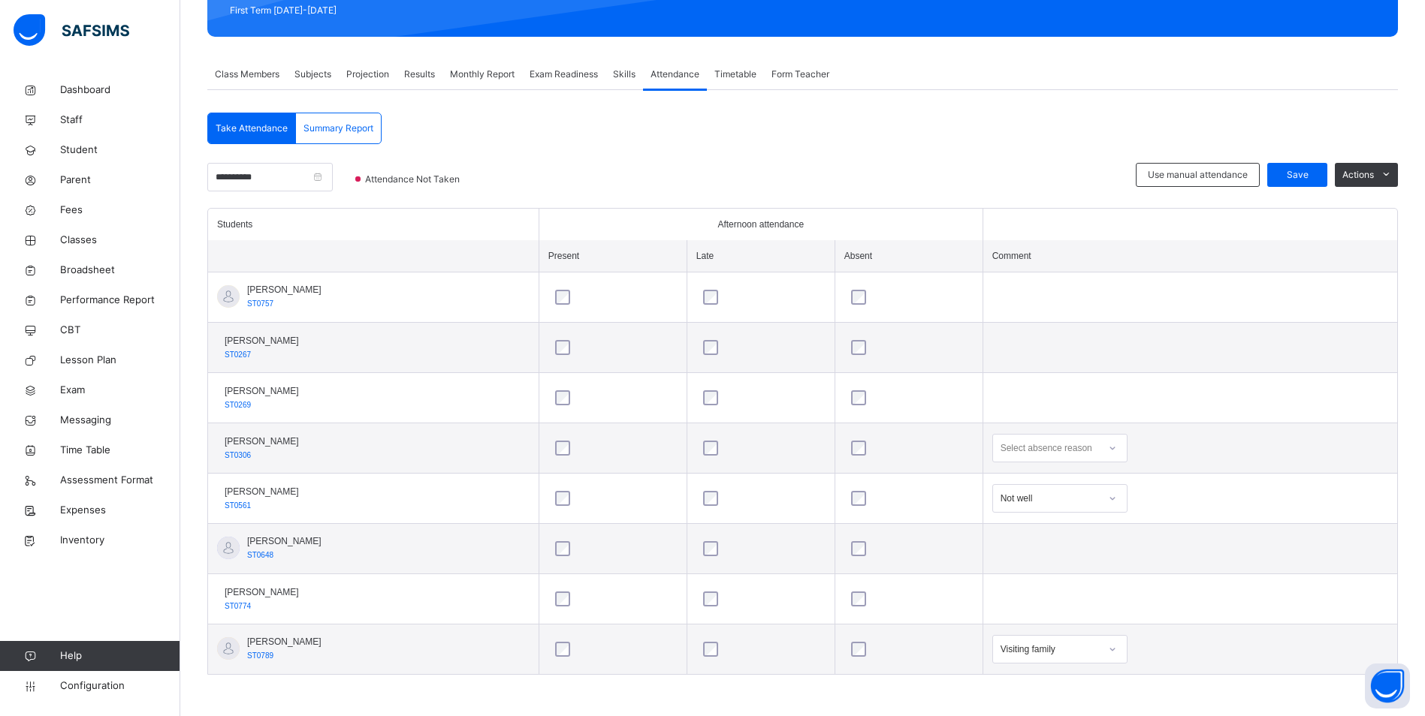
click at [1117, 444] on icon at bounding box center [1112, 448] width 9 height 15
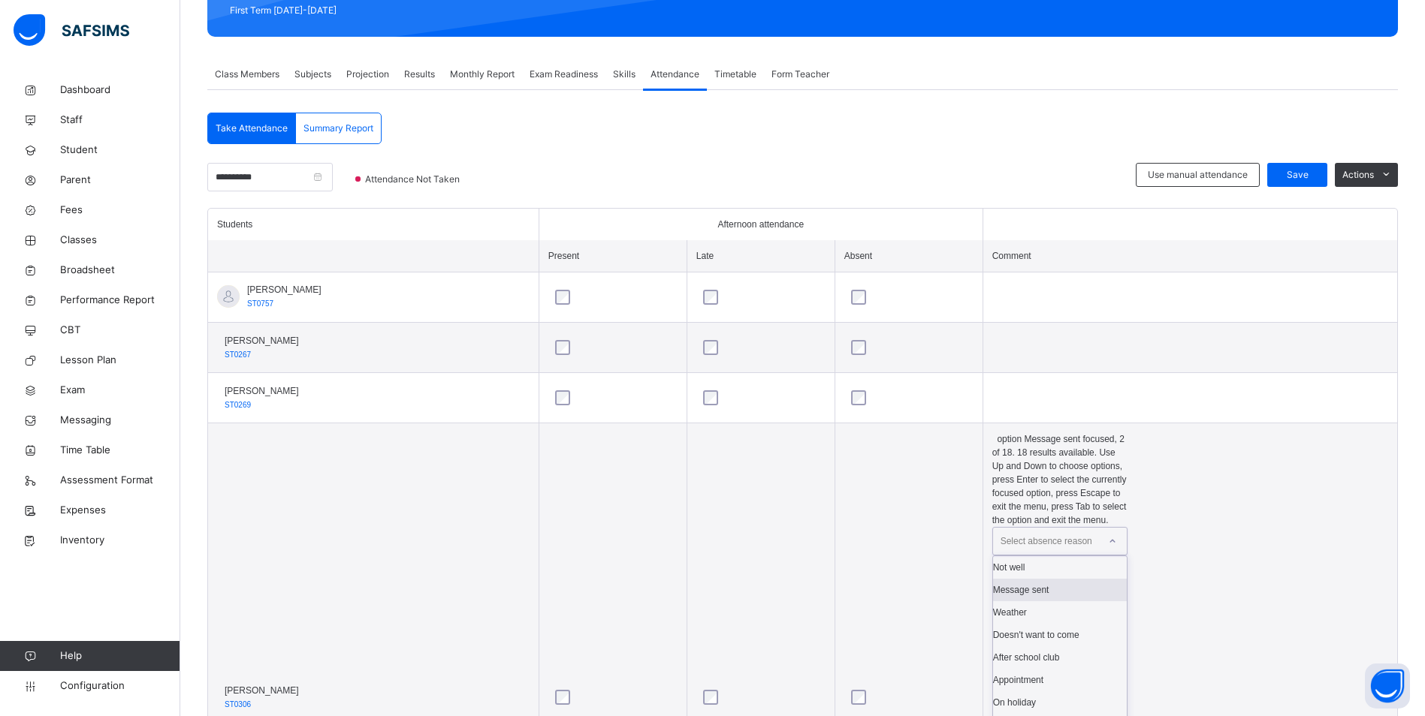
click at [1078, 579] on div "Message sent" at bounding box center [1060, 590] width 134 height 23
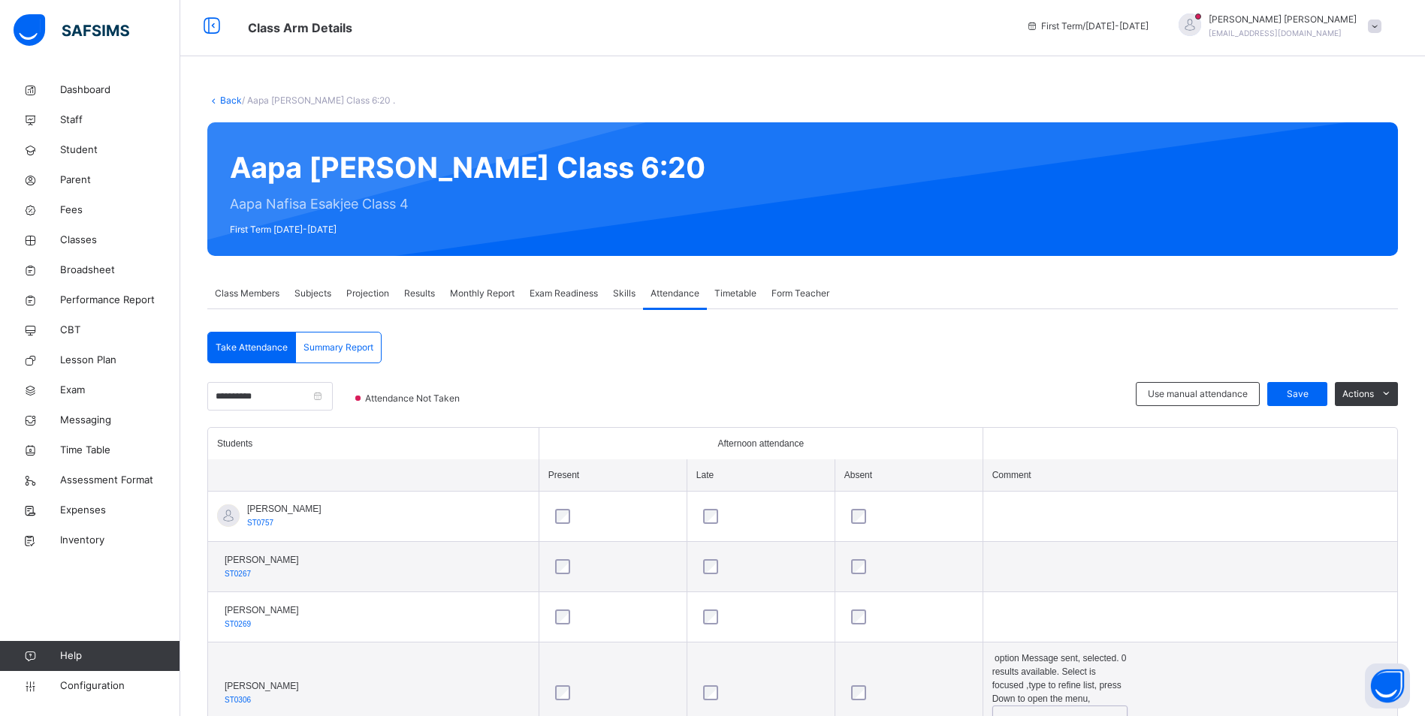
scroll to position [0, 0]
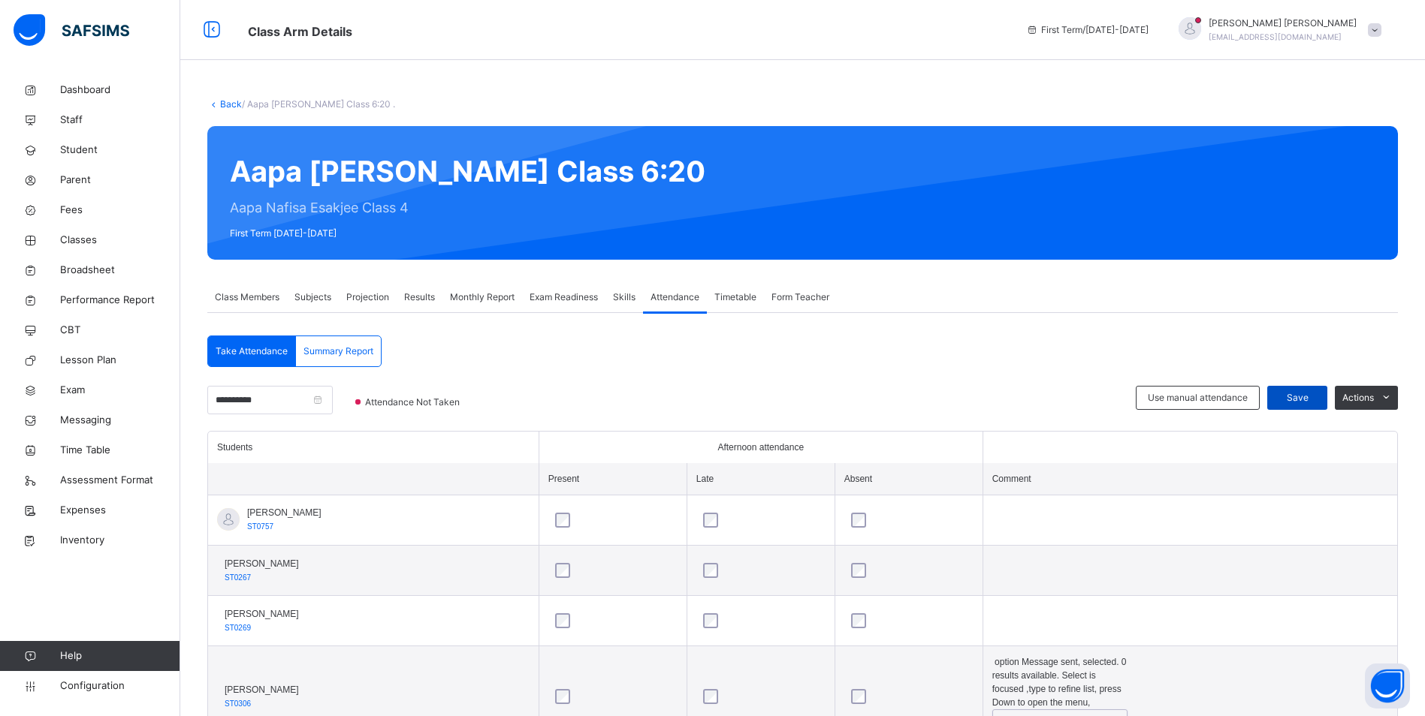
click at [1316, 395] on span "Save" at bounding box center [1297, 398] width 38 height 14
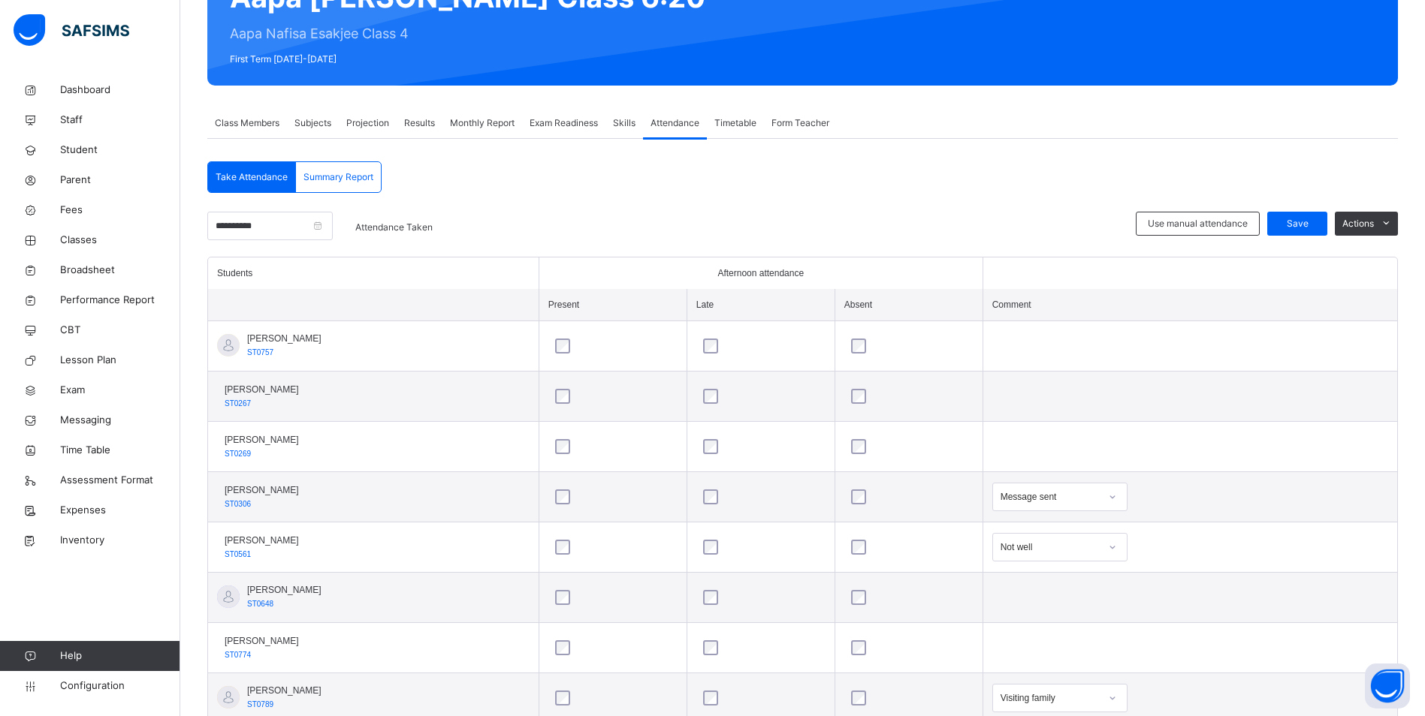
scroll to position [148, 0]
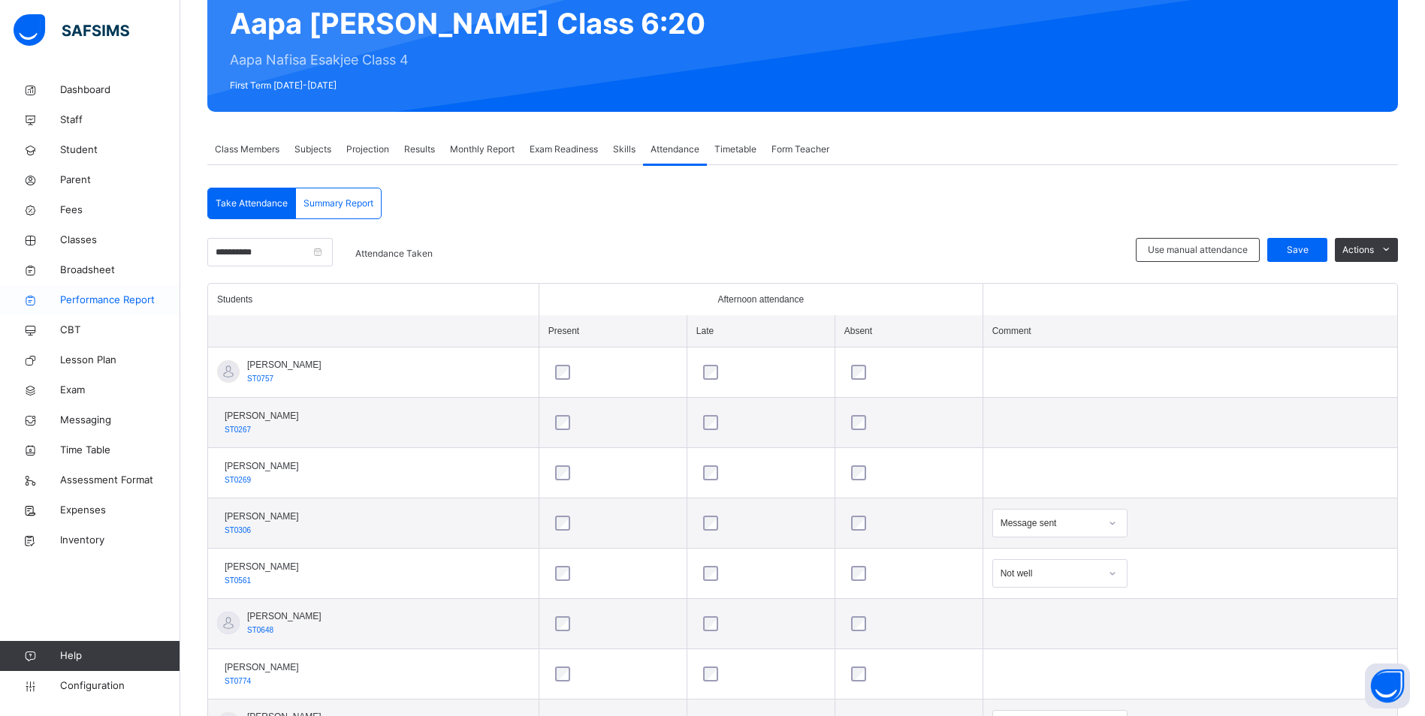
drag, startPoint x: 89, startPoint y: 237, endPoint x: 149, endPoint y: 287, distance: 78.4
click at [89, 237] on span "Classes" at bounding box center [120, 240] width 120 height 15
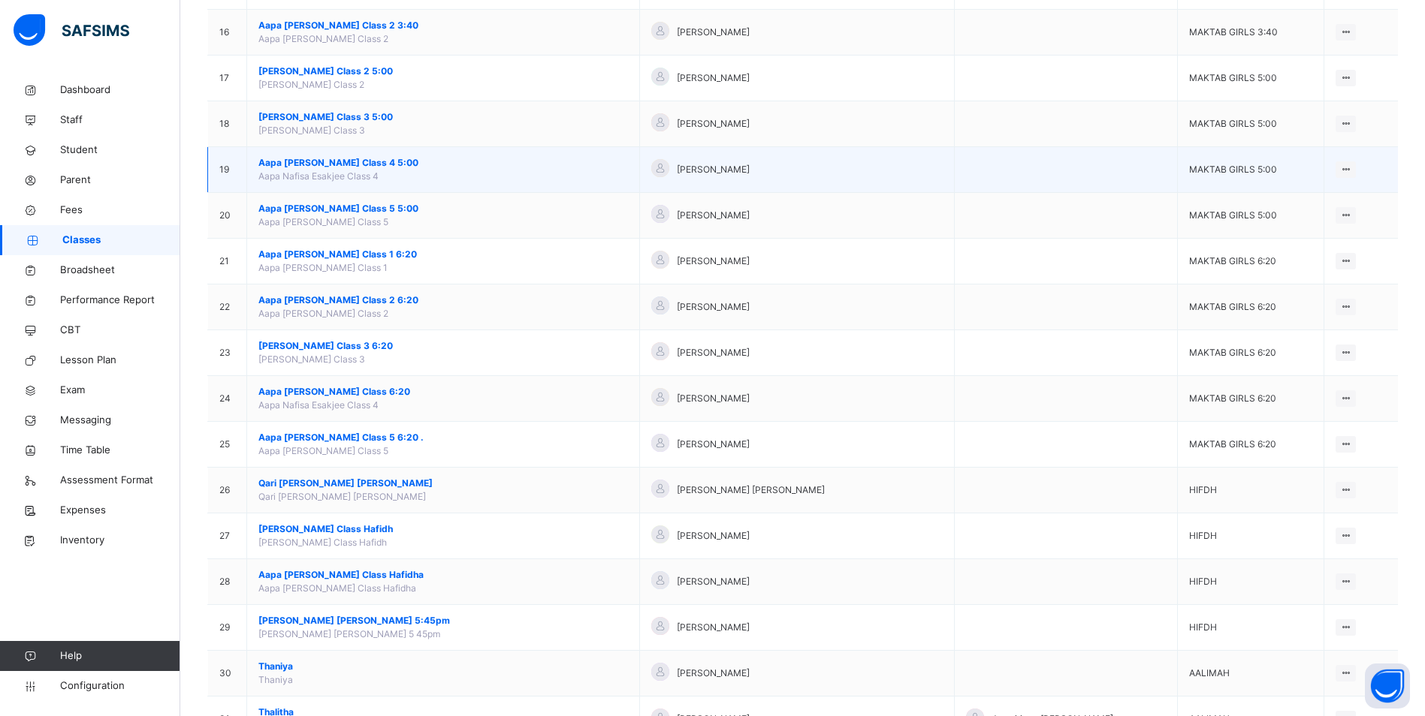
scroll to position [901, 0]
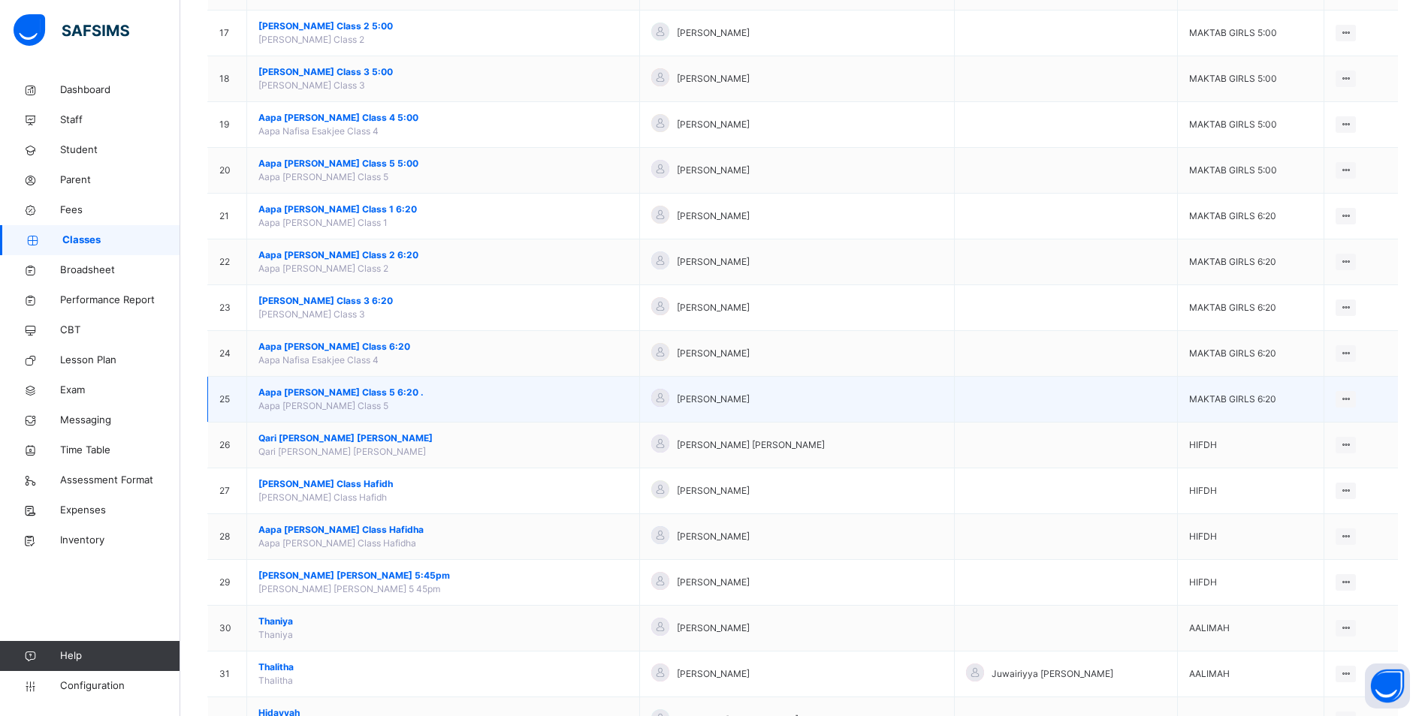
click at [351, 391] on span "Aapa [PERSON_NAME] Class 5 6:20 ." at bounding box center [443, 393] width 370 height 14
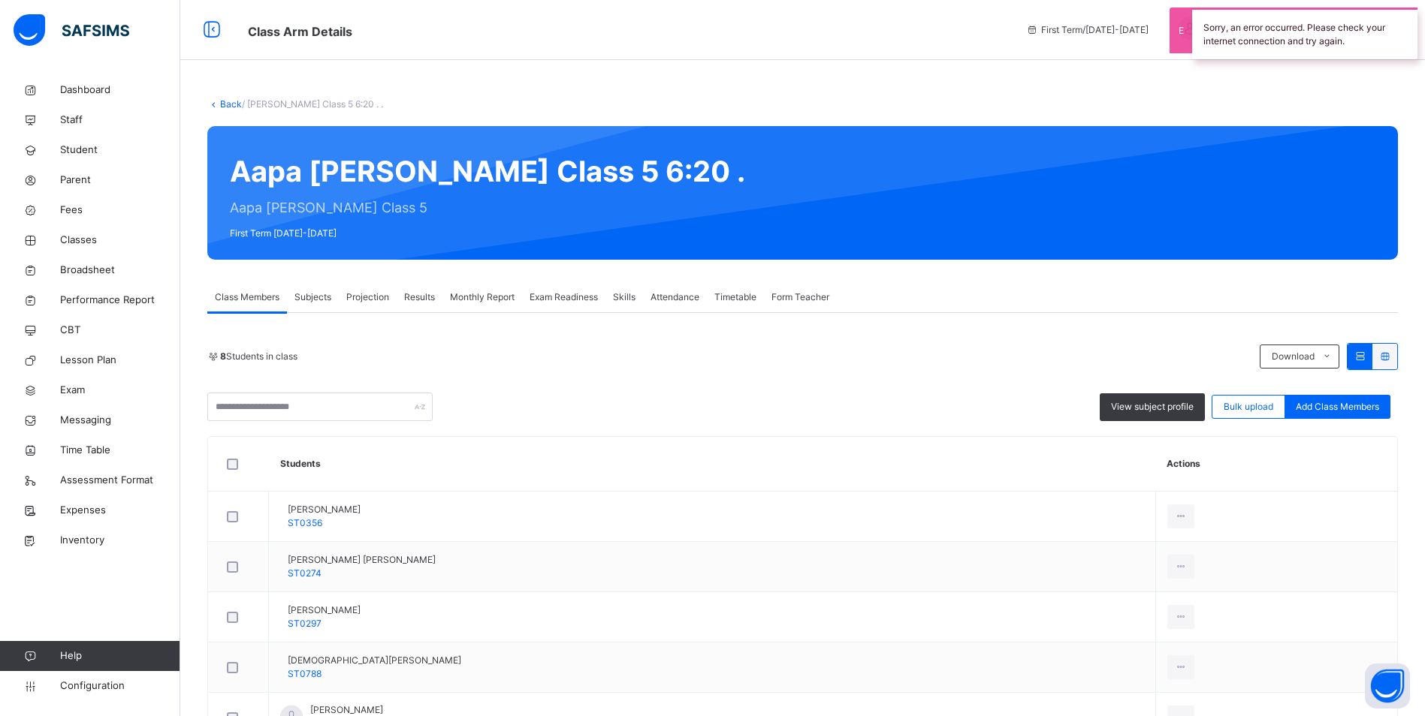
click at [689, 295] on span "Attendance" at bounding box center [674, 298] width 49 height 14
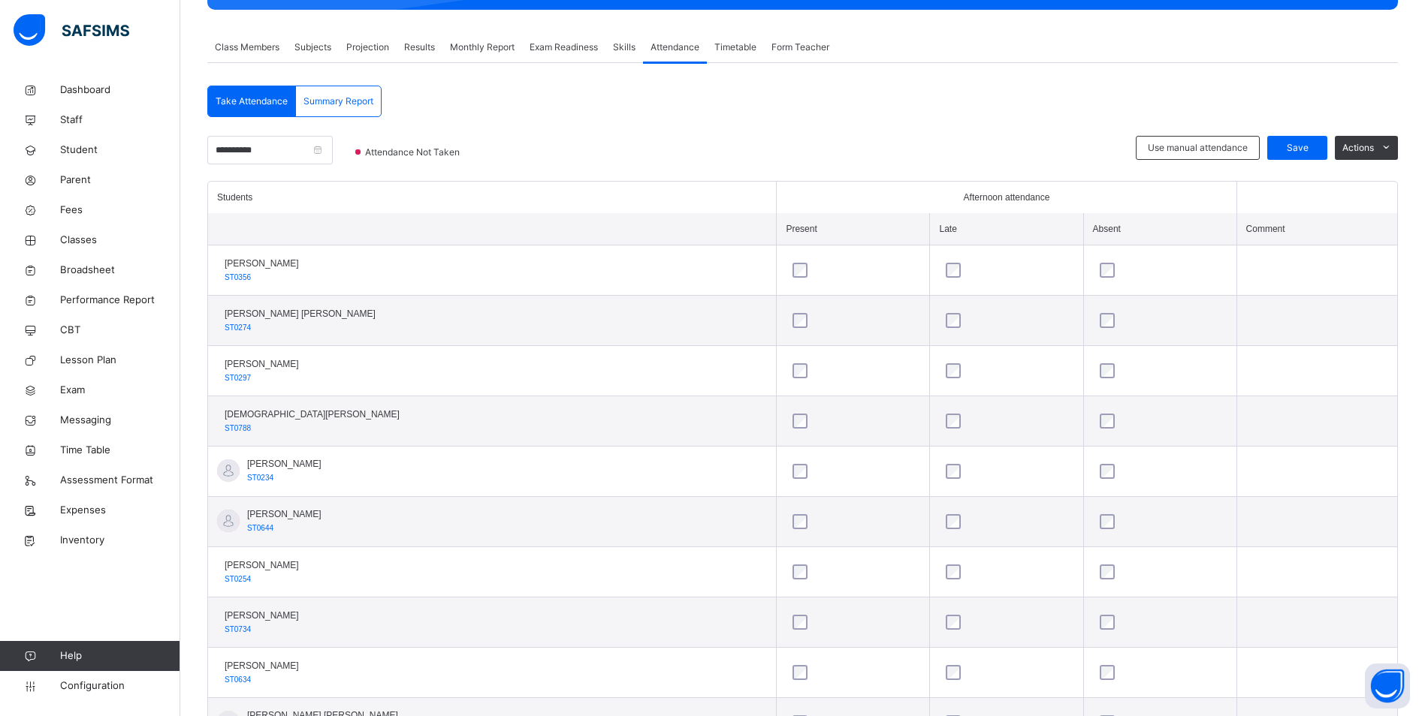
scroll to position [475, 0]
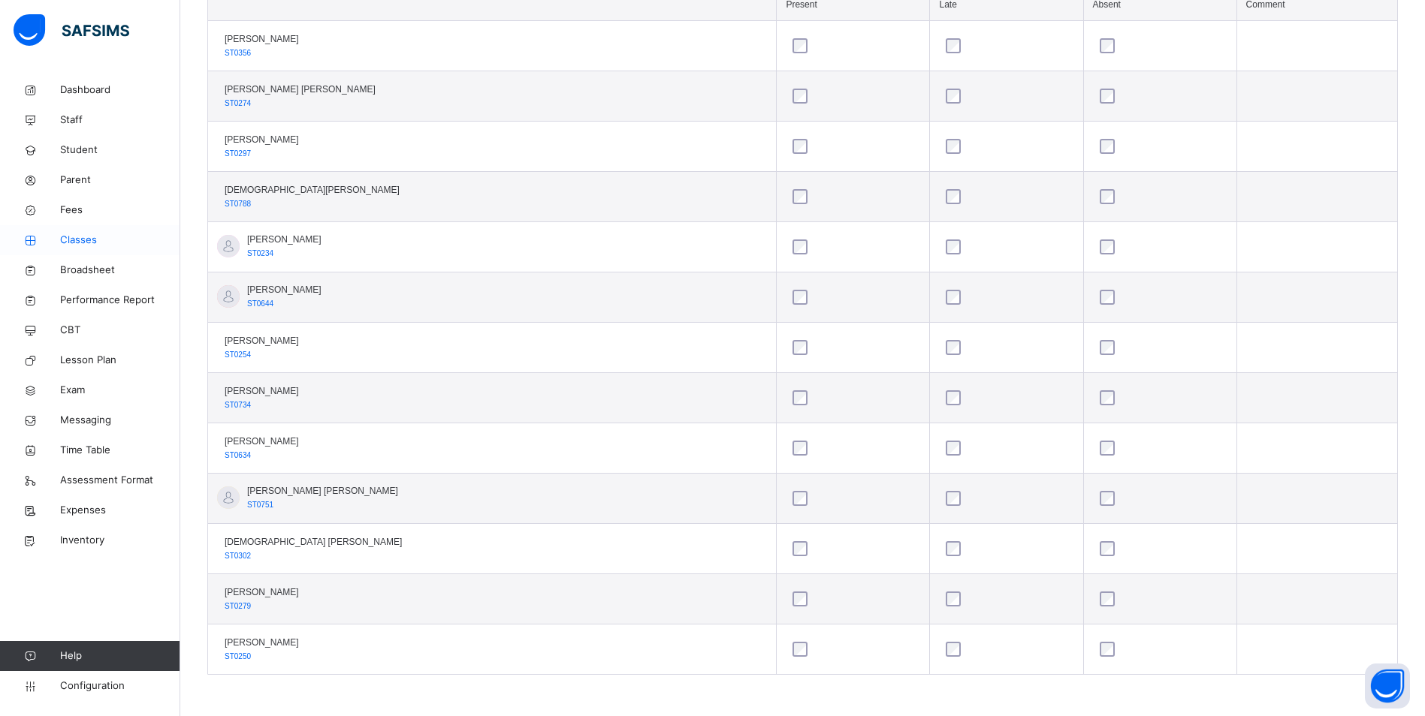
click at [92, 238] on span "Classes" at bounding box center [120, 240] width 120 height 15
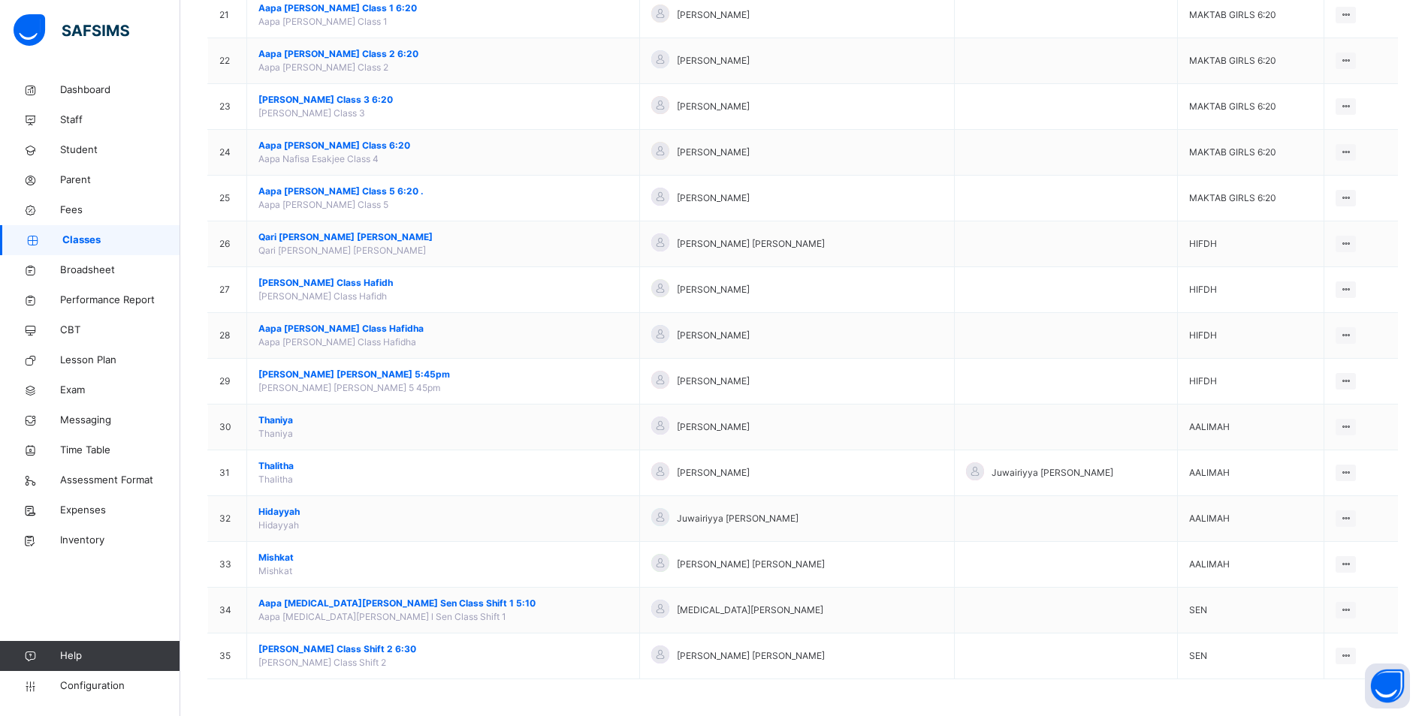
scroll to position [1103, 0]
drag, startPoint x: 389, startPoint y: 645, endPoint x: 400, endPoint y: 642, distance: 11.7
click at [390, 645] on span "[PERSON_NAME] Class Shift 2 6:30" at bounding box center [443, 649] width 370 height 14
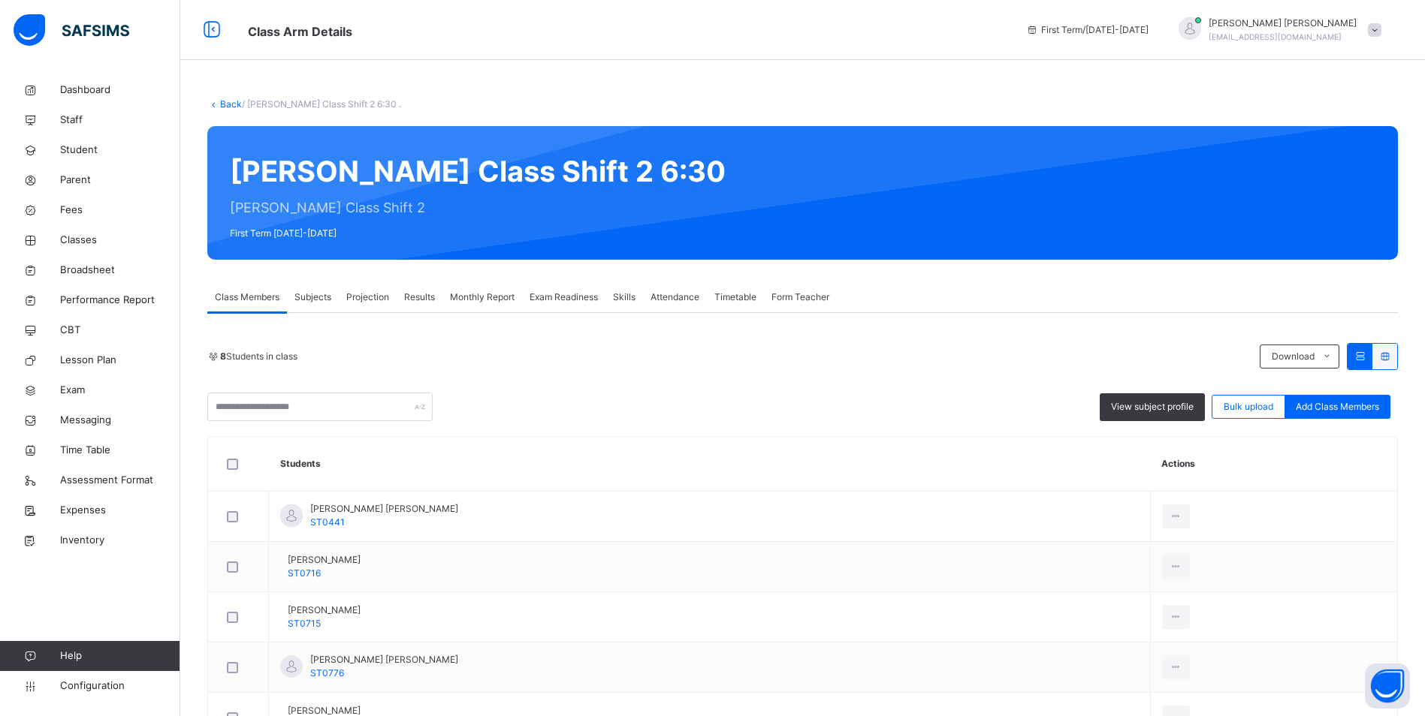
click at [689, 300] on span "Attendance" at bounding box center [674, 298] width 49 height 14
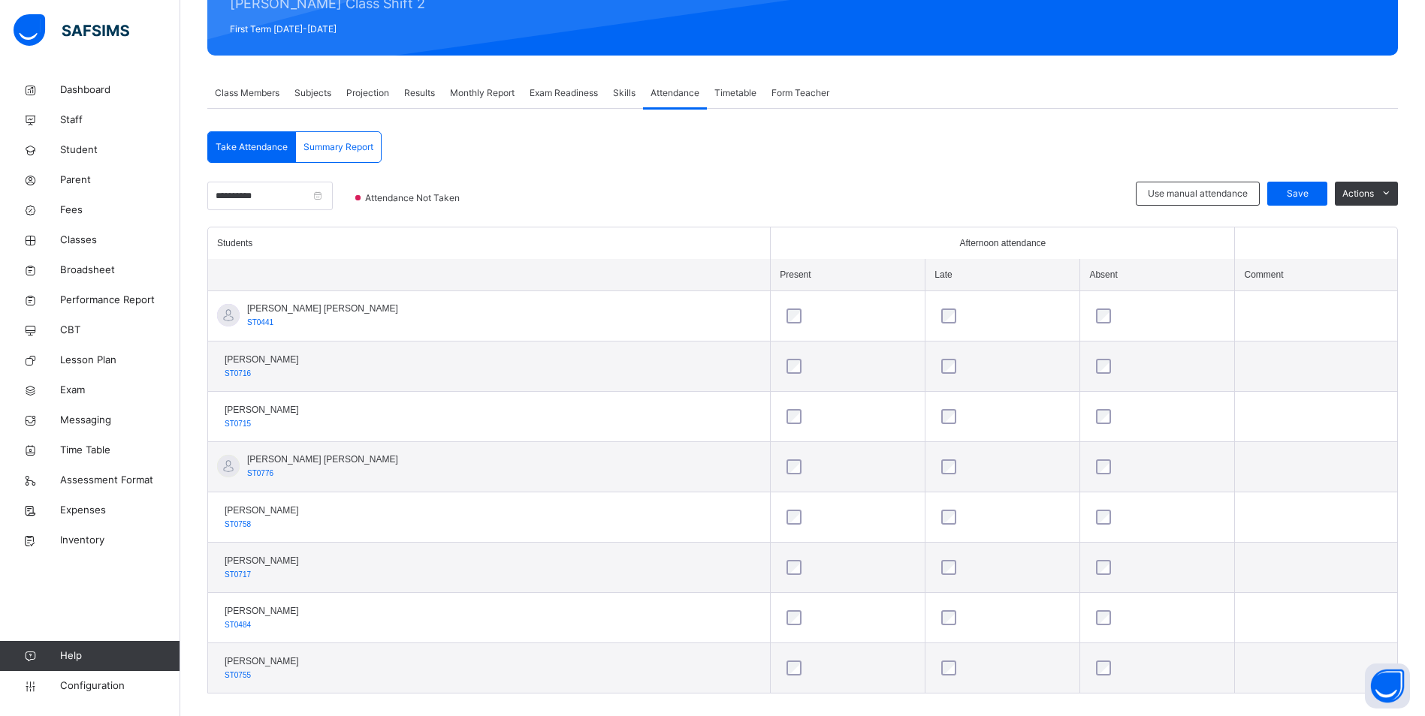
scroll to position [223, 0]
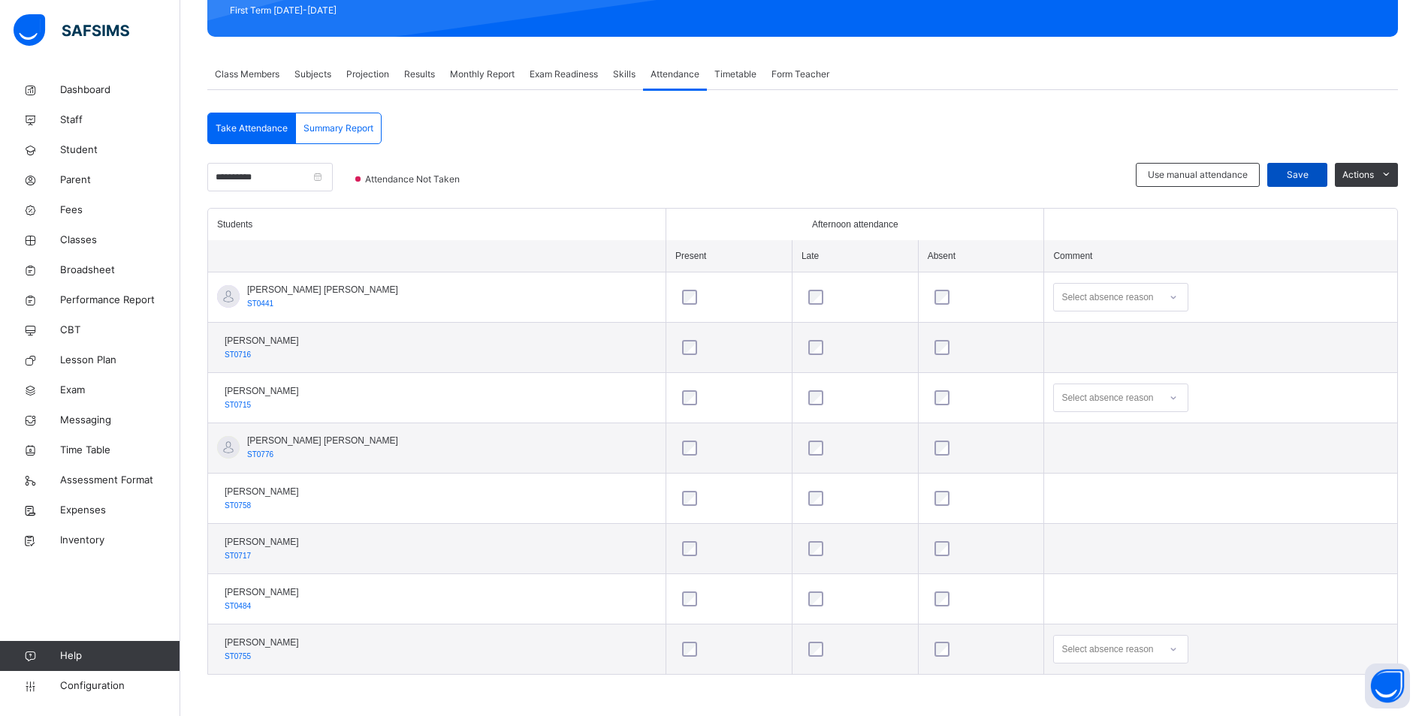
click at [1309, 169] on span "Save" at bounding box center [1297, 175] width 38 height 14
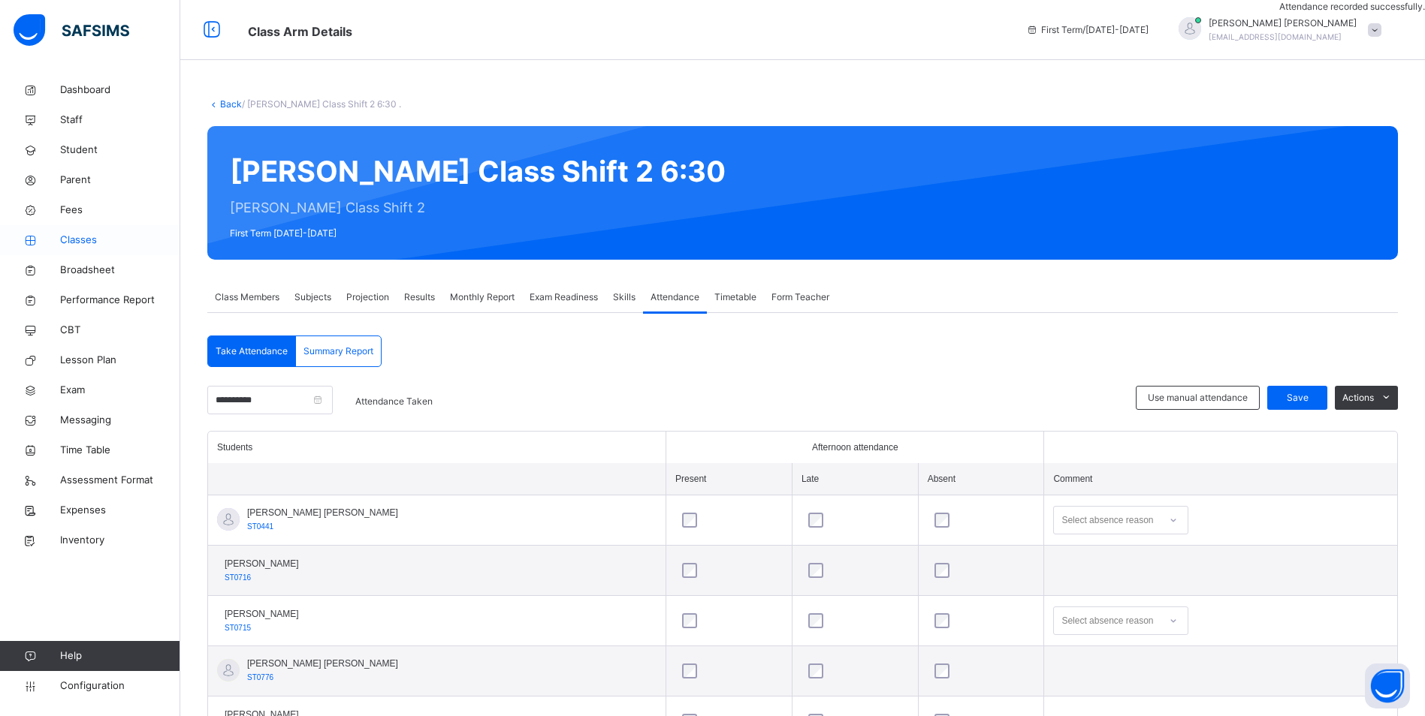
click at [73, 237] on span "Classes" at bounding box center [120, 240] width 120 height 15
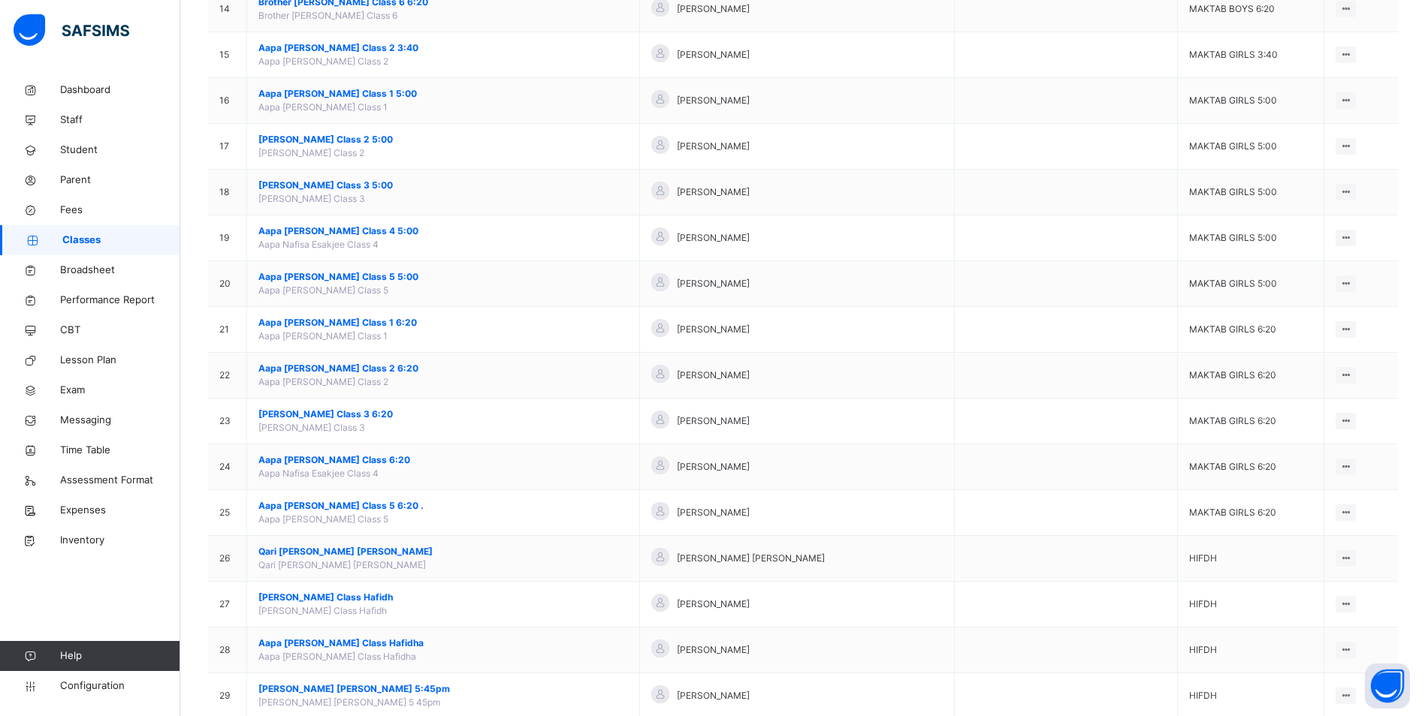
scroll to position [751, 0]
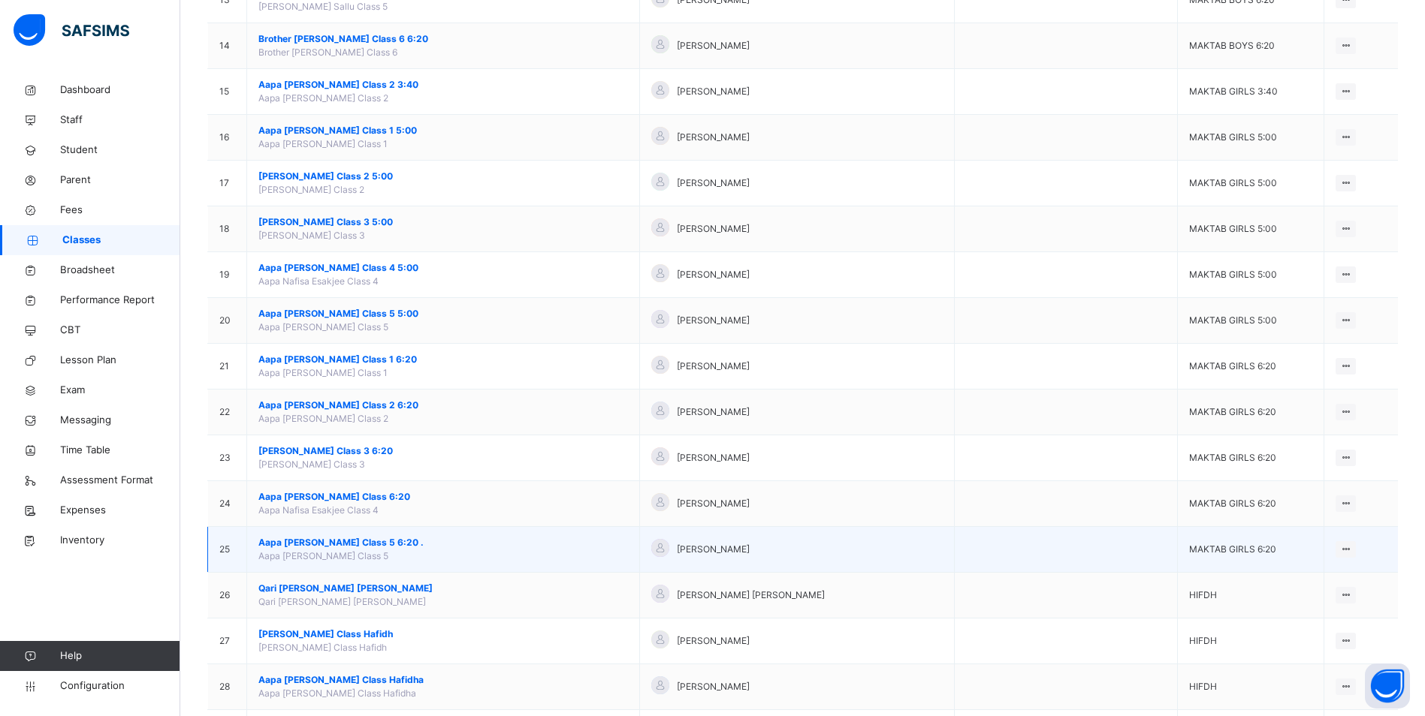
click at [348, 542] on span "Aapa [PERSON_NAME] Class 5 6:20 ." at bounding box center [443, 543] width 370 height 14
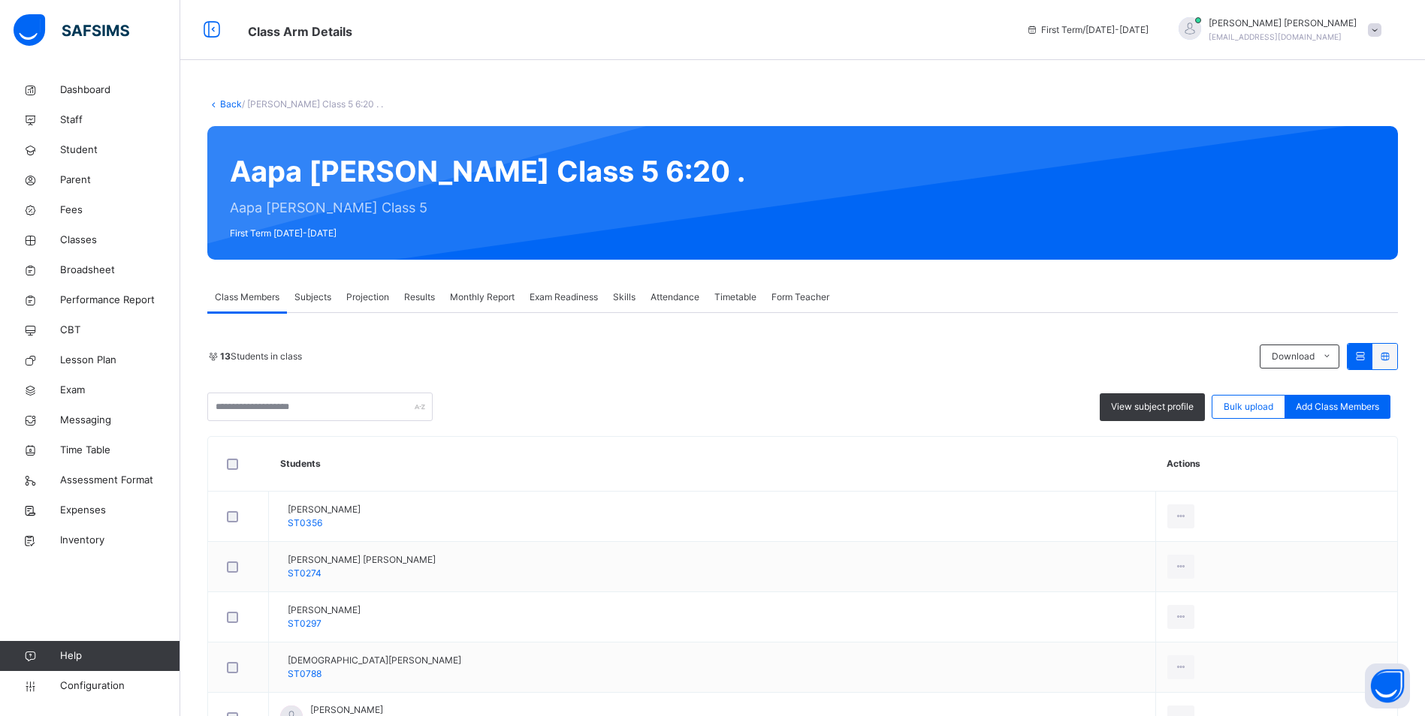
click at [670, 300] on span "Attendance" at bounding box center [674, 298] width 49 height 14
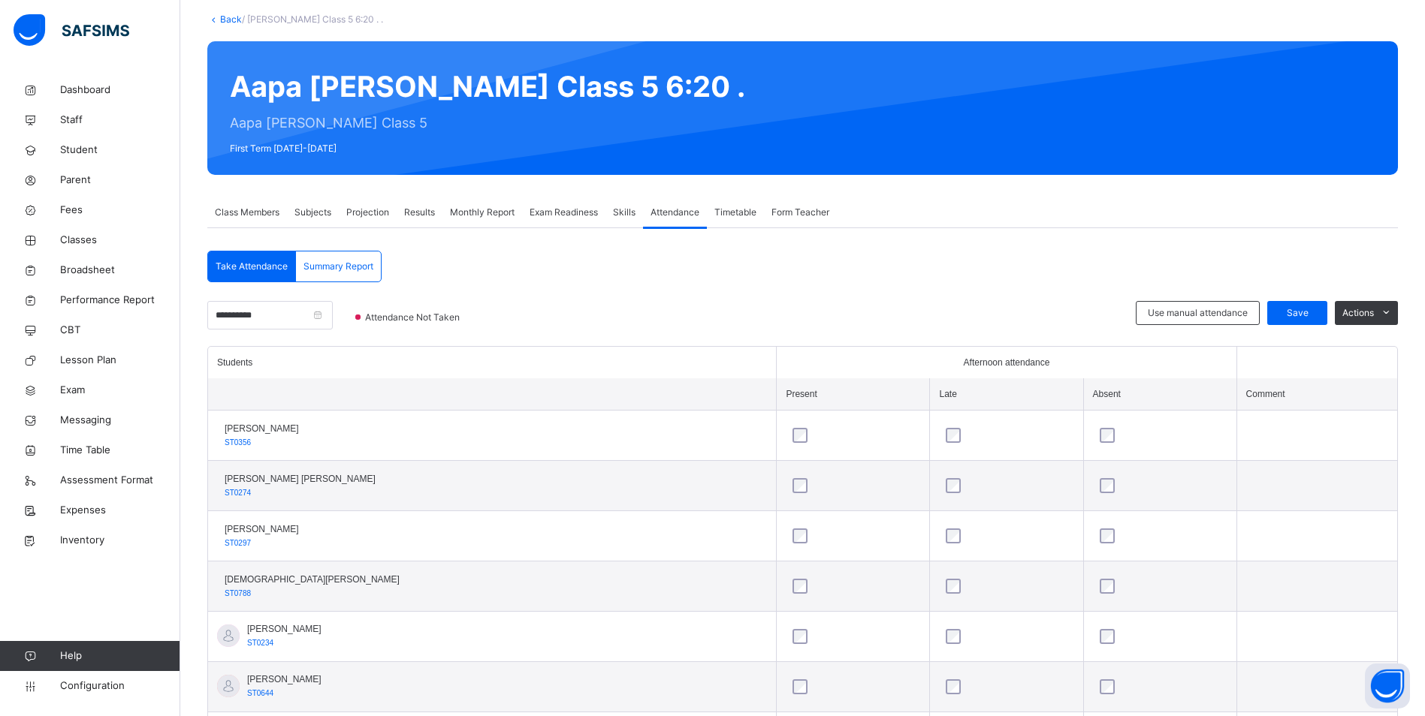
scroll to position [225, 0]
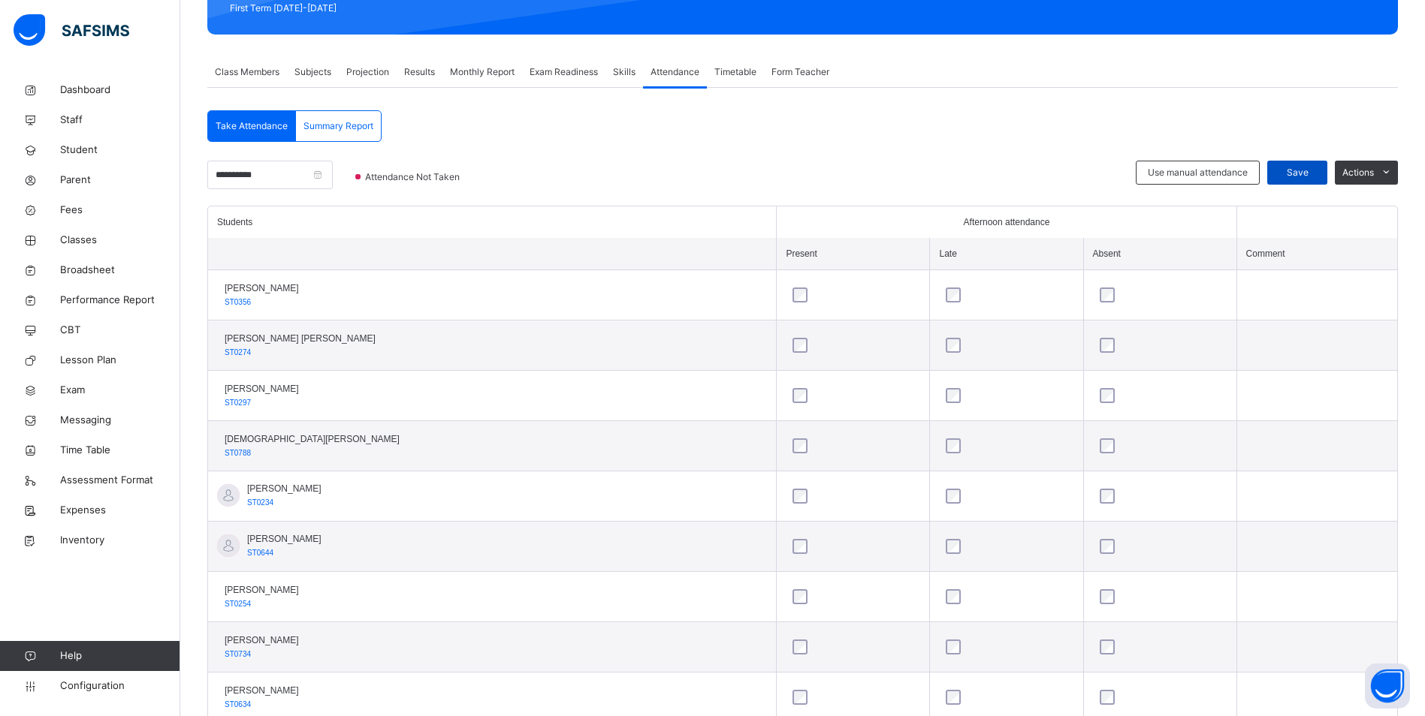
click at [1316, 170] on span "Save" at bounding box center [1297, 173] width 38 height 14
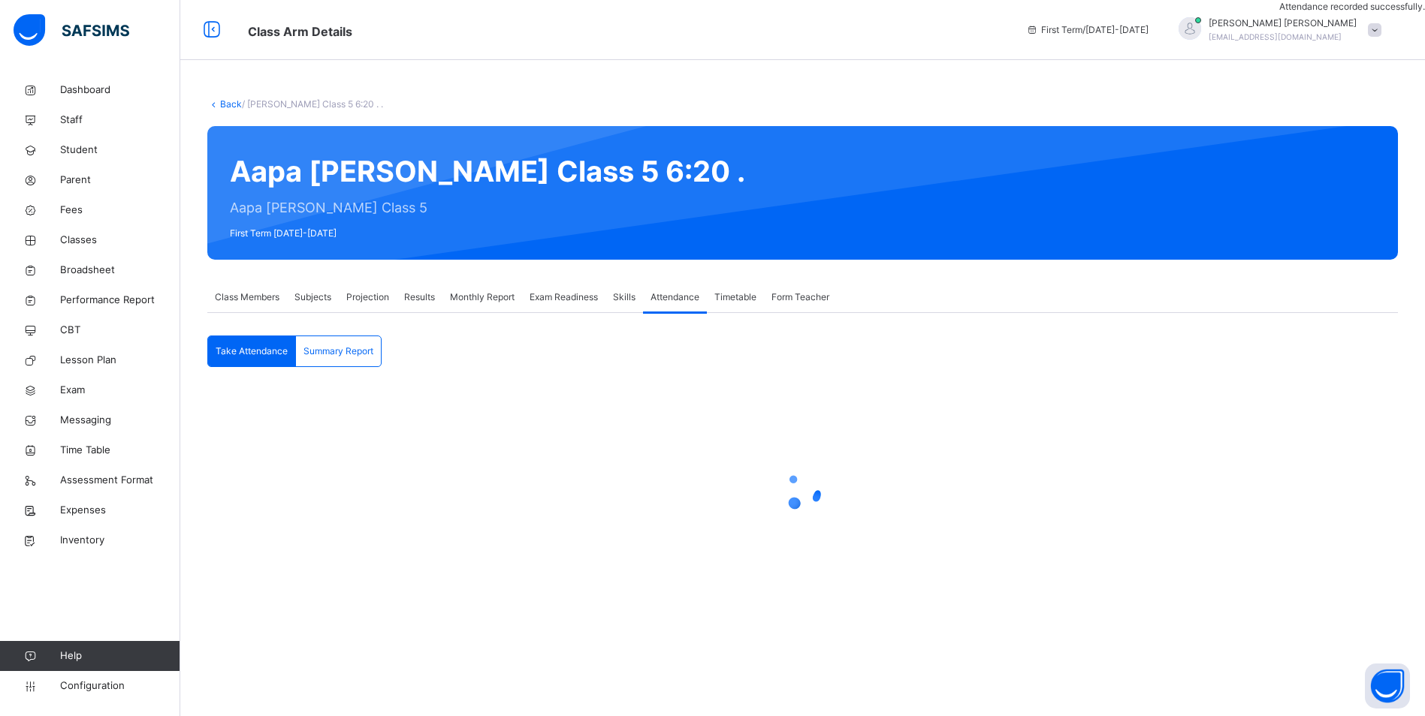
scroll to position [0, 0]
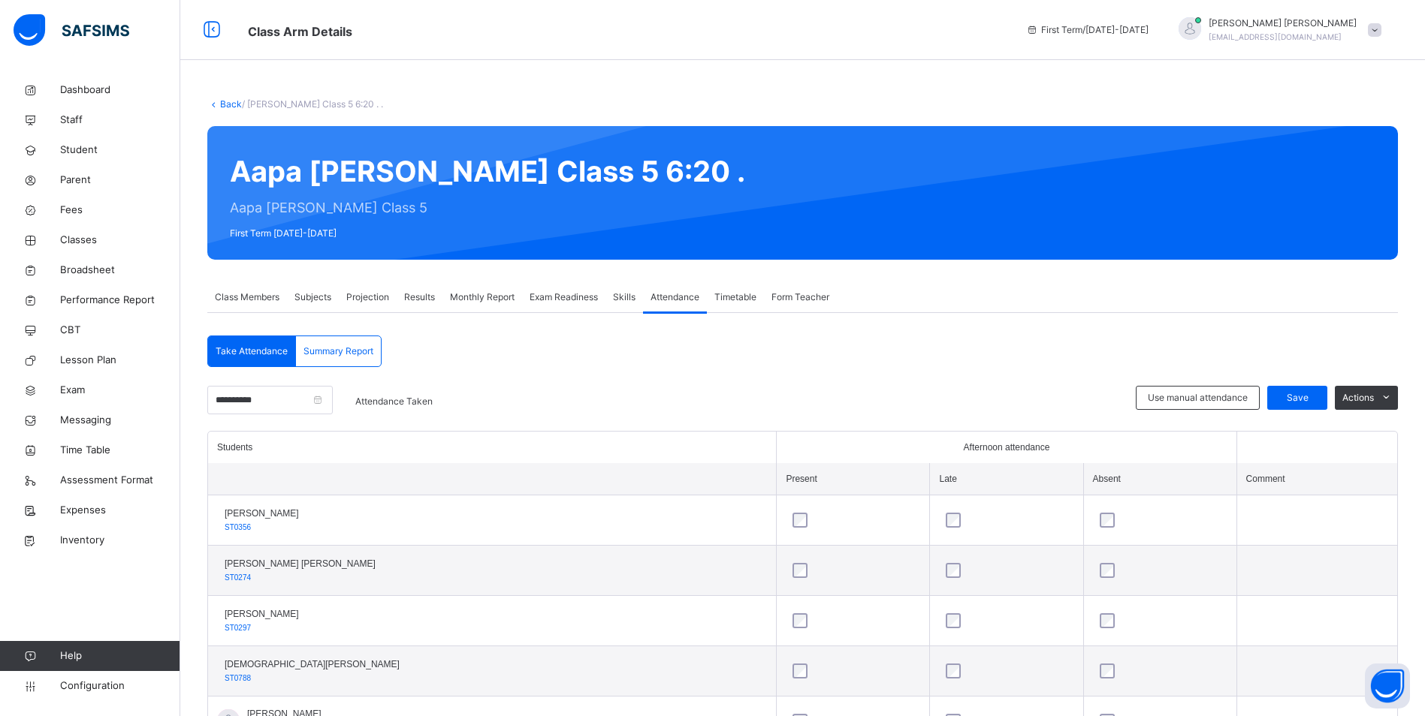
drag, startPoint x: 90, startPoint y: 241, endPoint x: 517, endPoint y: 501, distance: 499.5
click at [90, 241] on span "Classes" at bounding box center [120, 240] width 120 height 15
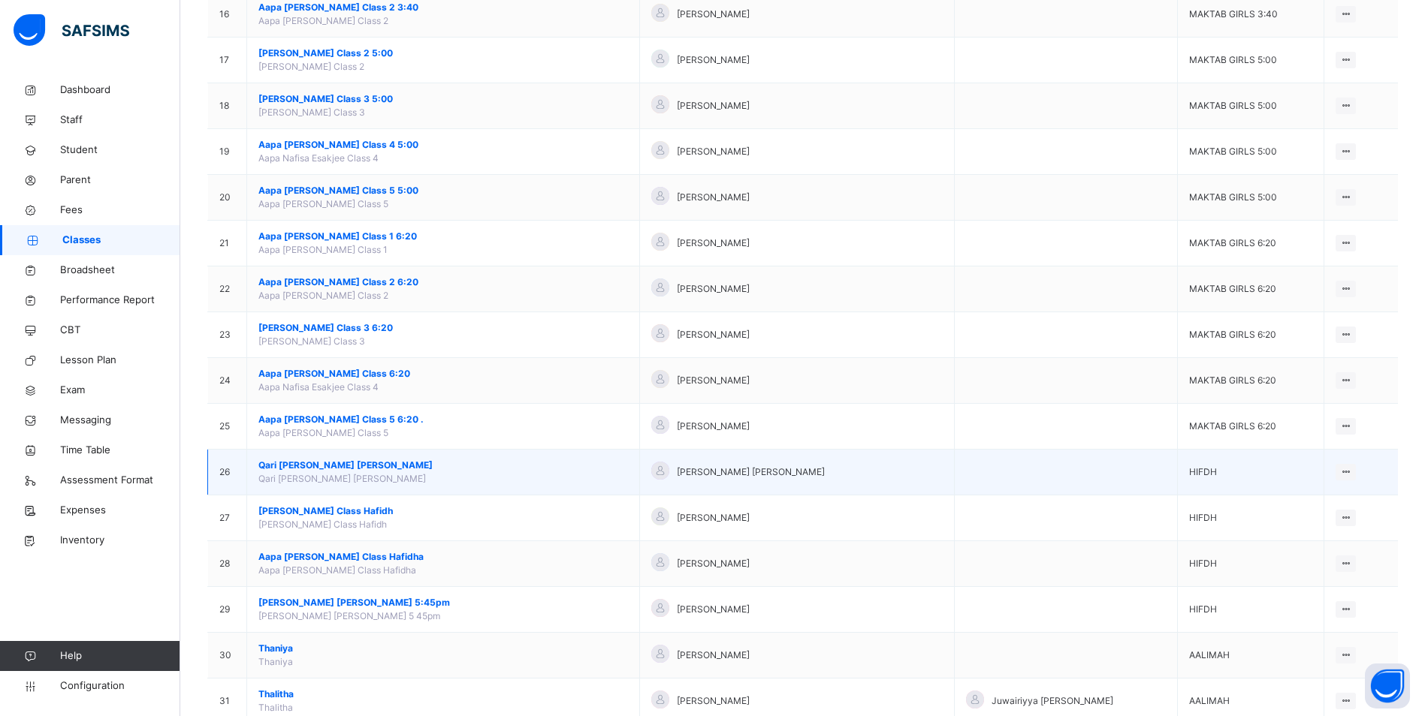
scroll to position [803, 0]
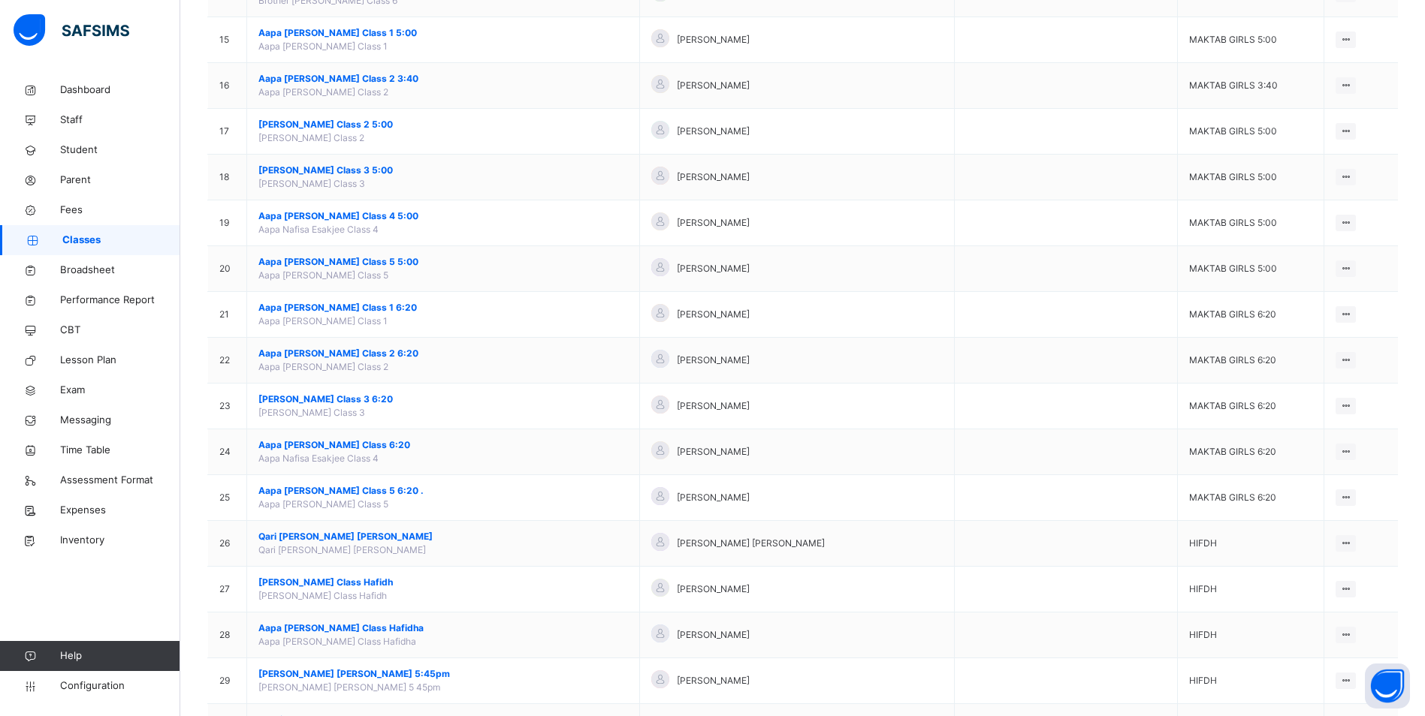
click at [346, 442] on span "Aapa [PERSON_NAME] Class 6:20" at bounding box center [443, 446] width 370 height 14
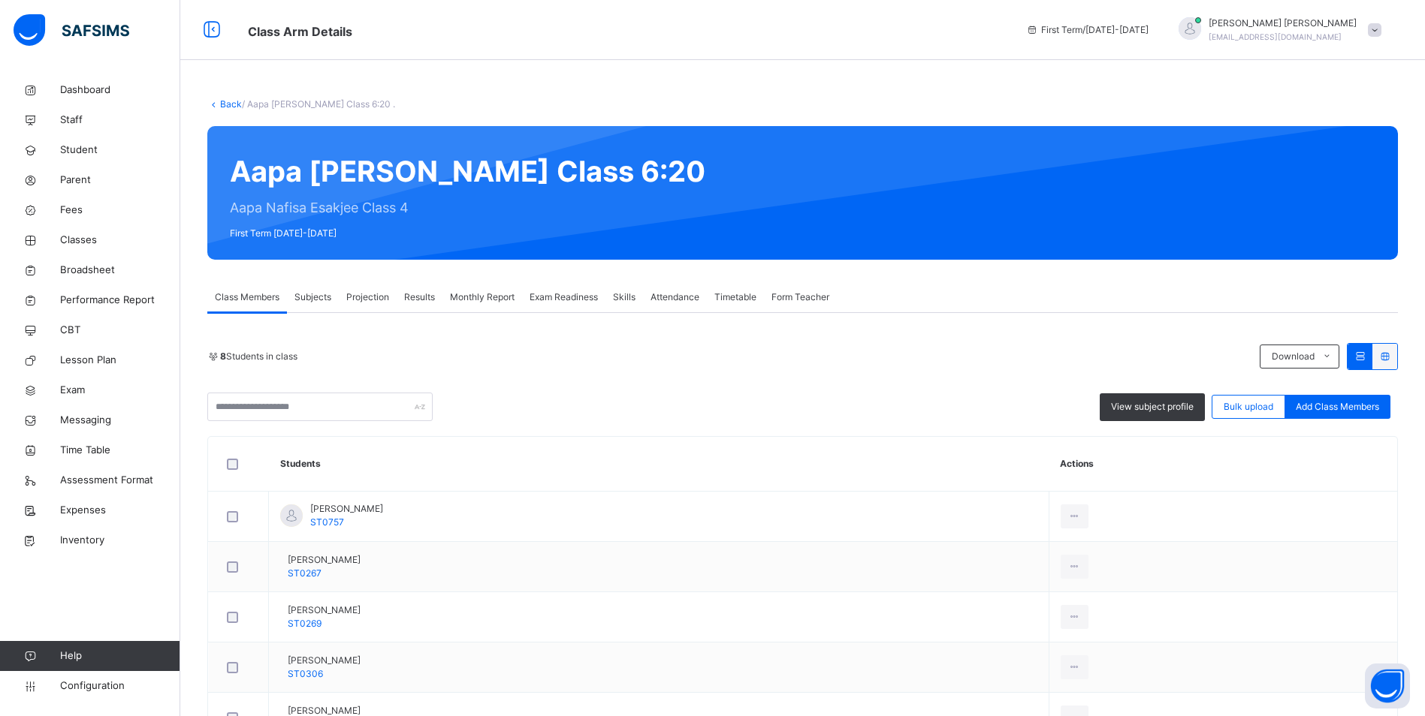
click at [667, 299] on span "Attendance" at bounding box center [674, 298] width 49 height 14
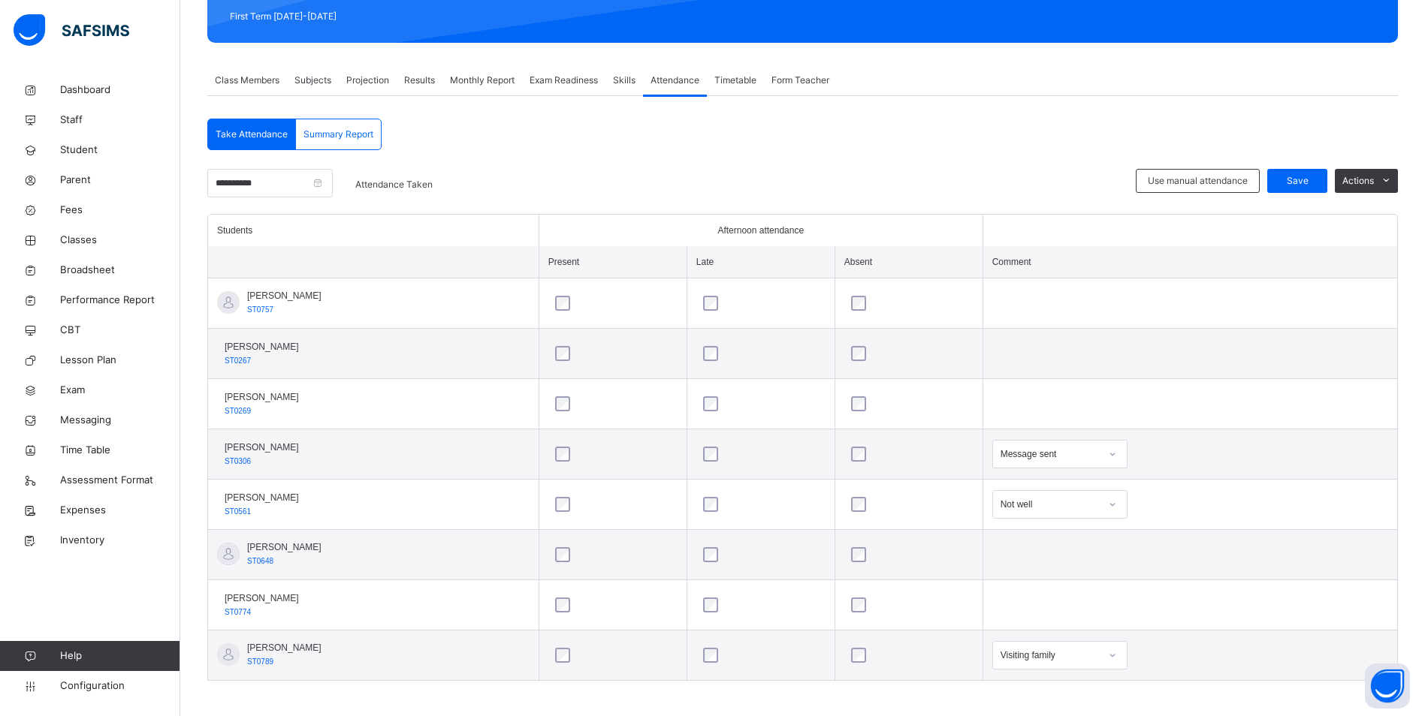
scroll to position [223, 0]
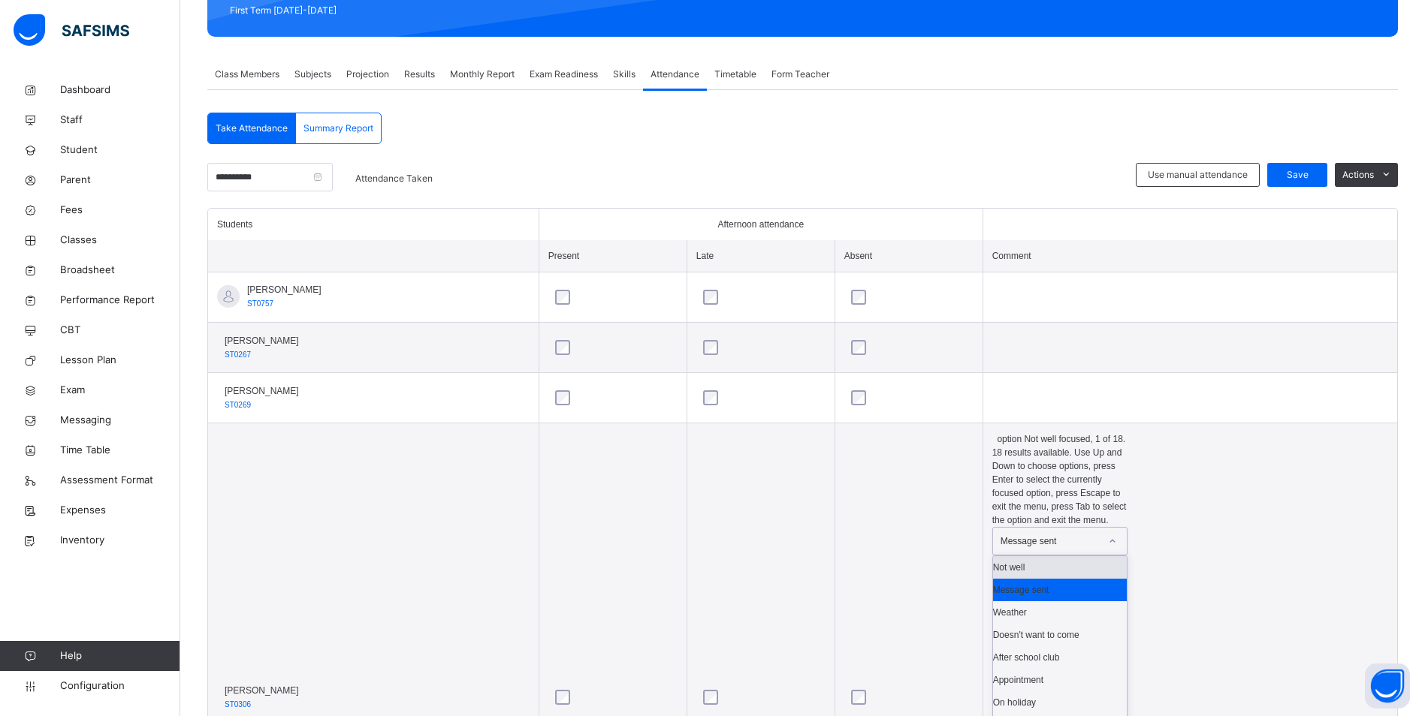
click at [1111, 534] on icon at bounding box center [1112, 541] width 9 height 15
click at [1078, 557] on div "Not well" at bounding box center [1060, 568] width 134 height 23
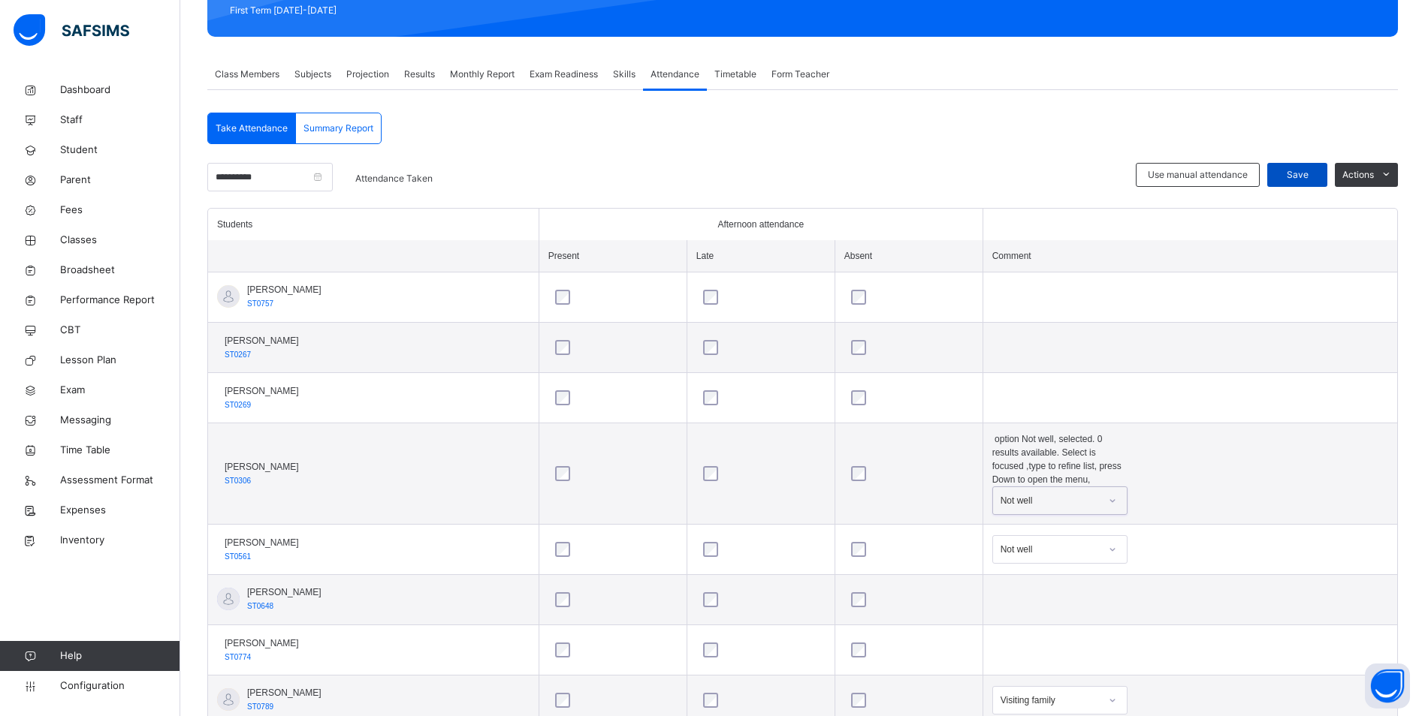
click at [1310, 171] on span "Save" at bounding box center [1297, 175] width 38 height 14
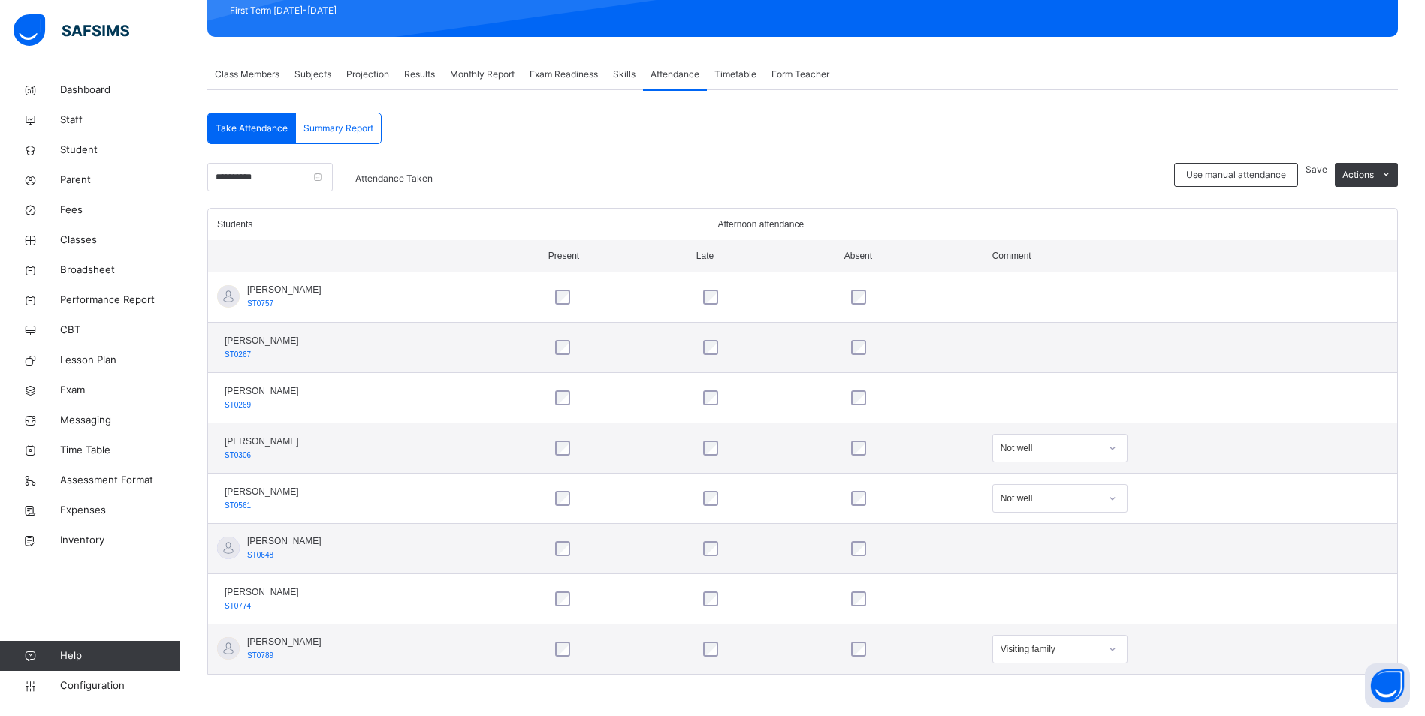
scroll to position [0, 0]
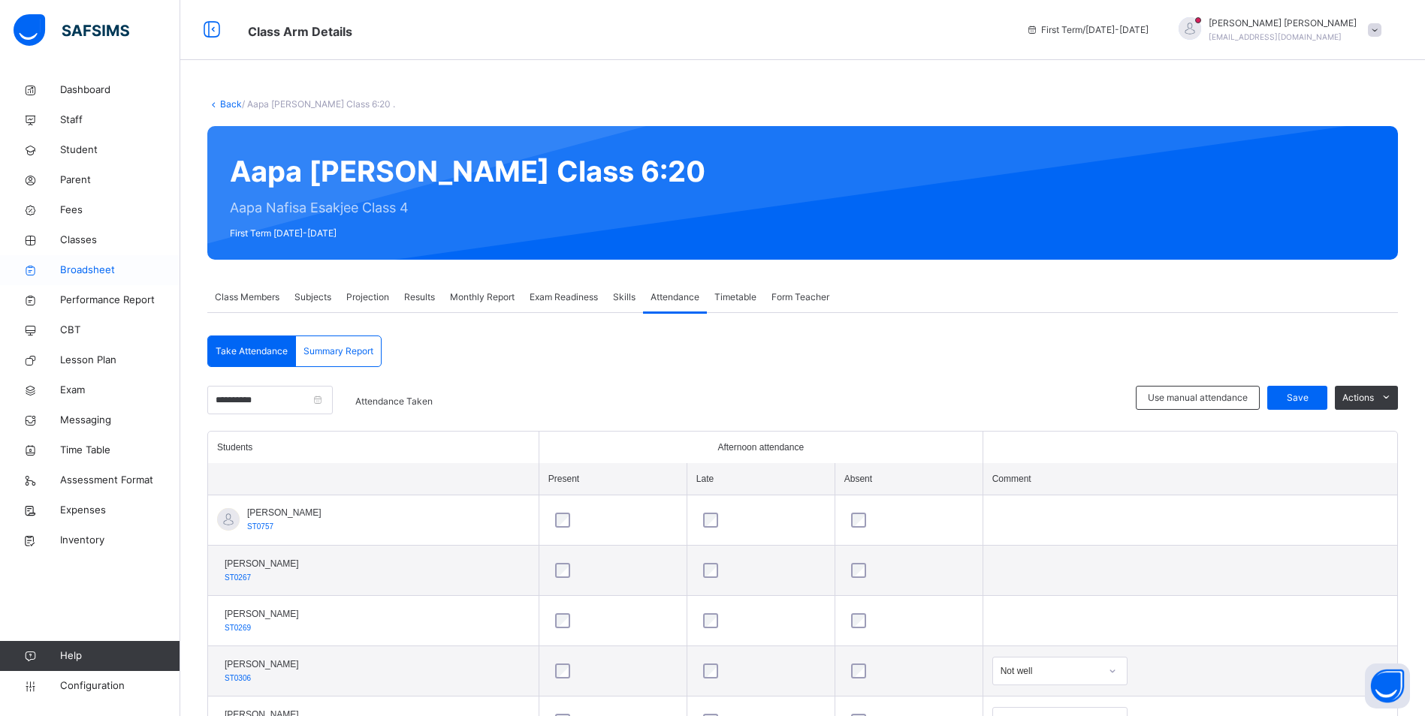
drag, startPoint x: 85, startPoint y: 234, endPoint x: 160, endPoint y: 271, distance: 83.6
click at [85, 234] on span "Classes" at bounding box center [120, 240] width 120 height 15
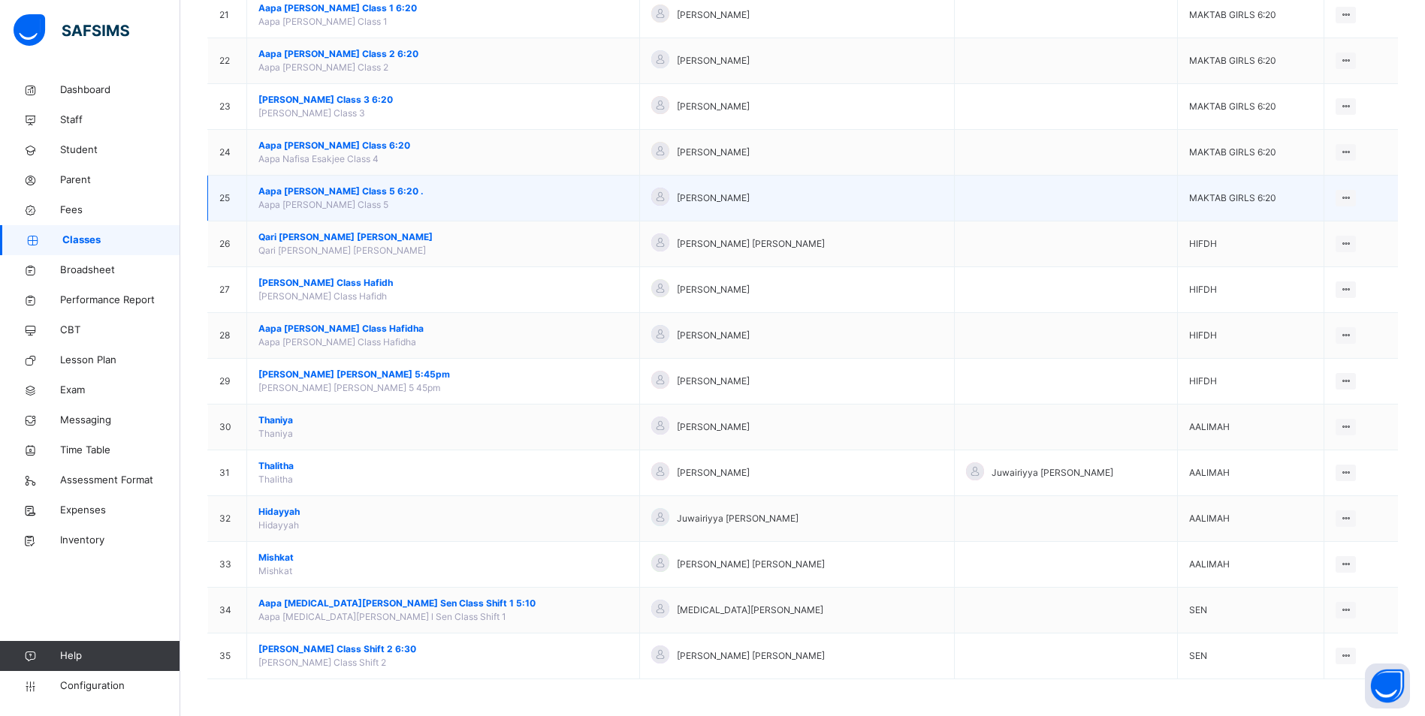
scroll to position [1103, 0]
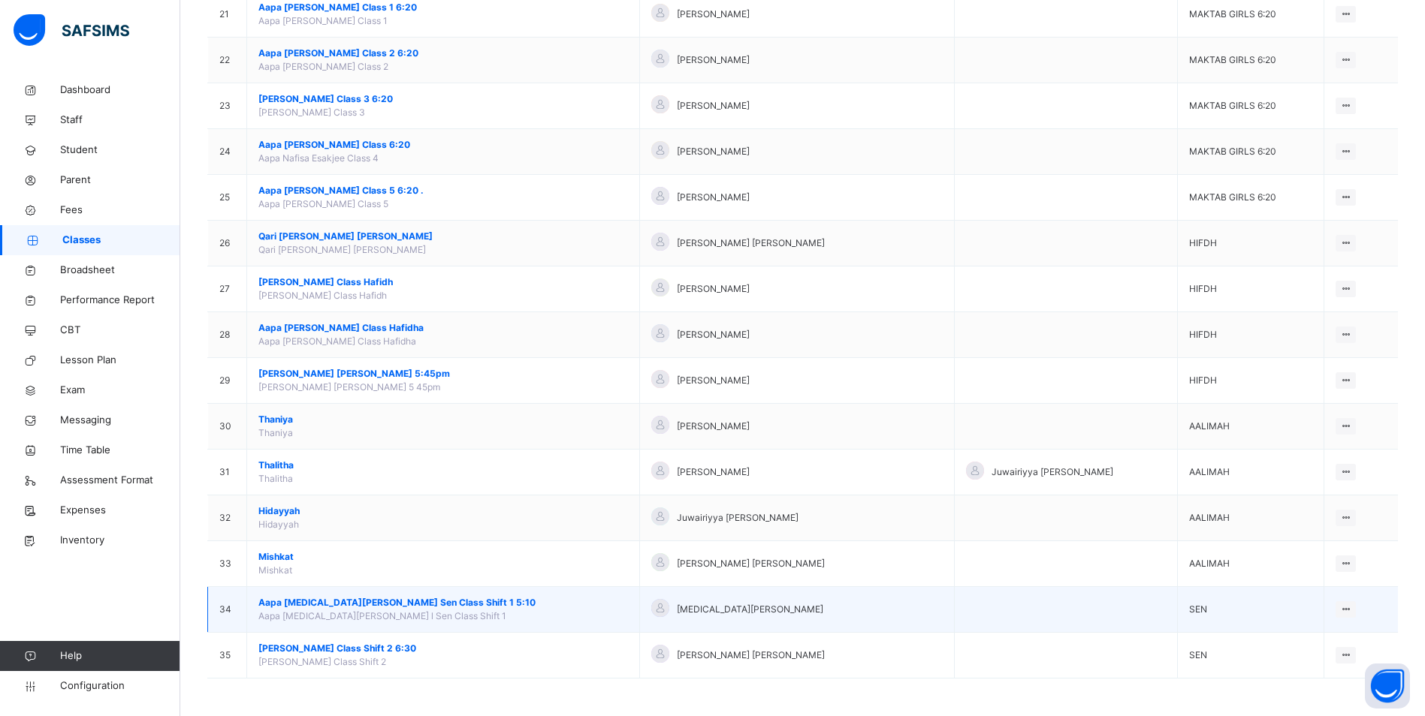
click at [430, 599] on span "Aapa [MEDICAL_DATA][PERSON_NAME] Sen Class Shift 1 5:10" at bounding box center [443, 603] width 370 height 14
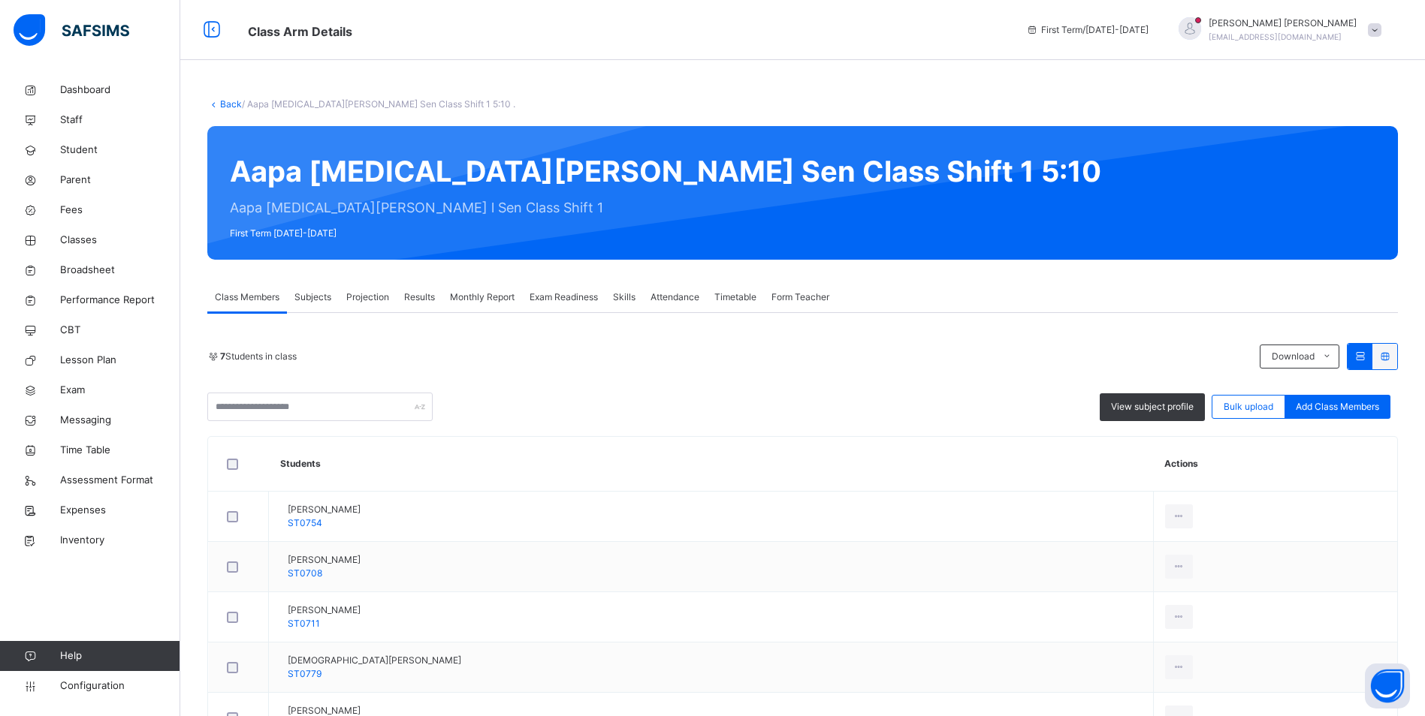
click at [667, 301] on span "Attendance" at bounding box center [674, 298] width 49 height 14
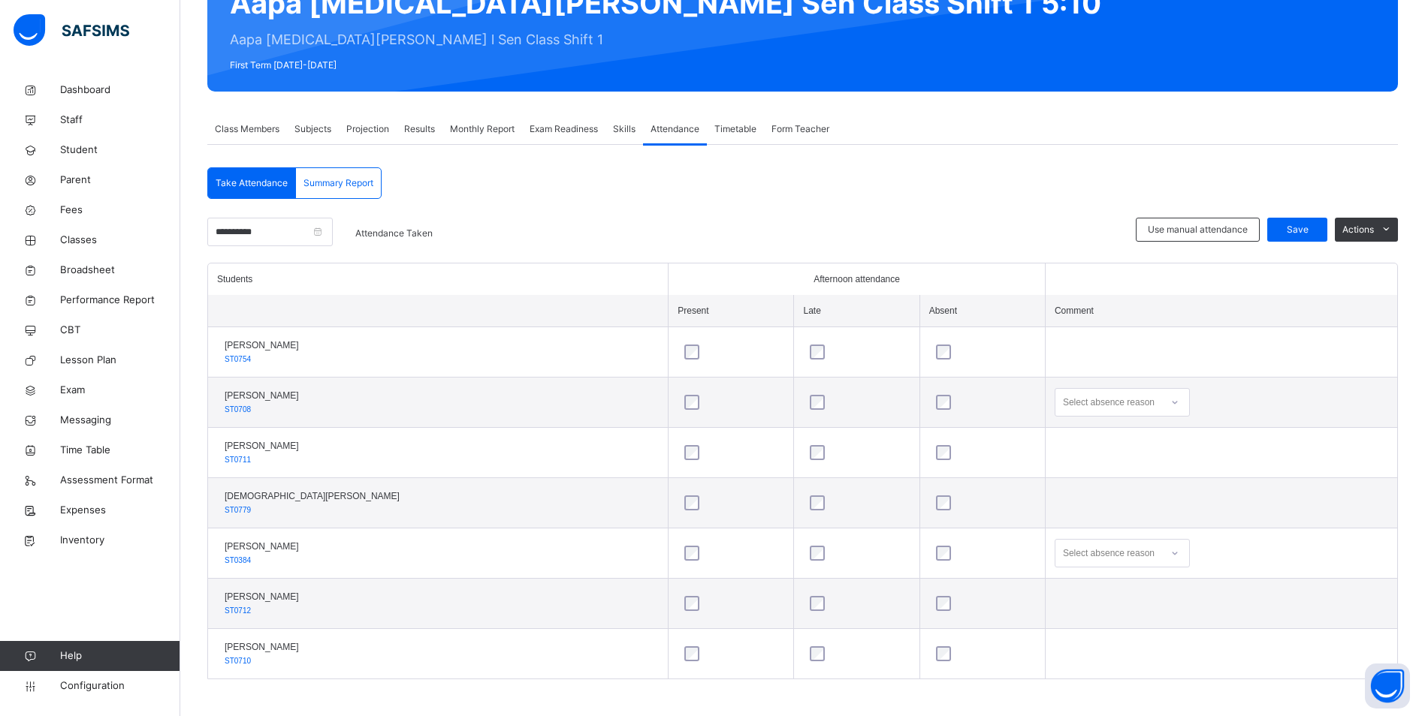
scroll to position [173, 0]
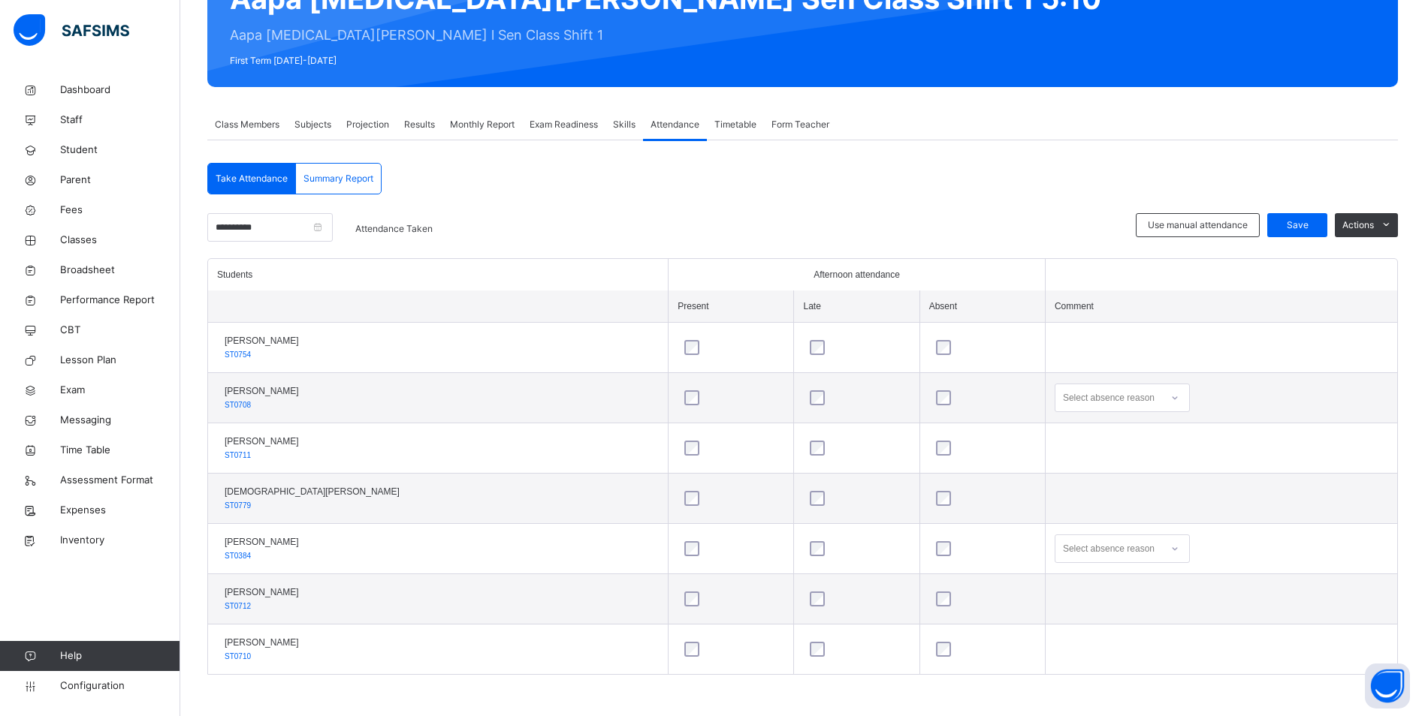
click at [1170, 400] on icon at bounding box center [1174, 398] width 9 height 15
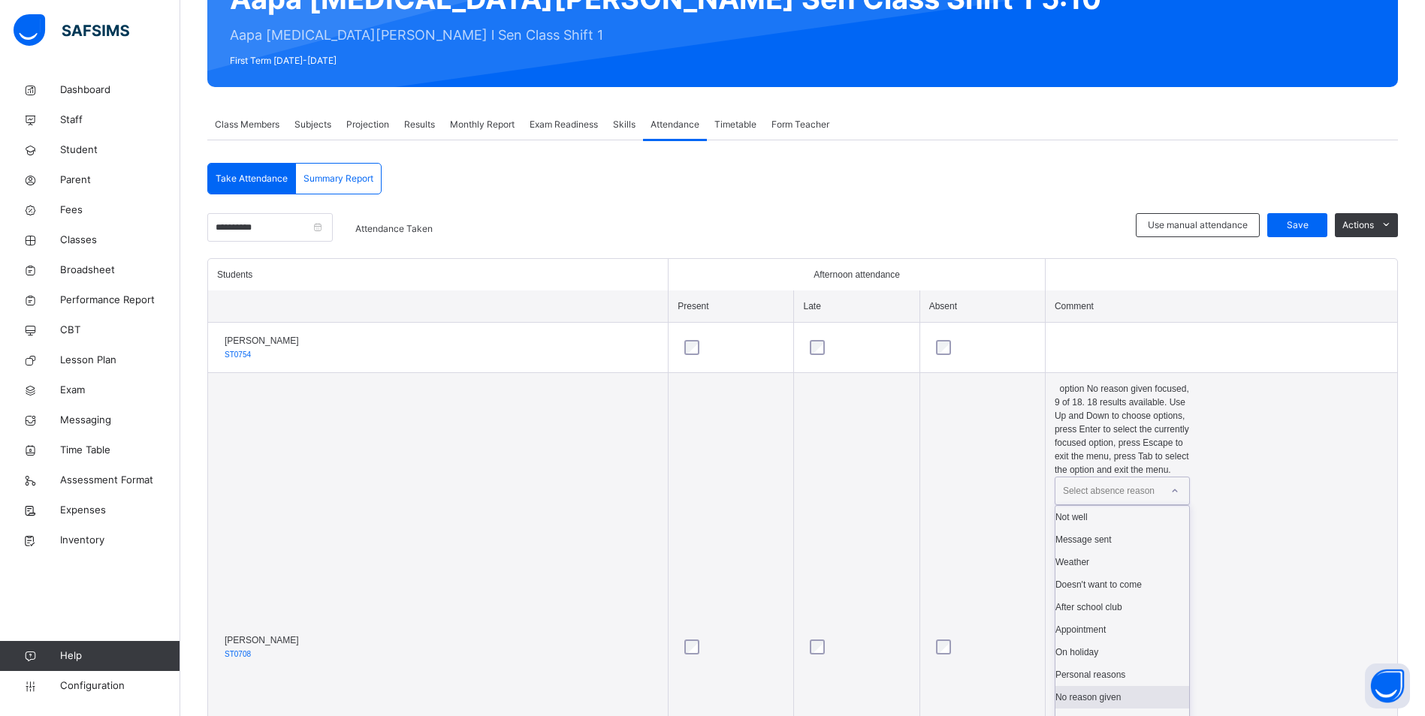
click at [1055, 686] on div "No reason given" at bounding box center [1122, 697] width 134 height 23
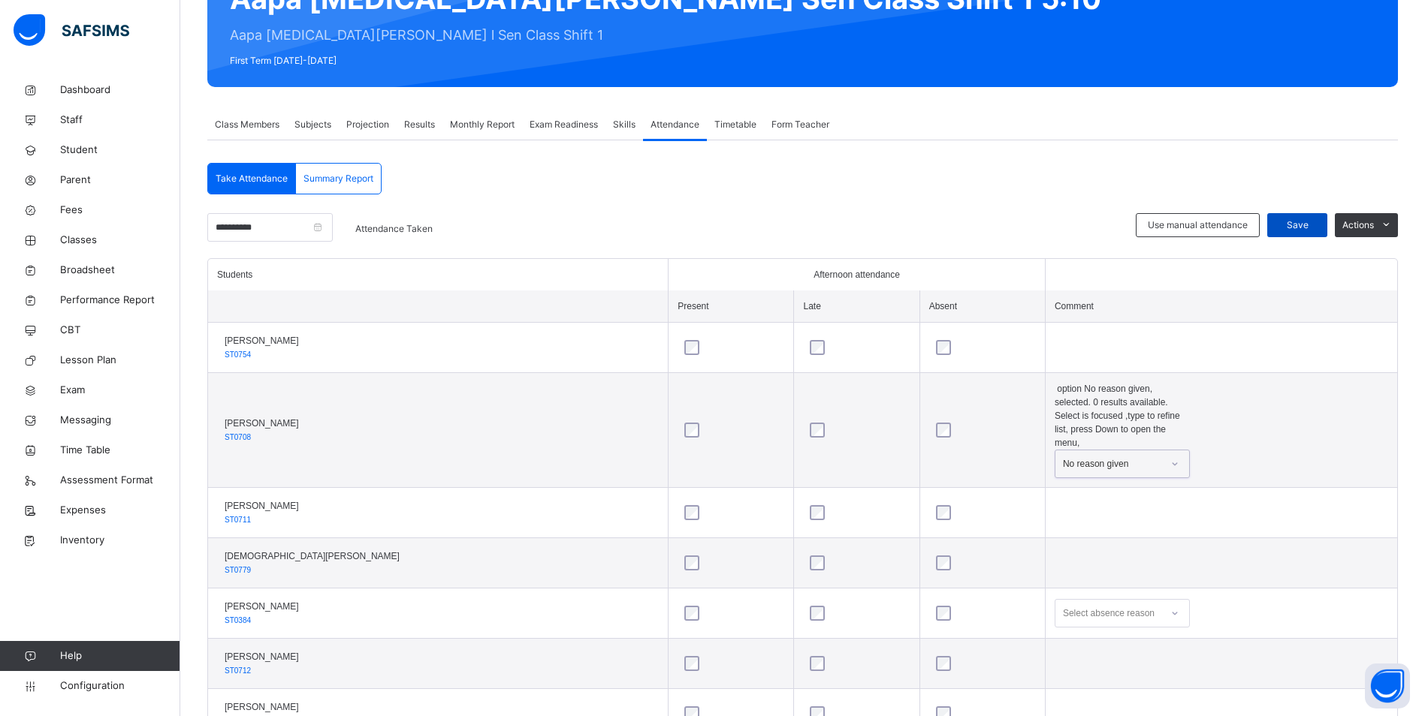
click at [1314, 221] on span "Save" at bounding box center [1297, 226] width 38 height 14
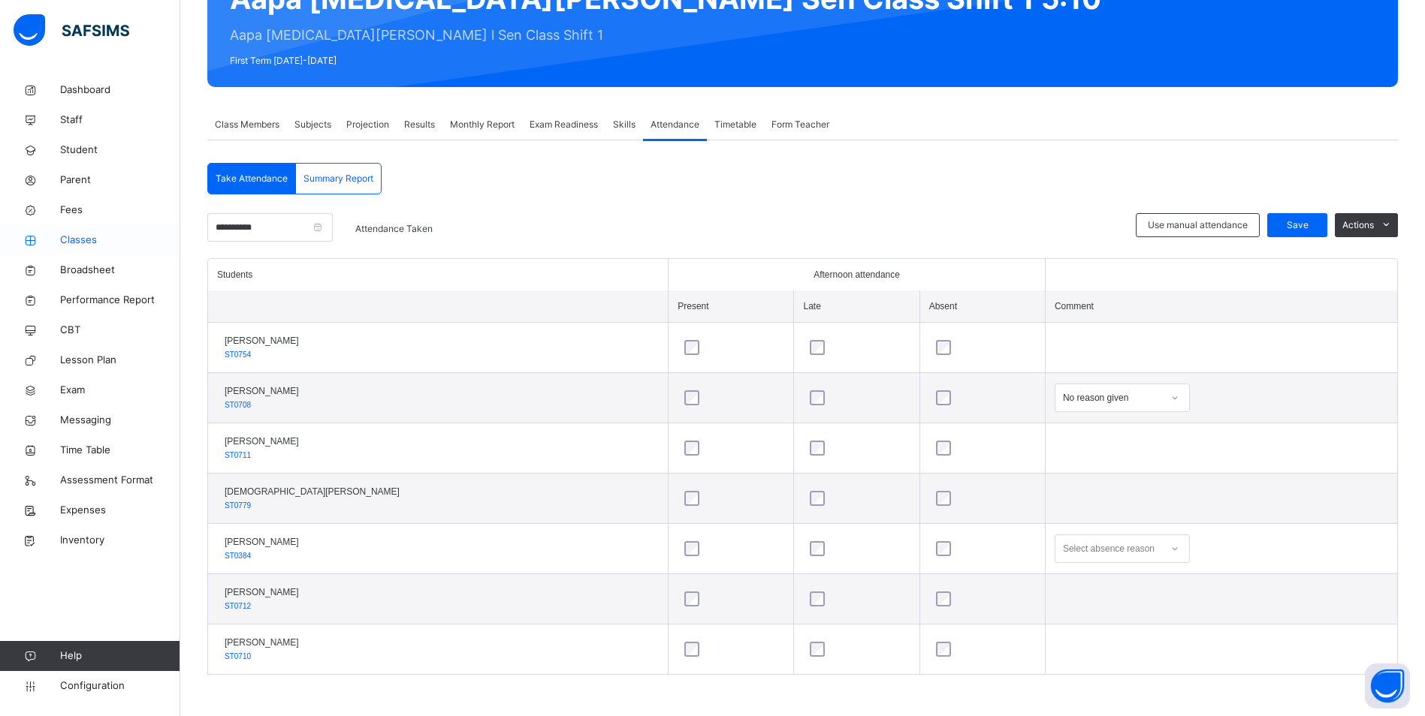
click at [78, 242] on span "Classes" at bounding box center [120, 240] width 120 height 15
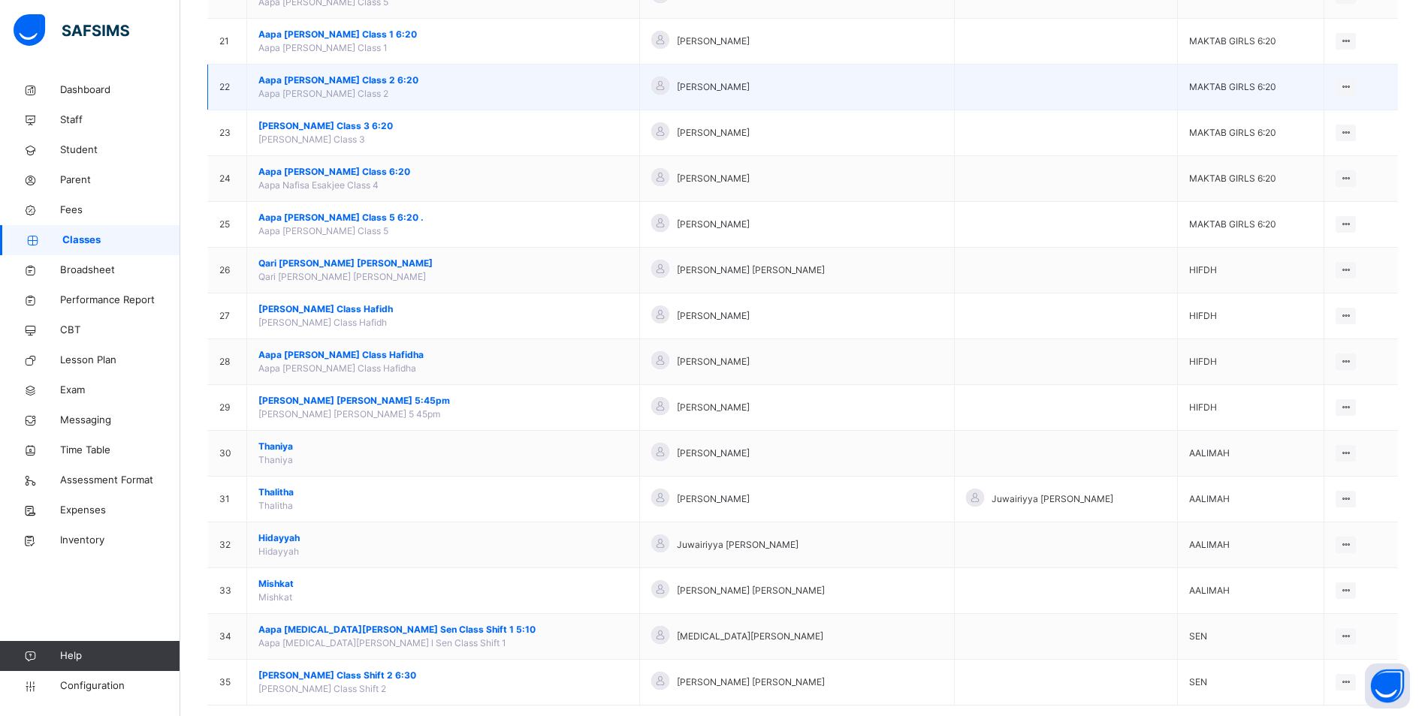
scroll to position [1103, 0]
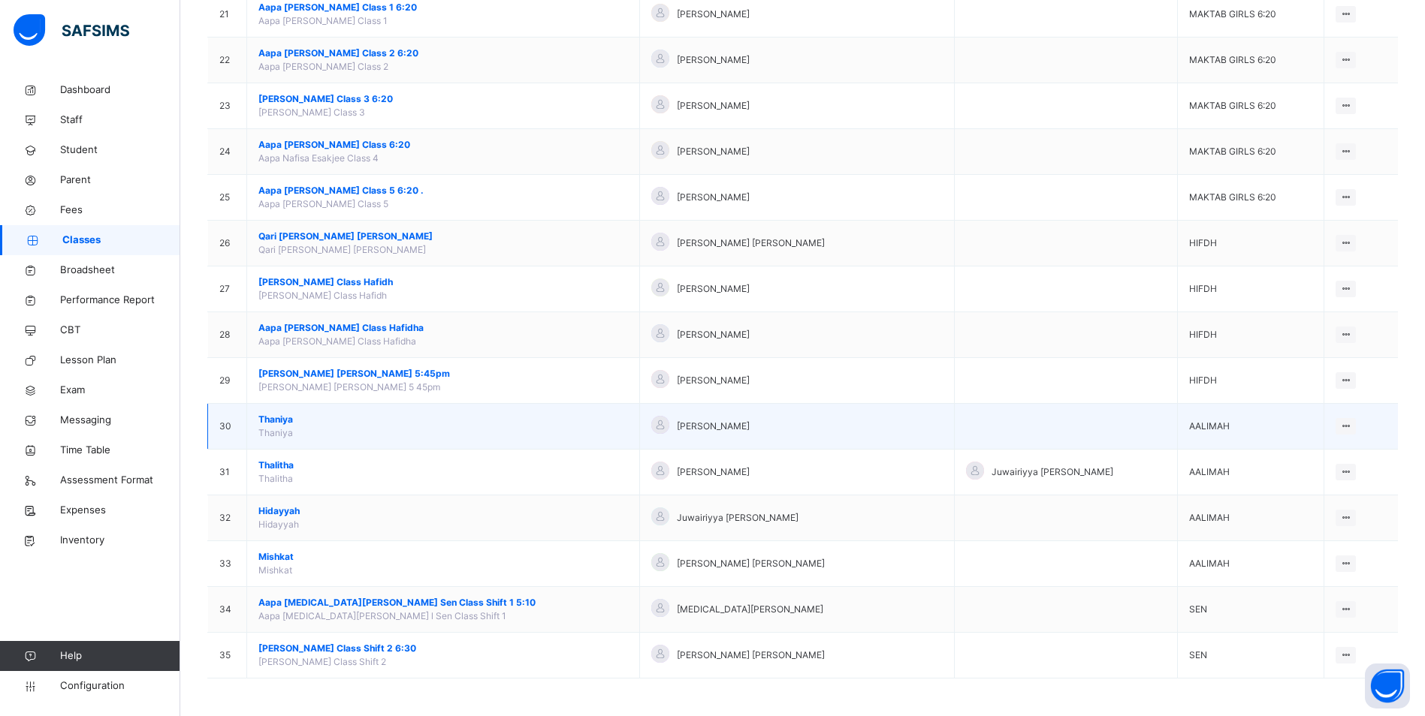
click at [283, 422] on span "Thaniya" at bounding box center [443, 420] width 370 height 14
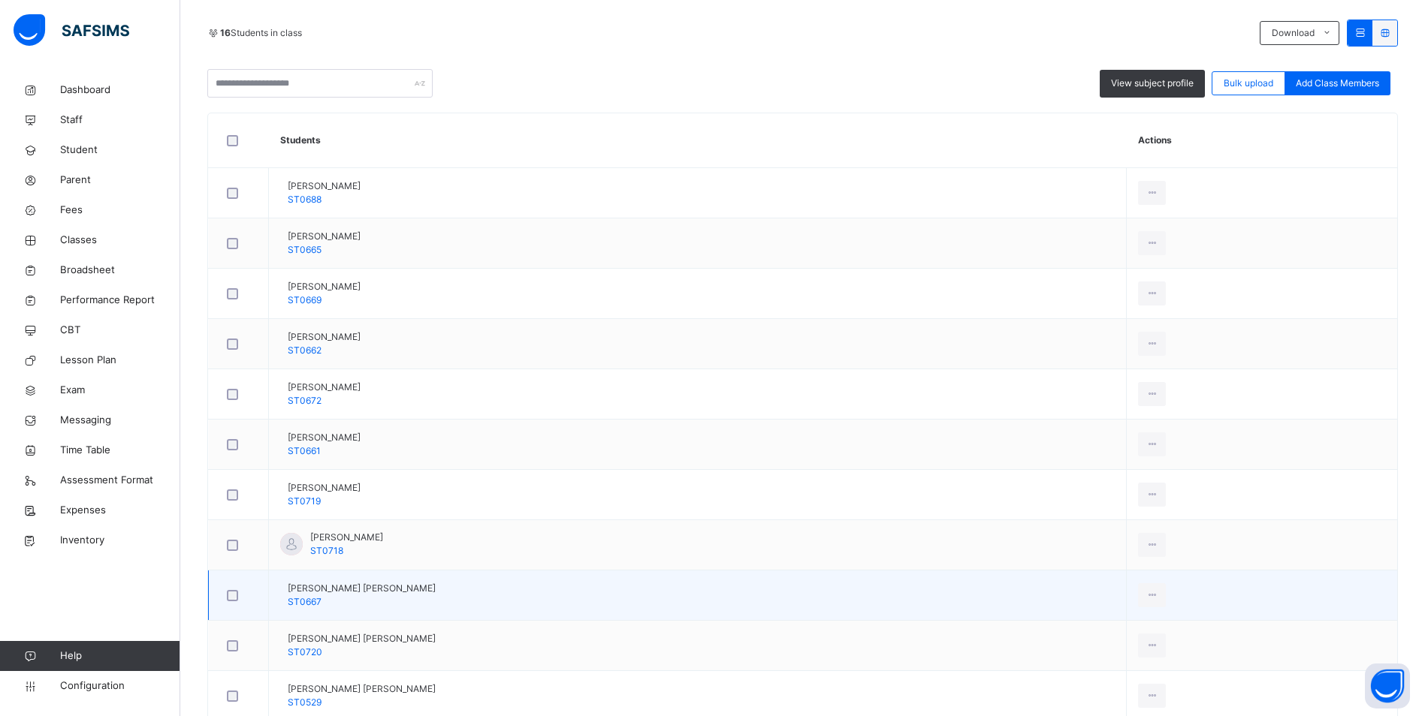
scroll to position [225, 0]
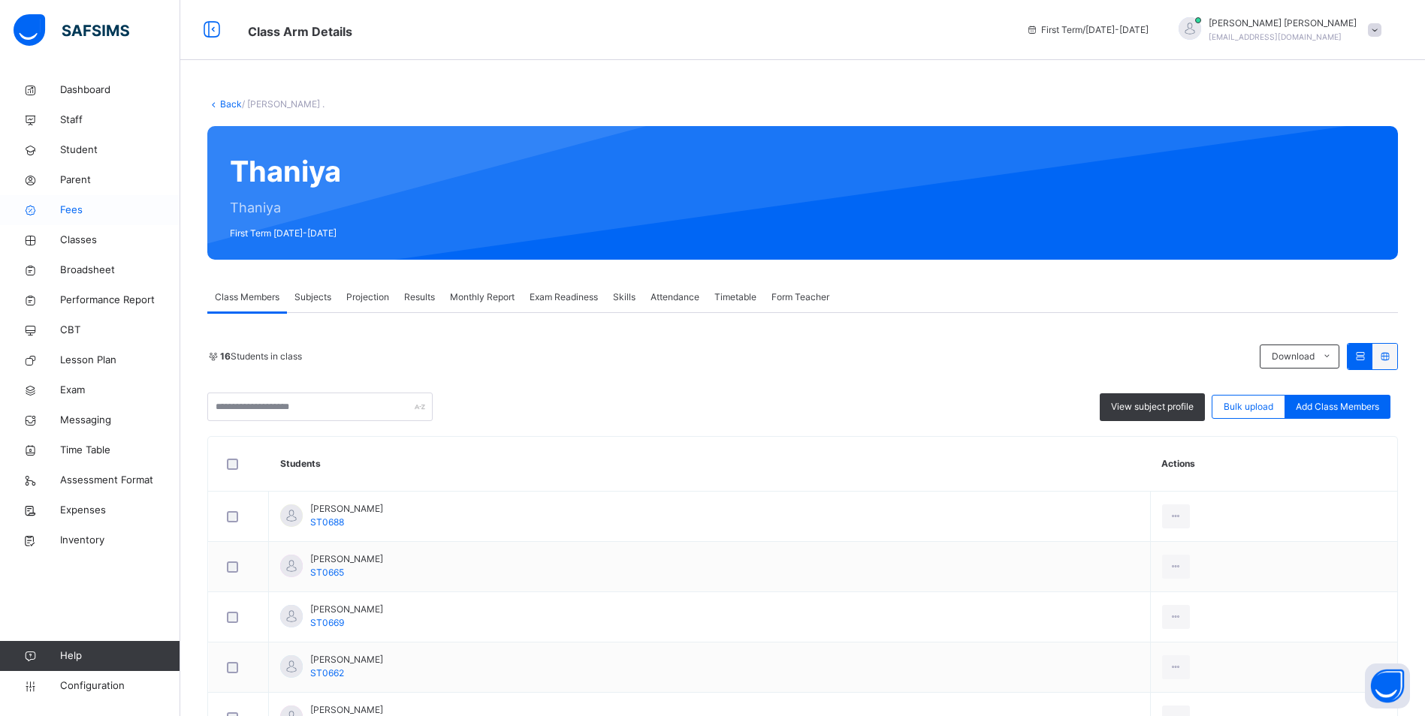
scroll to position [225, 0]
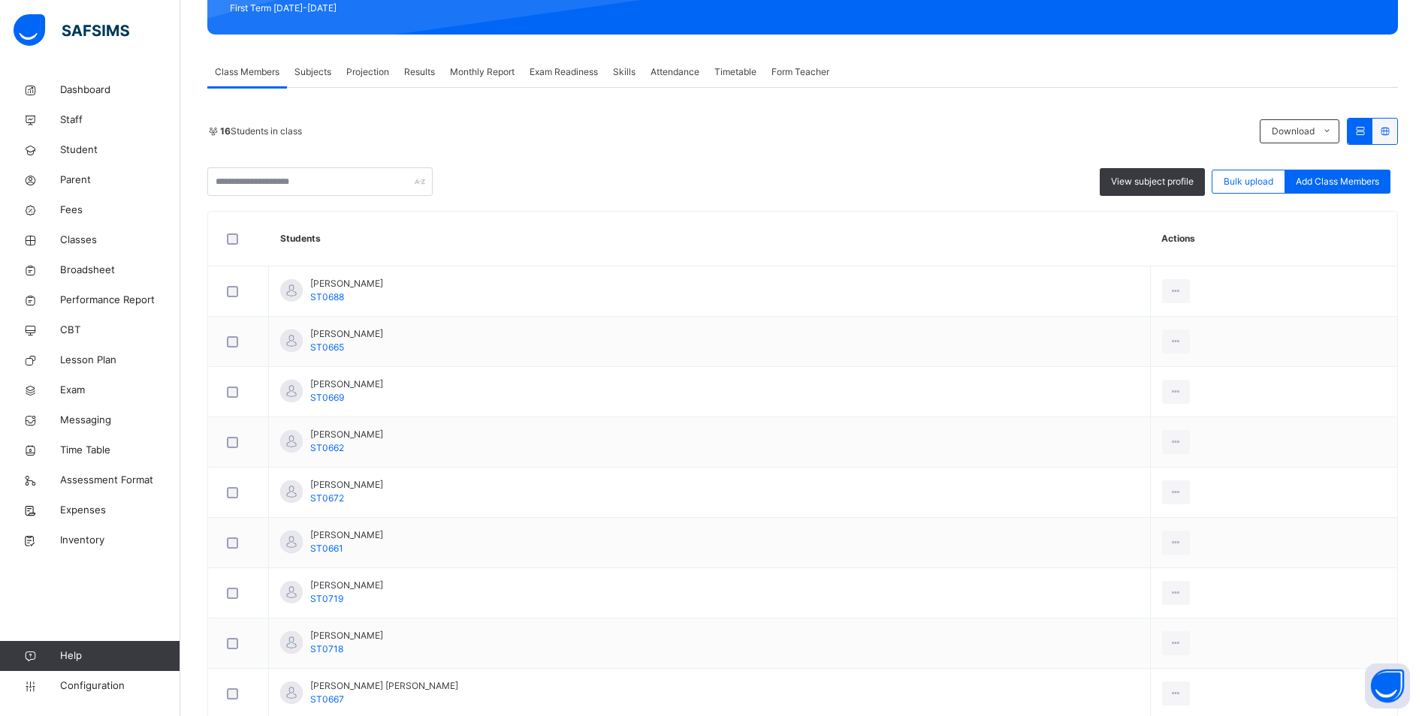
drag, startPoint x: 665, startPoint y: 66, endPoint x: 672, endPoint y: 105, distance: 39.6
click at [665, 66] on span "Attendance" at bounding box center [674, 72] width 49 height 14
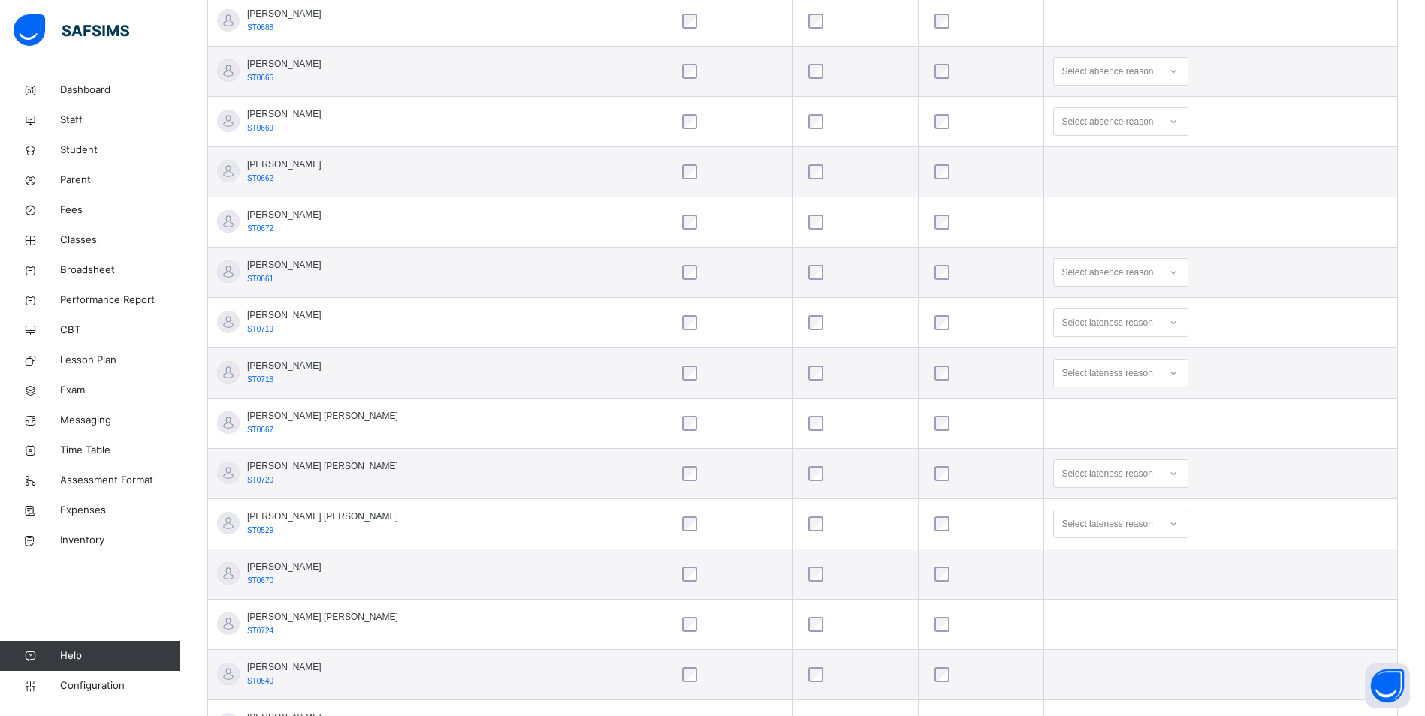
scroll to position [526, 0]
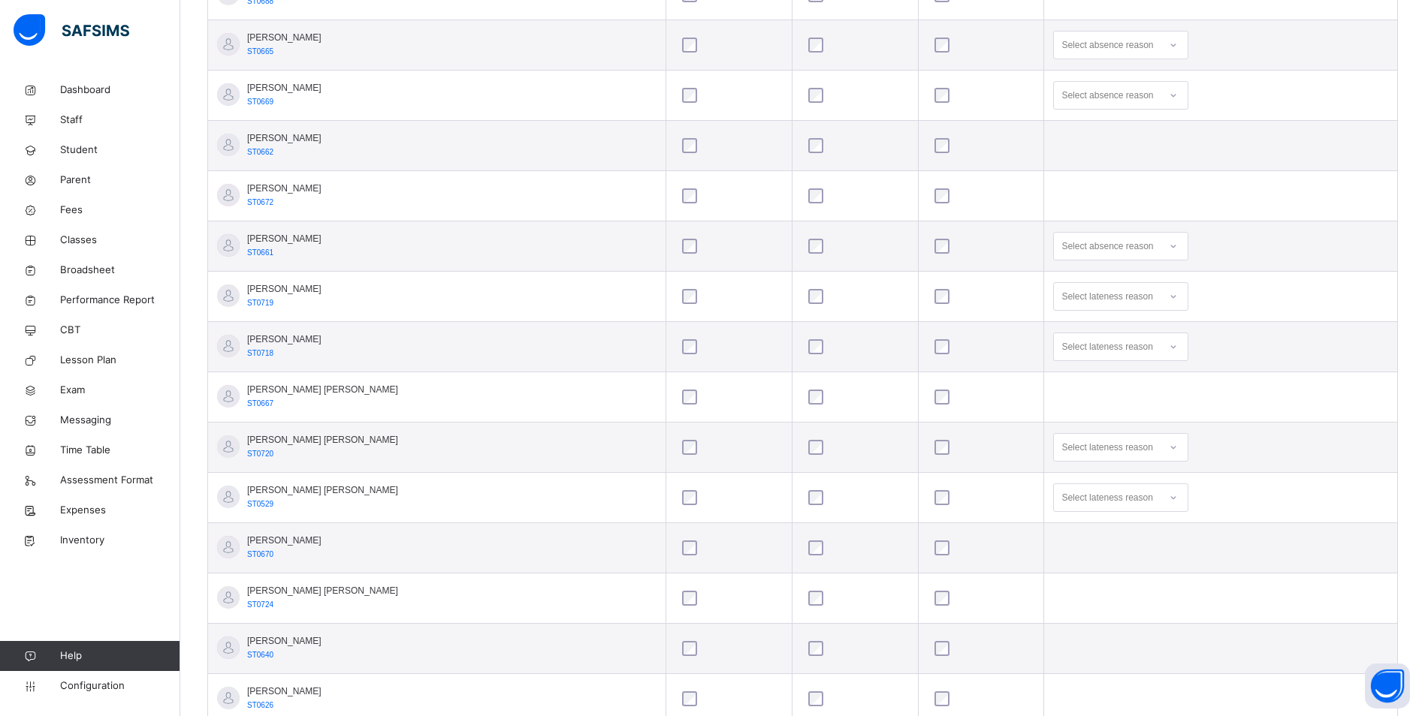
click at [1169, 499] on icon at bounding box center [1173, 497] width 9 height 15
click at [1100, 638] on div "Not well" at bounding box center [1121, 634] width 134 height 26
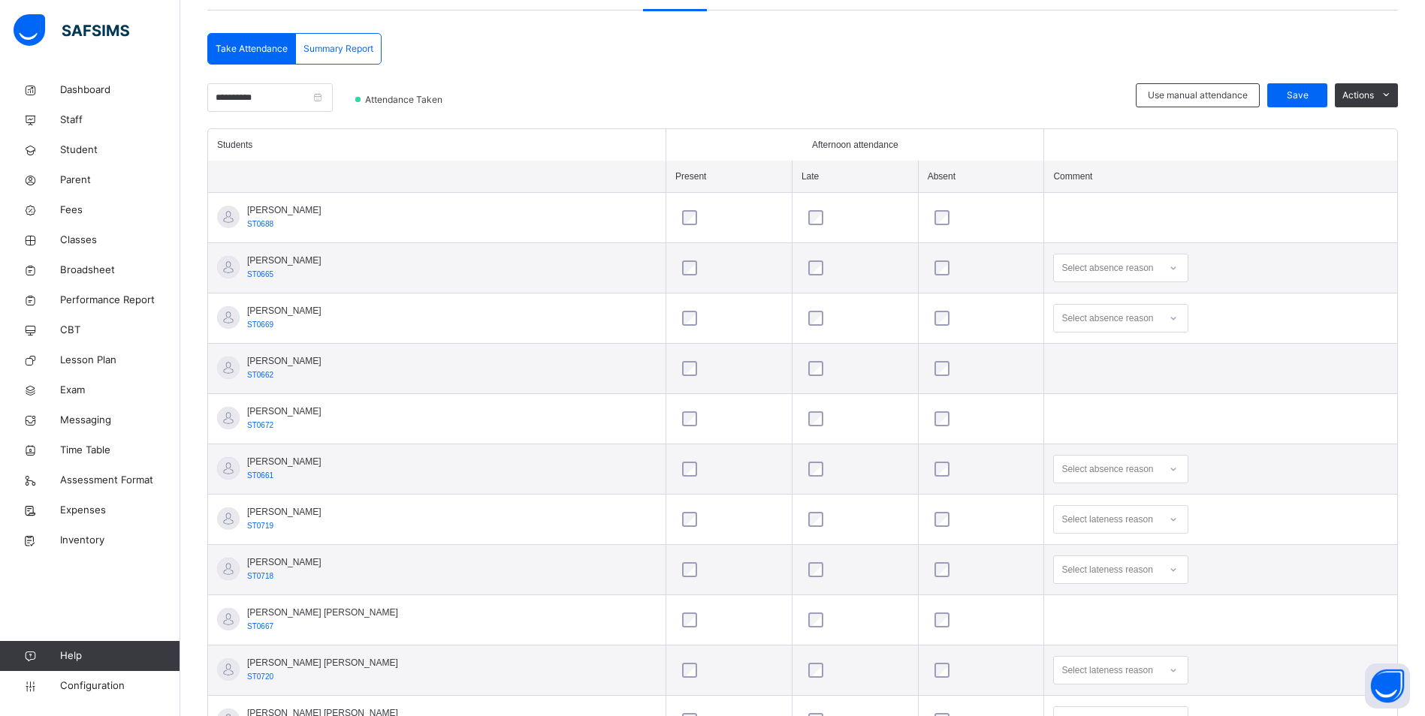
scroll to position [300, 0]
click at [1316, 98] on span "Save" at bounding box center [1297, 98] width 38 height 14
drag, startPoint x: 74, startPoint y: 241, endPoint x: 85, endPoint y: 246, distance: 12.1
click at [74, 241] on span "Classes" at bounding box center [120, 240] width 120 height 15
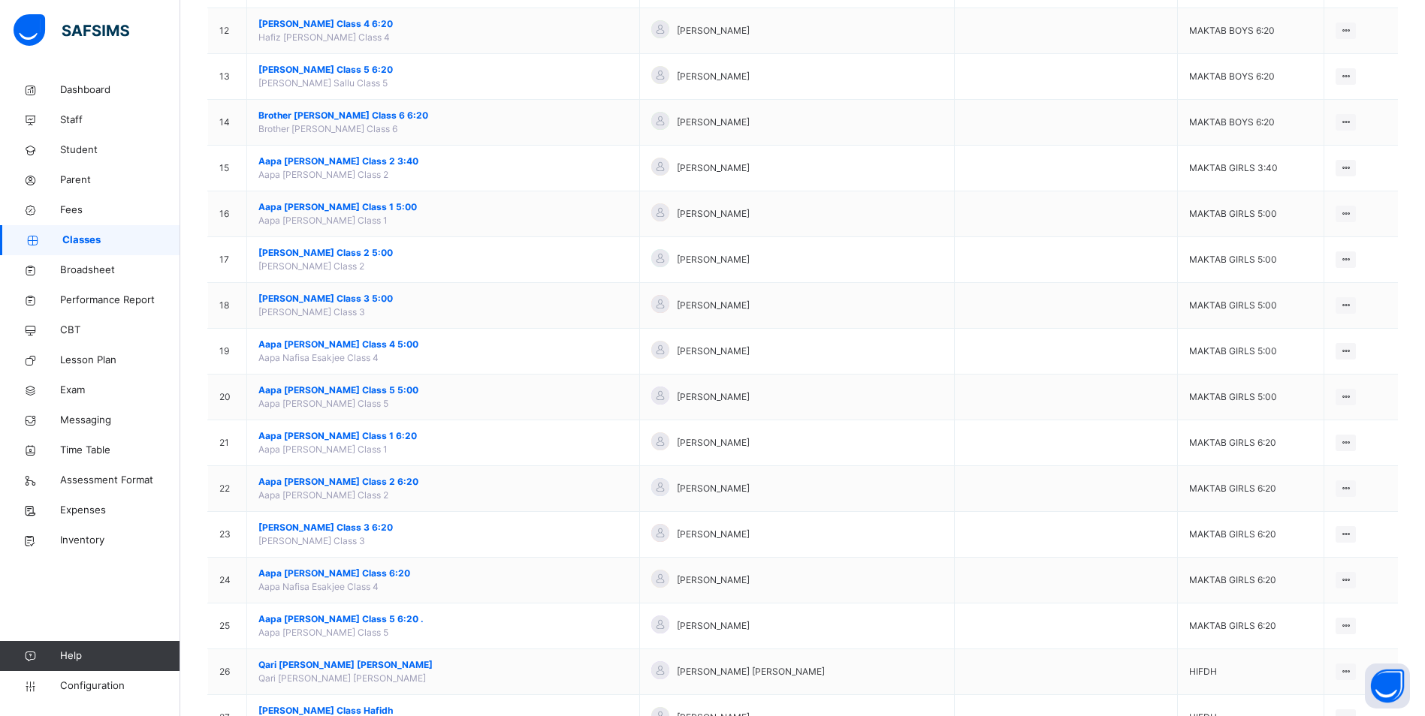
scroll to position [676, 0]
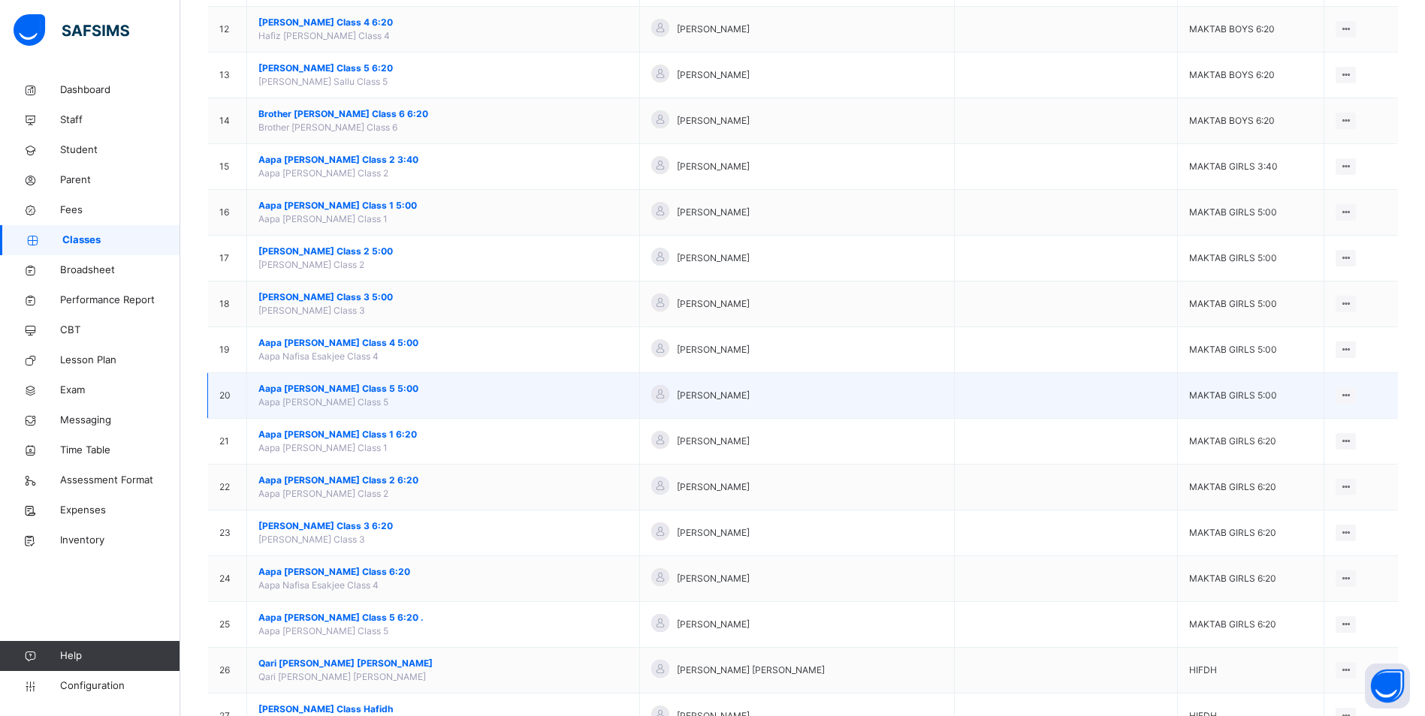
click at [350, 387] on span "Aapa [PERSON_NAME] Class 5 5:00" at bounding box center [443, 389] width 370 height 14
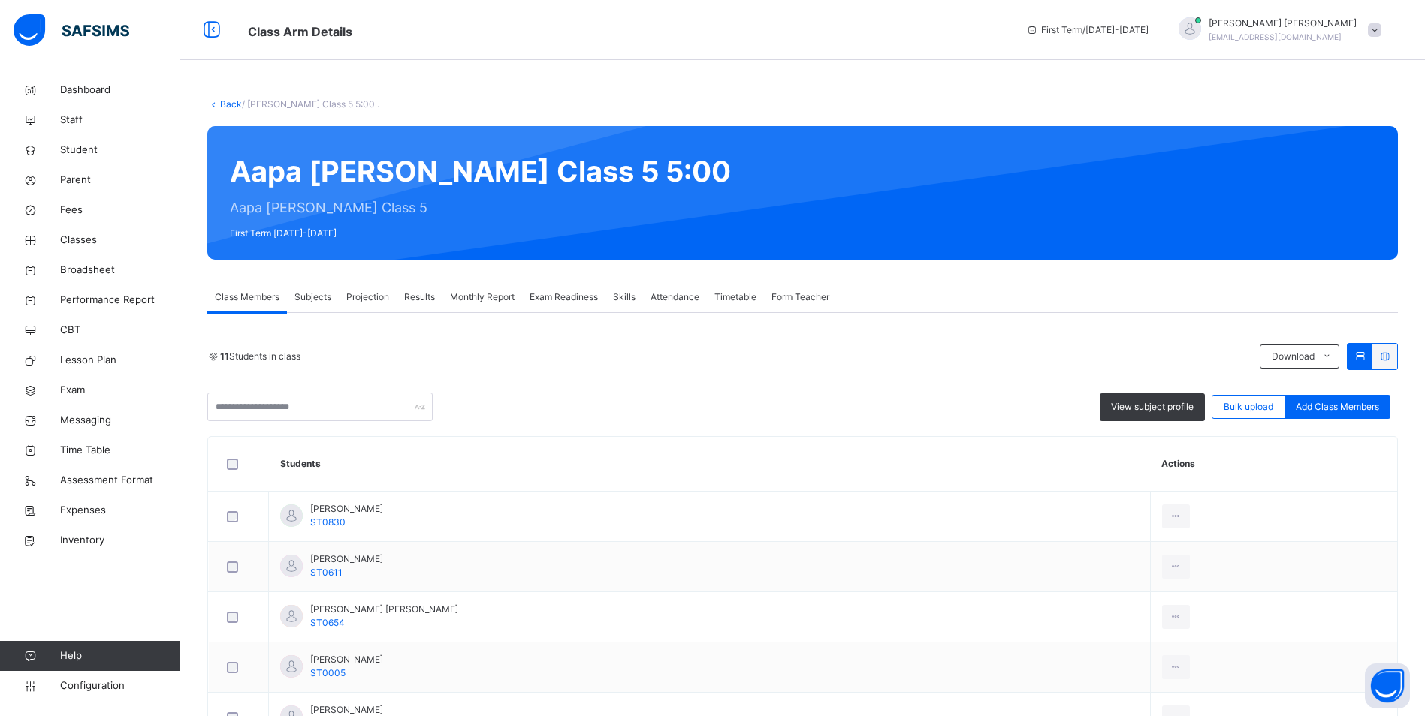
click at [673, 291] on span "Attendance" at bounding box center [674, 298] width 49 height 14
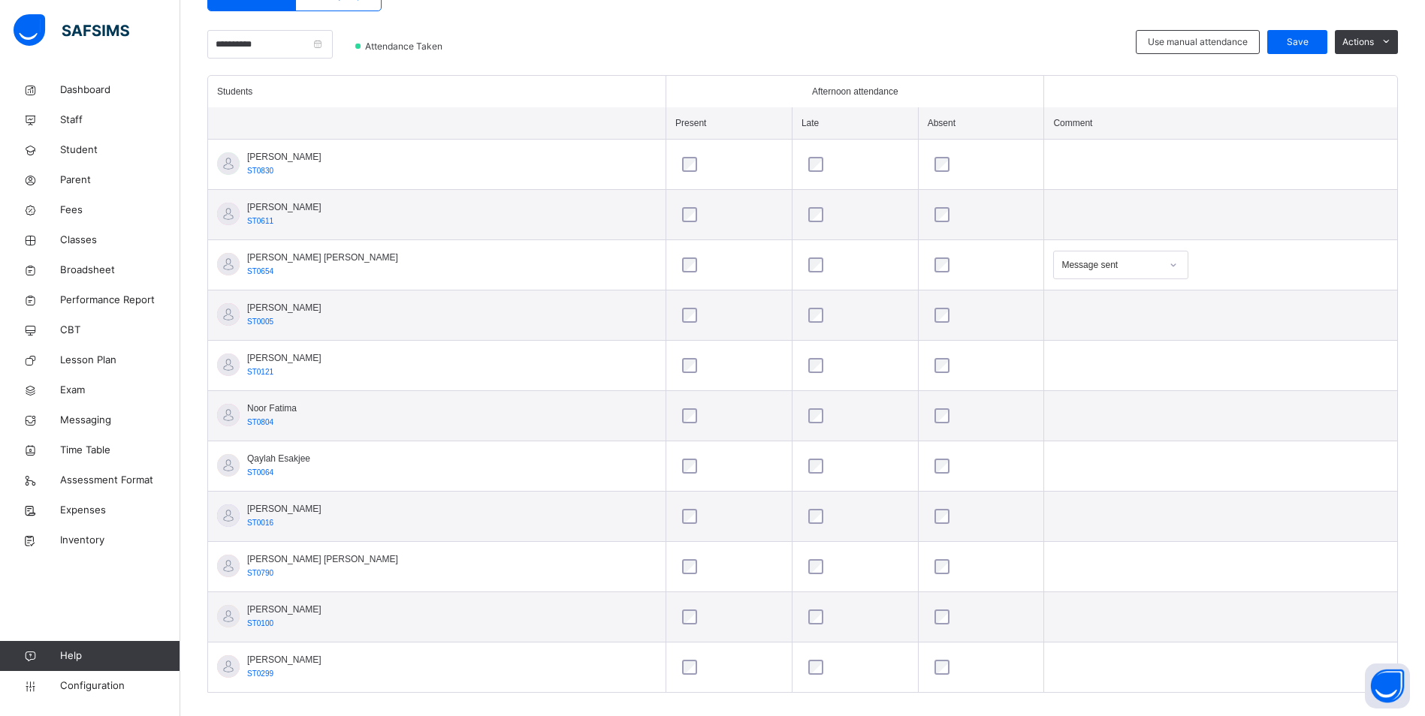
scroll to position [374, 0]
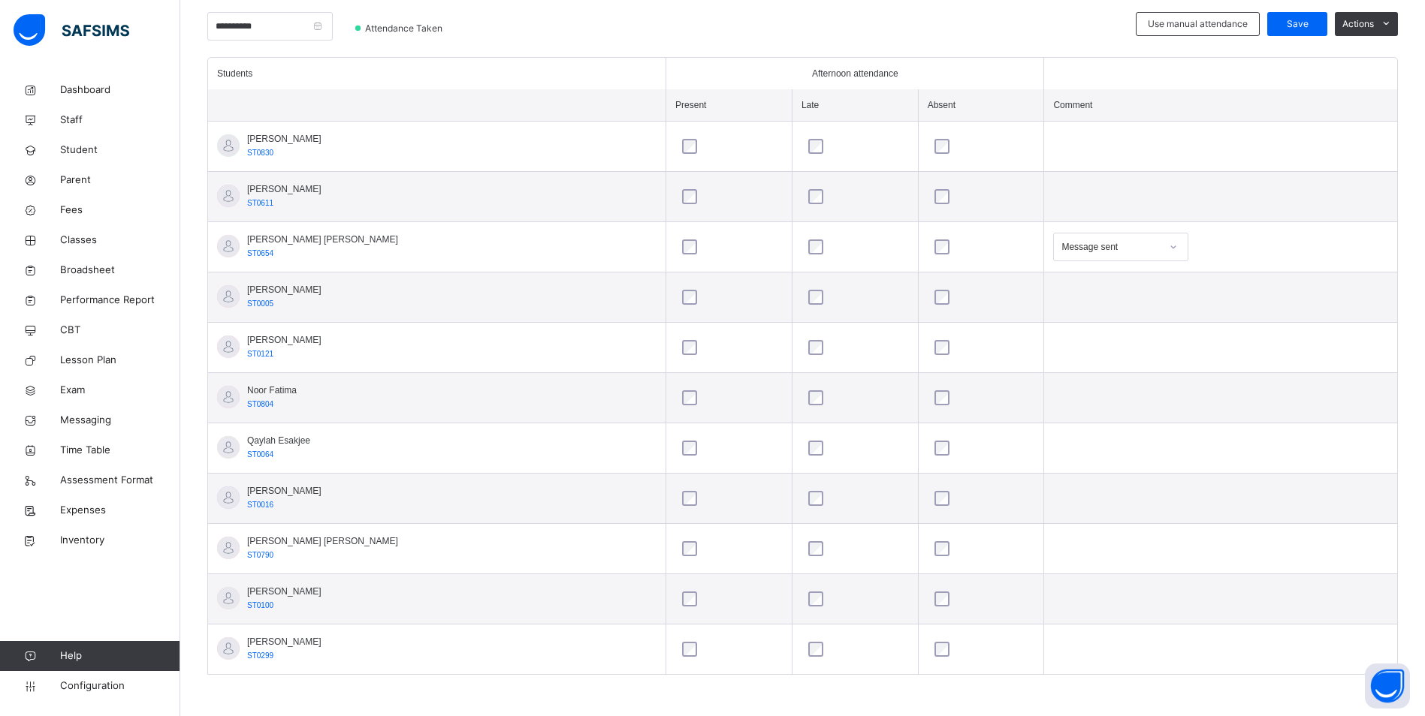
click at [1160, 240] on div at bounding box center [1173, 247] width 26 height 24
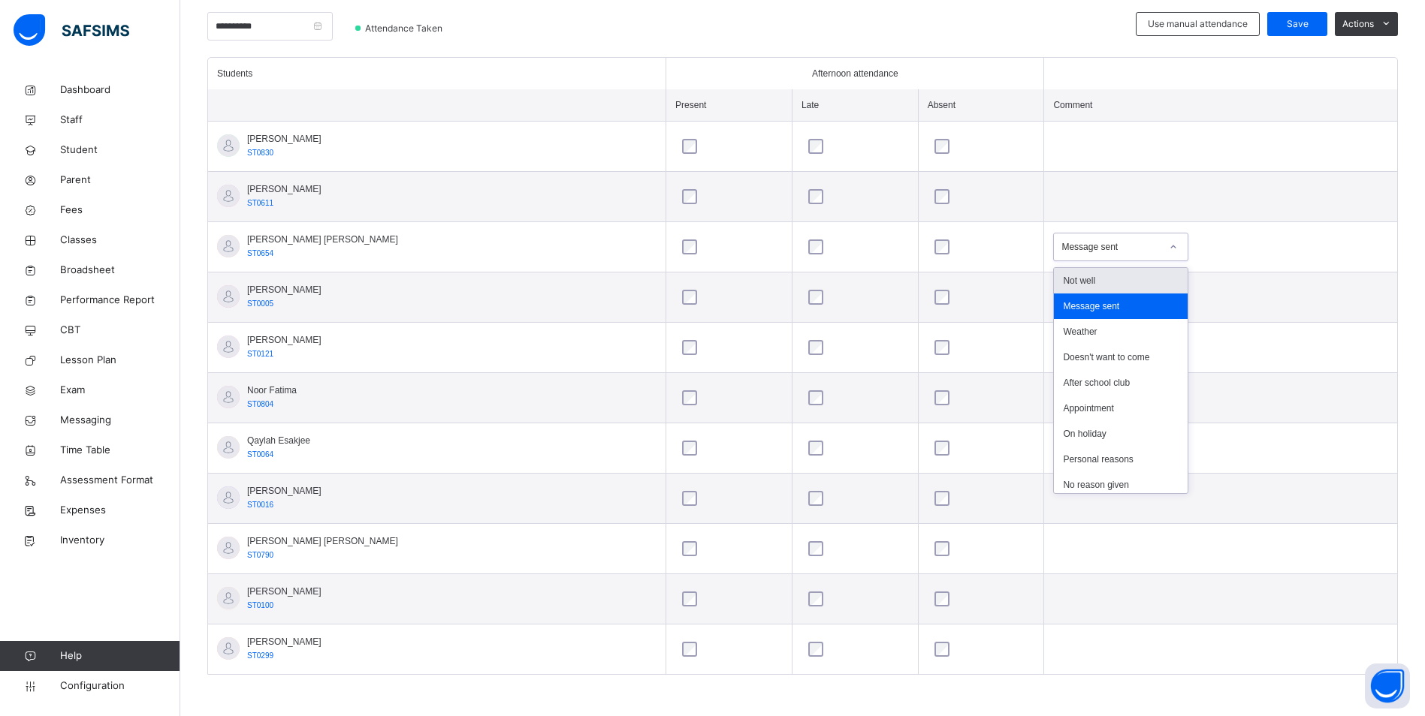
click at [1084, 281] on div "Not well" at bounding box center [1121, 281] width 134 height 26
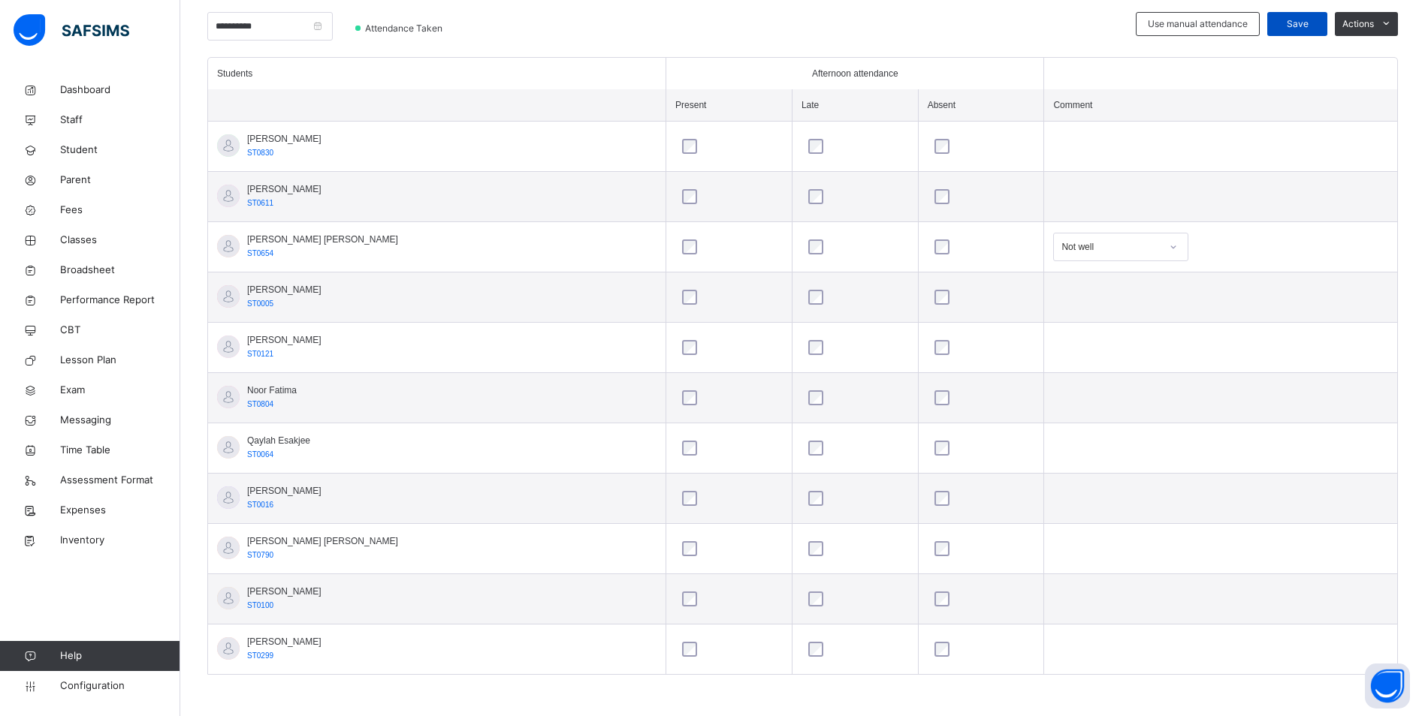
click at [1315, 26] on span "Save" at bounding box center [1297, 24] width 38 height 14
